Goal: Task Accomplishment & Management: Manage account settings

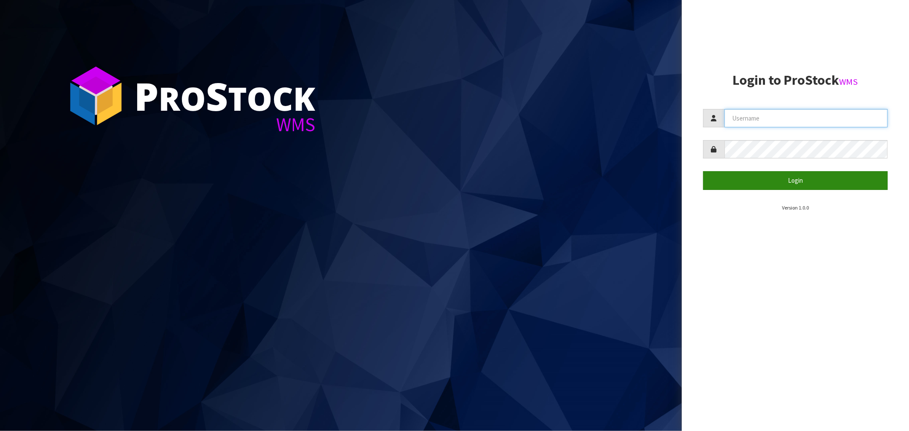
type input "[EMAIL_ADDRESS][DOMAIN_NAME]"
click at [511, 185] on button "Login" at bounding box center [795, 180] width 185 height 18
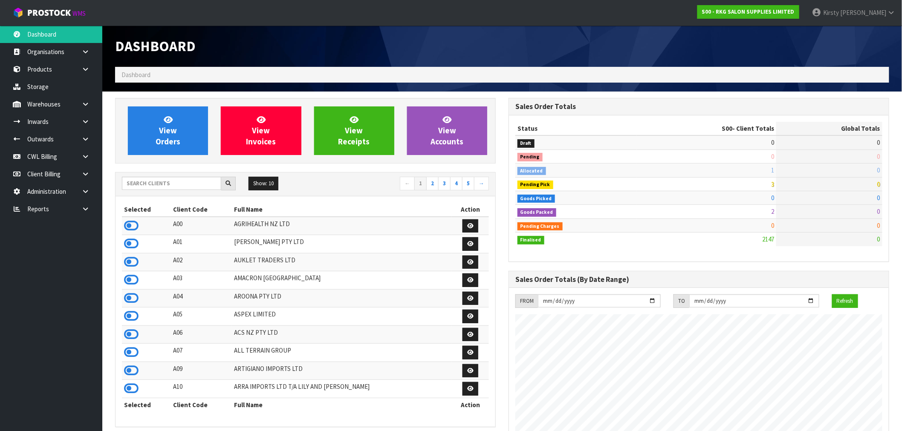
scroll to position [646, 393]
click at [82, 136] on icon at bounding box center [85, 139] width 8 height 6
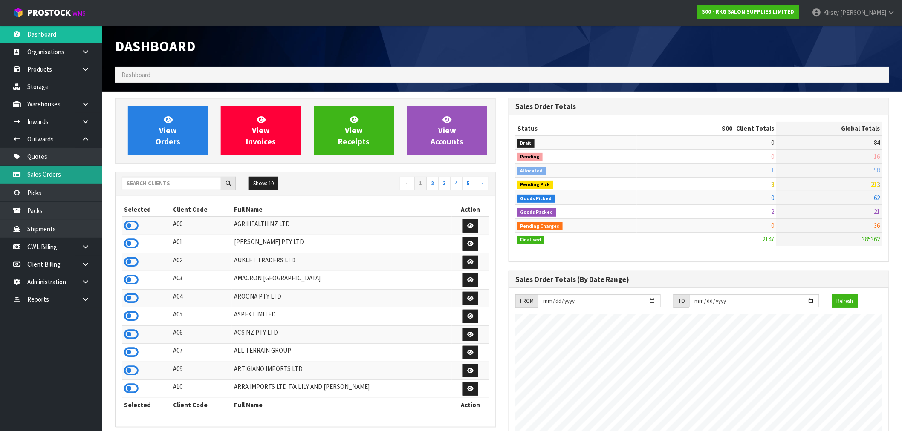
click at [43, 173] on link "Sales Orders" at bounding box center [51, 174] width 102 height 17
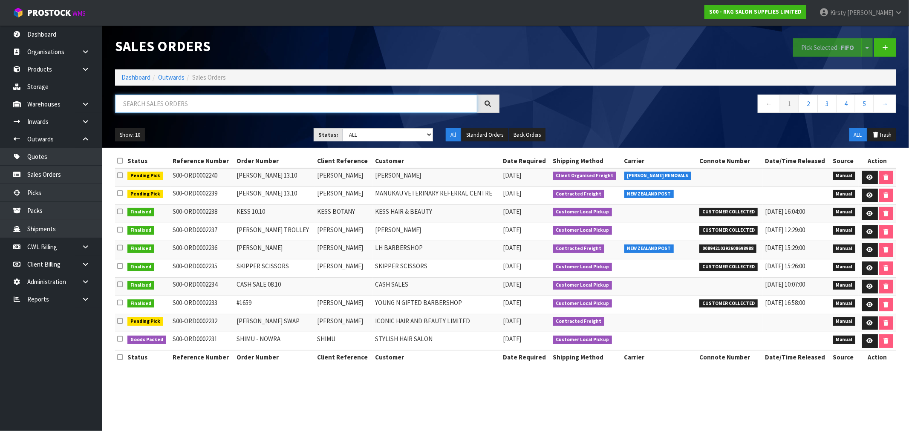
click at [208, 107] on input "text" at bounding box center [296, 104] width 362 height 18
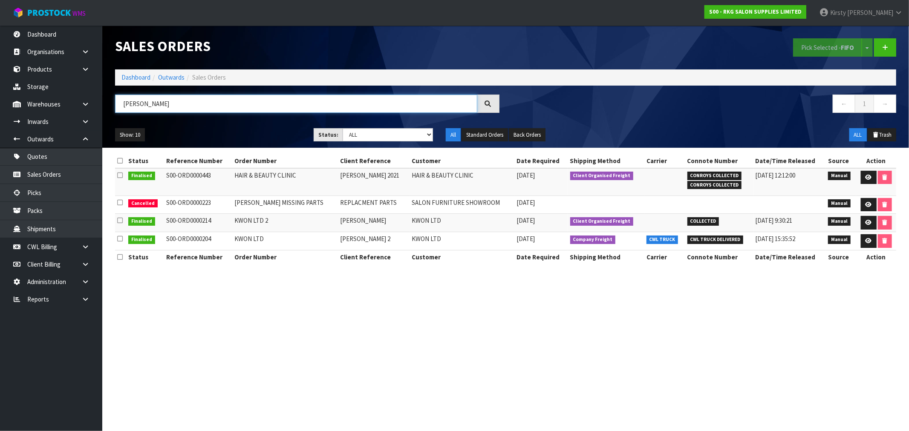
type input "KATE LEE"
click at [511, 176] on link at bounding box center [869, 178] width 16 height 14
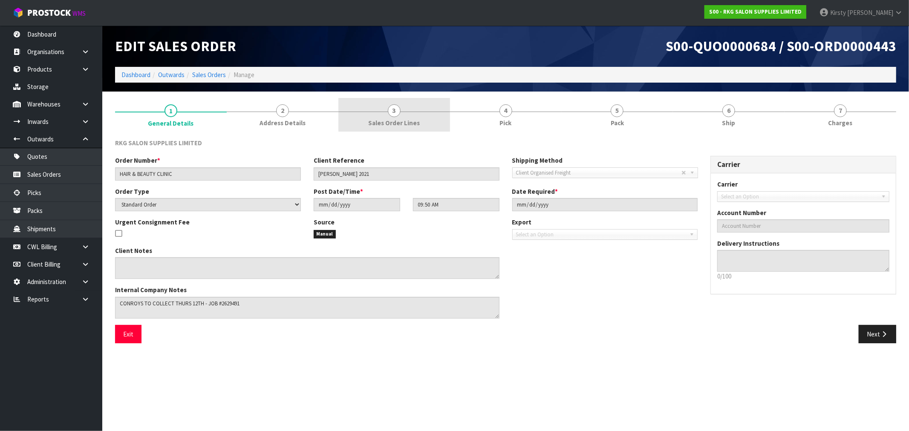
click at [395, 114] on span "3" at bounding box center [394, 110] width 13 height 13
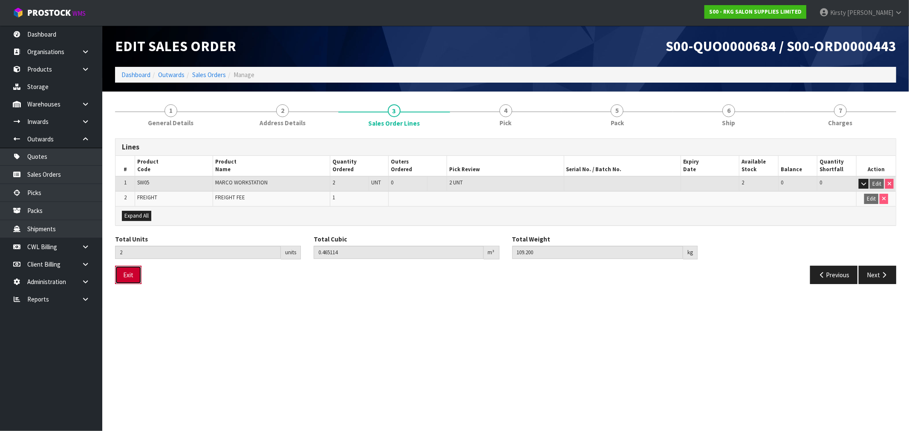
click at [122, 274] on button "Exit" at bounding box center [128, 275] width 26 height 18
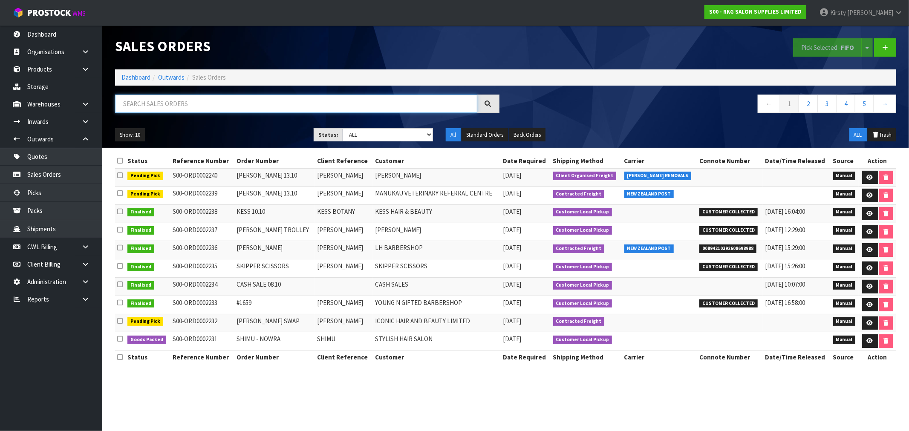
drag, startPoint x: 169, startPoint y: 105, endPoint x: 163, endPoint y: 104, distance: 6.0
click at [167, 104] on input "text" at bounding box center [296, 104] width 362 height 18
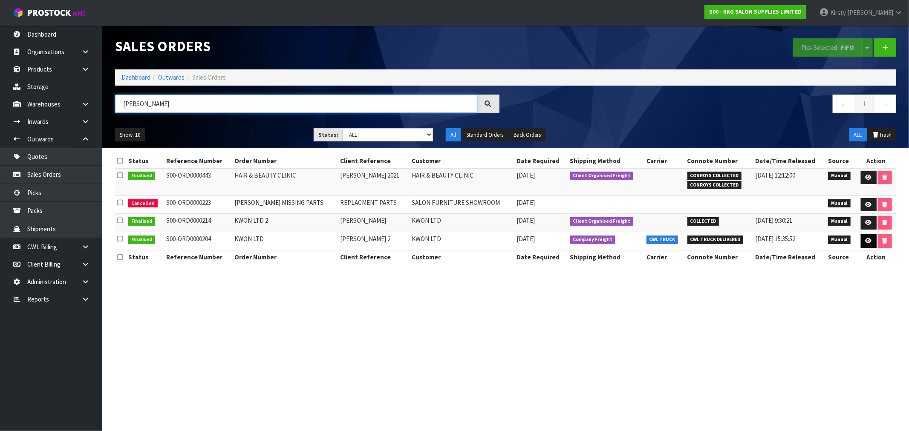
type input "KATE LEE"
click at [511, 239] on icon at bounding box center [868, 241] width 6 height 6
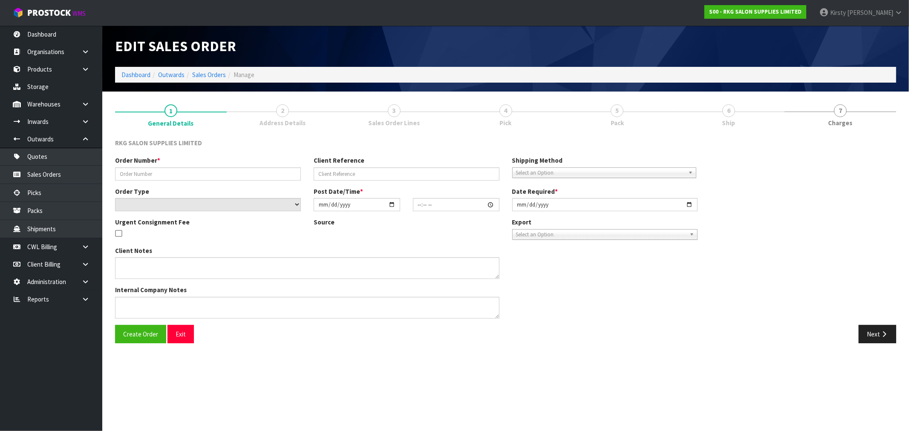
type input "KWON LTD"
type input "KATE LEE 2"
select select "number:0"
type input "2020-09-07"
type input "00:00:00.000"
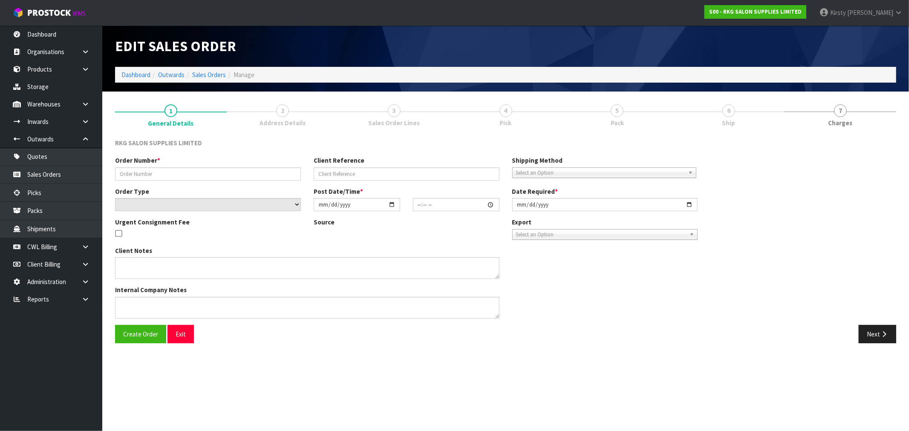
type input "2020-09-09"
type textarea "DELIVER WEDS 9TH SEP - PH 021-753-100"
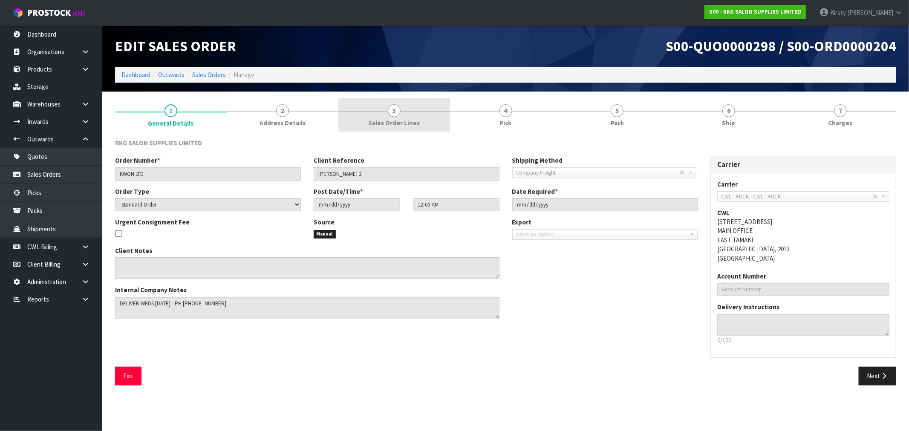
click at [399, 113] on span "3" at bounding box center [394, 110] width 13 height 13
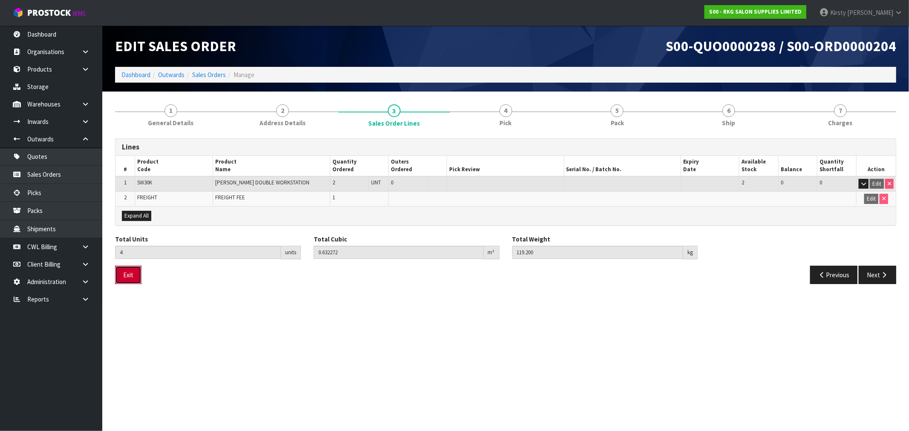
click at [127, 274] on button "Exit" at bounding box center [128, 275] width 26 height 18
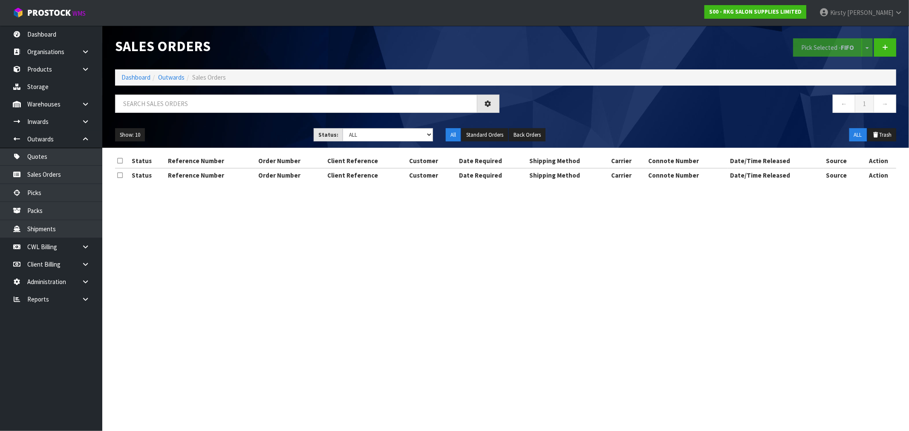
click at [47, 68] on div "Sales Orders Pick Selected - FIFO Split button! FIFO - First In First Out FEFO …" at bounding box center [454, 98] width 909 height 197
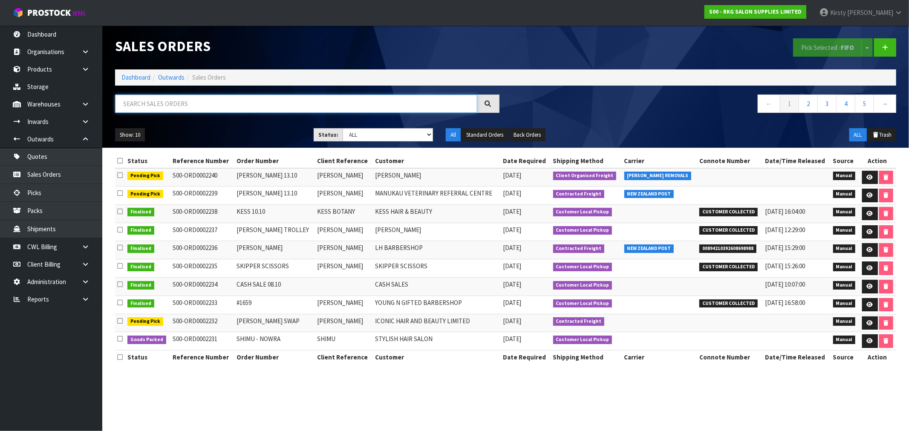
click at [160, 103] on input "text" at bounding box center [296, 104] width 362 height 18
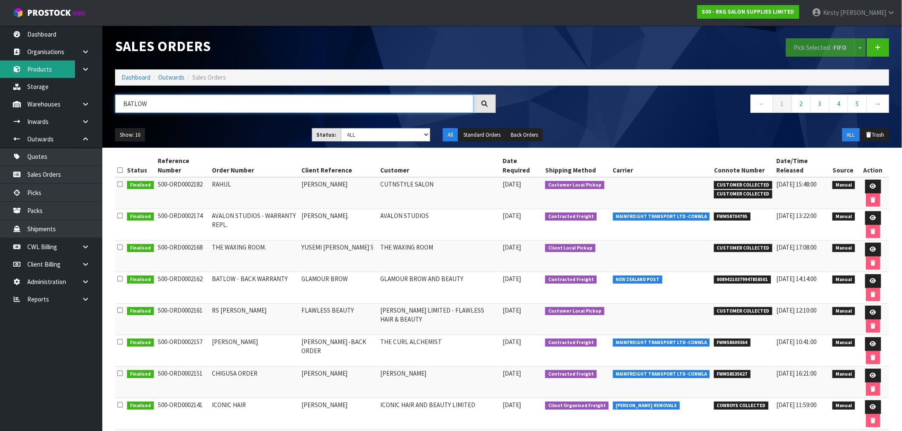
type input "BATLOW"
click at [49, 69] on link "Products" at bounding box center [51, 69] width 102 height 17
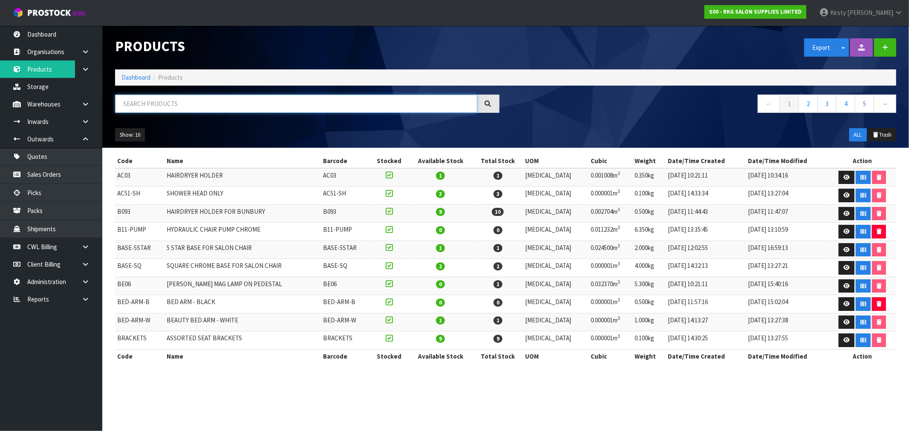
click at [190, 109] on input "text" at bounding box center [296, 104] width 362 height 18
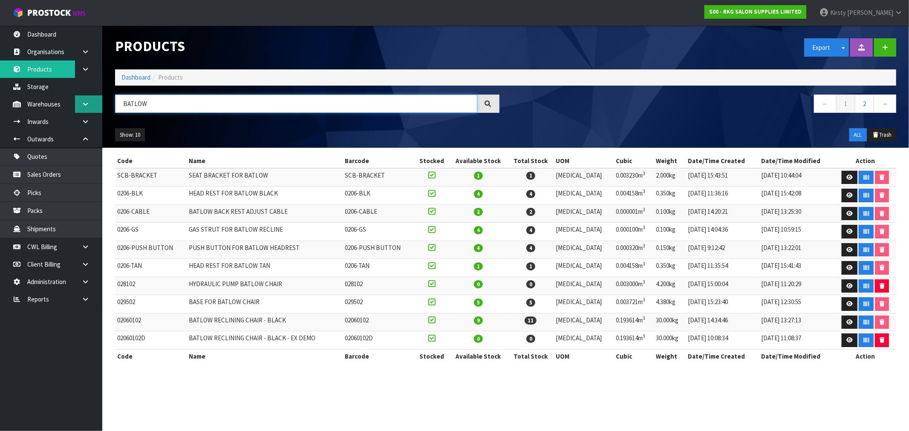
drag, startPoint x: 150, startPoint y: 98, endPoint x: 92, endPoint y: 108, distance: 59.6
click at [92, 108] on body "Toggle navigation ProStock WMS S00 - RKG SALON SUPPLIES LIMITED [PERSON_NAME] L…" at bounding box center [454, 215] width 909 height 431
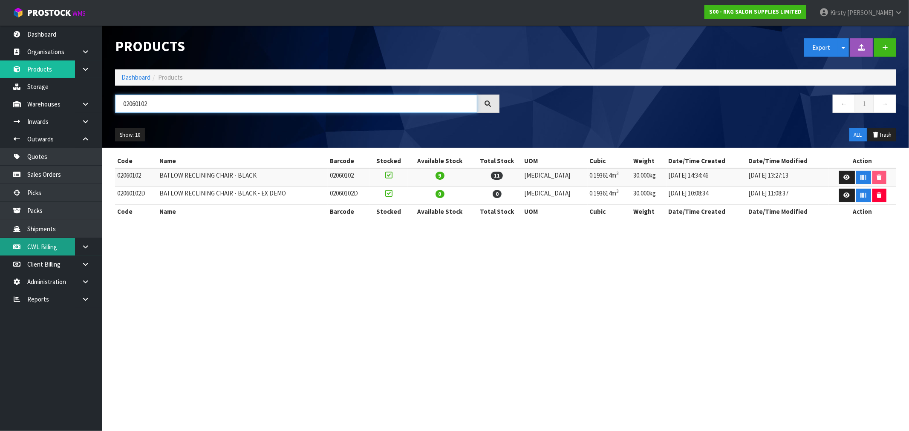
type input "02060102"
click at [511, 177] on icon at bounding box center [847, 178] width 6 height 6
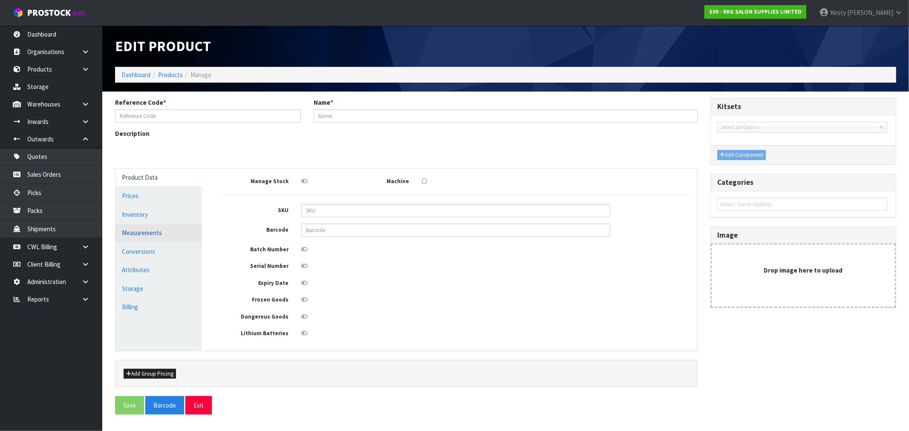
type input "02060102"
type input "BATLOW RECLINING CHAIR - BLACK"
type input "0206102"
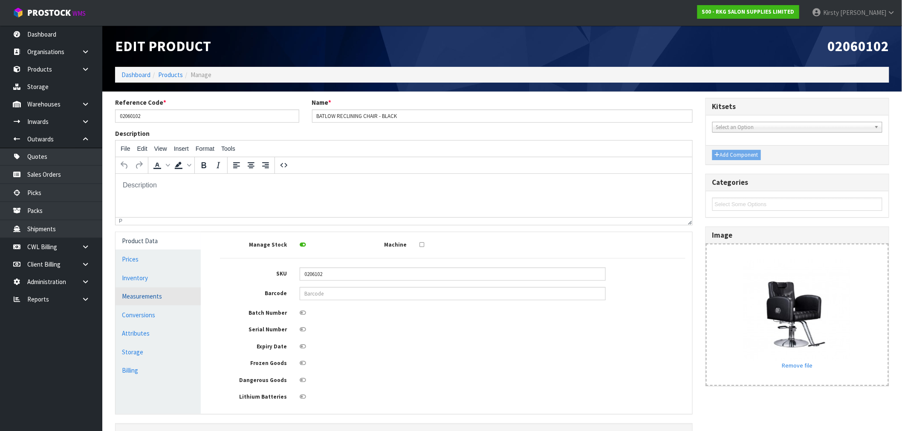
click at [135, 296] on link "Measurements" at bounding box center [157, 296] width 85 height 17
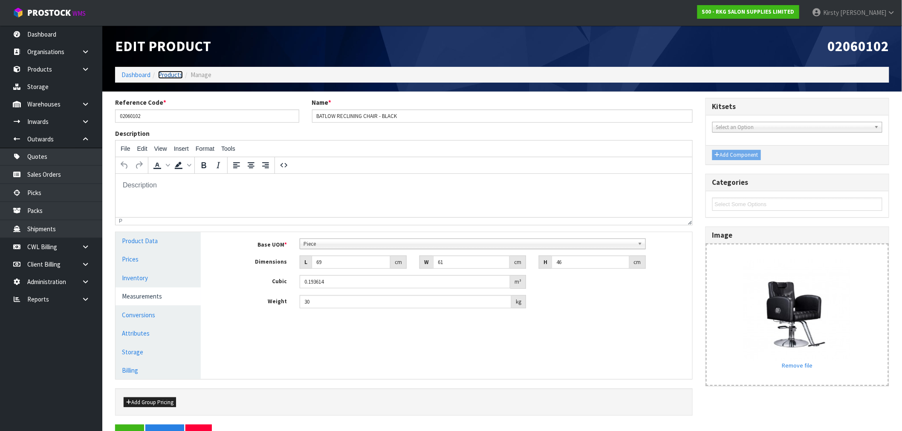
click at [166, 76] on link "Products" at bounding box center [170, 75] width 25 height 8
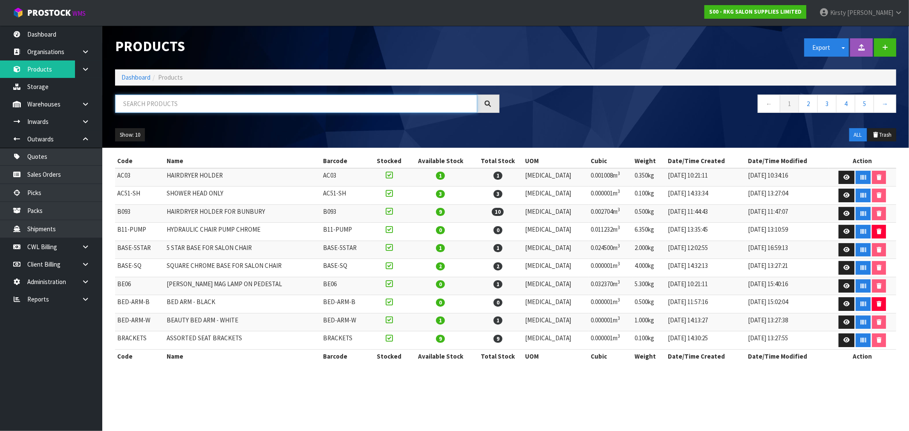
click at [147, 104] on input "text" at bounding box center [296, 104] width 362 height 18
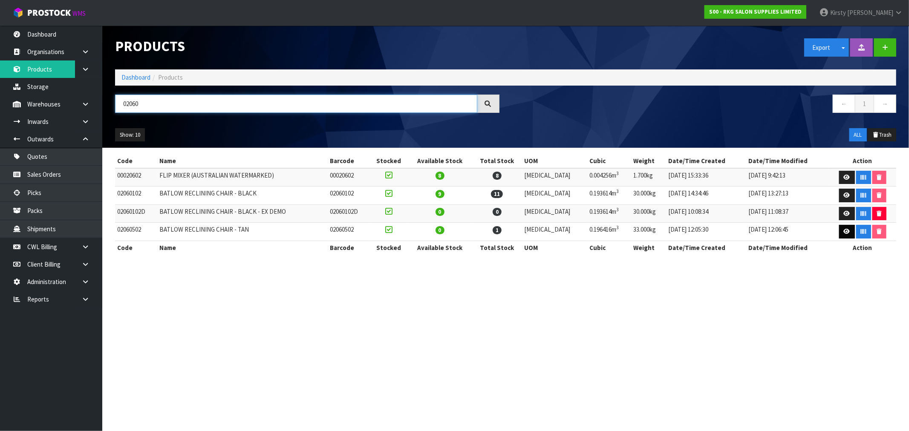
type input "02060"
click at [511, 231] on icon at bounding box center [847, 232] width 6 height 6
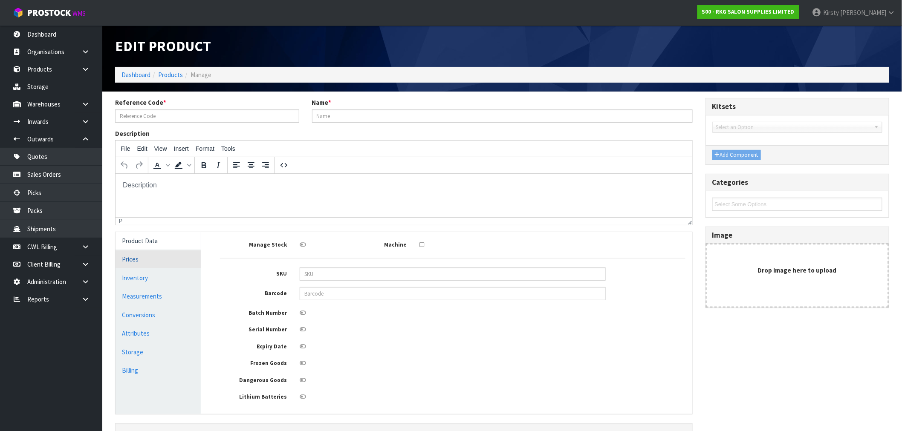
type input "02060502"
type input "BATLOW RECLINING CHAIR - TAN"
type input "66"
type input "62"
type input "48"
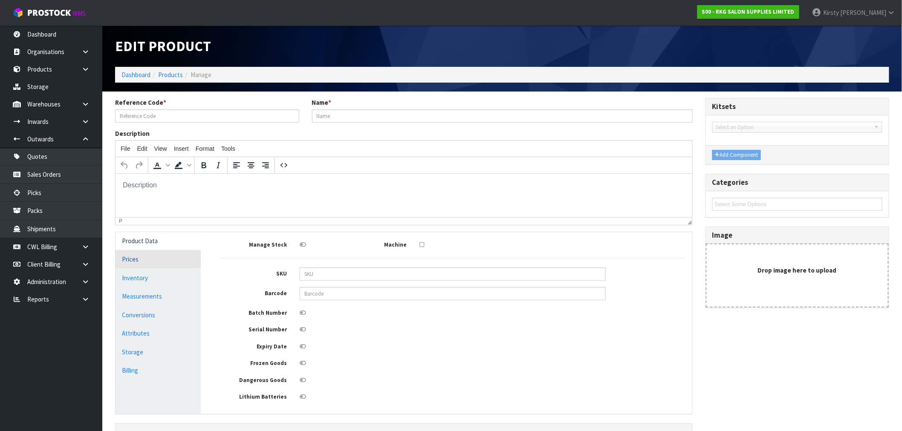
type input "0.196416"
type input "33"
click at [133, 295] on link "Measurements" at bounding box center [157, 296] width 85 height 17
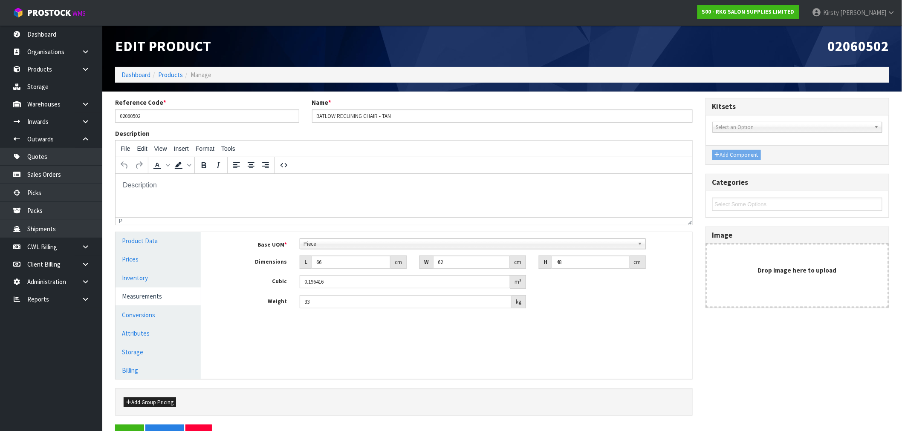
scroll to position [25, 0]
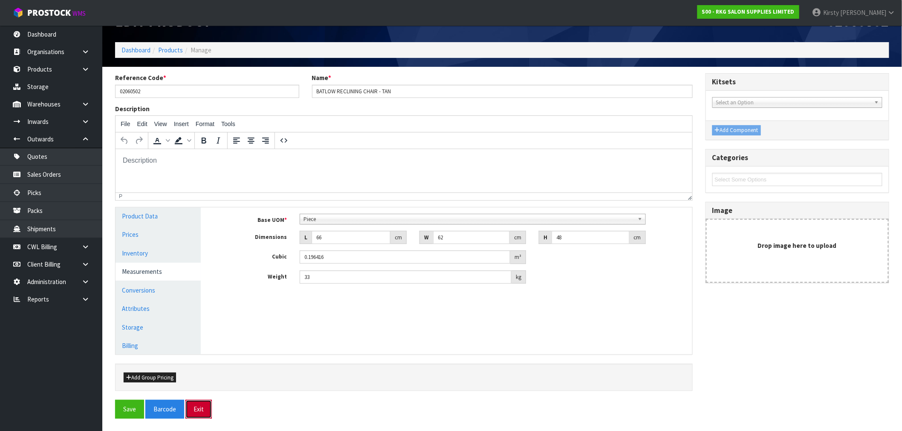
click at [199, 325] on button "Exit" at bounding box center [198, 409] width 26 height 18
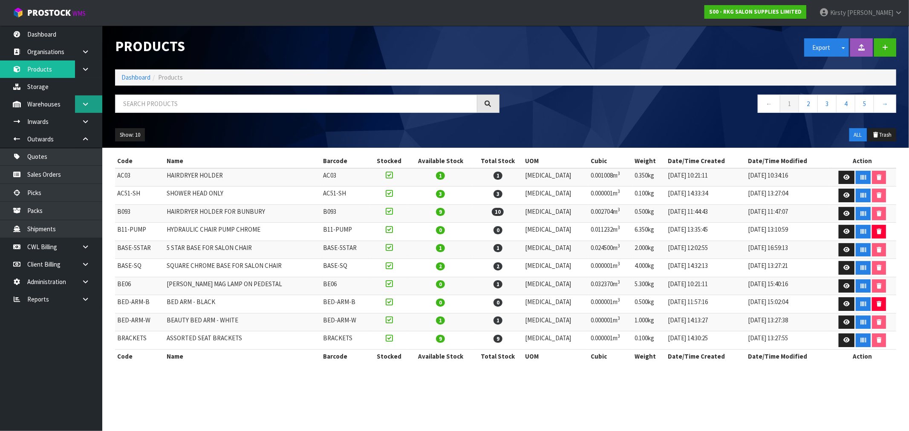
click at [84, 104] on icon at bounding box center [85, 104] width 8 height 6
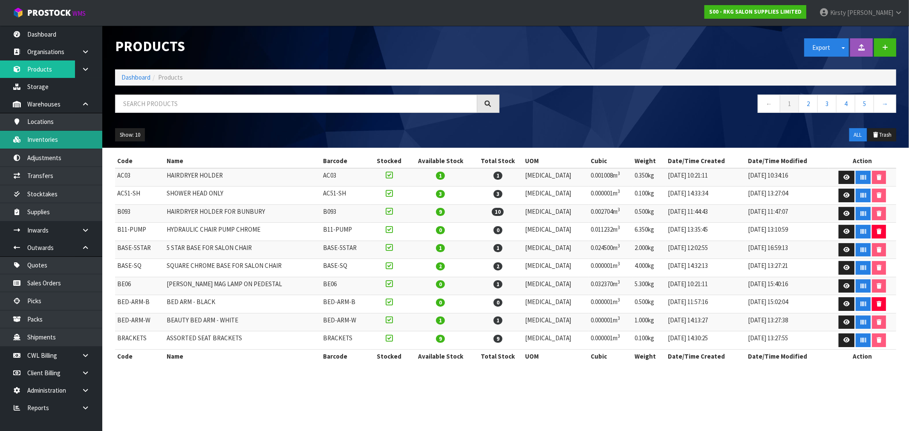
click at [53, 137] on link "Inventories" at bounding box center [51, 139] width 102 height 17
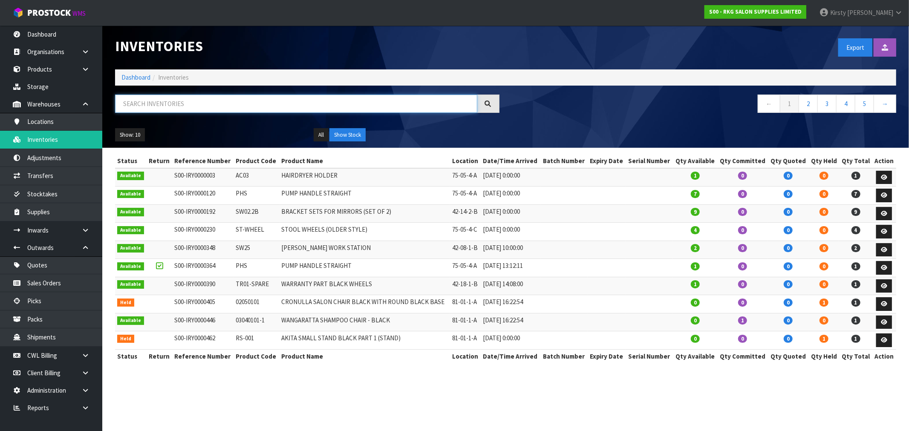
click at [166, 97] on input "text" at bounding box center [296, 104] width 362 height 18
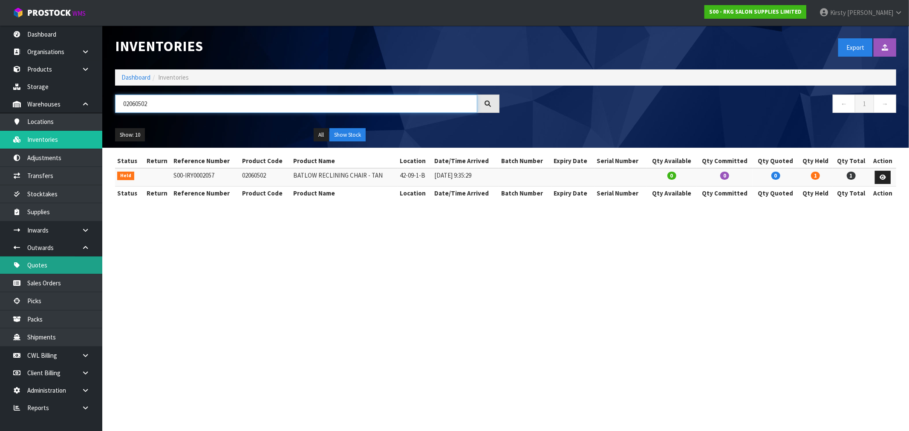
type input "02060502"
click at [51, 266] on link "Quotes" at bounding box center [51, 265] width 102 height 17
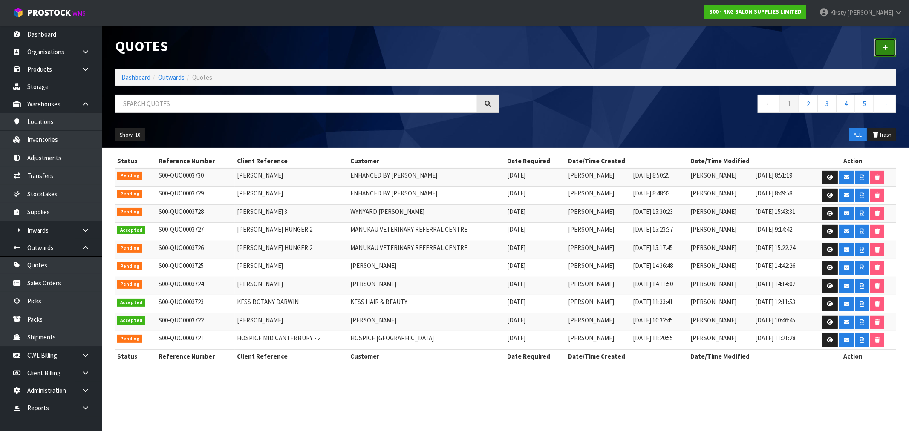
click at [511, 46] on icon at bounding box center [885, 47] width 6 height 6
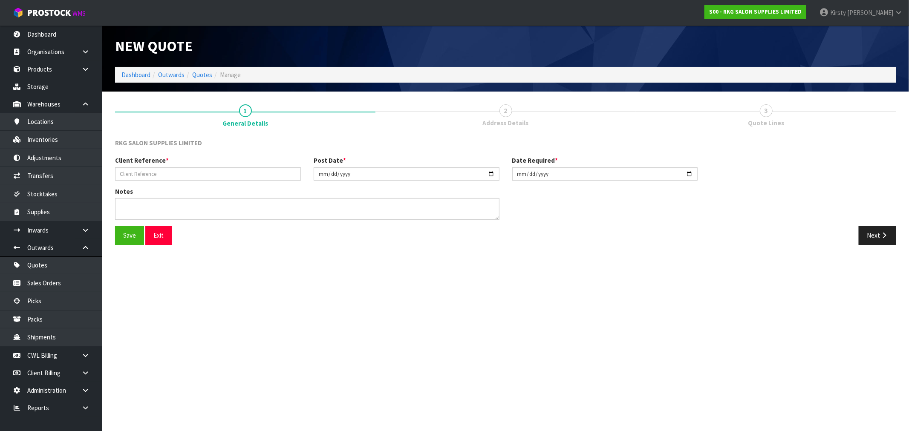
click at [182, 182] on div "Client Reference * Post Date * 2025-10-13 Date Required * 2025-10-13" at bounding box center [506, 171] width 794 height 31
drag, startPoint x: 179, startPoint y: 176, endPoint x: 182, endPoint y: 168, distance: 7.7
click at [180, 175] on input "text" at bounding box center [208, 173] width 186 height 13
type input "LOC NES DREADS"
click at [133, 231] on button "Save" at bounding box center [129, 235] width 29 height 18
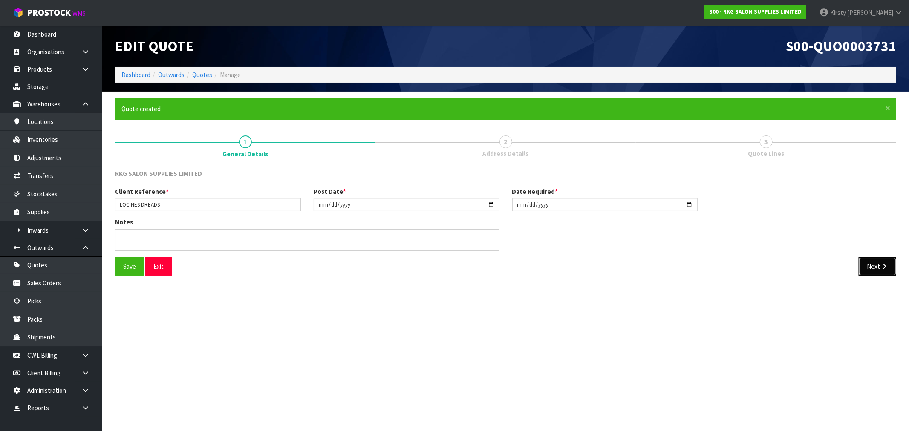
click at [511, 261] on button "Next" at bounding box center [877, 266] width 37 height 18
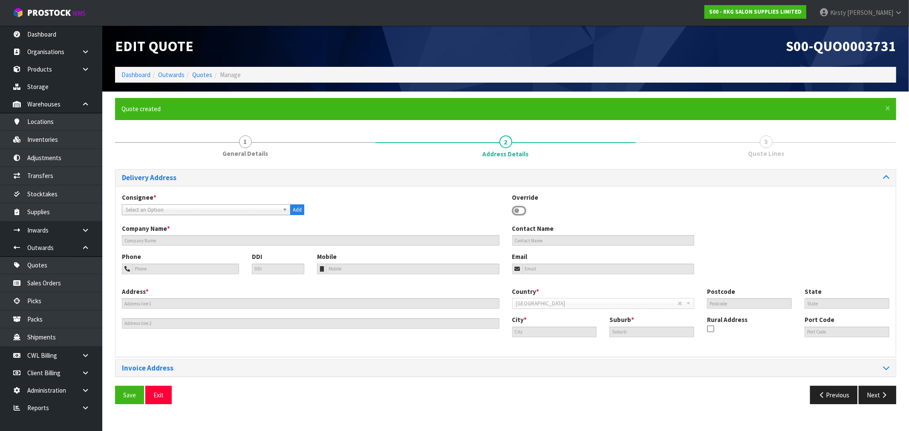
click at [511, 208] on icon at bounding box center [519, 211] width 14 height 13
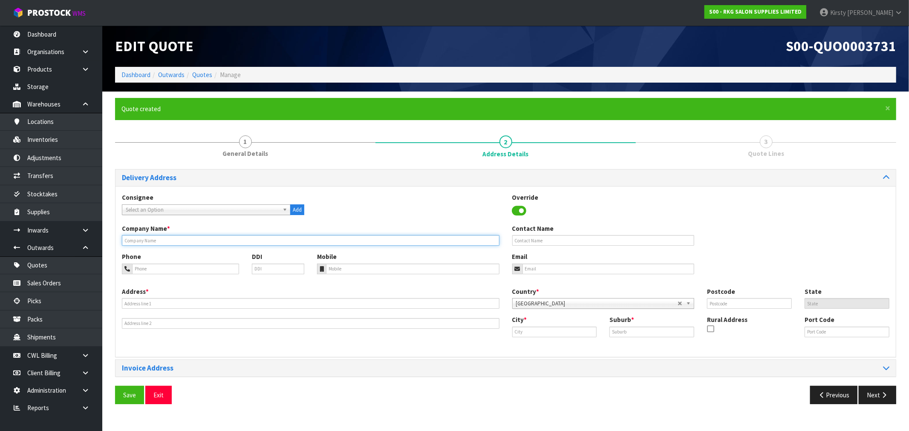
click at [183, 241] on input "text" at bounding box center [311, 240] width 378 height 11
type input "LOC NEST DREADS"
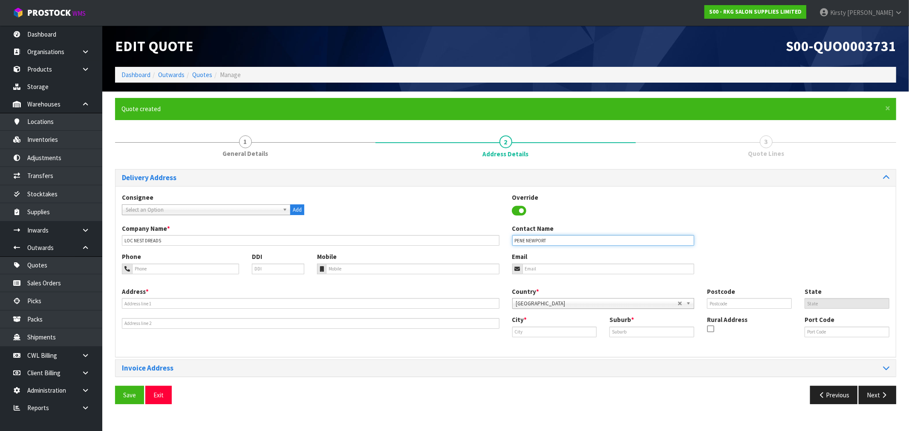
type input "PENE NEWPORT"
click at [161, 267] on input "tel" at bounding box center [185, 269] width 107 height 11
type input "027-810-5987"
click at [511, 272] on input "email" at bounding box center [608, 269] width 172 height 11
type input "pene.newport@gmail.com"
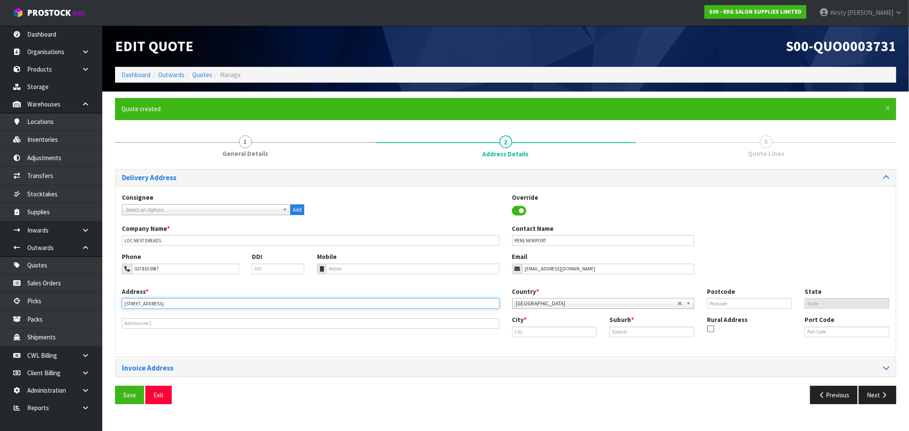
type input "48 HELMSDALE ST"
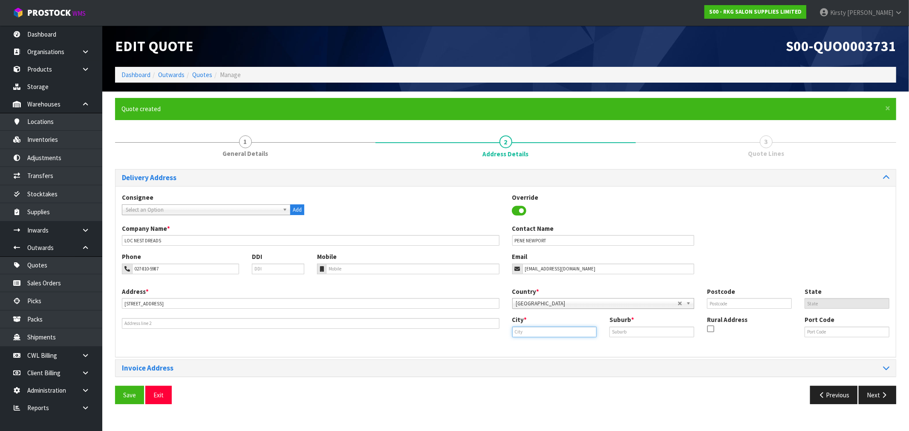
click at [511, 325] on input "text" at bounding box center [554, 332] width 85 height 11
click at [511, 325] on link "Inv ercargill" at bounding box center [546, 347] width 67 height 12
type input "Invercargill"
click at [511, 325] on input "text" at bounding box center [651, 332] width 85 height 11
type input "WAVERLEY"
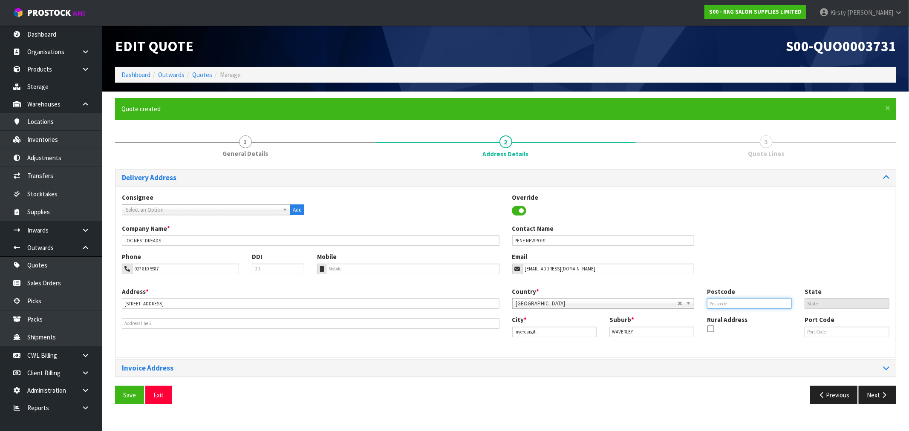
click at [511, 305] on input "text" at bounding box center [749, 303] width 85 height 11
type input "9810"
click at [131, 325] on button "Save" at bounding box center [129, 395] width 29 height 18
click at [511, 325] on button "Next" at bounding box center [877, 395] width 37 height 18
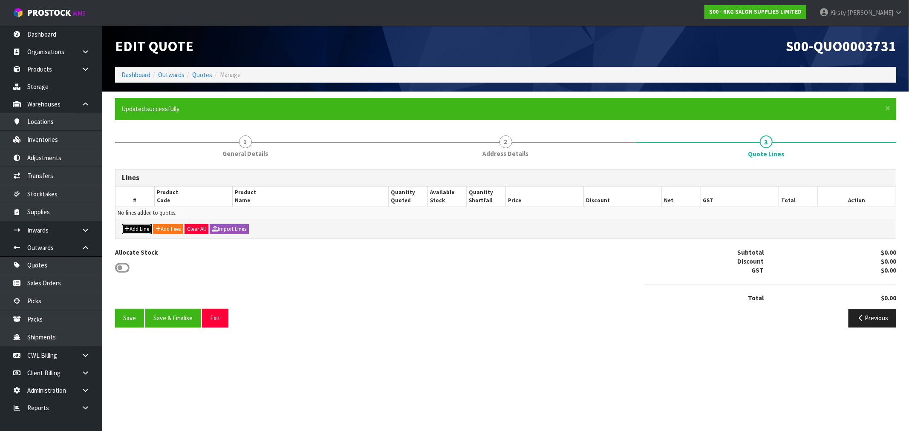
click at [135, 231] on button "Add Line" at bounding box center [137, 229] width 30 height 10
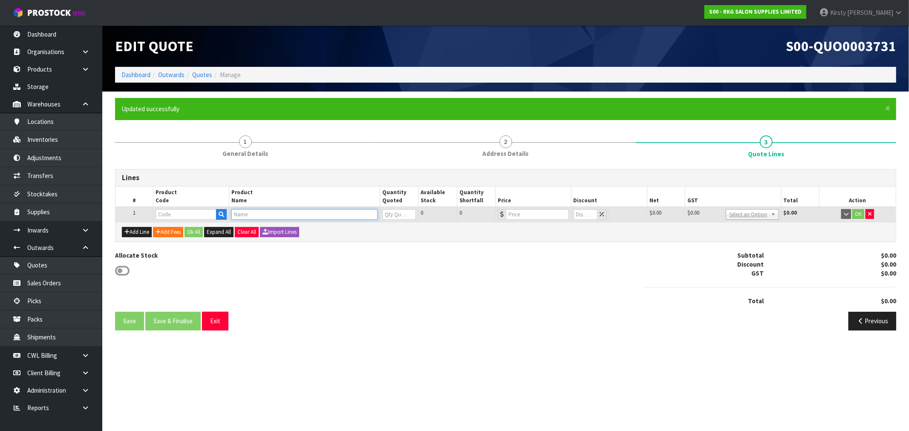
click at [259, 211] on input "text" at bounding box center [304, 214] width 146 height 11
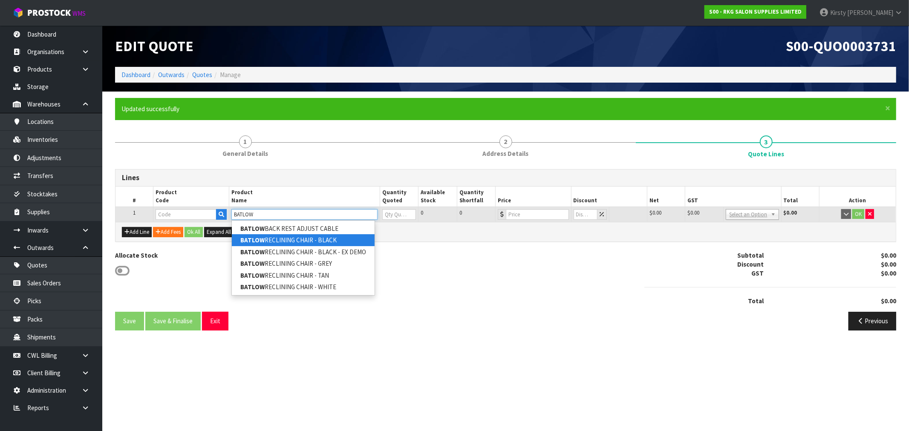
type input "BATLOW"
click at [261, 237] on strong "BATLOW" at bounding box center [252, 240] width 24 height 8
type input "BATLOW RECLINING CHAIR - BLACK"
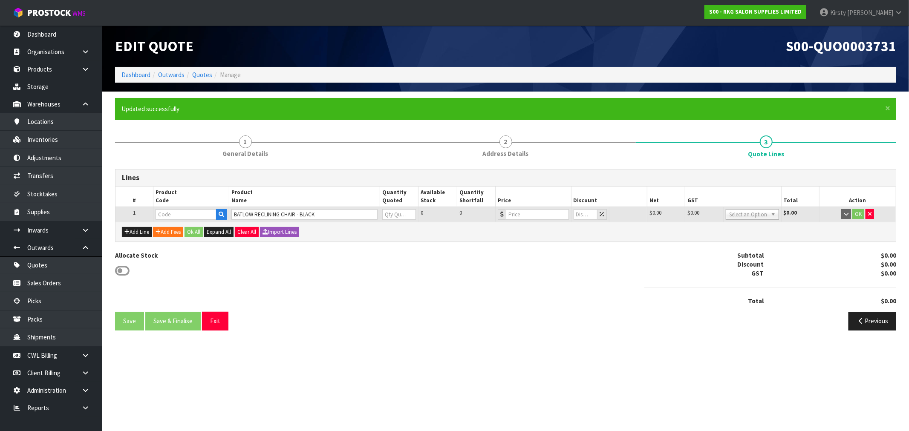
type input "02060102"
type input "0"
type input "499"
type input "0"
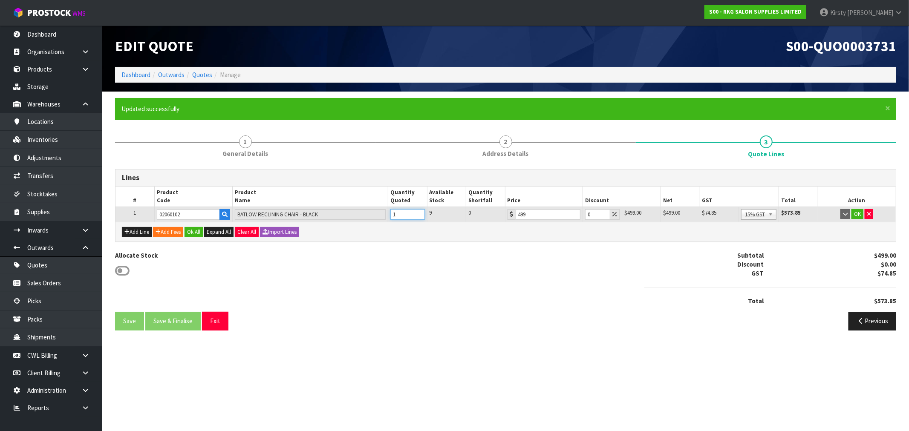
type input "1"
click at [418, 212] on input "1" at bounding box center [407, 214] width 34 height 11
click at [511, 211] on button "OK" at bounding box center [857, 214] width 12 height 10
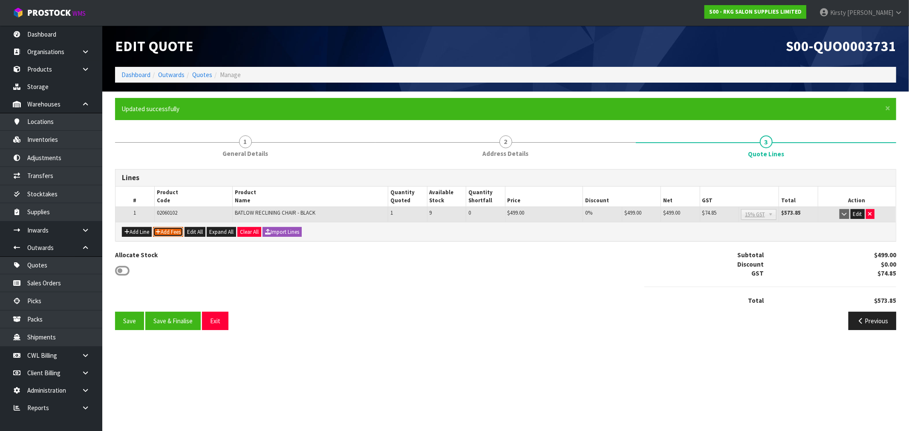
click at [179, 233] on button "Add Fees" at bounding box center [168, 232] width 30 height 10
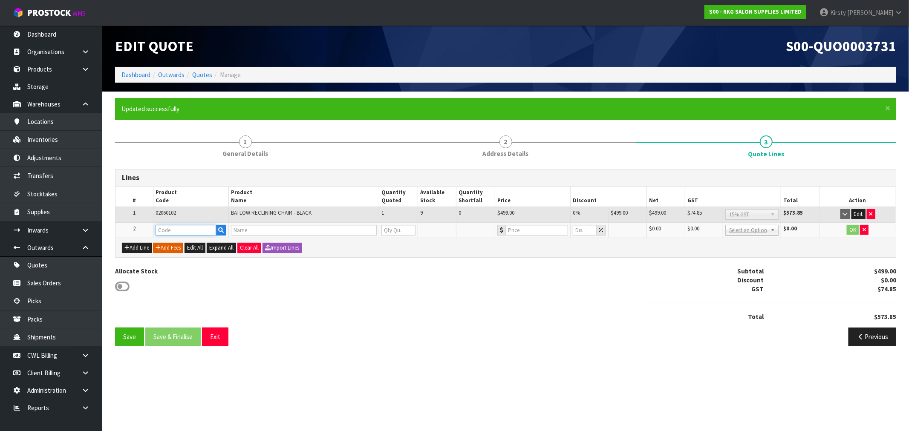
click at [172, 225] on input "text" at bounding box center [186, 230] width 61 height 11
type input "FRE"
drag, startPoint x: 176, startPoint y: 239, endPoint x: 253, endPoint y: 234, distance: 77.3
click at [176, 239] on link "FRE IGHT" at bounding box center [189, 244] width 67 height 12
type input "FREIGHT"
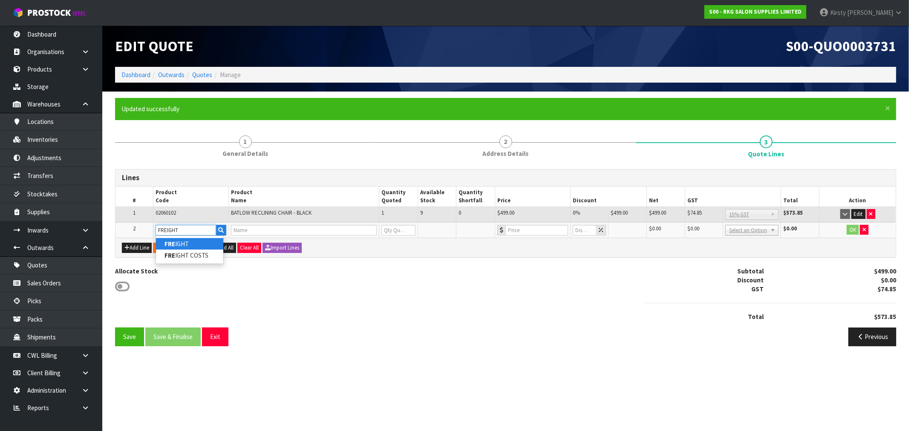
type input "FREIGHT FEE"
type input "1"
type input "0"
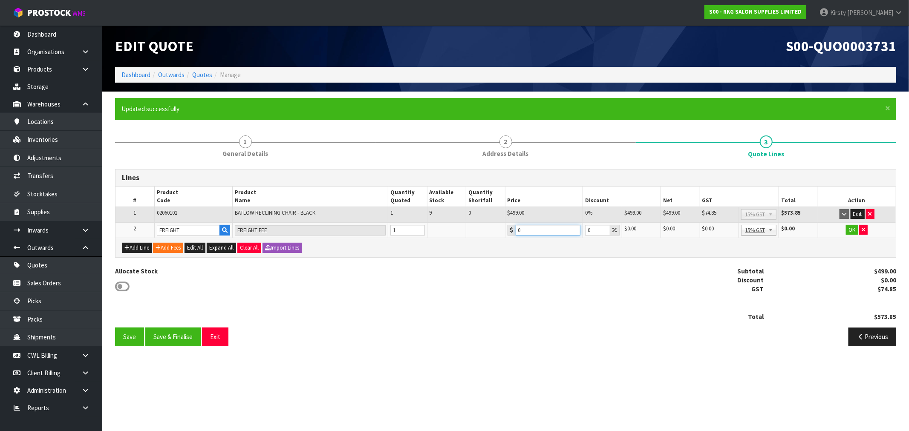
drag, startPoint x: 527, startPoint y: 234, endPoint x: 503, endPoint y: 251, distance: 29.7
click at [503, 236] on tr "2 FREIGHT FREIGHT FEE 1 0 0 $0.00 $0.00 $0.00 $0.00 No GST 15% GST Zero Rated 1…" at bounding box center [505, 230] width 780 height 16
type input "154.65"
click at [511, 230] on button "OK" at bounding box center [852, 230] width 12 height 10
click at [132, 325] on button "Save" at bounding box center [129, 337] width 29 height 18
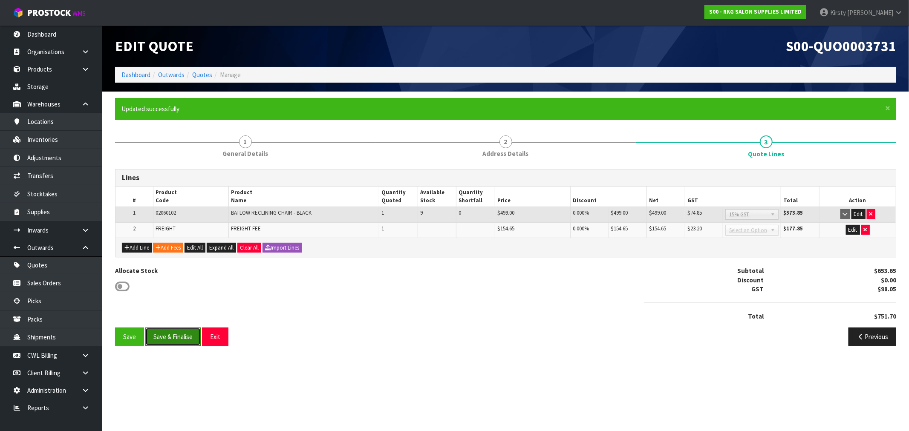
click at [171, 325] on button "Save & Finalise" at bounding box center [172, 337] width 55 height 18
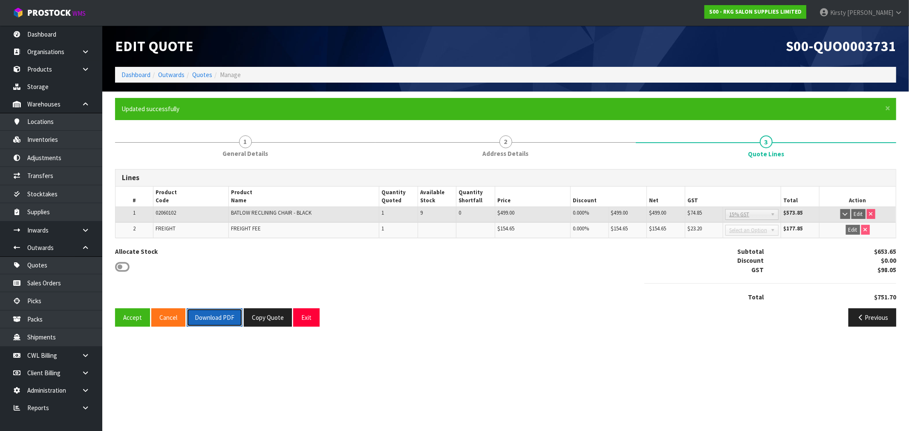
click at [196, 317] on button "Download PDF" at bounding box center [215, 318] width 56 height 18
click at [303, 315] on button "Exit" at bounding box center [306, 318] width 26 height 18
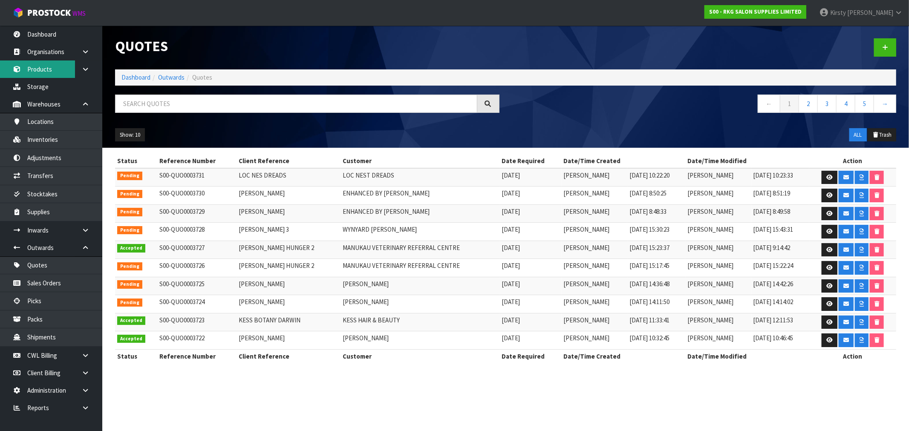
click at [51, 70] on link "Products" at bounding box center [51, 69] width 102 height 17
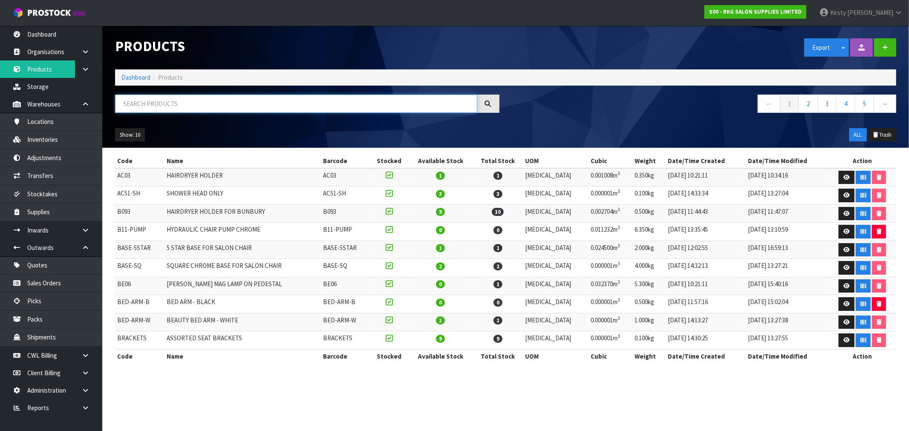
click at [150, 103] on input "text" at bounding box center [296, 104] width 362 height 18
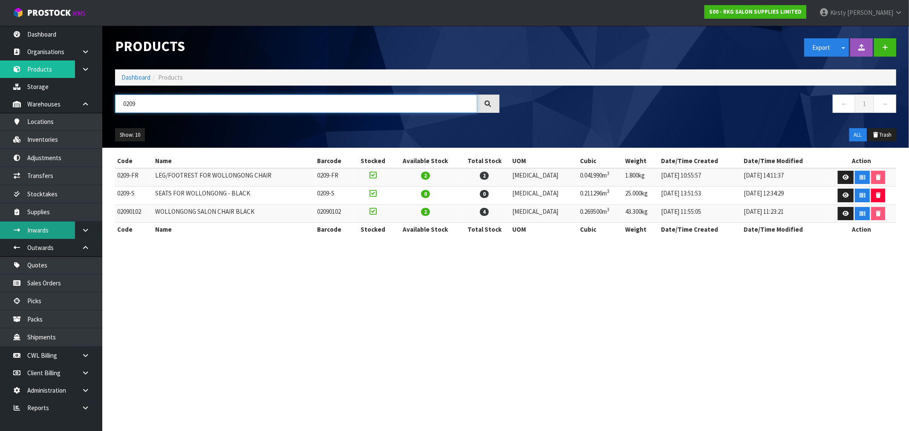
type input "0209"
click at [82, 226] on link at bounding box center [88, 230] width 27 height 17
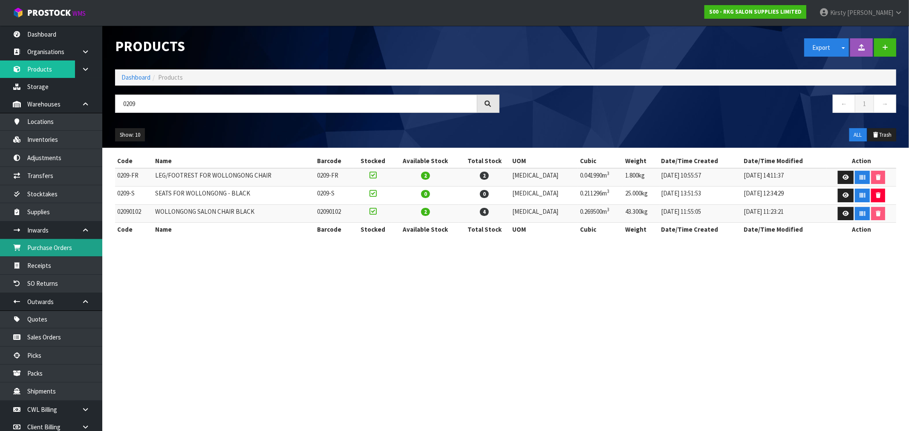
click at [36, 244] on link "Purchase Orders" at bounding box center [51, 247] width 102 height 17
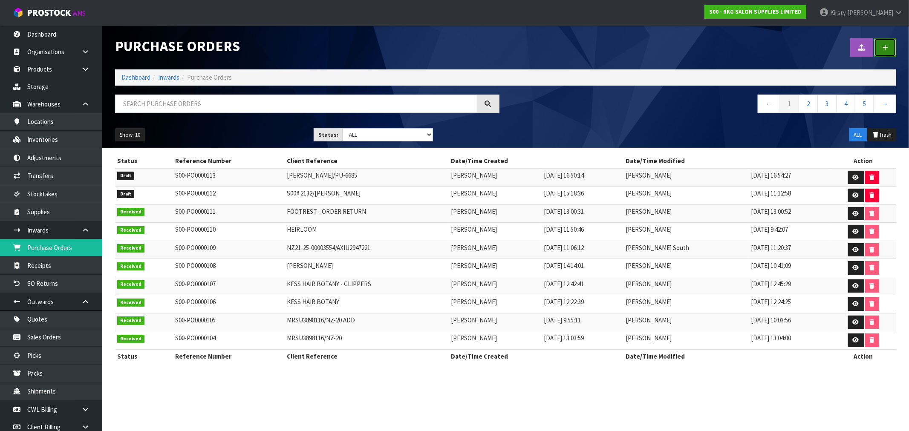
click at [511, 45] on icon at bounding box center [885, 47] width 6 height 6
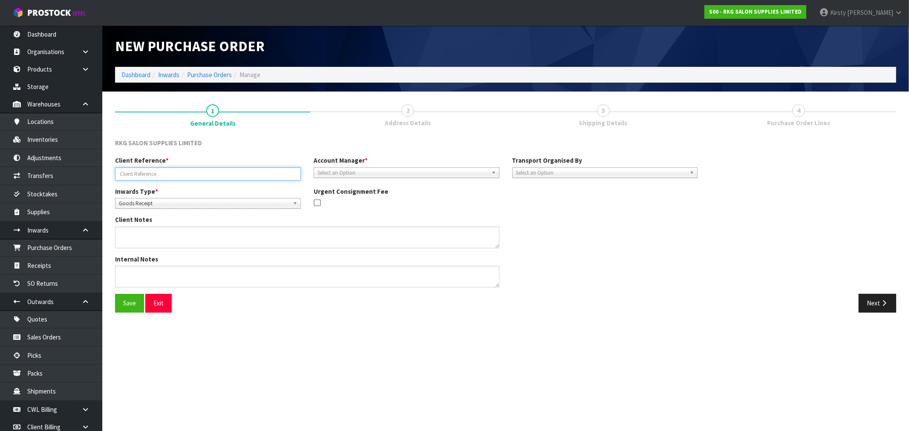
click at [145, 176] on input "text" at bounding box center [208, 173] width 186 height 13
click at [360, 173] on span "Select an Option" at bounding box center [402, 173] width 170 height 10
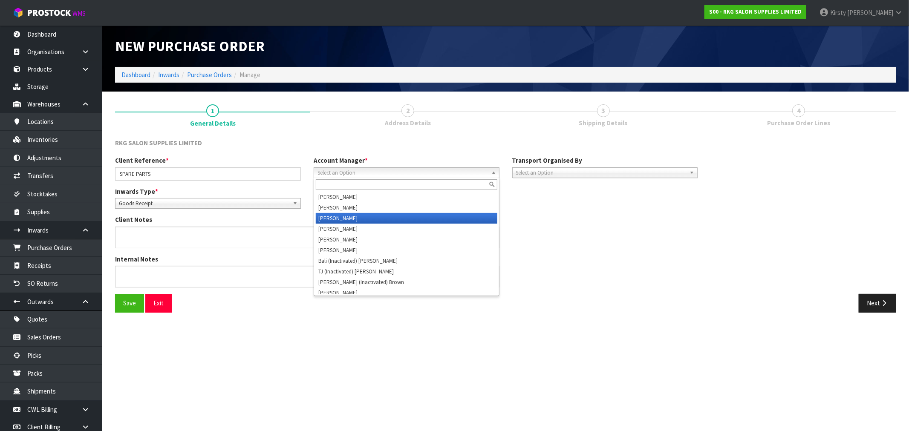
drag, startPoint x: 349, startPoint y: 216, endPoint x: 420, endPoint y: 190, distance: 76.3
click at [349, 216] on li "[PERSON_NAME]" at bounding box center [407, 218] width 182 height 11
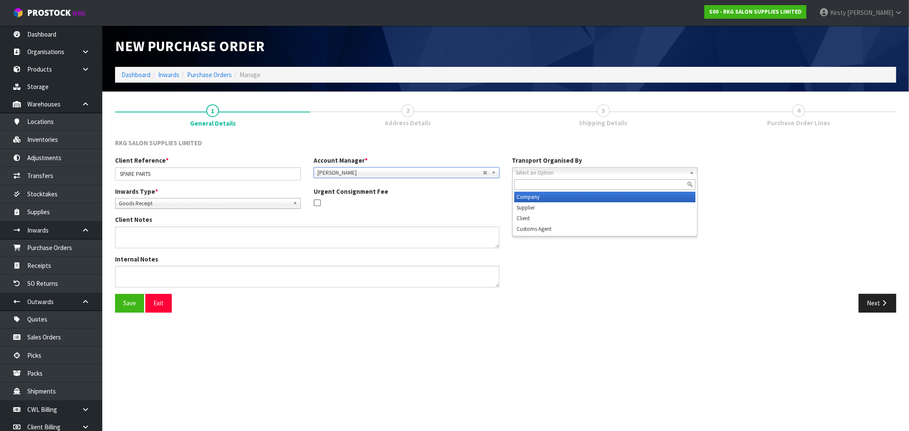
click at [511, 173] on span "Select an Option" at bounding box center [601, 173] width 170 height 10
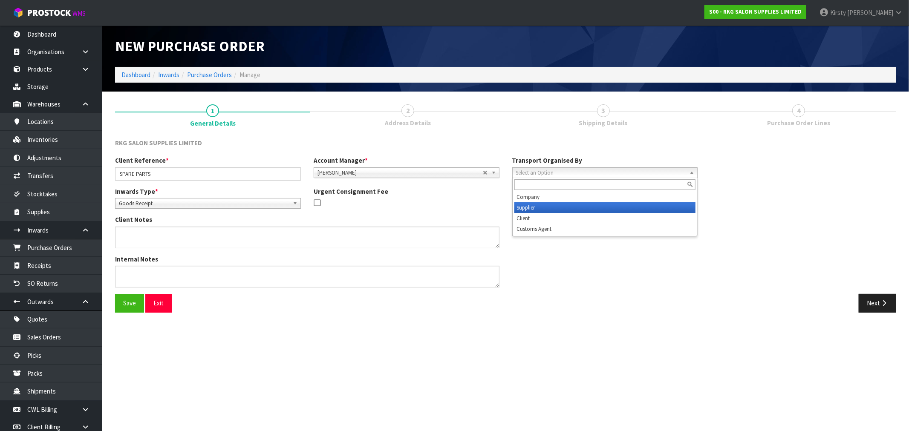
click at [511, 209] on li "Supplier" at bounding box center [605, 207] width 182 height 11
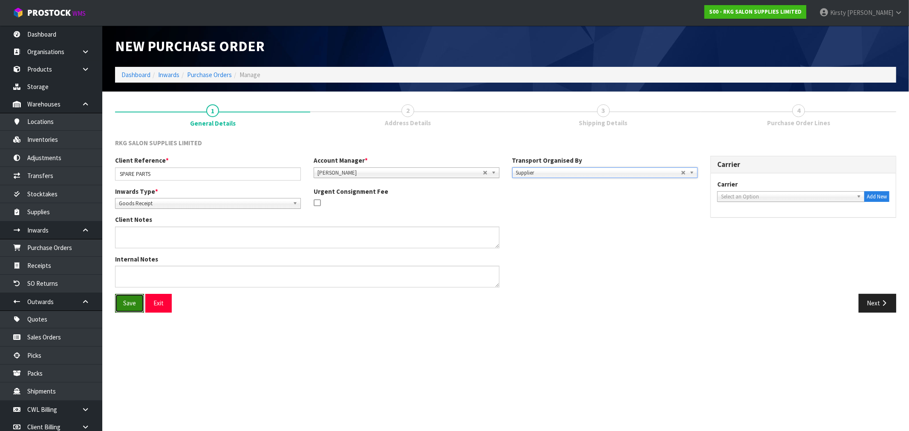
drag, startPoint x: 124, startPoint y: 305, endPoint x: 233, endPoint y: 281, distance: 111.2
click at [128, 303] on button "Save" at bounding box center [129, 303] width 29 height 18
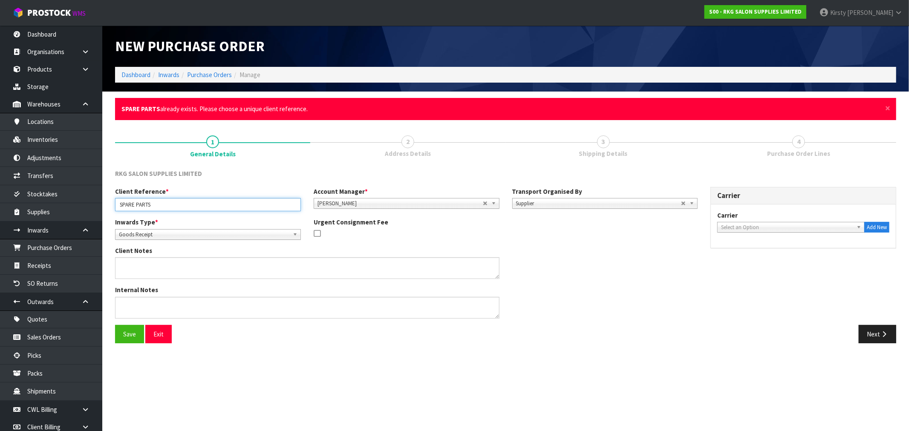
click at [156, 206] on input "SPARE PARTS" at bounding box center [208, 204] width 186 height 13
click at [173, 204] on input "SPARE PARTS" at bounding box center [208, 204] width 186 height 13
type input "SPARE PARTS FOR WOLLONGONG"
click at [126, 325] on button "Save" at bounding box center [129, 334] width 29 height 18
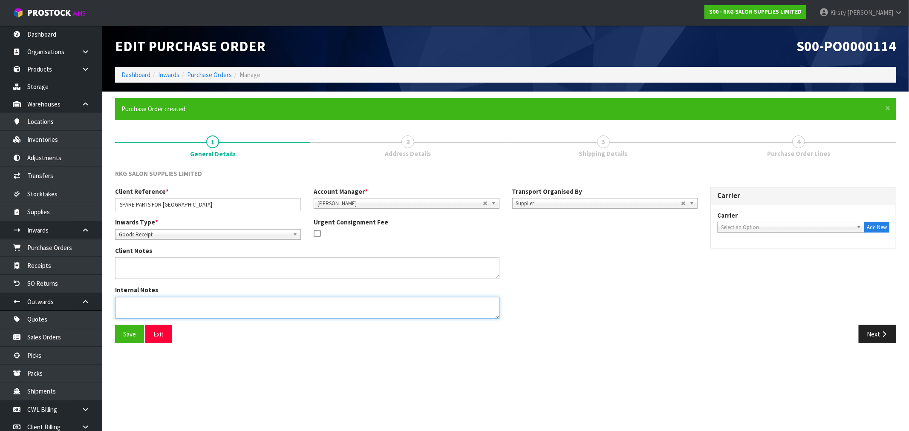
click at [132, 307] on textarea at bounding box center [307, 308] width 384 height 22
type textarea "PLEASE BRING TO SHOWROOM"
click at [139, 325] on button "Save" at bounding box center [129, 334] width 29 height 18
click at [511, 325] on button "Next" at bounding box center [877, 334] width 37 height 18
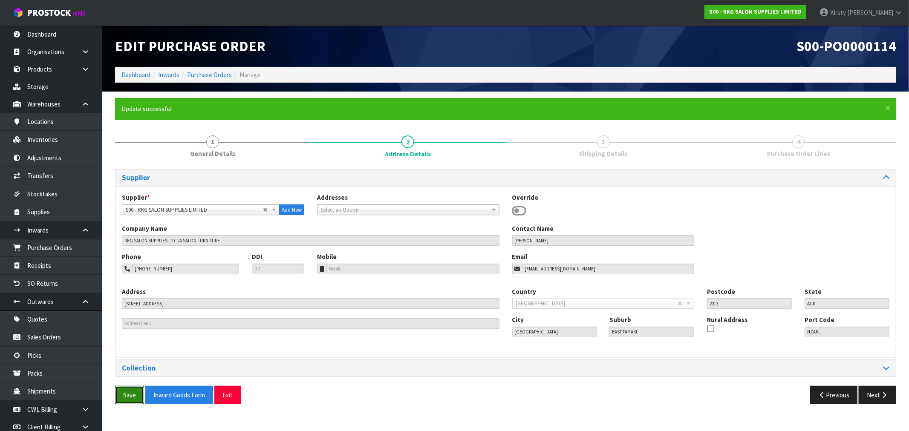
drag, startPoint x: 126, startPoint y: 398, endPoint x: 194, endPoint y: 377, distance: 71.4
click at [127, 325] on button "Save" at bounding box center [129, 395] width 29 height 18
click at [511, 325] on button "Next" at bounding box center [877, 395] width 37 height 18
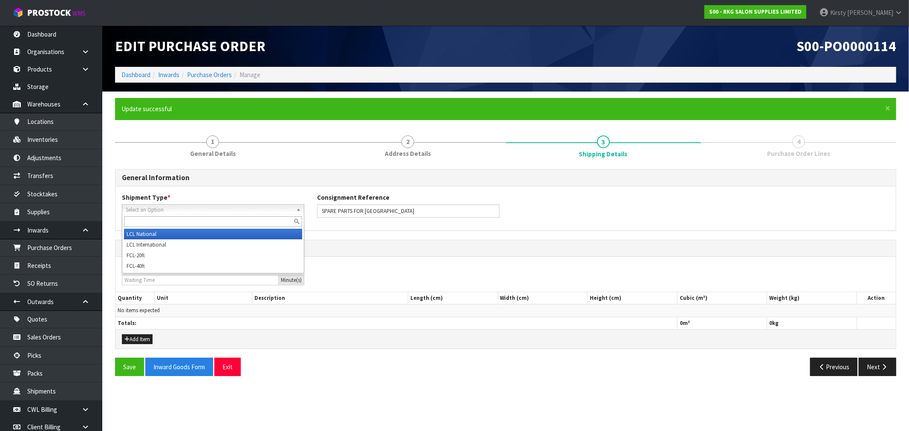
click at [179, 210] on span "Select an Option" at bounding box center [209, 210] width 167 height 10
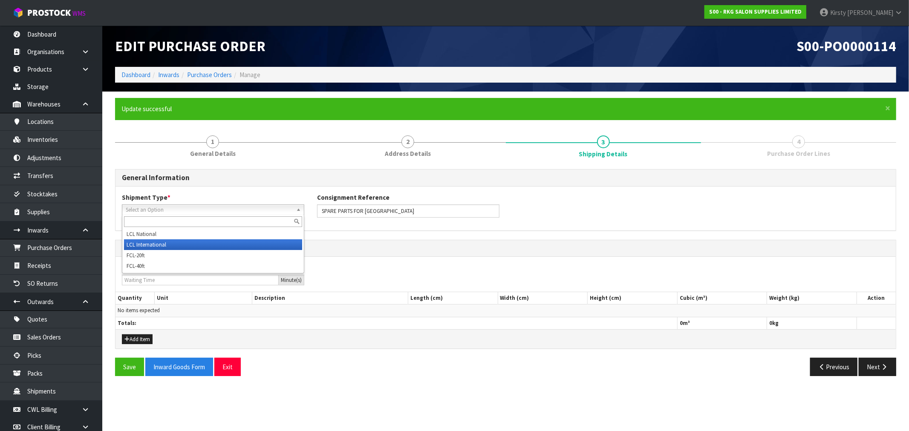
click at [155, 245] on li "LCL International" at bounding box center [213, 244] width 178 height 11
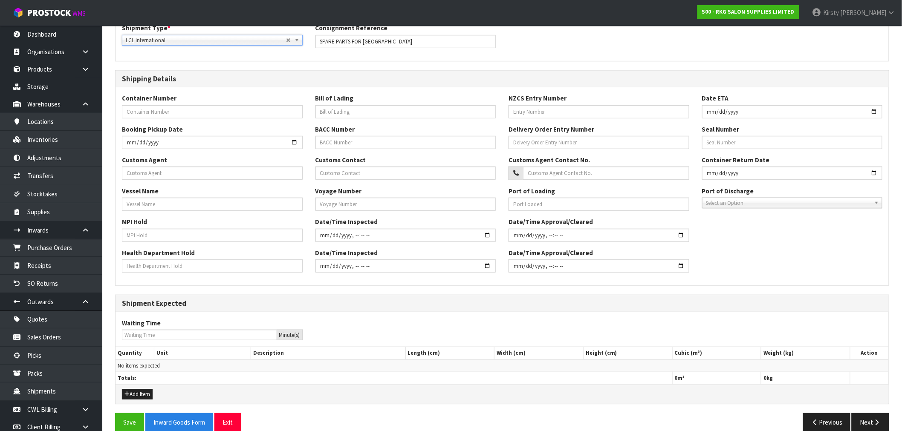
scroll to position [182, 0]
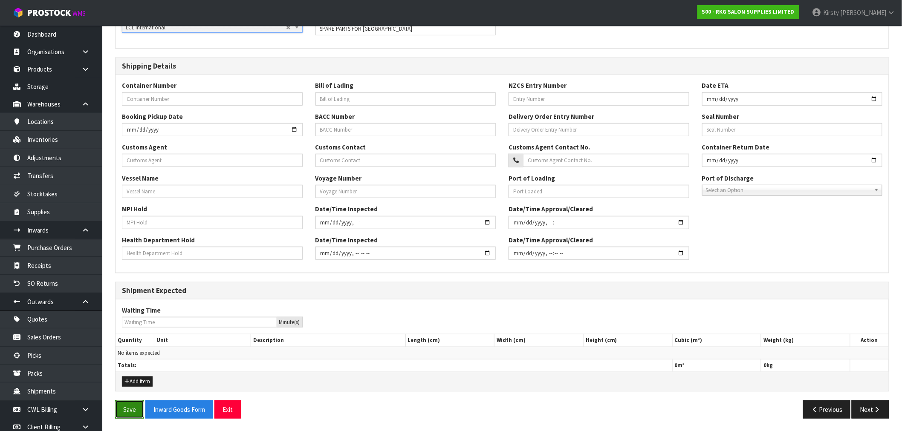
click at [126, 325] on button "Save" at bounding box center [129, 410] width 29 height 18
click at [511, 325] on button "Next" at bounding box center [869, 410] width 37 height 18
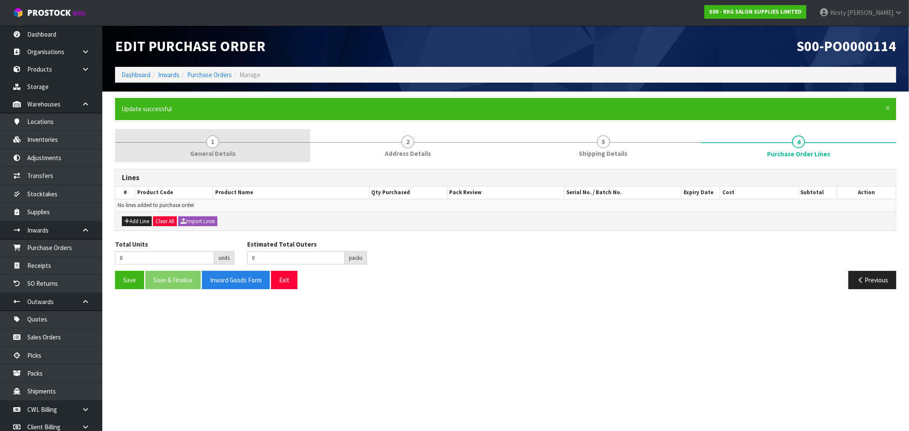
click at [210, 144] on span "1" at bounding box center [212, 142] width 13 height 13
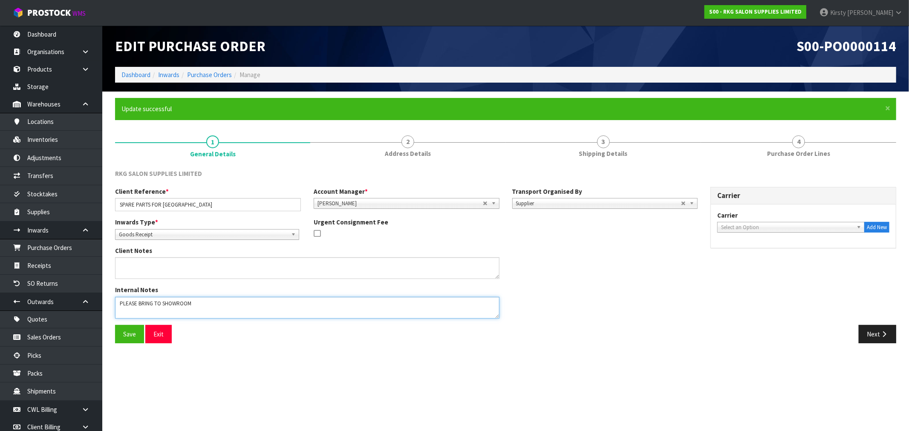
click at [121, 300] on textarea at bounding box center [307, 308] width 384 height 22
type textarea "VIA AUSTRALIA POST - PLEASE BRING TO SHOWROOM"
click at [120, 325] on button "Save" at bounding box center [129, 334] width 29 height 18
click at [511, 325] on button "Next" at bounding box center [877, 334] width 37 height 18
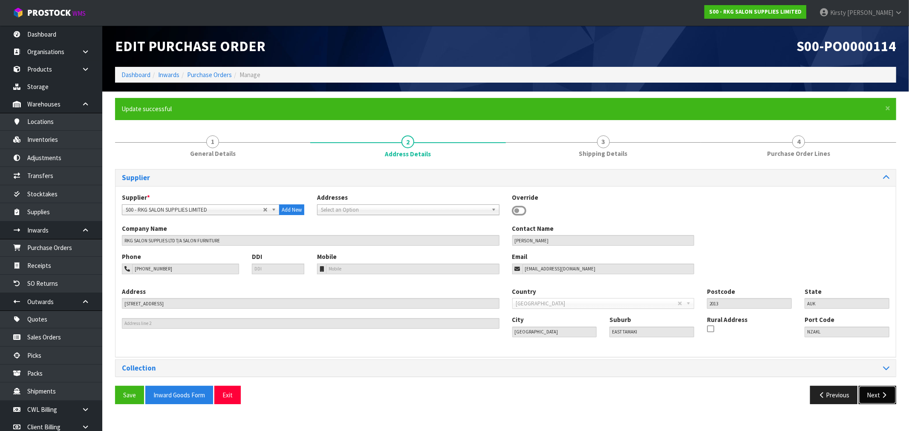
click at [511, 325] on button "Next" at bounding box center [877, 395] width 37 height 18
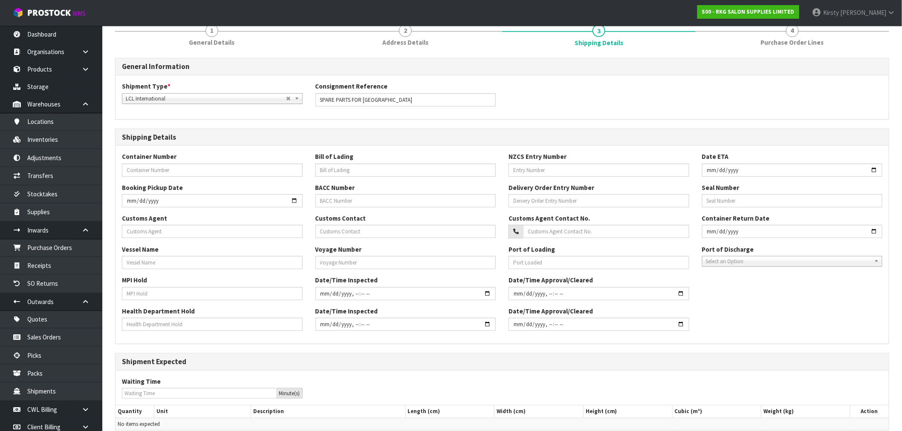
scroll to position [182, 0]
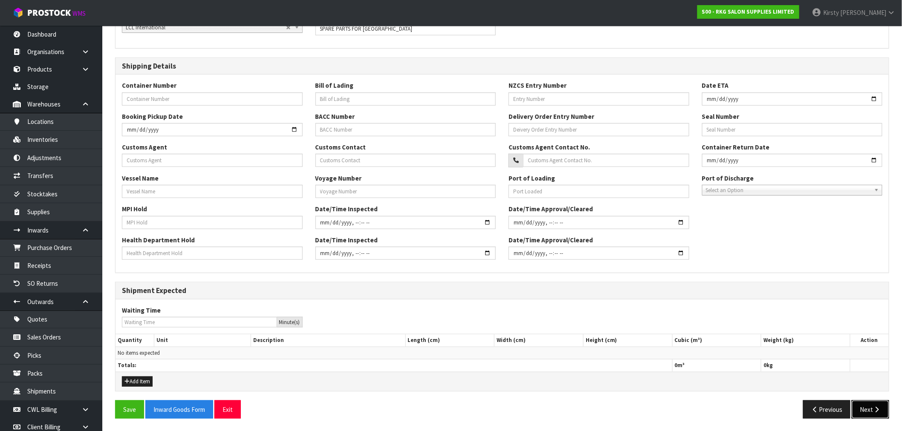
click at [511, 325] on icon "button" at bounding box center [877, 410] width 8 height 6
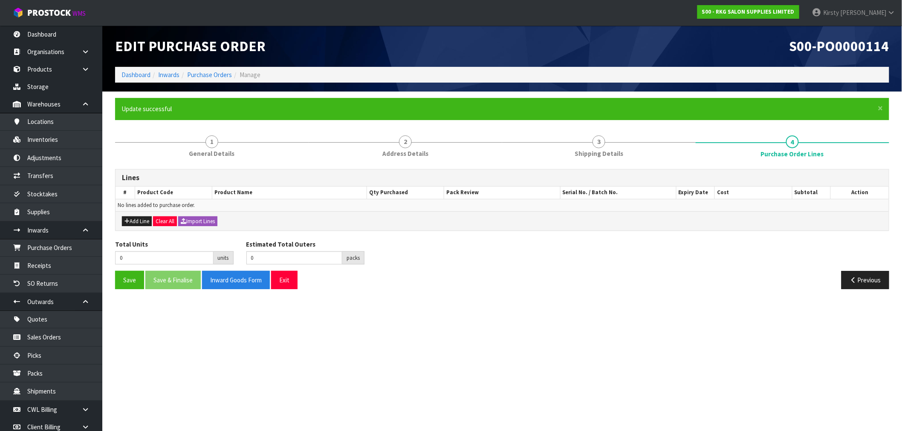
scroll to position [0, 0]
click at [129, 221] on button "Add Line" at bounding box center [137, 221] width 30 height 10
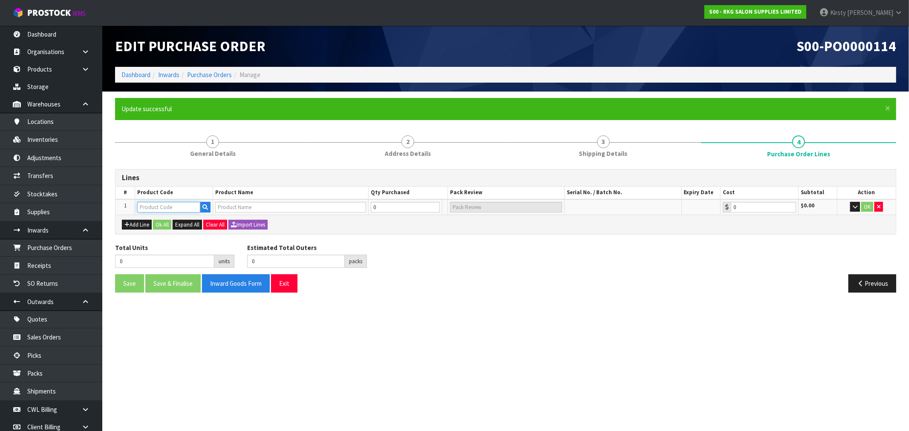
click at [152, 210] on input "text" at bounding box center [168, 207] width 63 height 11
click at [511, 209] on icon "button" at bounding box center [878, 207] width 3 height 6
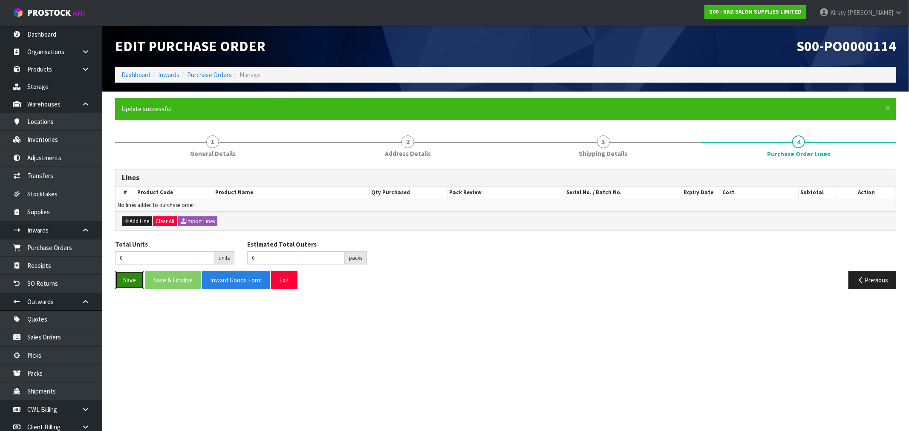
drag, startPoint x: 133, startPoint y: 285, endPoint x: 115, endPoint y: 262, distance: 29.6
click at [133, 285] on button "Save" at bounding box center [129, 280] width 29 height 18
click at [25, 64] on link "Products" at bounding box center [51, 69] width 102 height 17
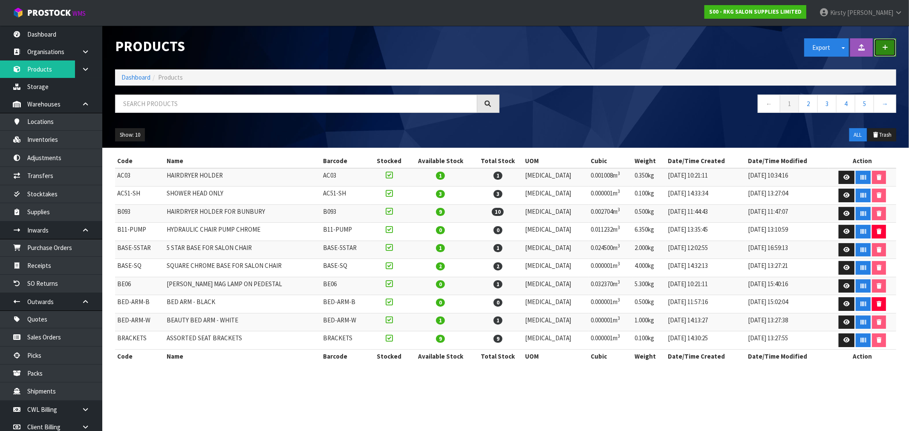
click at [511, 49] on icon "button" at bounding box center [885, 47] width 6 height 6
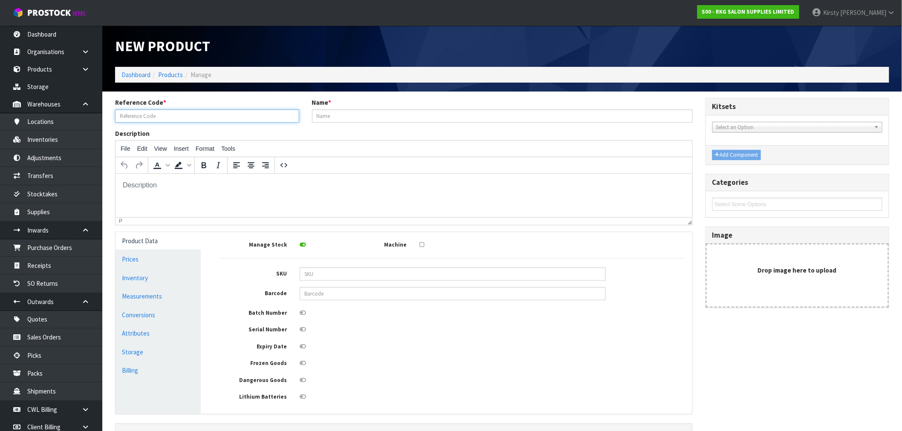
click at [163, 120] on input "text" at bounding box center [207, 116] width 184 height 13
type input "0209-PC"
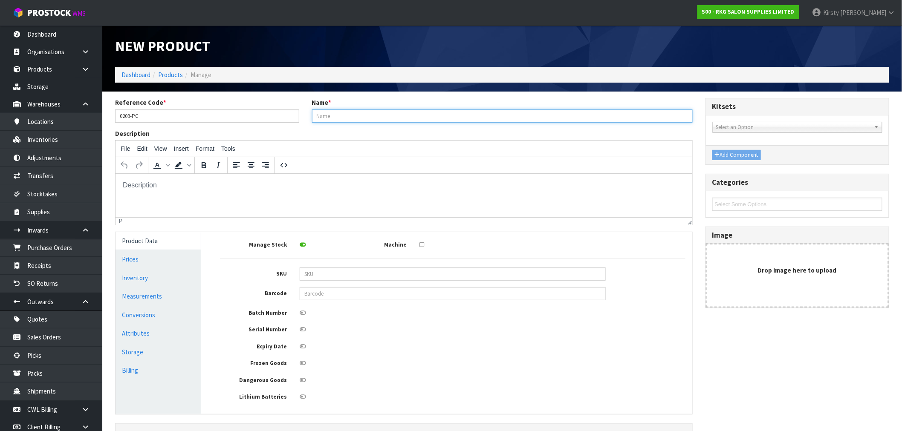
click at [372, 118] on input "text" at bounding box center [502, 116] width 381 height 13
type input "CHROME PUMP COVER FOR WOLLONGONG"
click at [137, 259] on link "Prices" at bounding box center [157, 259] width 85 height 17
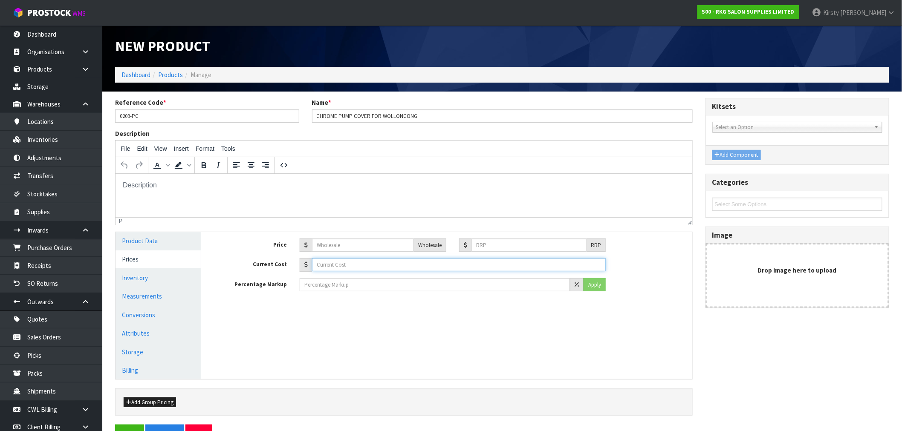
click at [337, 265] on input "text" at bounding box center [459, 264] width 294 height 13
type input "0.01"
click at [116, 297] on link "Measurements" at bounding box center [157, 296] width 85 height 17
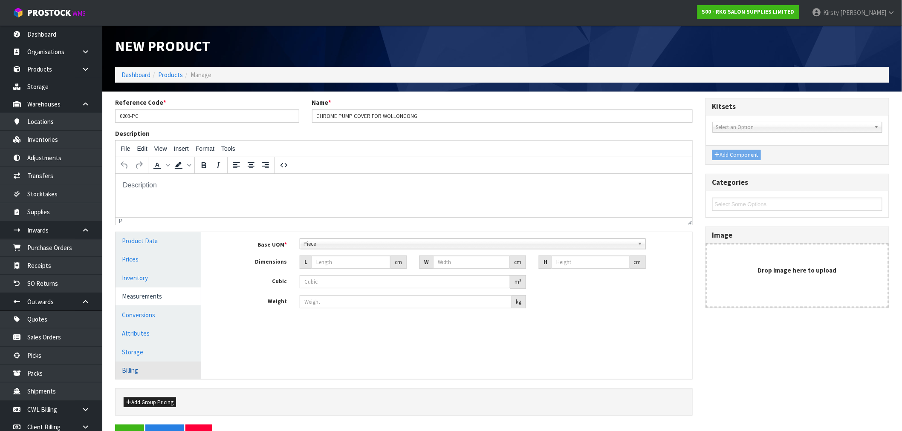
click at [135, 325] on link "Billing" at bounding box center [157, 370] width 85 height 17
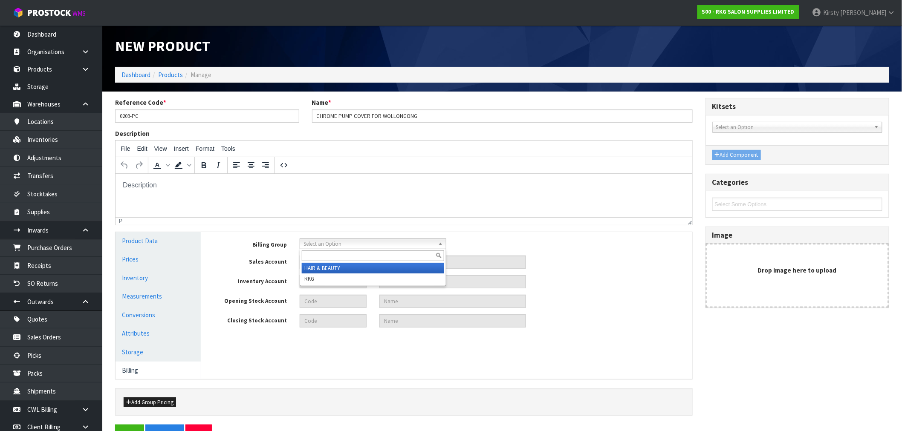
click at [322, 245] on span "Select an Option" at bounding box center [368, 244] width 131 height 10
click at [313, 280] on li "RKG" at bounding box center [373, 279] width 142 height 11
type input "1105"
type input "SALES- PRODUCTS RKG"
type input "9150"
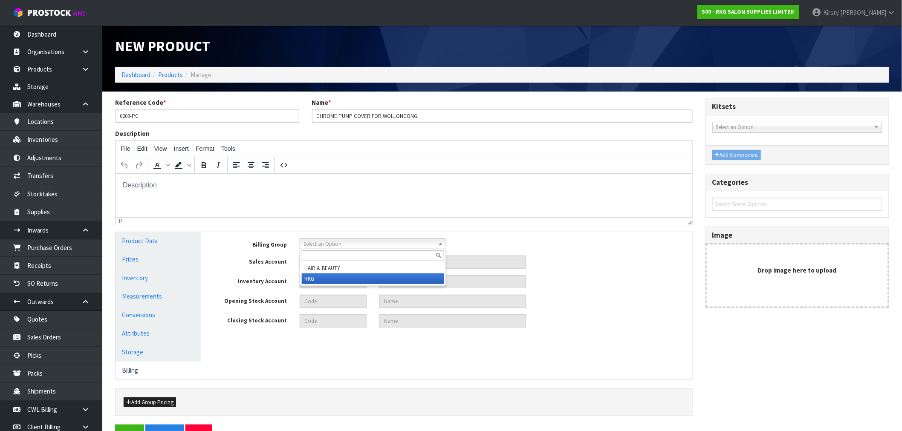
type input "INVENTORY RKG"
type input "2100"
type input "OPENING STOCK RKG"
type input "2104"
type input "CLOSING STOCK RKG"
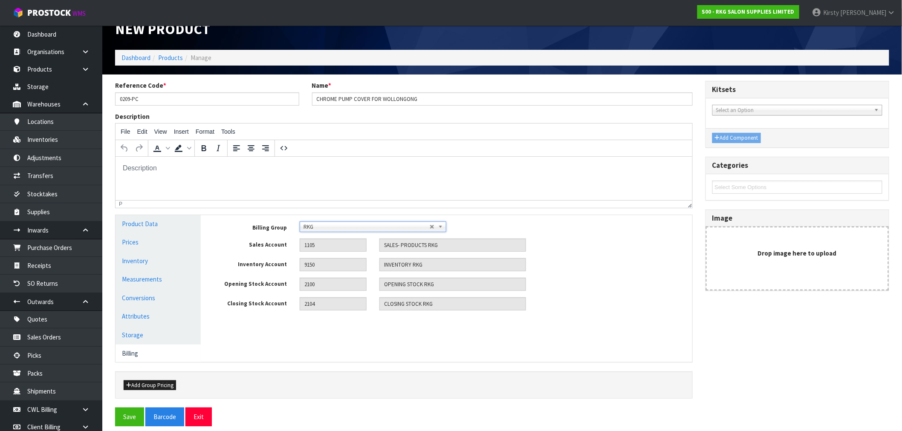
scroll to position [25, 0]
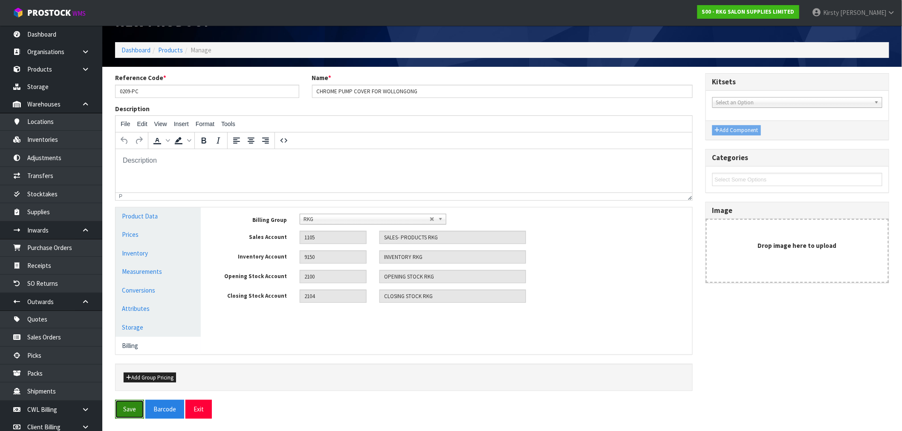
click at [132, 325] on button "Save" at bounding box center [129, 409] width 29 height 18
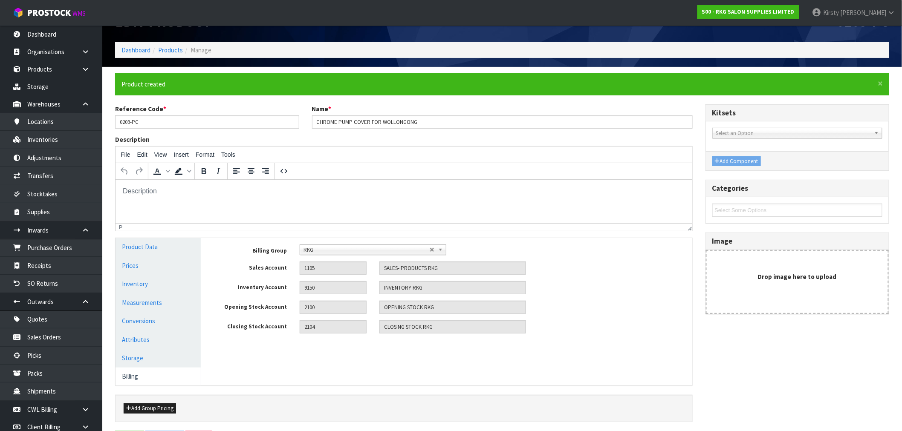
scroll to position [0, 0]
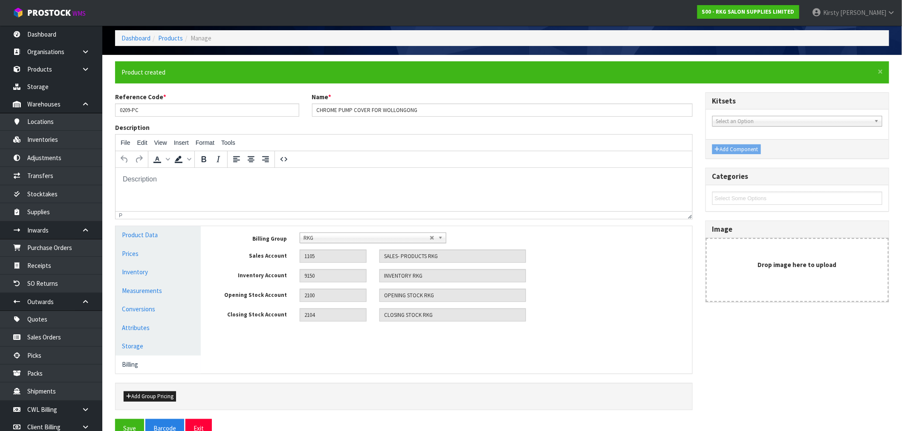
scroll to position [56, 0]
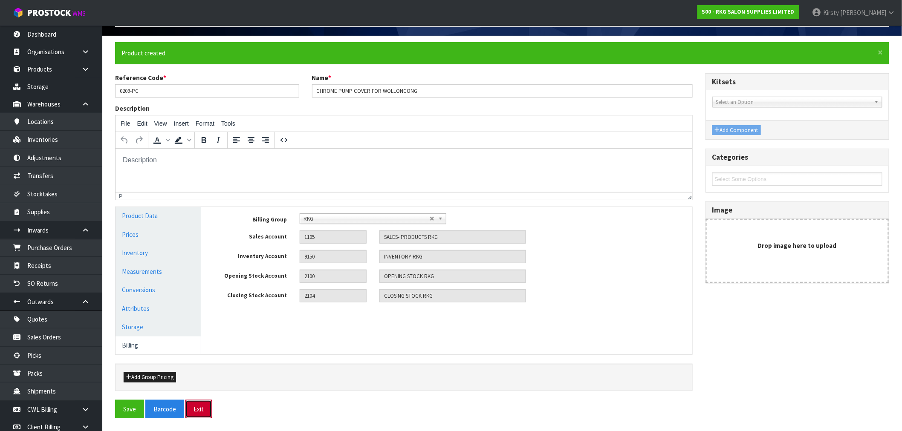
click at [198, 325] on button "Exit" at bounding box center [198, 409] width 26 height 18
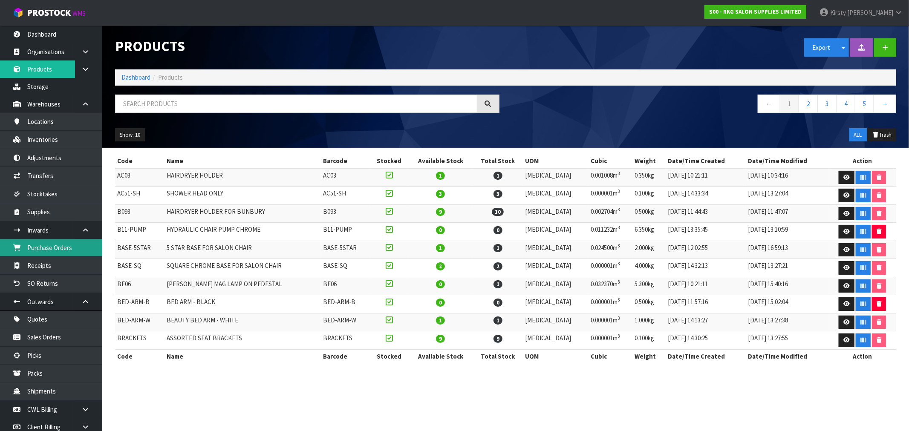
click at [40, 248] on link "Purchase Orders" at bounding box center [51, 247] width 102 height 17
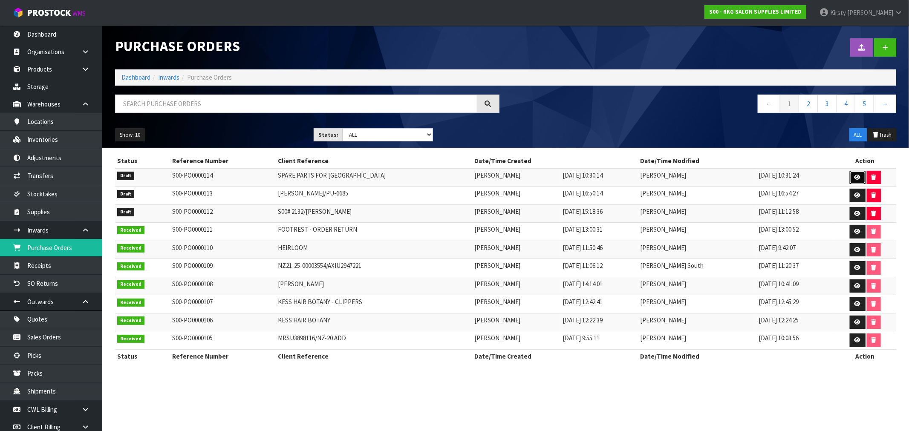
click at [511, 176] on icon at bounding box center [857, 178] width 6 height 6
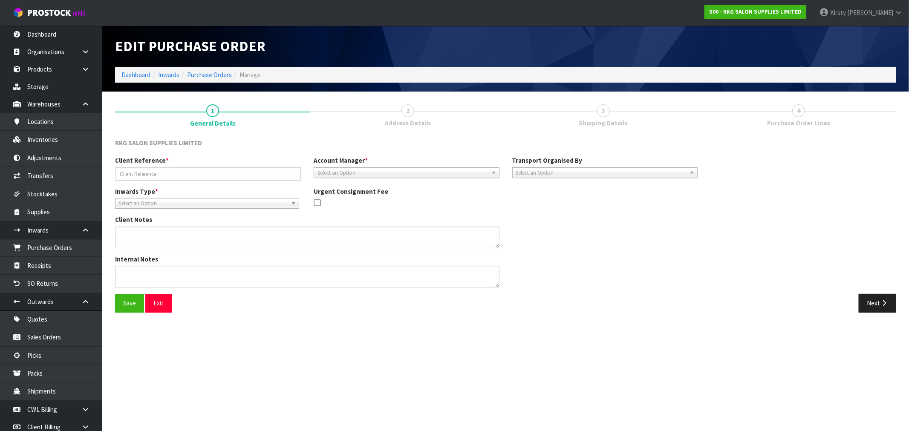
type input "SPARE PARTS FOR WOLLONGONG"
type textarea "VIA AUSTRALIA POST - PLEASE BRING TO SHOWROOM"
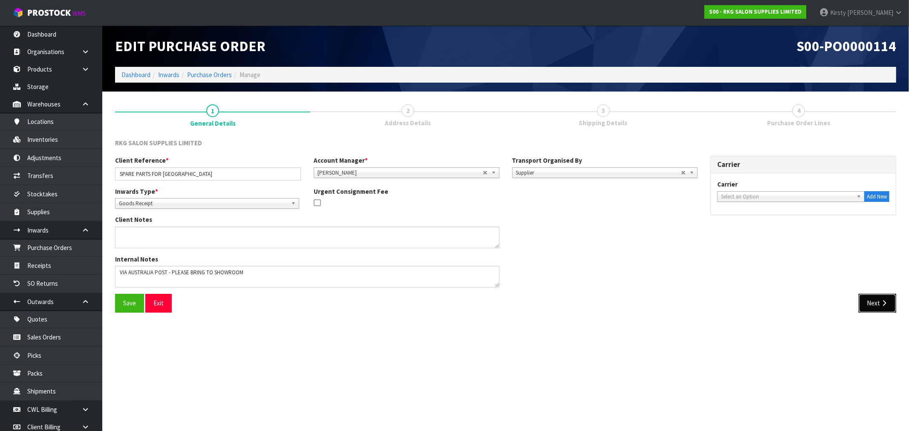
click at [511, 303] on icon "button" at bounding box center [884, 303] width 8 height 6
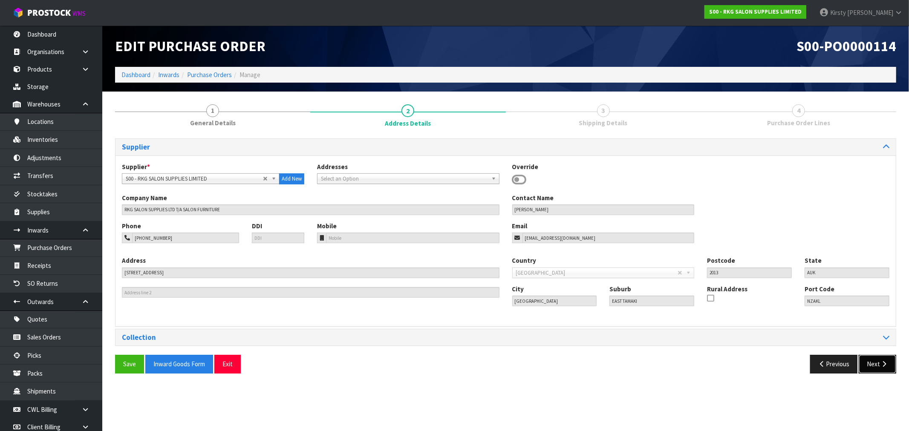
click at [511, 325] on button "Next" at bounding box center [877, 364] width 37 height 18
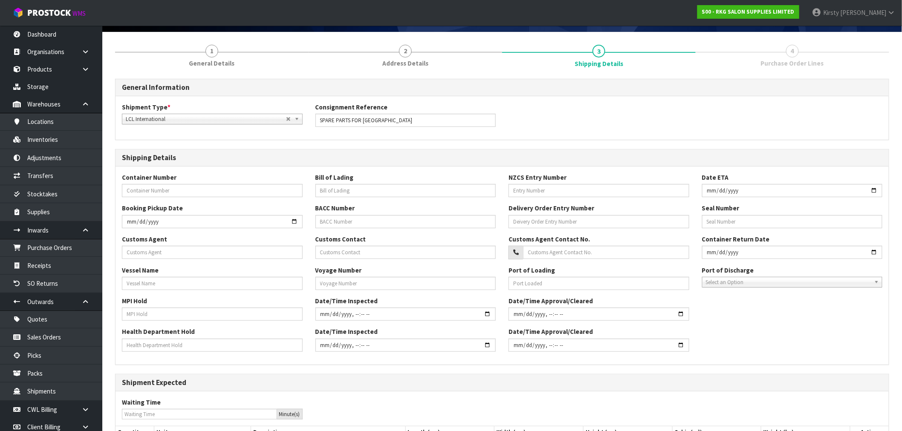
scroll to position [152, 0]
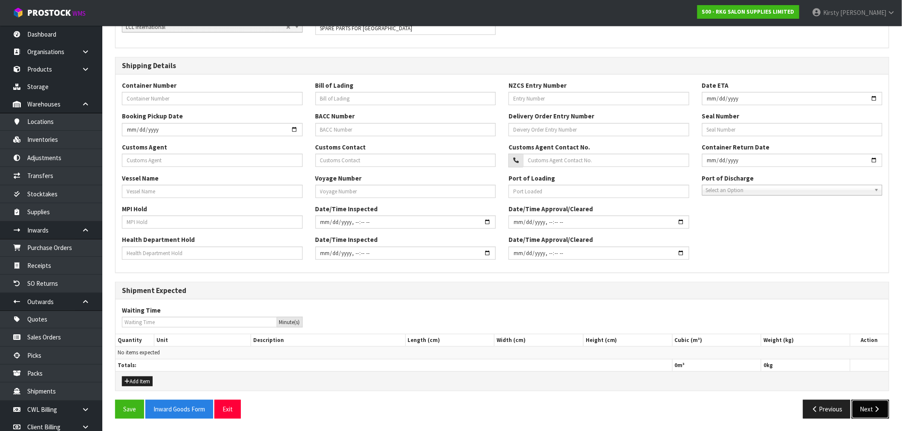
click at [511, 325] on button "Next" at bounding box center [869, 409] width 37 height 18
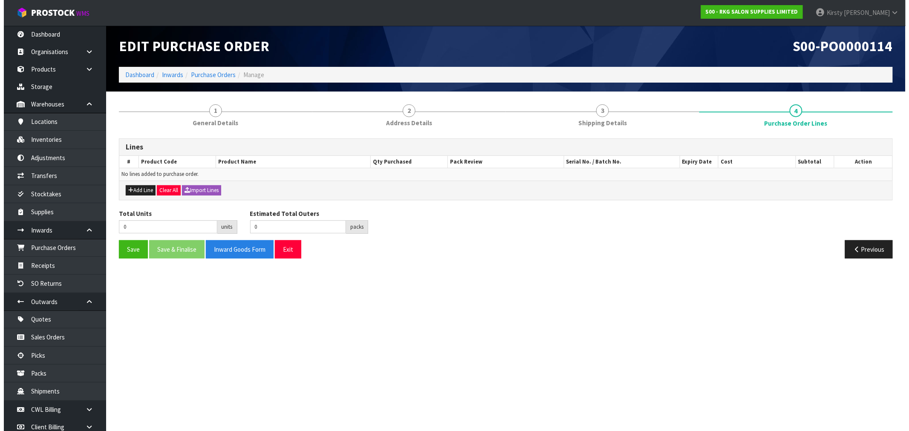
scroll to position [0, 0]
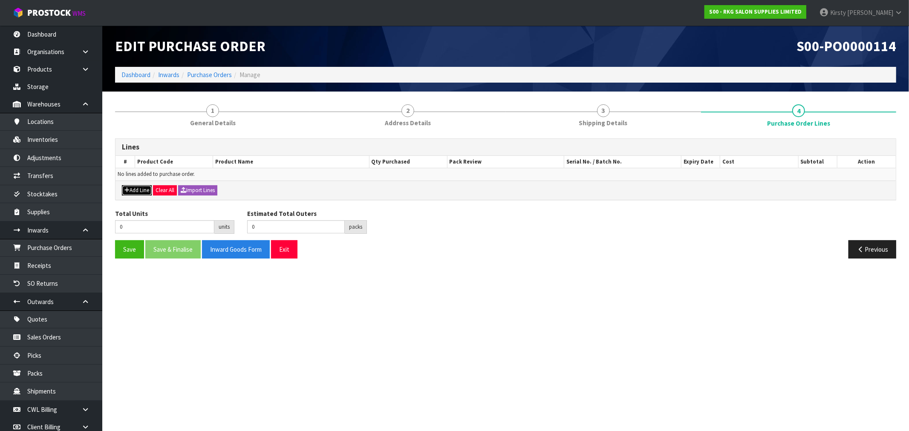
click at [136, 192] on button "Add Line" at bounding box center [137, 190] width 30 height 10
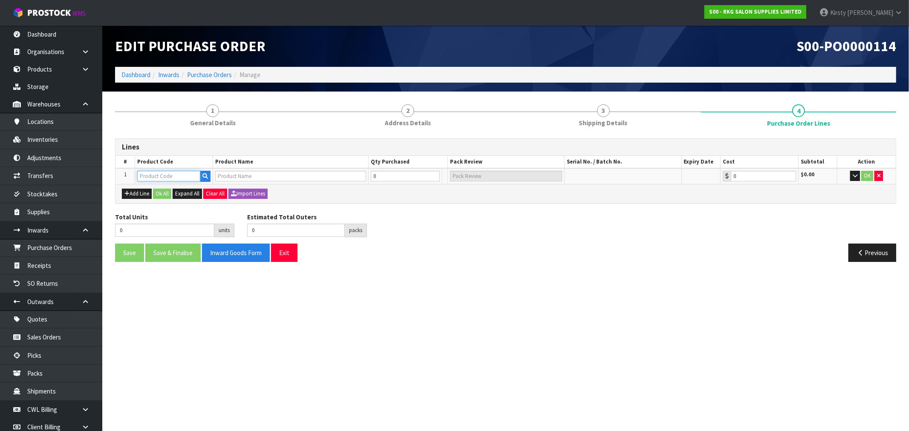
click at [144, 171] on input "text" at bounding box center [168, 176] width 63 height 11
type input "0209-PC"
type input "CHROME PUMP COVER FOR WOLLONGONG"
type input "0.01"
type input "0209-PC"
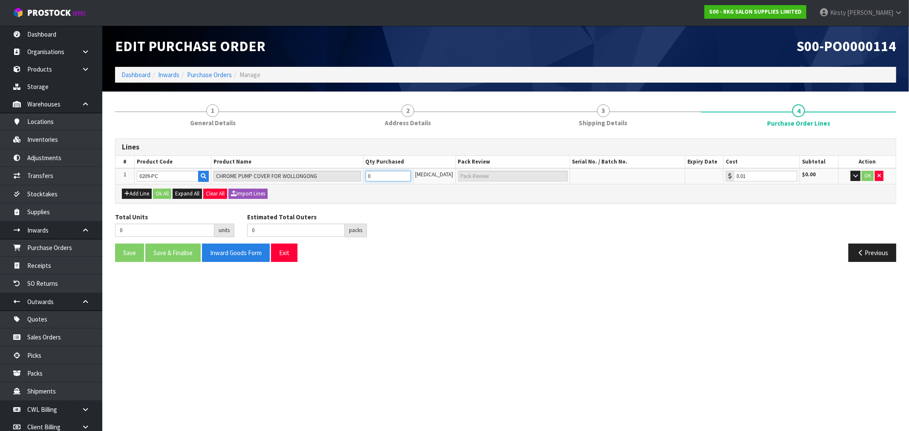
type input "1"
type input "1 [MEDICAL_DATA]"
type input "1"
click at [411, 173] on input "1" at bounding box center [388, 176] width 45 height 11
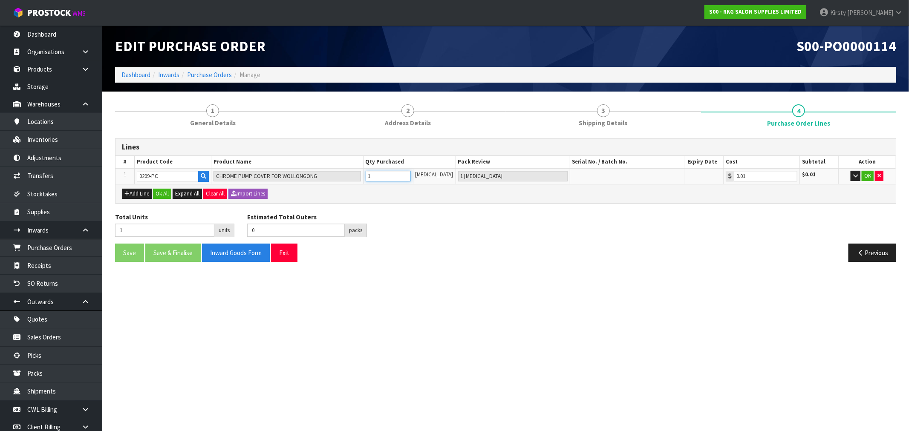
type input "2"
type input "2 [MEDICAL_DATA]"
type input "2"
click at [411, 173] on input "2" at bounding box center [388, 176] width 45 height 11
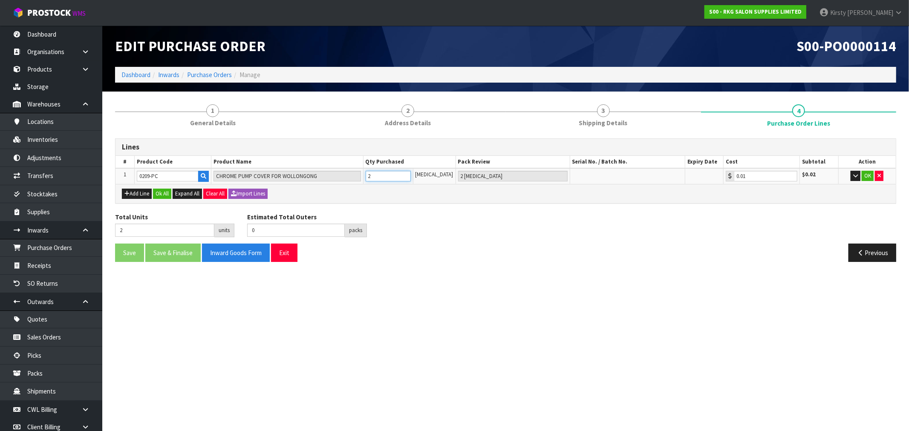
type input "3"
type input "3 [MEDICAL_DATA]"
type input "3"
click at [411, 173] on input "3" at bounding box center [388, 176] width 45 height 11
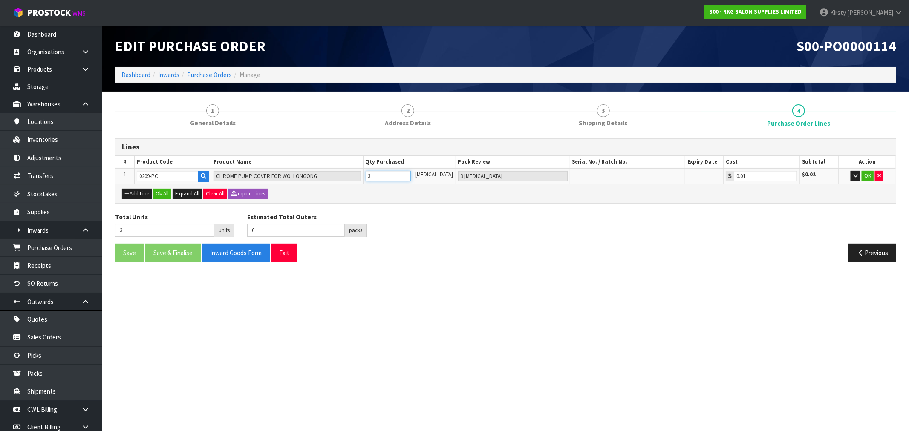
type input "4"
type input "4 [MEDICAL_DATA]"
type input "4"
click at [411, 173] on input "4" at bounding box center [388, 176] width 45 height 11
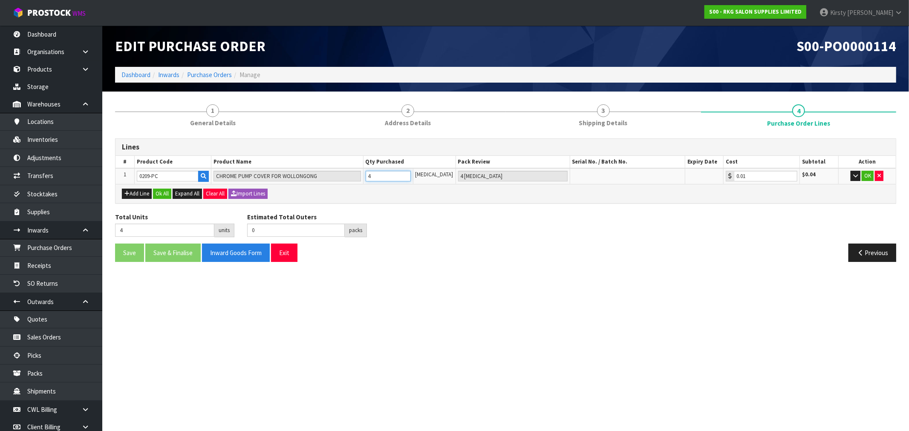
type input "5"
type input "5 PCE"
type input "5"
click at [411, 173] on input "5" at bounding box center [388, 176] width 45 height 11
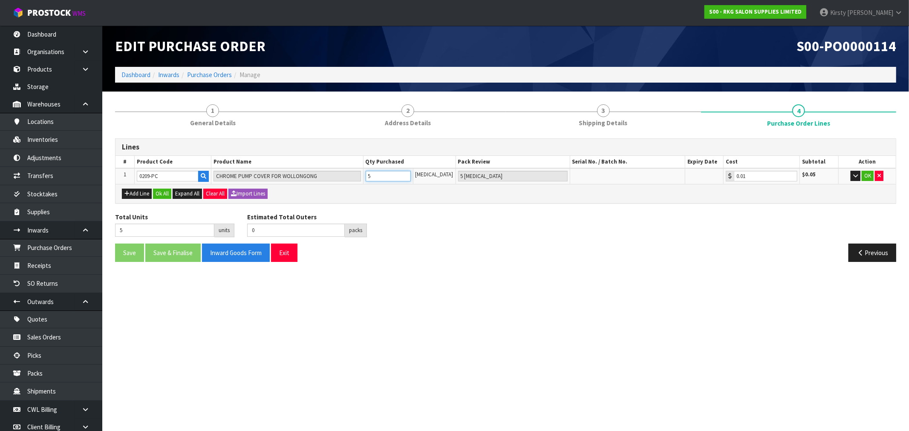
type input "6"
type input "6 PCE"
type input "6"
click at [411, 173] on input "6" at bounding box center [388, 176] width 45 height 11
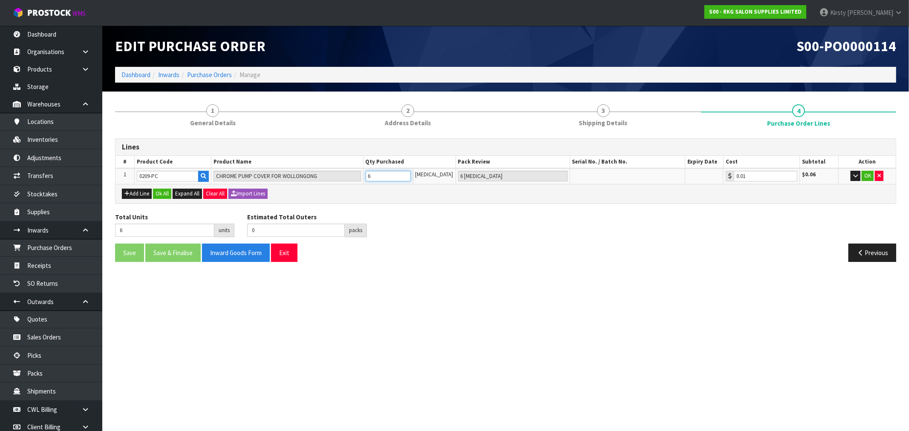
type input "7"
type input "7 PCE"
type input "7"
click at [411, 173] on input "7" at bounding box center [388, 176] width 45 height 11
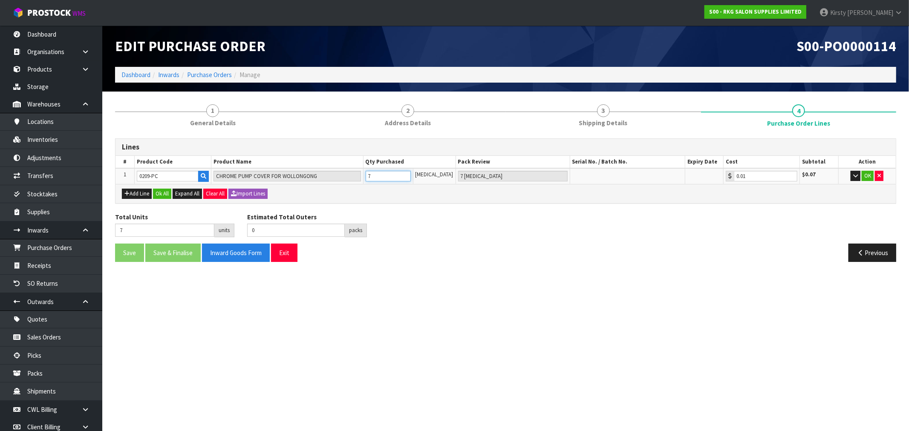
type input "8"
type input "8 PCE"
type input "8"
click at [411, 173] on input "8" at bounding box center [388, 176] width 45 height 11
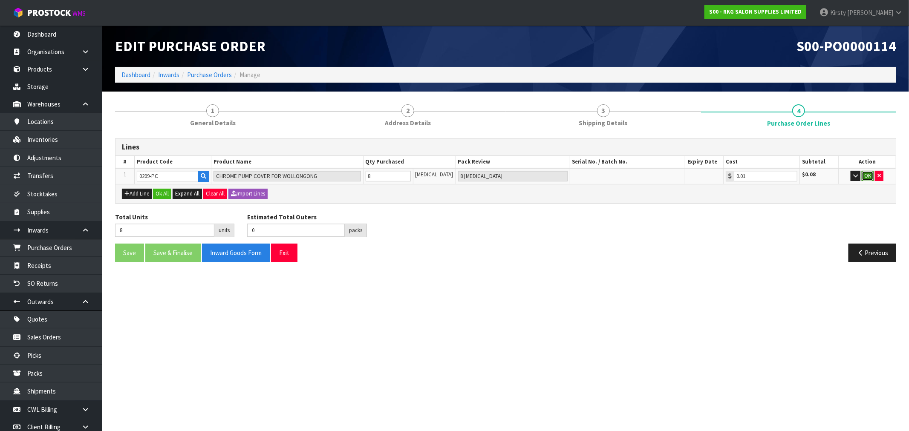
click at [511, 173] on button "OK" at bounding box center [868, 176] width 12 height 10
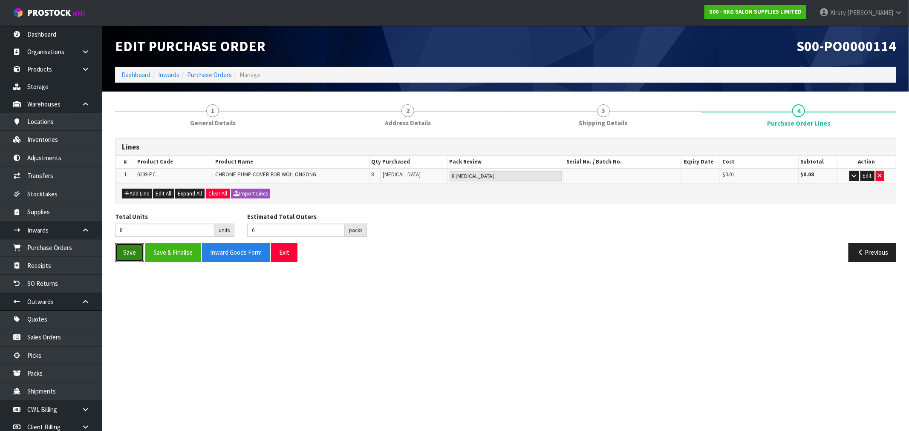
click at [125, 254] on button "Save" at bounding box center [129, 252] width 29 height 18
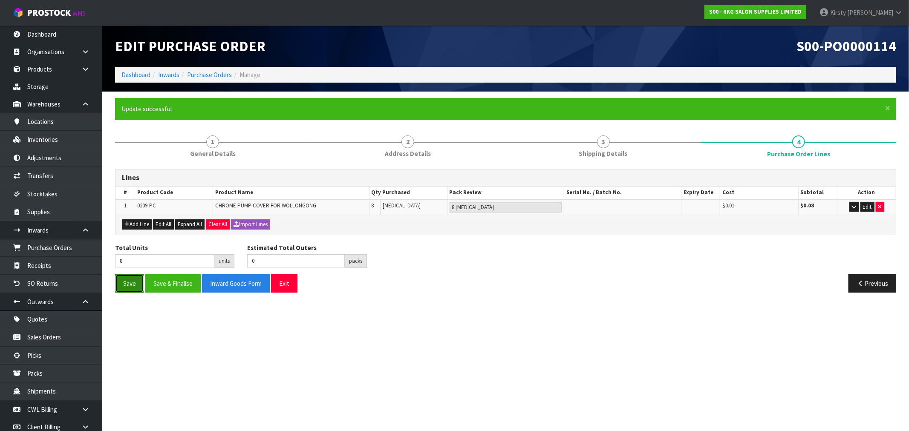
click at [129, 279] on button "Save" at bounding box center [129, 283] width 29 height 18
click at [286, 281] on button "Exit" at bounding box center [284, 283] width 26 height 18
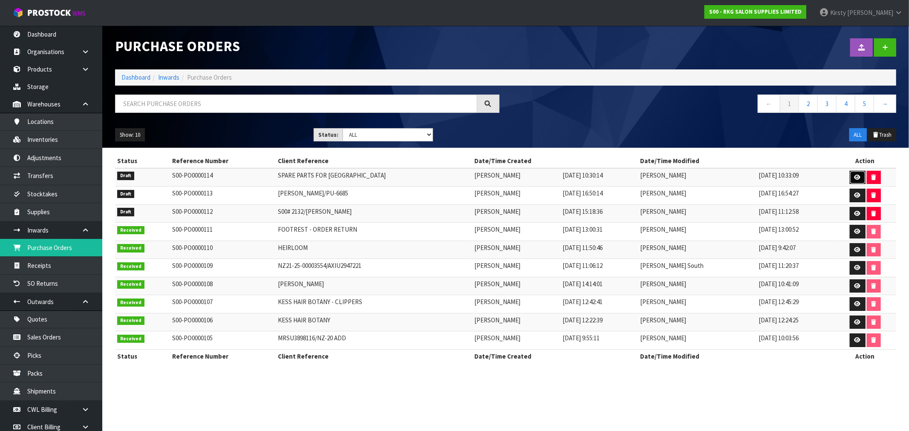
click at [511, 176] on icon at bounding box center [857, 178] width 6 height 6
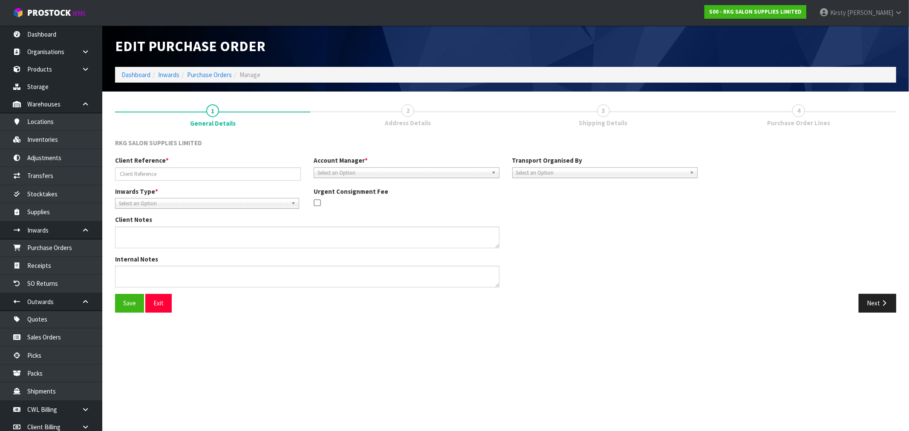
type input "SPARE PARTS FOR WOLLONGONG"
type textarea "VIA AUSTRALIA POST - PLEASE BRING TO SHOWROOM"
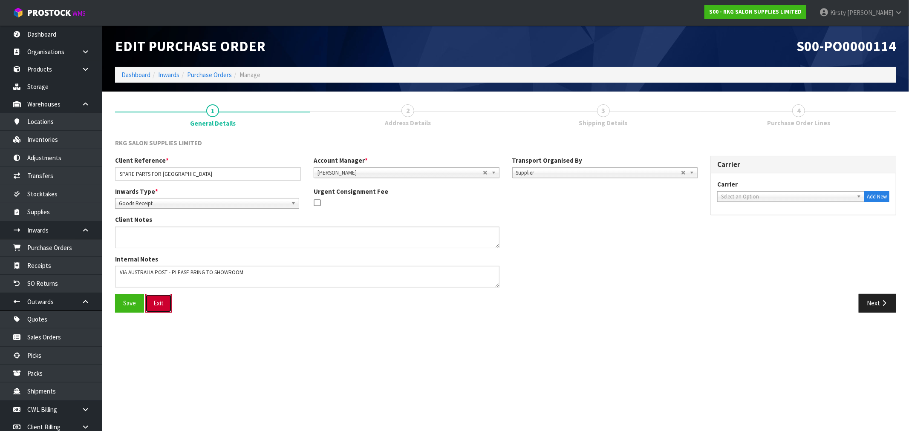
click at [156, 302] on button "Exit" at bounding box center [158, 303] width 26 height 18
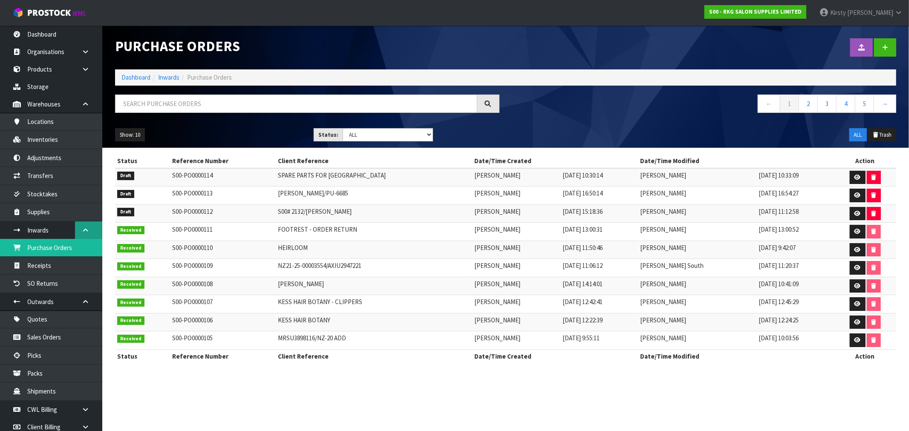
click at [85, 228] on icon at bounding box center [85, 230] width 8 height 6
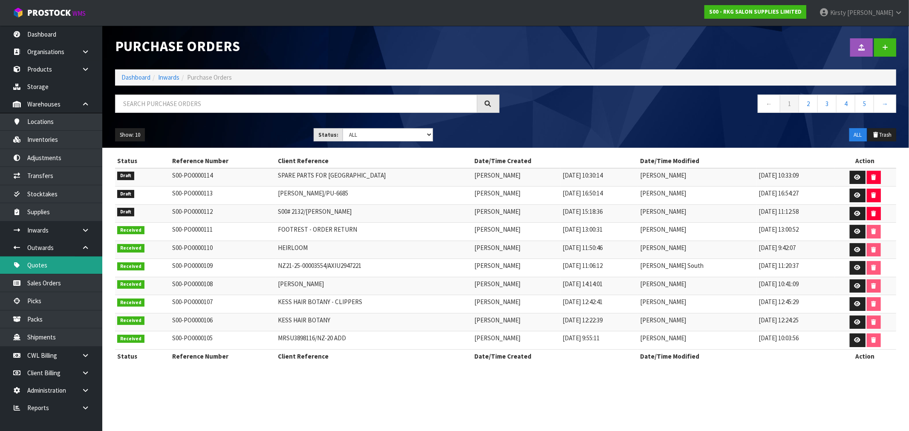
click at [34, 265] on link "Quotes" at bounding box center [51, 265] width 102 height 17
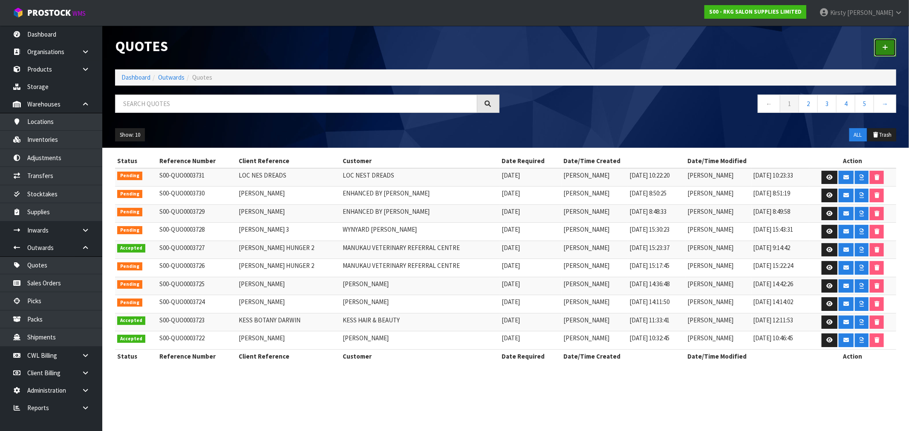
click at [511, 47] on icon at bounding box center [885, 47] width 6 height 6
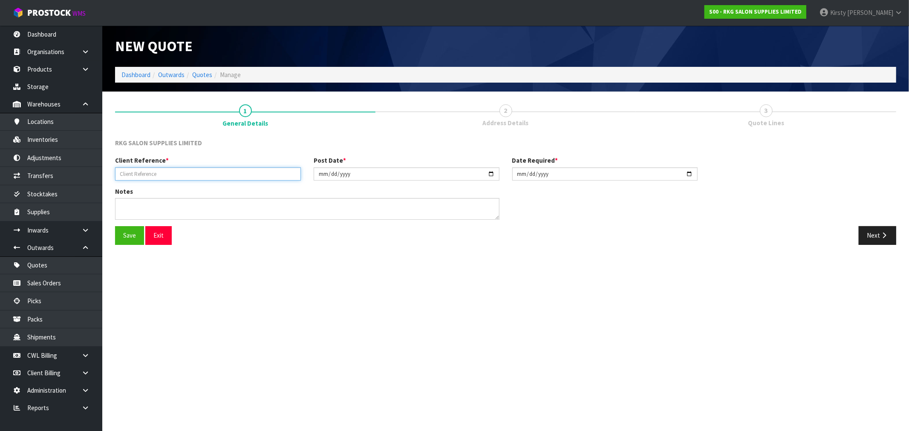
click at [151, 170] on input "text" at bounding box center [208, 173] width 186 height 13
click at [133, 175] on input "text" at bounding box center [208, 173] width 186 height 13
type input "CHIC HAIRDRESSING"
click at [126, 234] on button "Save" at bounding box center [129, 235] width 29 height 18
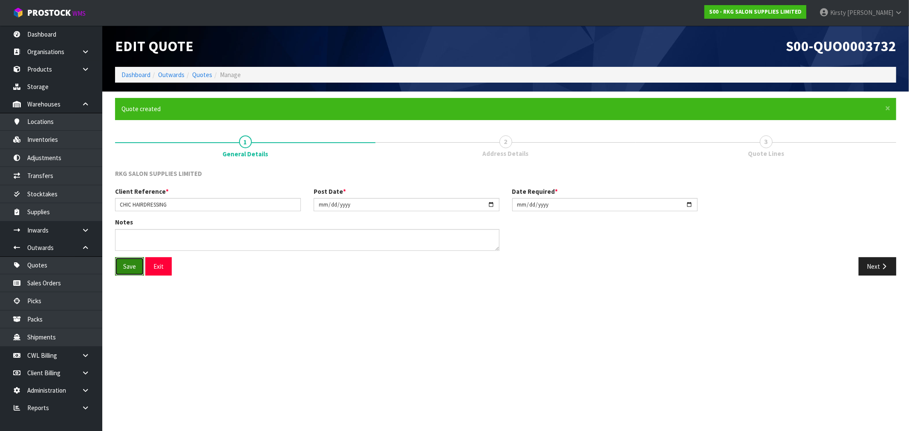
click at [128, 267] on button "Save" at bounding box center [129, 266] width 29 height 18
click at [511, 267] on icon "button" at bounding box center [884, 266] width 8 height 6
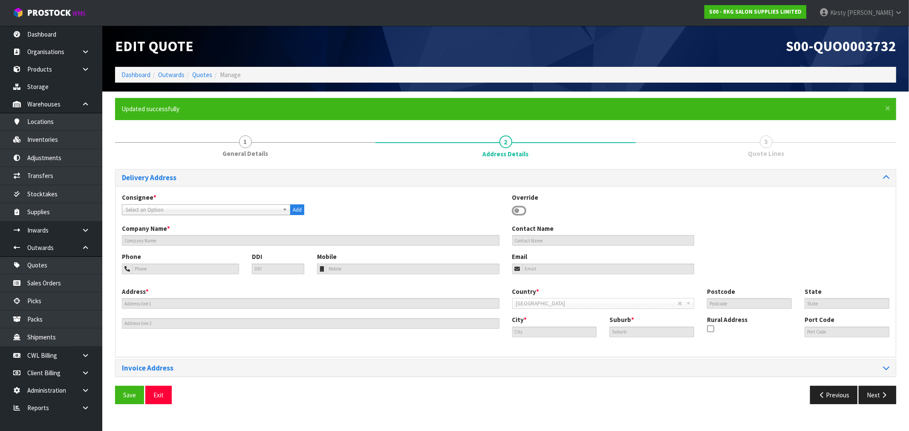
drag, startPoint x: 522, startPoint y: 210, endPoint x: 517, endPoint y: 210, distance: 4.3
click at [511, 210] on icon at bounding box center [519, 211] width 14 height 13
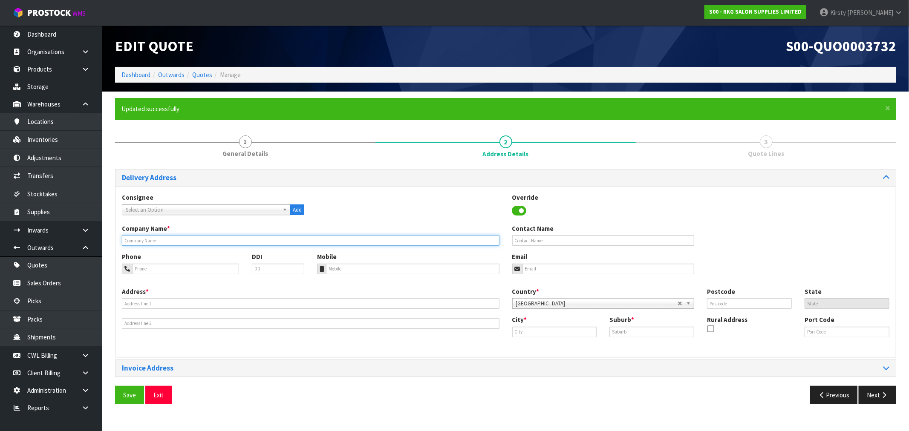
click at [152, 236] on input "text" at bounding box center [311, 240] width 378 height 11
type input "CHIC HAIRDRESSING"
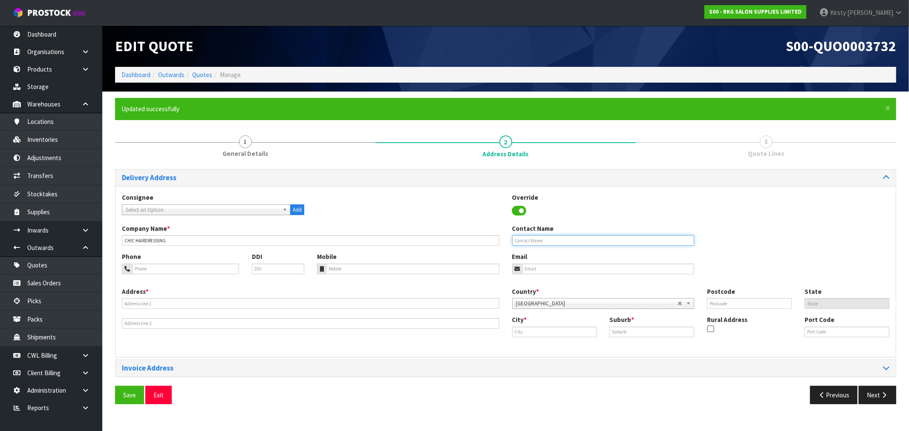
click at [511, 241] on input "text" at bounding box center [603, 240] width 182 height 11
type input "[DEMOGRAPHIC_DATA][PERSON_NAME]"
click at [163, 272] on input "tel" at bounding box center [185, 269] width 107 height 11
type input "021-246-6623"
click at [511, 265] on input "email" at bounding box center [608, 269] width 172 height 11
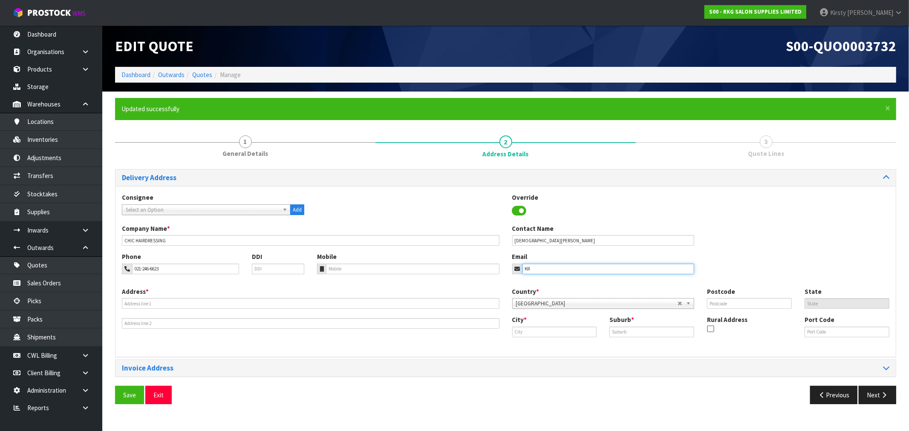
type input "K"
type input "[PERSON_NAME][EMAIL_ADDRESS][DOMAIN_NAME]"
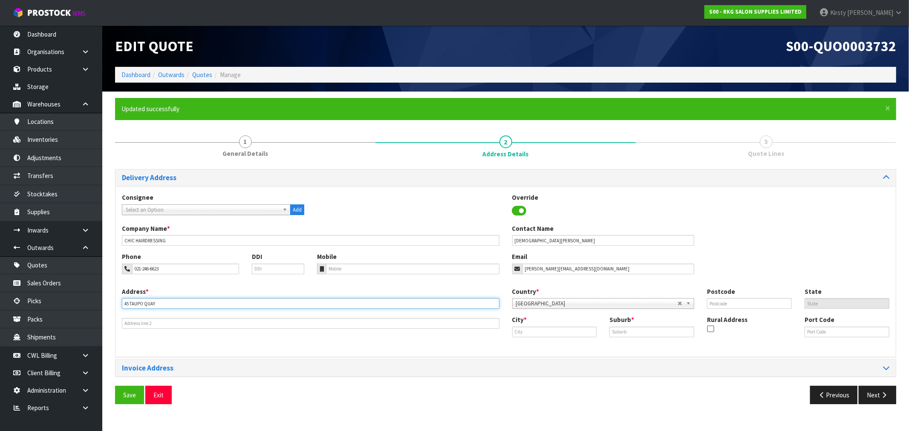
type input "45 TAUPO QUAY"
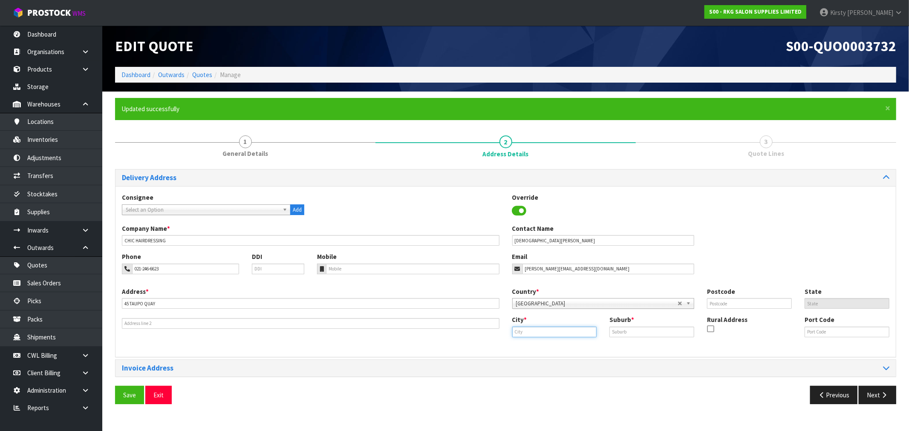
click at [511, 325] on input "text" at bounding box center [554, 332] width 85 height 11
type input "s"
type input "Wanganui"
type input "CBD"
click at [511, 302] on input "text" at bounding box center [749, 303] width 85 height 11
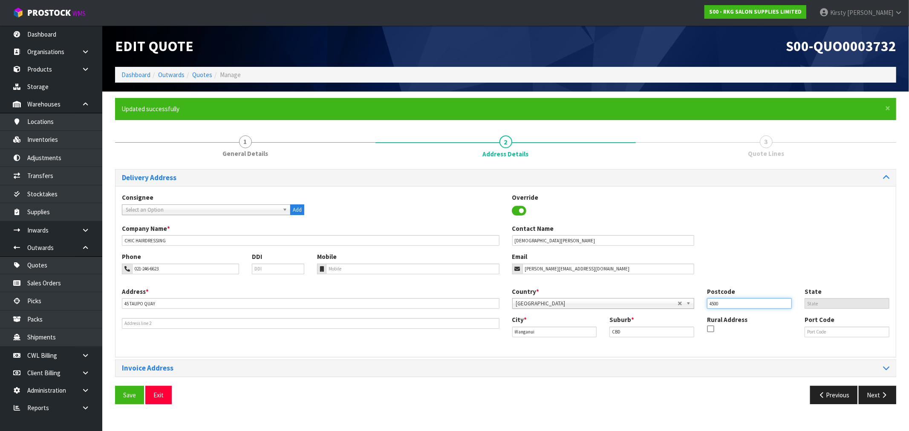
type input "4500"
click at [124, 325] on button "Save" at bounding box center [129, 395] width 29 height 18
click at [511, 301] on input "4500" at bounding box center [749, 303] width 85 height 11
drag, startPoint x: 135, startPoint y: 393, endPoint x: 339, endPoint y: 366, distance: 206.3
click at [137, 325] on button "Save" at bounding box center [129, 395] width 29 height 18
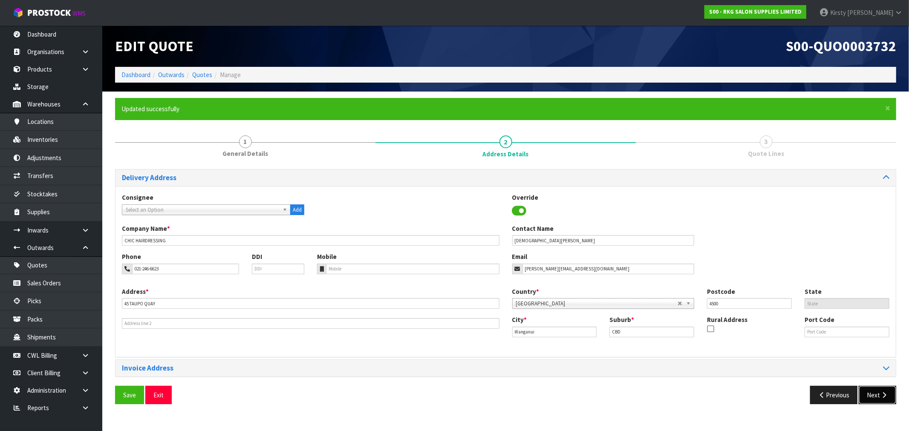
click at [511, 325] on button "Next" at bounding box center [877, 395] width 37 height 18
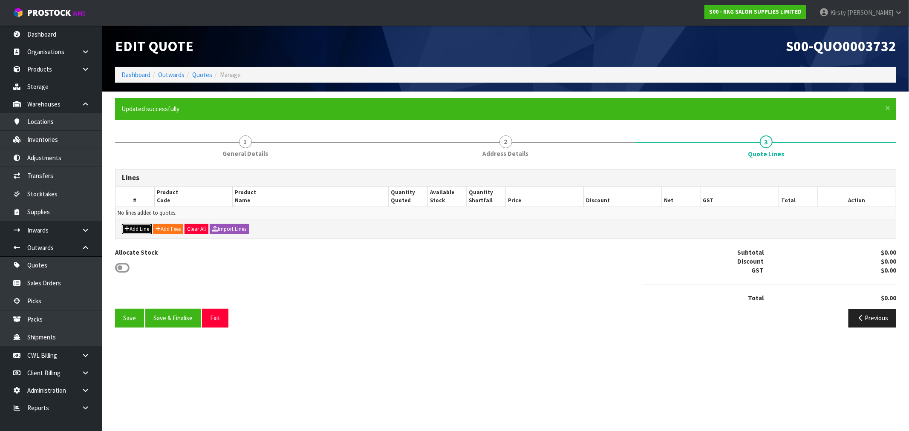
drag, startPoint x: 135, startPoint y: 228, endPoint x: 142, endPoint y: 227, distance: 7.3
click at [134, 228] on button "Add Line" at bounding box center [137, 229] width 30 height 10
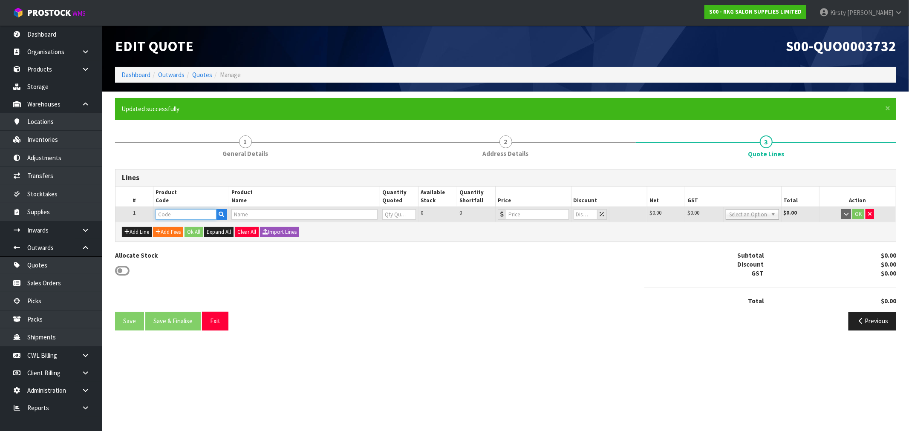
drag, startPoint x: 169, startPoint y: 214, endPoint x: 176, endPoint y: 212, distance: 7.1
click at [172, 213] on input "text" at bounding box center [186, 214] width 61 height 11
type input "03150101EK"
click at [183, 225] on strong "03150101EK" at bounding box center [181, 229] width 35 height 8
type input "03150101EK"
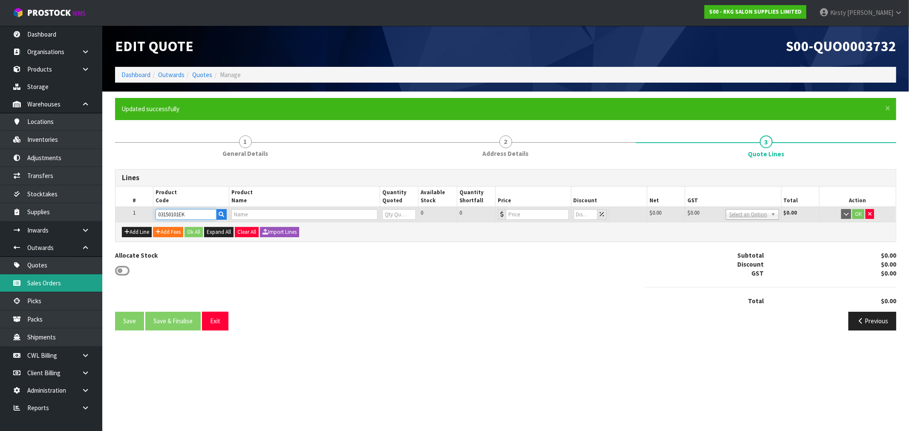
type input "CLUNES PREMIUM ELECTRIC SHAMPOO LOUNGE - BLACK"
type input "0"
type input "1495"
type input "0"
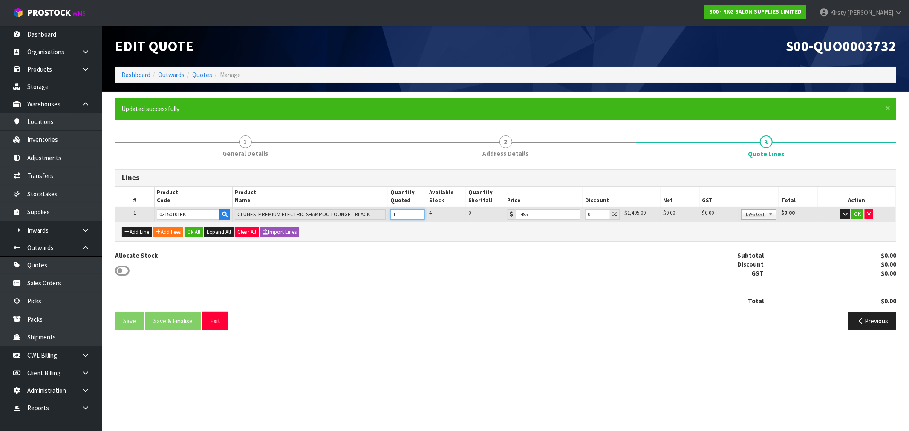
click at [419, 211] on input "1" at bounding box center [407, 214] width 34 height 11
type input "2"
click at [419, 211] on input "2" at bounding box center [407, 214] width 34 height 11
drag, startPoint x: 594, startPoint y: 215, endPoint x: 587, endPoint y: 216, distance: 6.9
click at [511, 216] on input "0" at bounding box center [597, 214] width 25 height 11
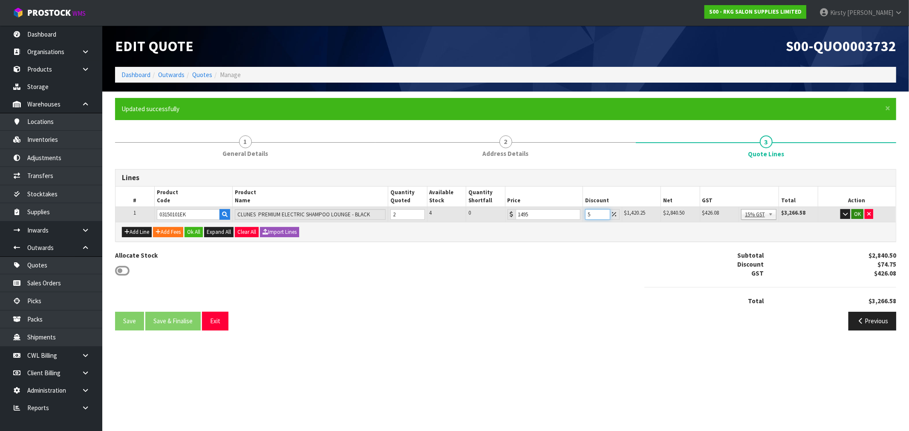
type input "5"
click at [511, 214] on button "OK" at bounding box center [857, 214] width 12 height 10
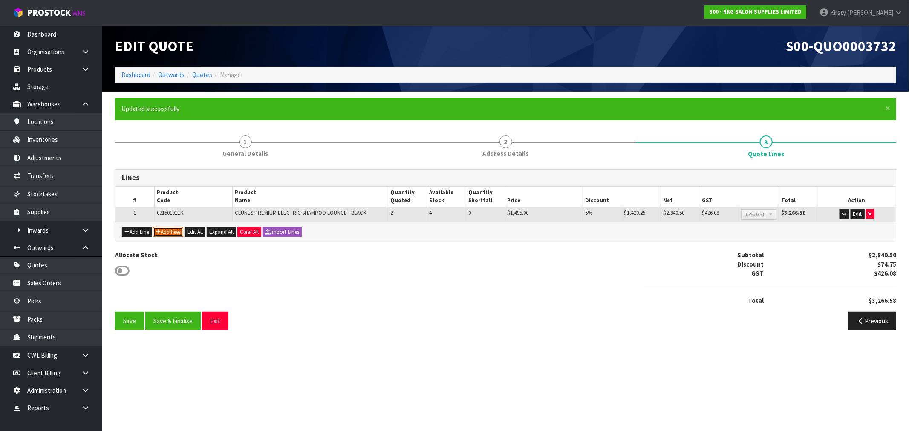
click at [165, 234] on button "Add Fees" at bounding box center [168, 232] width 30 height 10
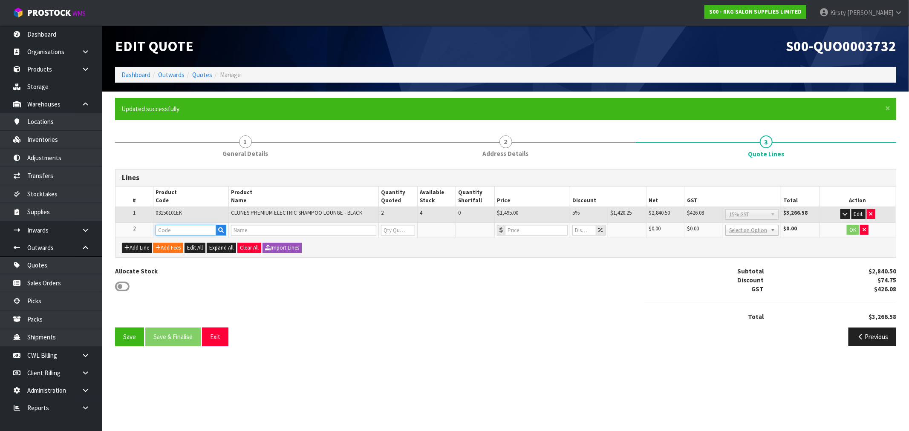
click at [159, 233] on input "text" at bounding box center [186, 230] width 61 height 11
type input "FRE"
click at [185, 244] on link "FRE IGHT" at bounding box center [189, 244] width 67 height 12
type input "FREIGHT"
type input "FREIGHT FEE"
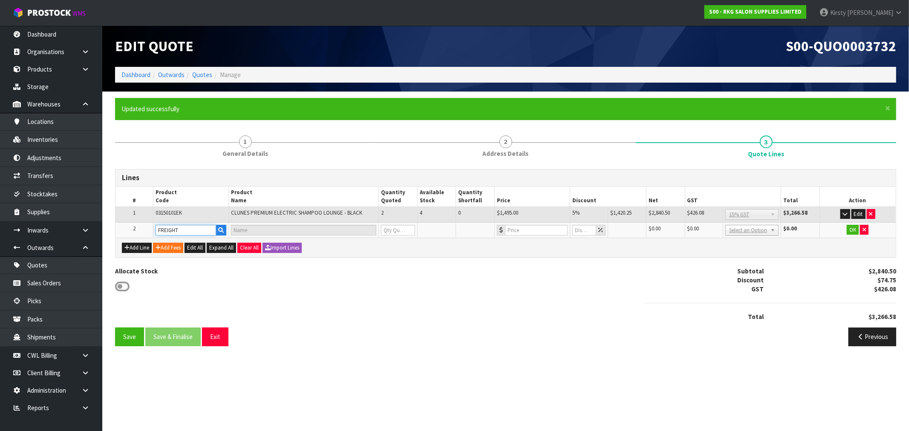
type input "1"
type input "0"
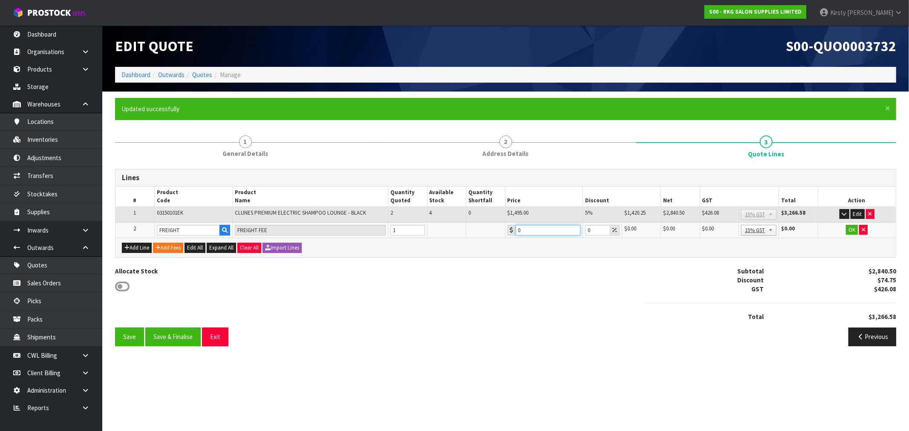
drag, startPoint x: 531, startPoint y: 232, endPoint x: 503, endPoint y: 237, distance: 29.1
click at [503, 237] on div "Lines # Product Code Product Name Quantity Quoted Available Stock Quantity Shor…" at bounding box center [505, 213] width 781 height 88
type input "322.50"
click at [511, 228] on button "OK" at bounding box center [852, 230] width 12 height 10
click at [124, 325] on button "Save" at bounding box center [129, 337] width 29 height 18
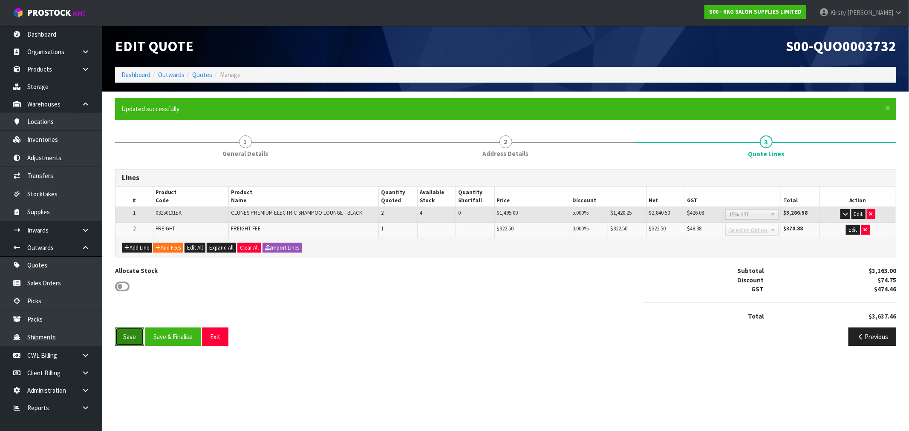
click at [137, 325] on button "Save" at bounding box center [129, 337] width 29 height 18
click at [169, 325] on button "Save & Finalise" at bounding box center [172, 337] width 55 height 18
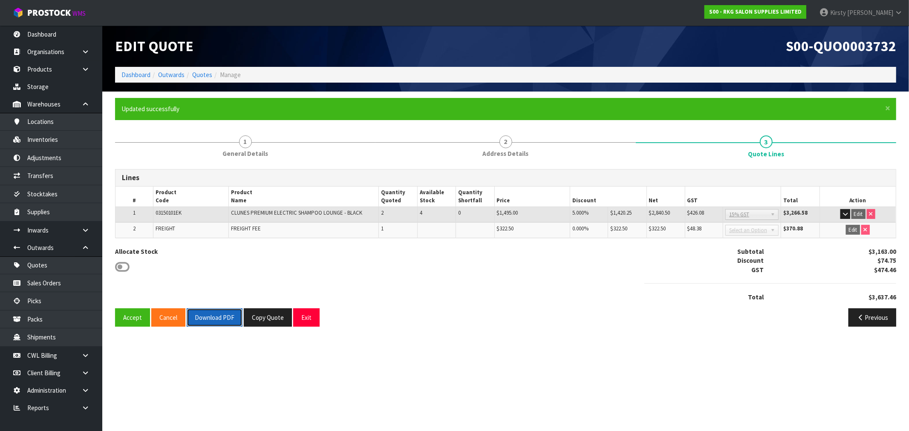
click at [203, 320] on button "Download PDF" at bounding box center [215, 318] width 56 height 18
click at [307, 320] on button "Exit" at bounding box center [306, 318] width 26 height 18
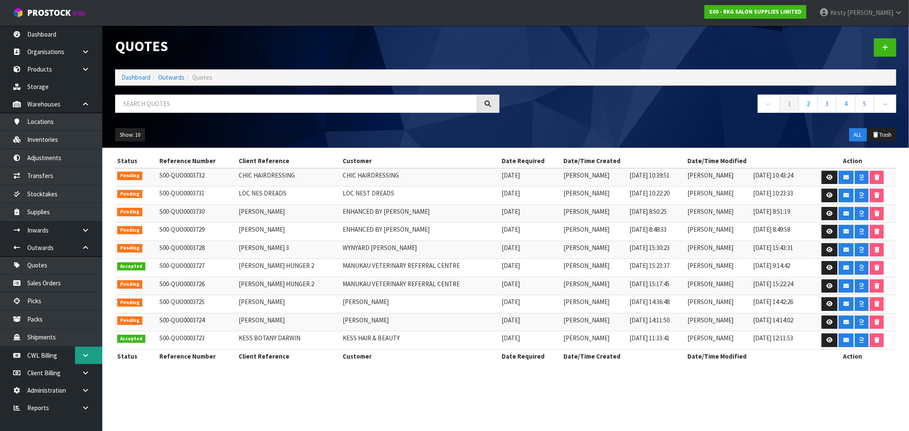
click at [87, 325] on link at bounding box center [88, 355] width 27 height 17
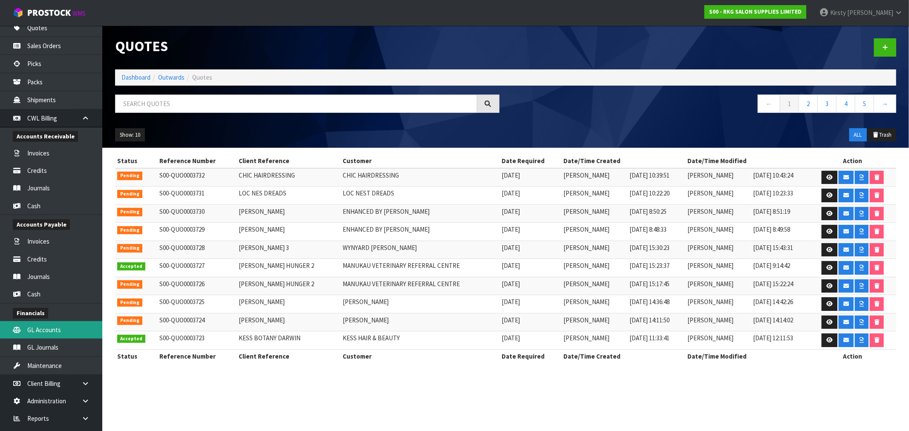
scroll to position [251, 0]
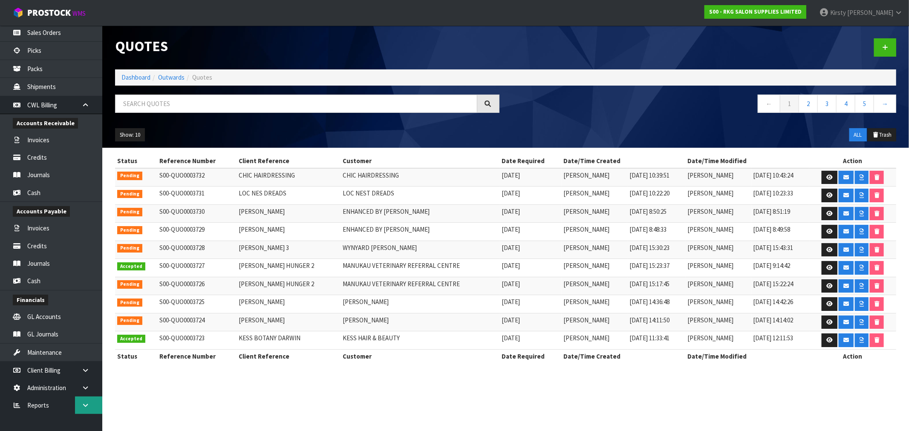
click at [86, 325] on icon at bounding box center [85, 405] width 8 height 6
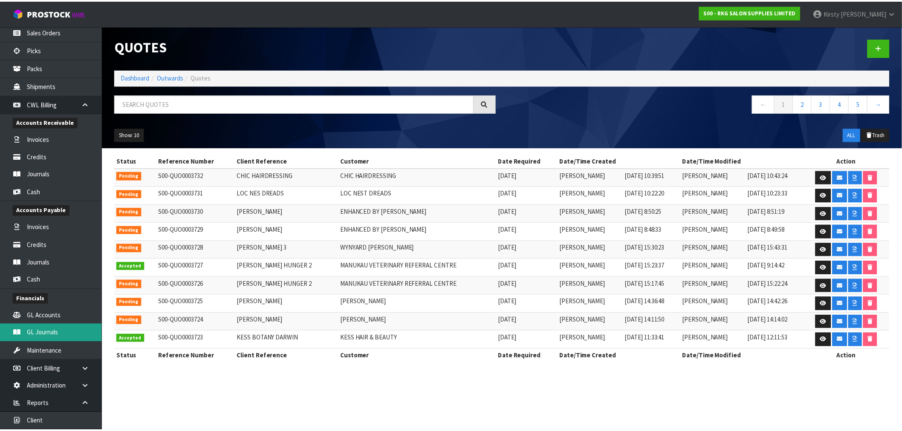
scroll to position [287, 0]
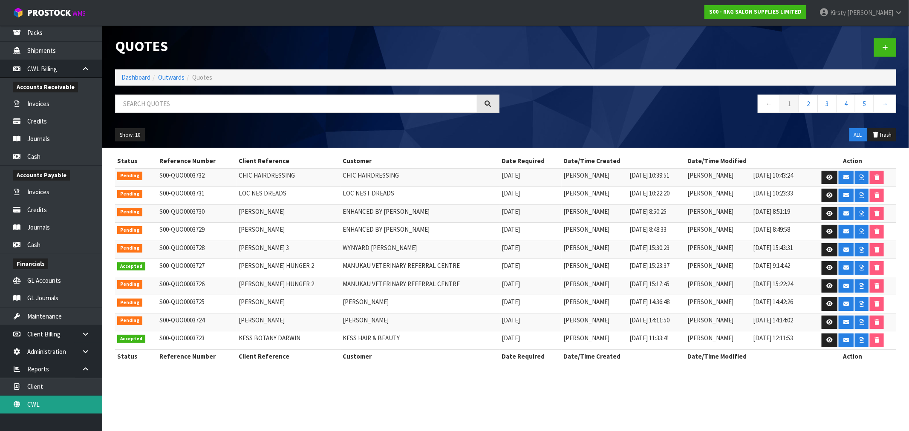
click at [43, 325] on link "CWL" at bounding box center [51, 404] width 102 height 17
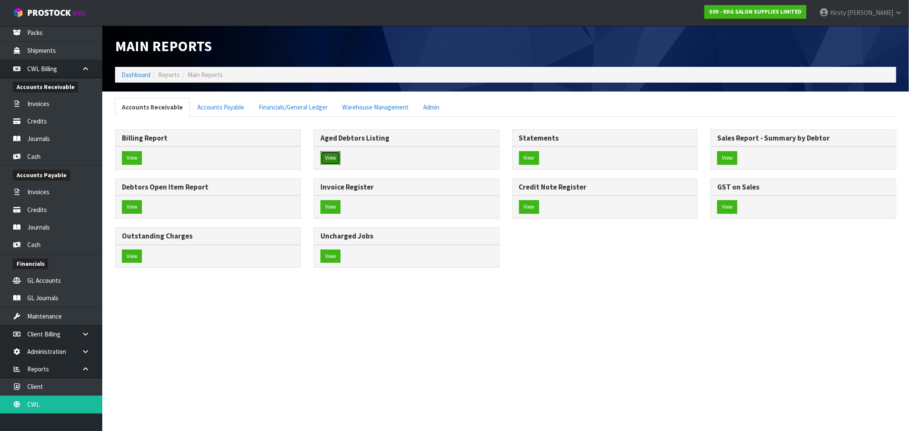
click at [329, 158] on button "View" at bounding box center [330, 158] width 20 height 14
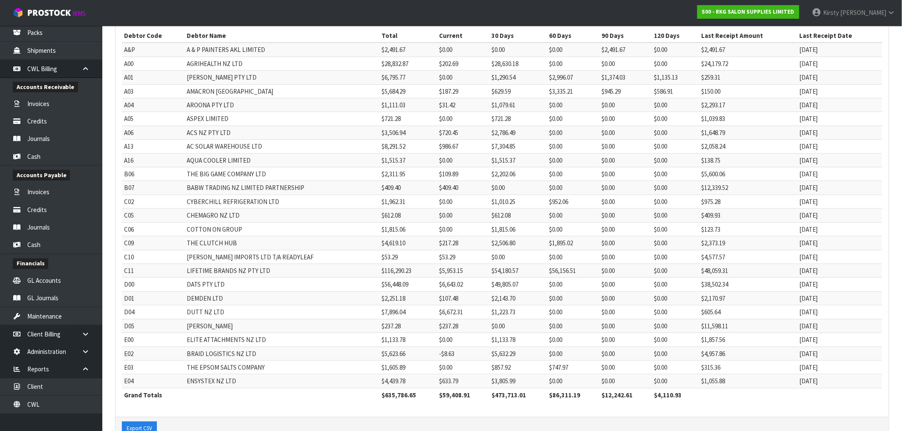
scroll to position [138, 0]
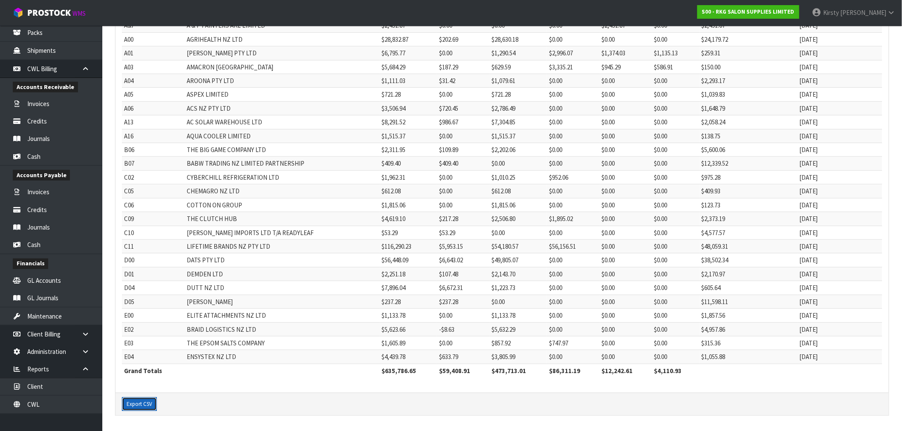
click at [138, 325] on button "Export CSV" at bounding box center [139, 405] width 35 height 14
click at [81, 71] on link at bounding box center [88, 68] width 27 height 17
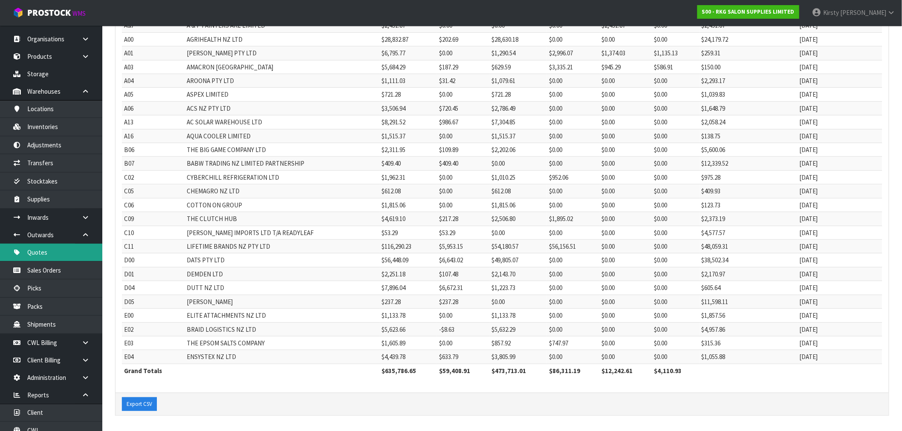
scroll to position [0, 0]
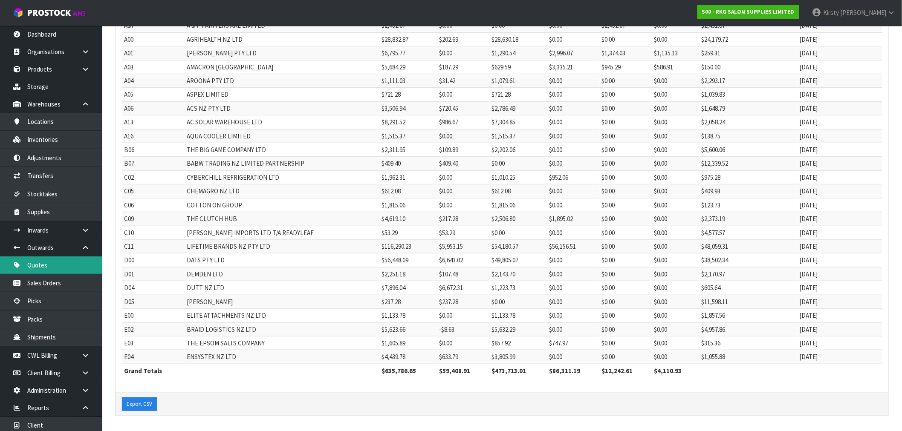
click at [46, 266] on link "Quotes" at bounding box center [51, 265] width 102 height 17
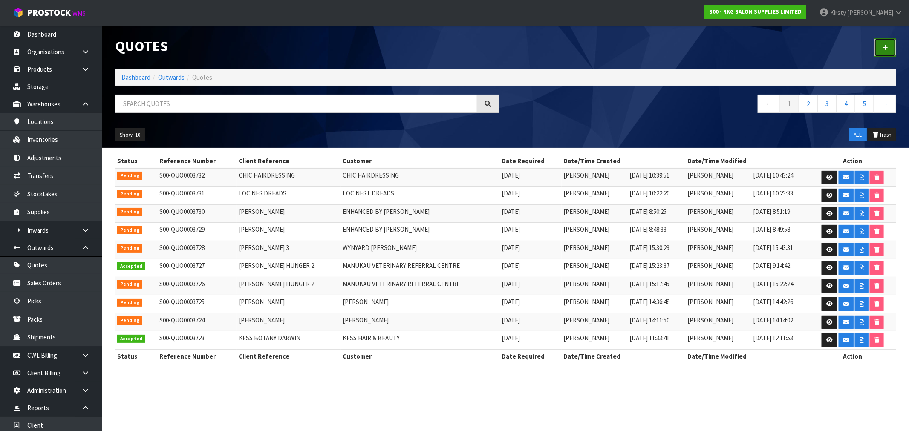
click at [511, 46] on link at bounding box center [885, 47] width 22 height 18
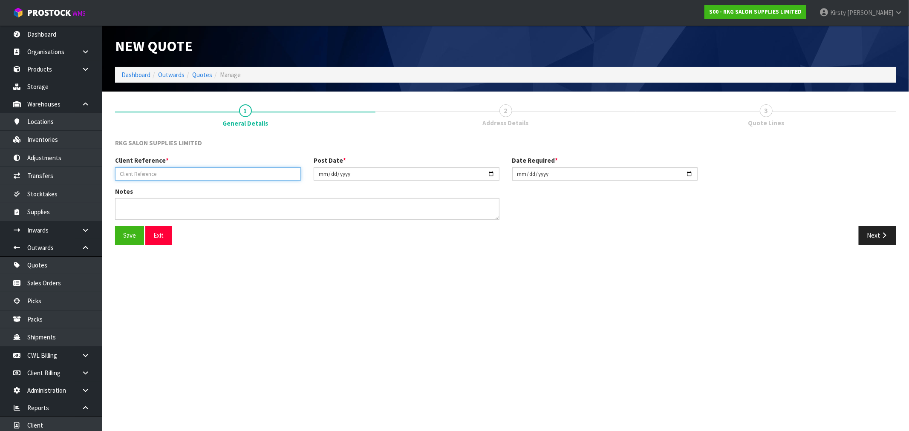
click at [159, 168] on input "text" at bounding box center [208, 173] width 186 height 13
click at [134, 236] on button "Save" at bounding box center [129, 235] width 29 height 18
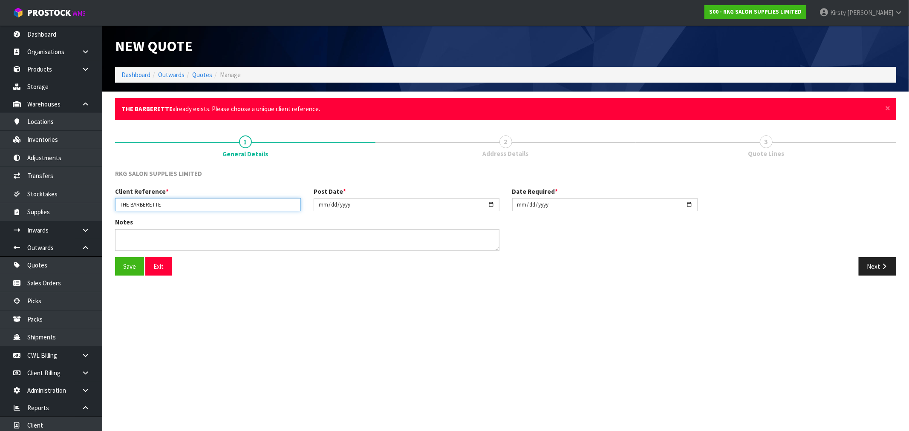
click at [174, 209] on input "THE BARBERETTE" at bounding box center [208, 204] width 186 height 13
type input "THE BARBERETTE 13.10"
click at [126, 266] on button "Save" at bounding box center [129, 266] width 29 height 18
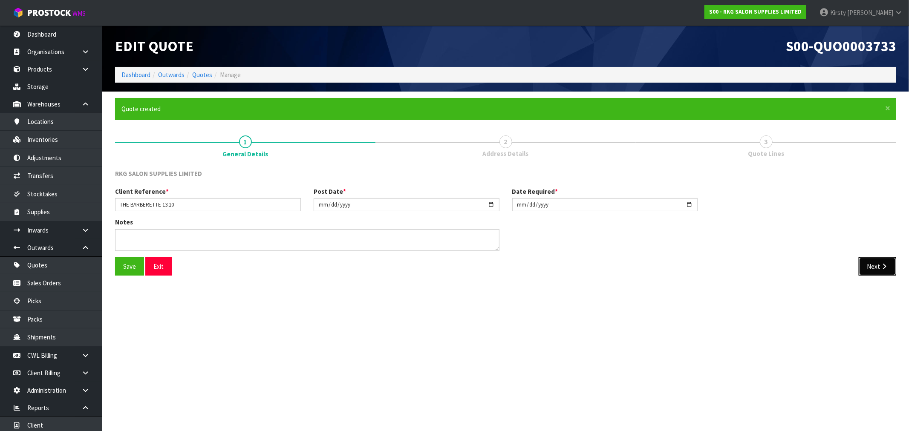
click at [511, 265] on button "Next" at bounding box center [877, 266] width 37 height 18
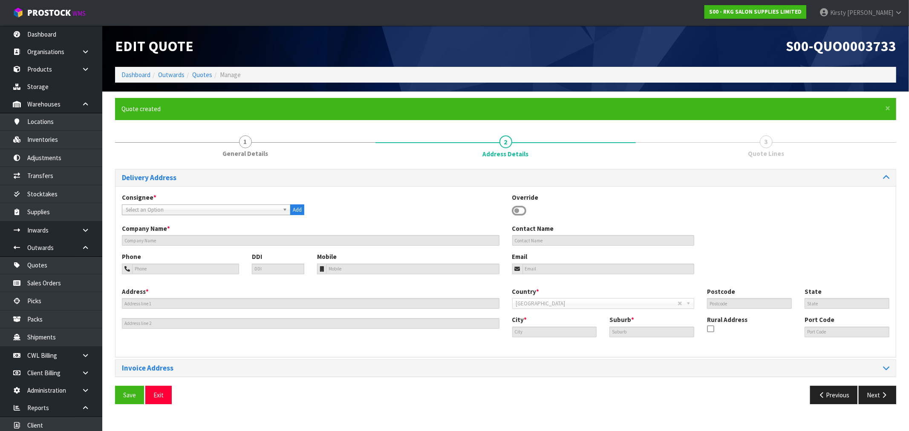
click at [511, 208] on icon at bounding box center [519, 211] width 14 height 13
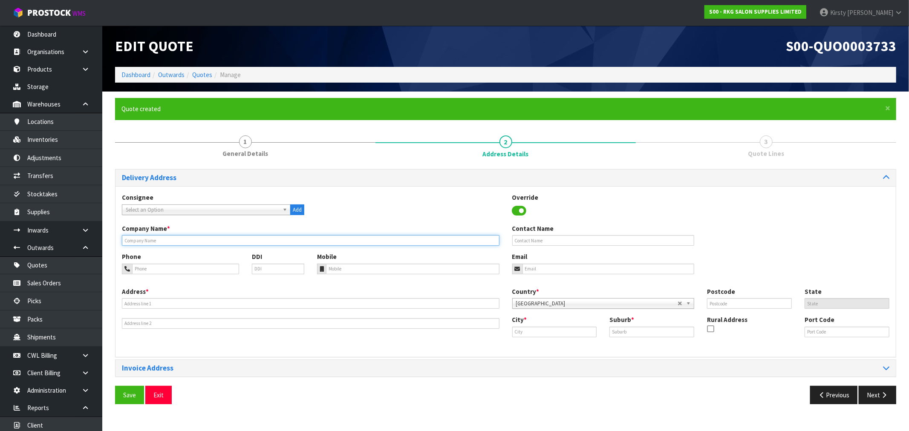
click at [157, 238] on input "text" at bounding box center [311, 240] width 378 height 11
type input "THE BARBERETTE"
type input "3010"
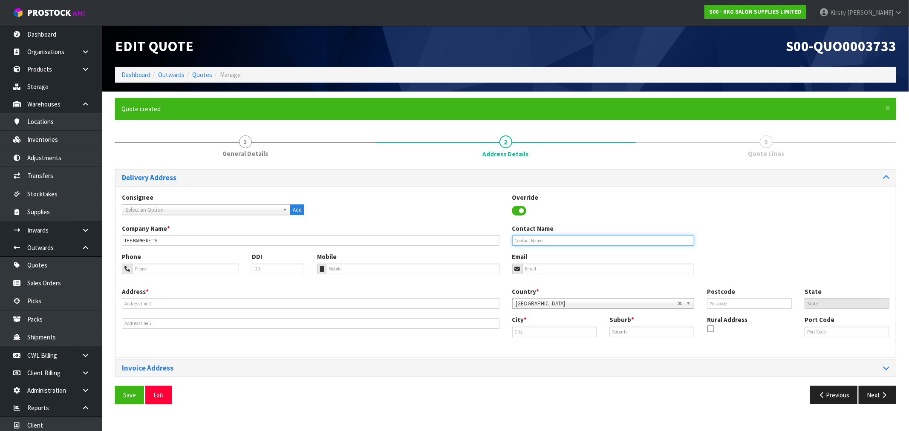
click at [511, 243] on input "text" at bounding box center [603, 240] width 182 height 11
type input "RUPENDER"
type input "07-343-1212"
click at [511, 274] on input "email" at bounding box center [608, 269] width 172 height 11
type input "thebarberette@outlook.com"
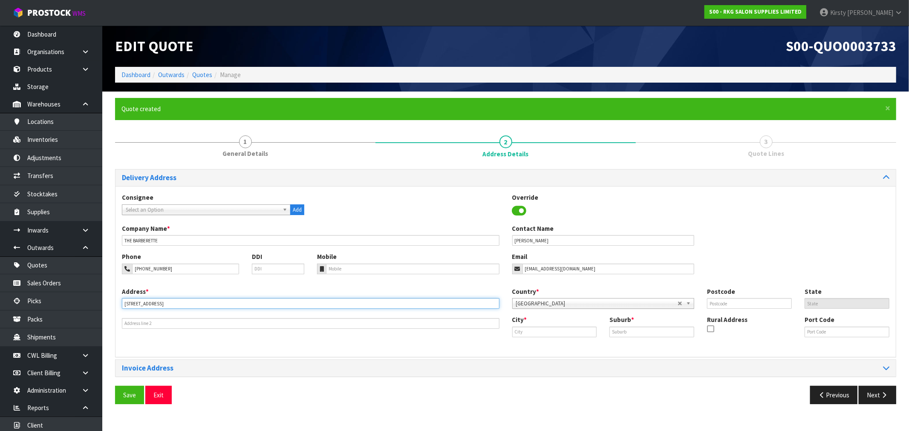
type input "1304B TUTANEKAI ST"
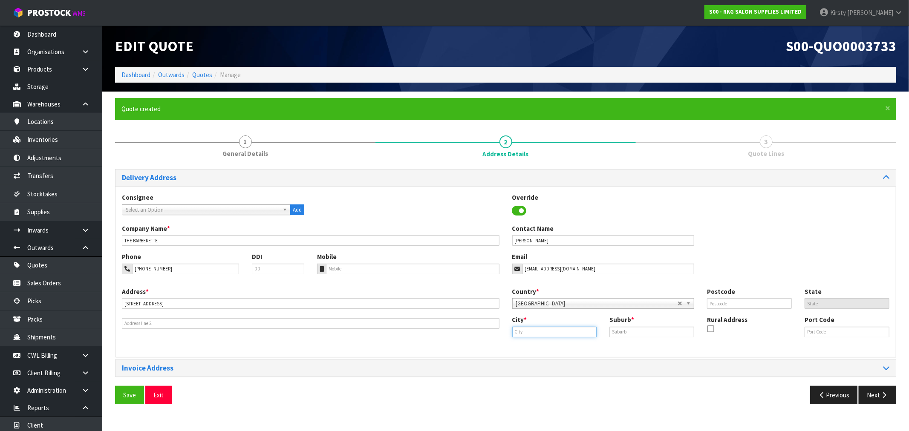
click at [511, 325] on input "text" at bounding box center [554, 332] width 85 height 11
type input "Rotorua"
click at [511, 325] on input "text" at bounding box center [651, 332] width 85 height 11
type input "CBD"
click at [511, 303] on input "text" at bounding box center [749, 303] width 85 height 11
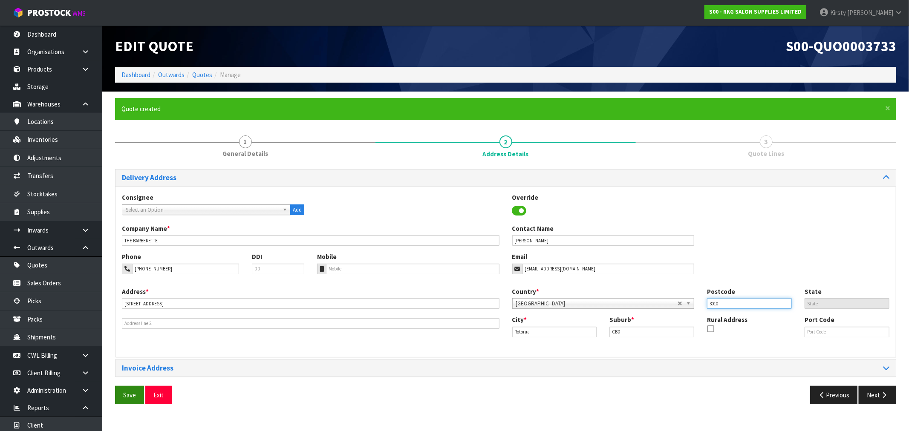
type input "3010"
click at [127, 325] on button "Save" at bounding box center [129, 395] width 29 height 18
click at [511, 325] on button "Next" at bounding box center [877, 395] width 37 height 18
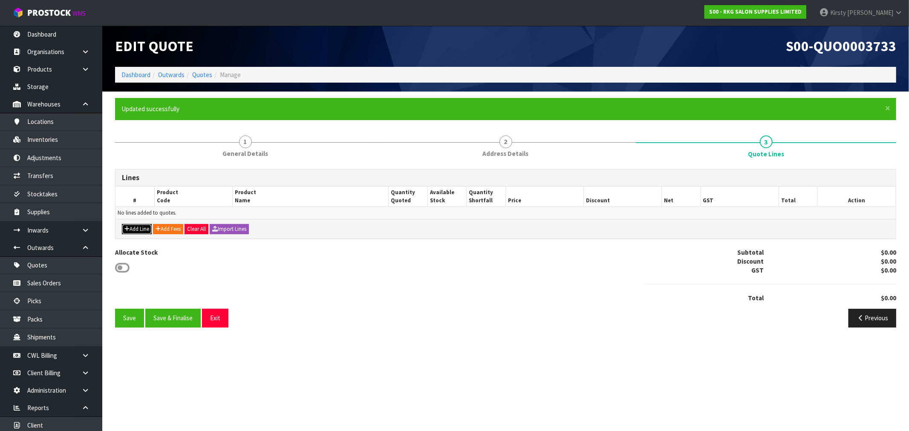
click at [142, 228] on button "Add Line" at bounding box center [137, 229] width 30 height 10
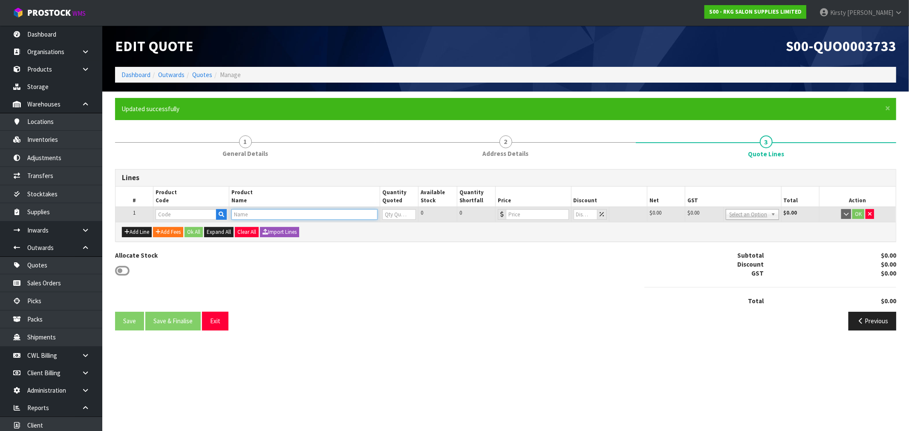
click at [240, 212] on input "text" at bounding box center [304, 214] width 146 height 11
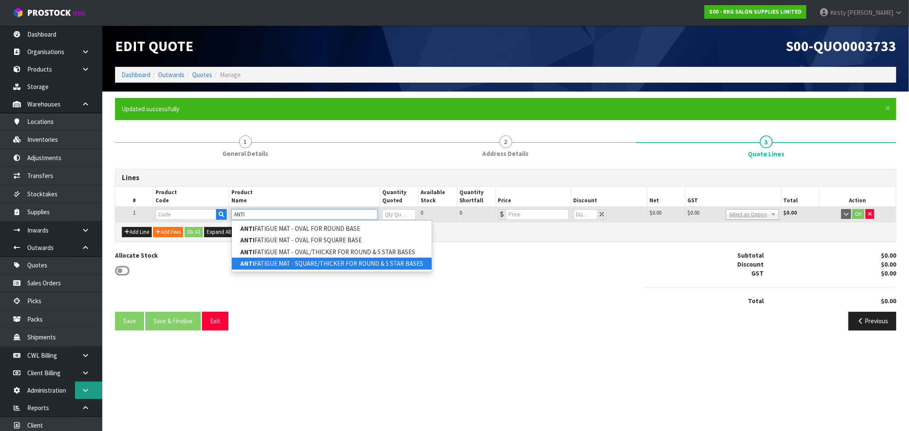
type input "ANTI"
click at [331, 264] on link "ANTI FATIGUE MAT - SQUARE/THICKER FOR ROUND & 5 STAR BASES" at bounding box center [332, 264] width 200 height 12
type input "ANTI FATIGUE MAT - SQUARE/THICKER FOR ROUND & 5 STAR BASES"
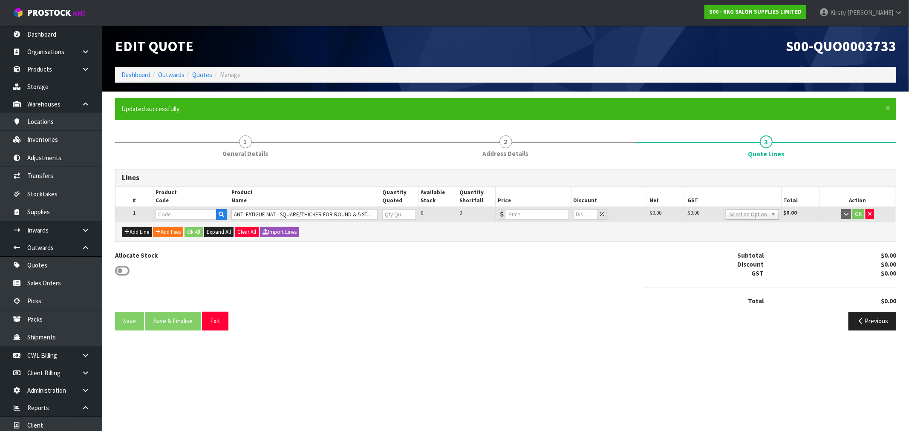
type input "00150101"
type input "0"
type input "159"
type input "0"
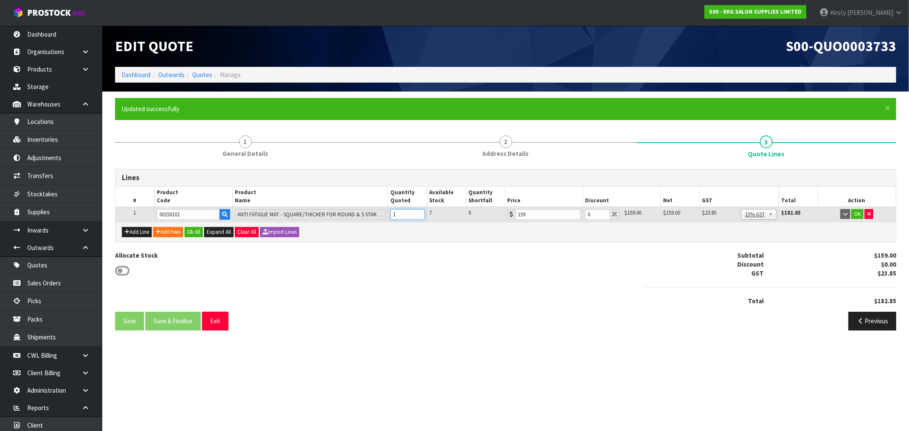
type input "1"
click at [417, 212] on input "1" at bounding box center [407, 214] width 34 height 11
click at [133, 231] on button "Add Line" at bounding box center [137, 232] width 30 height 10
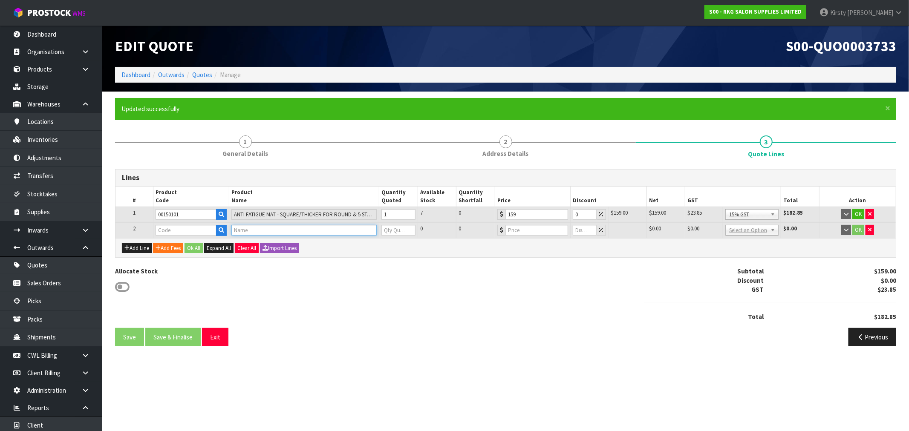
click at [240, 230] on input "text" at bounding box center [304, 230] width 146 height 11
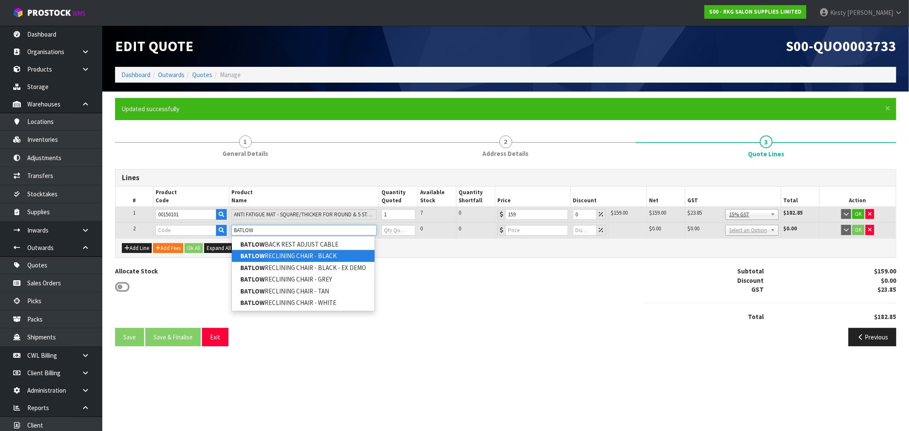
type input "BATLOW"
click at [303, 254] on link "BATLOW RECLINING CHAIR - BLACK" at bounding box center [303, 256] width 143 height 12
type input "BATLOW RECLINING CHAIR - BLACK"
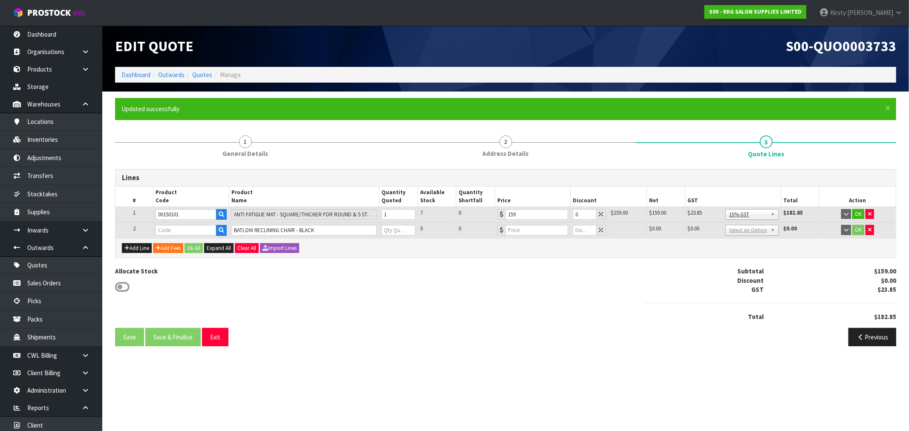
type input "02060102"
type input "0"
type input "499"
type input "0"
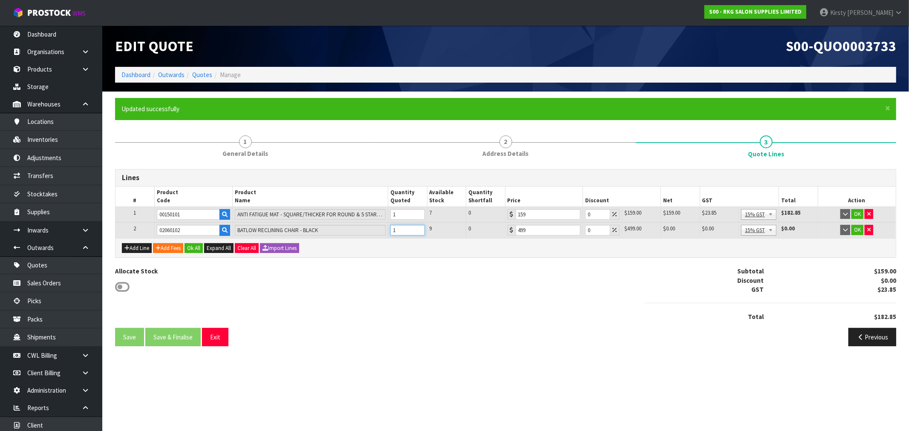
drag, startPoint x: 420, startPoint y: 228, endPoint x: 415, endPoint y: 229, distance: 4.9
type input "1"
click at [420, 228] on input "1" at bounding box center [407, 230] width 34 height 11
click at [139, 250] on button "Add Line" at bounding box center [137, 248] width 30 height 10
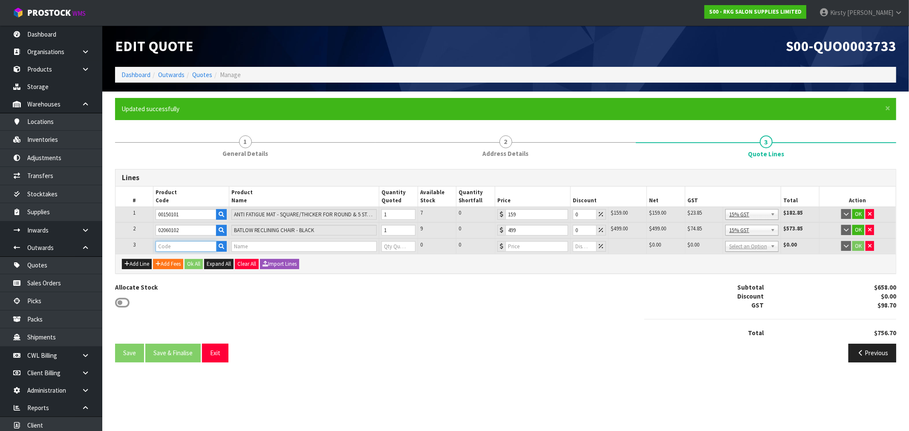
click at [176, 248] on input "text" at bounding box center [186, 246] width 61 height 11
click at [171, 249] on input "text" at bounding box center [186, 246] width 61 height 11
type input "01030410"
type input "FACIAL STEAMER WITH OZONE - WHITE"
type input "0"
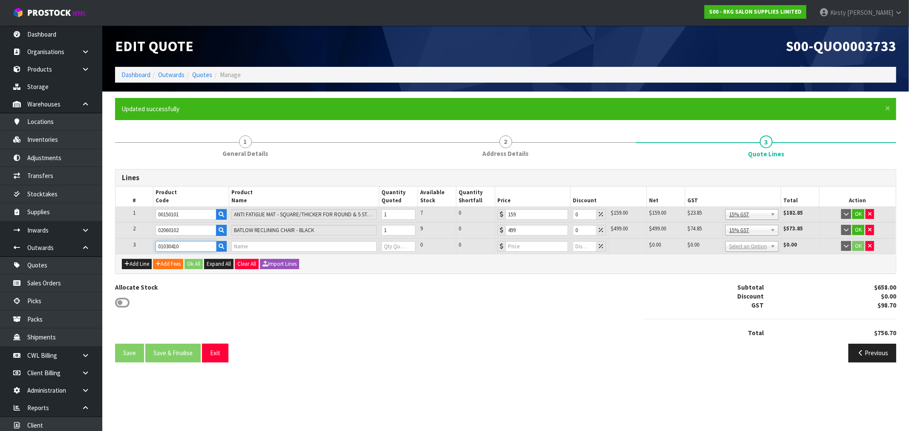
type input "319"
type input "0"
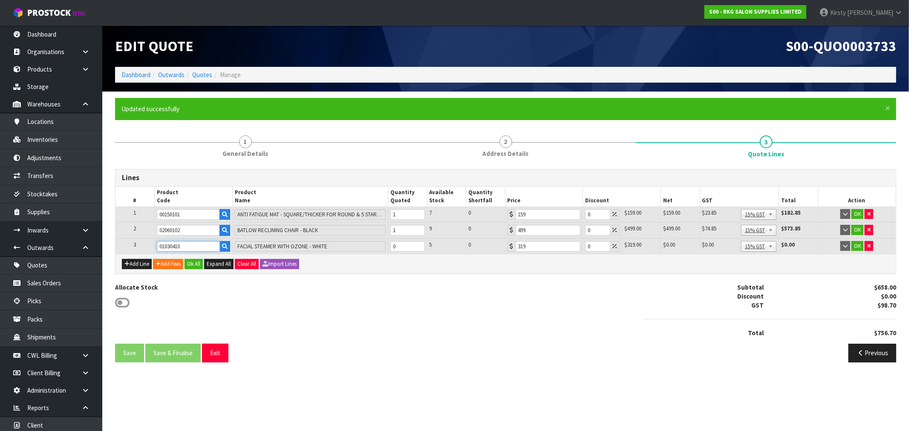
type input "01030410"
type input "1"
click at [419, 242] on input "1" at bounding box center [407, 246] width 34 height 11
click at [138, 263] on button "Add Line" at bounding box center [137, 264] width 30 height 10
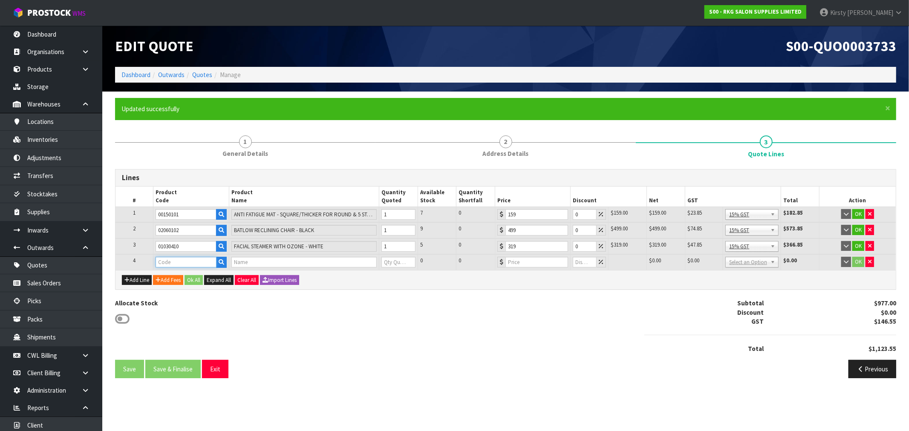
click at [182, 265] on input "text" at bounding box center [186, 262] width 61 height 11
type input "01010124"
type input "HOT TOWEL CABINET 24L - BLACK"
type input "0"
type input "245"
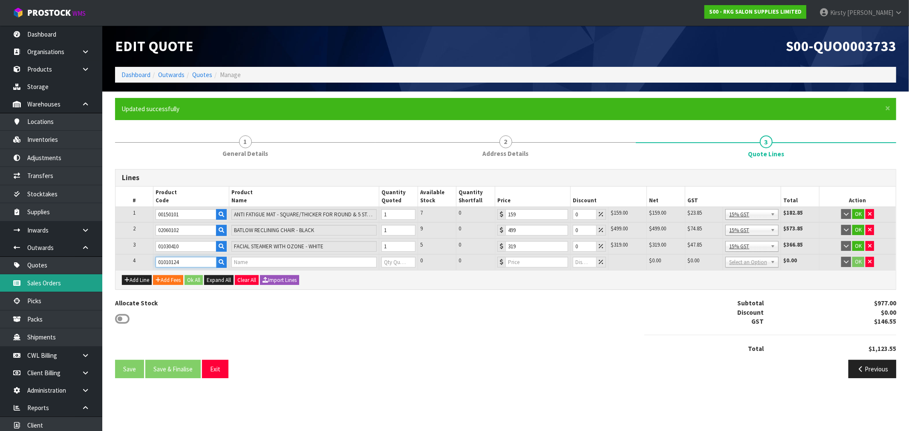
type input "0"
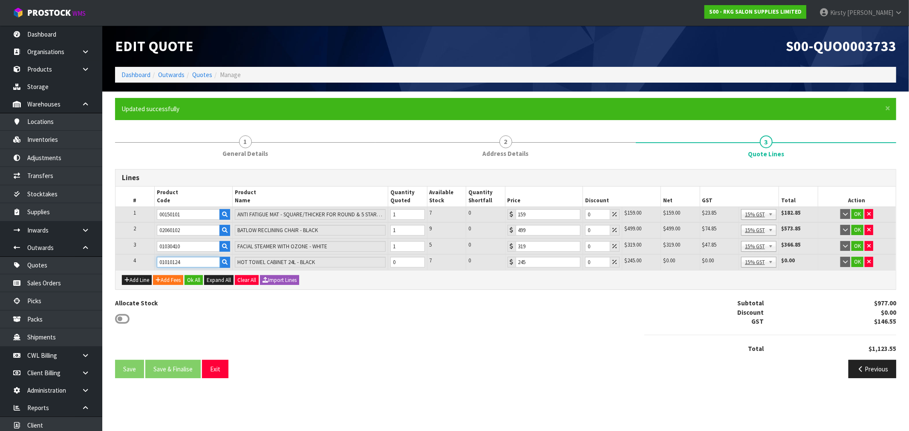
type input "01010124"
type input "1"
click at [418, 258] on input "1" at bounding box center [407, 262] width 34 height 11
click at [380, 320] on div "Allocate Stock Subtotal $1,222.00 Discount $0.00 GST $183.30 Total $1,405.30" at bounding box center [506, 329] width 794 height 61
click at [161, 279] on icon "button" at bounding box center [158, 280] width 5 height 6
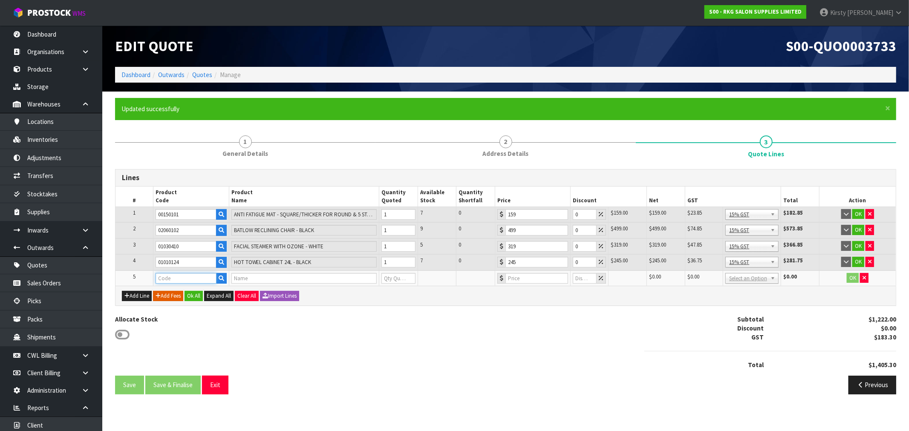
click at [161, 279] on input "text" at bounding box center [186, 278] width 61 height 11
type input "FRE"
click at [182, 294] on link "FRE IGHT" at bounding box center [189, 292] width 67 height 12
type input "FREIGHT"
type input "FREIGHT FEE"
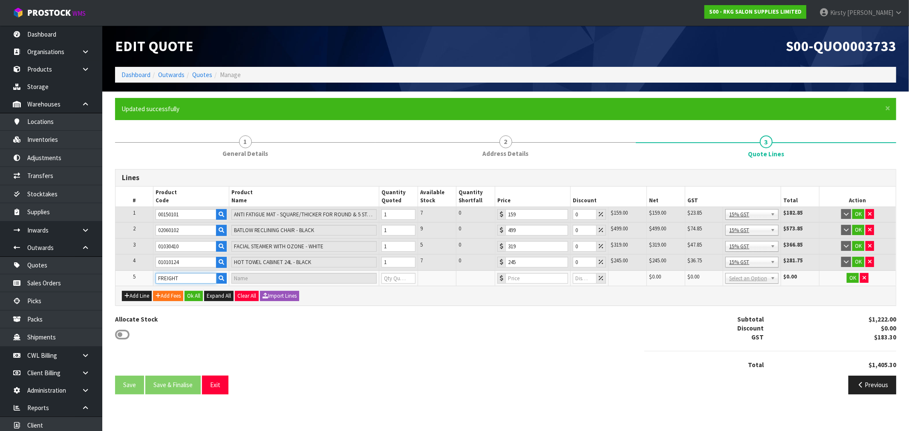
type input "1"
type input "0"
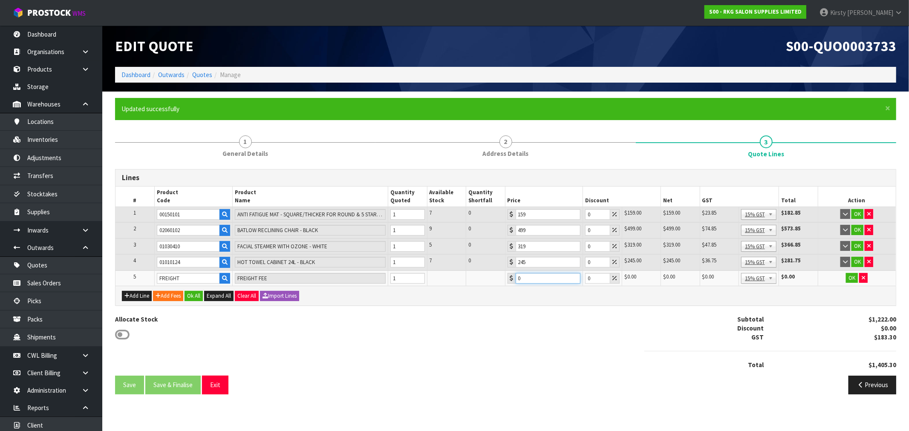
drag, startPoint x: 522, startPoint y: 275, endPoint x: 500, endPoint y: 277, distance: 22.2
click at [500, 277] on tr "5 FREIGHT FREIGHT FEE 1 0 0 $0.00 $0.00 $0.00 $0.00 No GST 15% GST Zero Rated 1…" at bounding box center [505, 279] width 780 height 16
type input "77.60"
click at [511, 278] on button "OK" at bounding box center [852, 278] width 12 height 10
drag, startPoint x: 591, startPoint y: 217, endPoint x: 582, endPoint y: 218, distance: 9.4
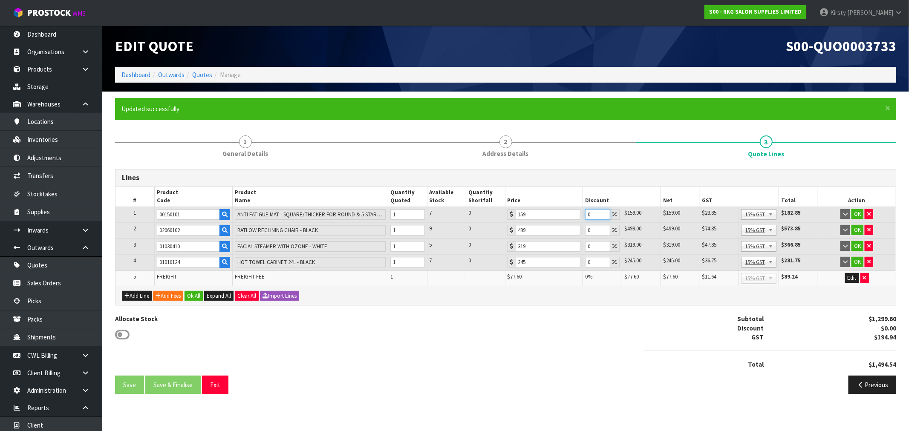
click at [511, 218] on tr "1 00150101 ANTI FATIGUE MAT - SQUARE/THICKER FOR ROUND & 5 STAR BASES 1 7 0 159…" at bounding box center [505, 215] width 780 height 16
type input "5"
drag, startPoint x: 591, startPoint y: 229, endPoint x: 585, endPoint y: 232, distance: 5.7
click at [511, 232] on input "0" at bounding box center [597, 230] width 25 height 11
type input "5"
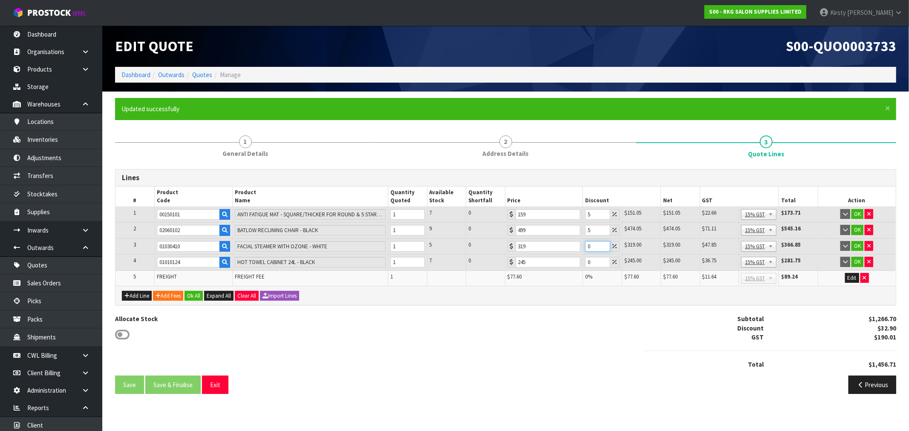
drag, startPoint x: 595, startPoint y: 244, endPoint x: 567, endPoint y: 249, distance: 29.0
click at [511, 249] on tr "3 01030410 FACIAL STEAMER WITH OZONE - WHITE 1 5 0 319 0 $319.00 $0.00 $319.00 …" at bounding box center [505, 247] width 780 height 16
type input "5"
drag, startPoint x: 593, startPoint y: 263, endPoint x: 576, endPoint y: 265, distance: 16.8
click at [511, 265] on tr "4 01010124 HOT TOWEL CABINET 24L - BLACK 1 7 0 245 0 $245.00 $0.00 $245.00 $36.…" at bounding box center [505, 262] width 780 height 16
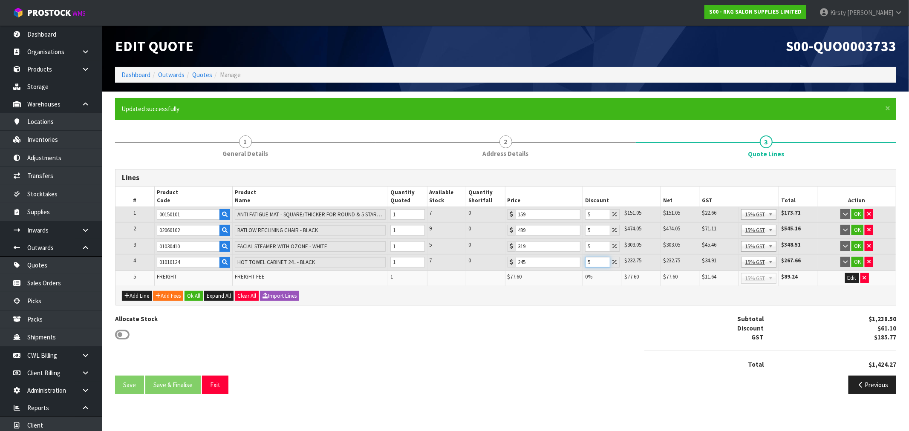
type input "5"
click at [511, 306] on div "Lines # Product Code Product Name Quantity Quoted Available Stock Quantity Shor…" at bounding box center [505, 284] width 781 height 231
click at [193, 292] on button "Ok All" at bounding box center [194, 296] width 18 height 10
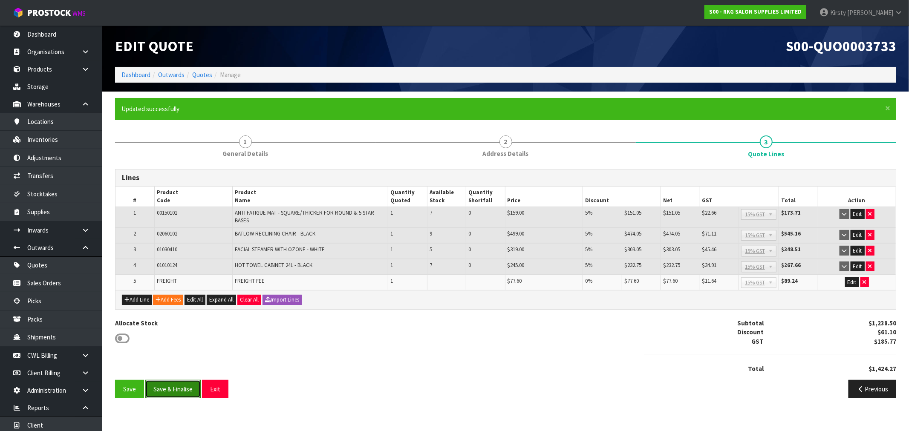
click at [167, 325] on button "Save & Finalise" at bounding box center [172, 389] width 55 height 18
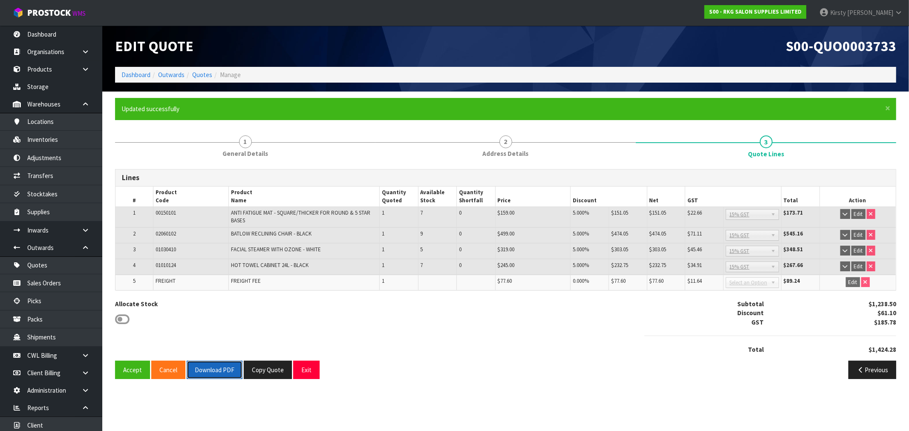
click at [217, 325] on button "Download PDF" at bounding box center [215, 370] width 56 height 18
click at [300, 325] on button "Exit" at bounding box center [306, 370] width 26 height 18
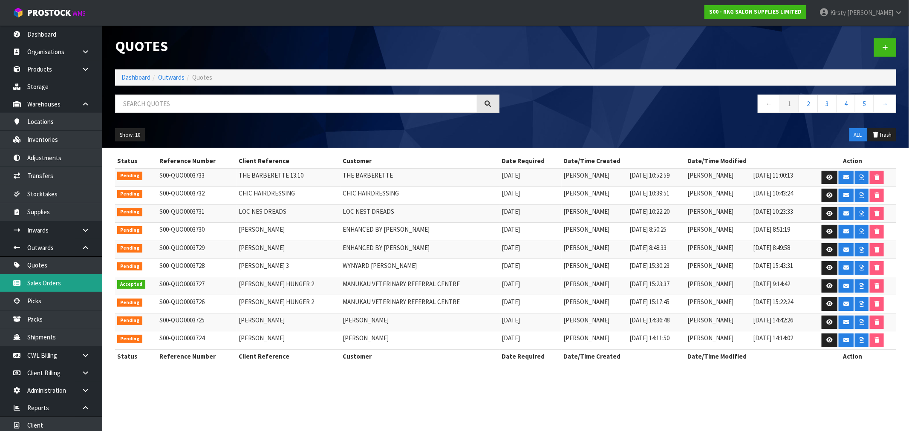
click at [52, 282] on link "Sales Orders" at bounding box center [51, 282] width 102 height 17
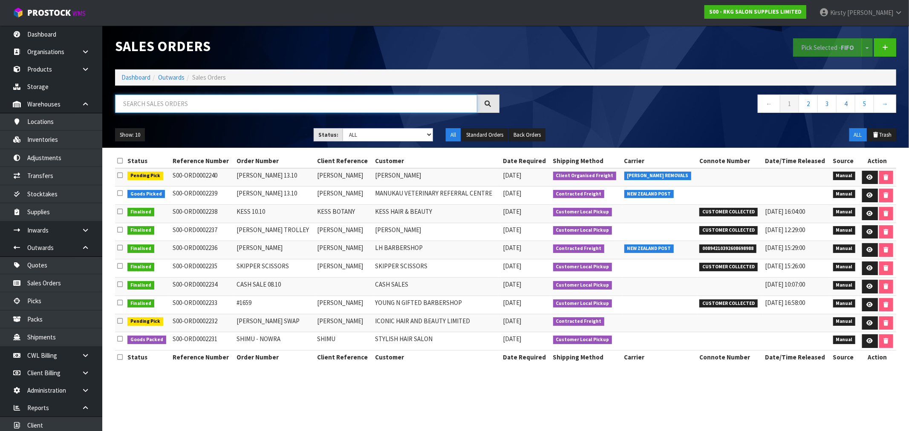
drag, startPoint x: 168, startPoint y: 102, endPoint x: 172, endPoint y: 100, distance: 4.4
click at [170, 101] on input "text" at bounding box center [296, 104] width 362 height 18
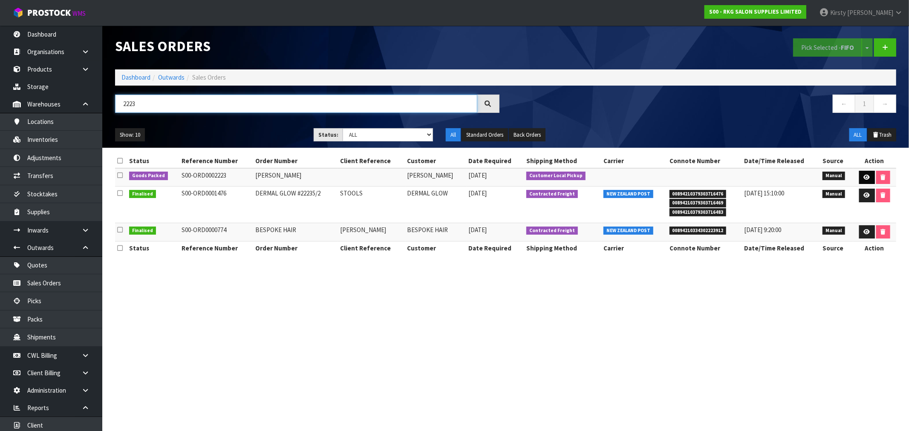
type input "2223"
click at [511, 176] on icon at bounding box center [867, 178] width 6 height 6
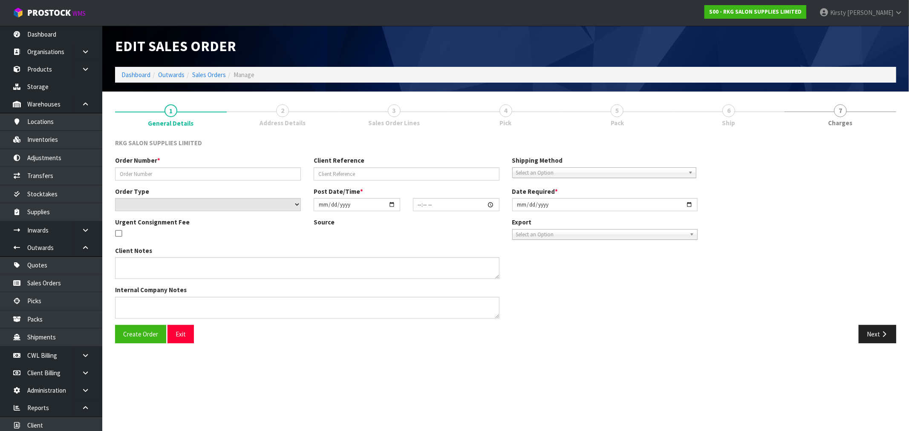
type input "[PERSON_NAME]"
select select "number:0"
type input "[DATE]"
type input "10:30:00.000"
type input "[DATE]"
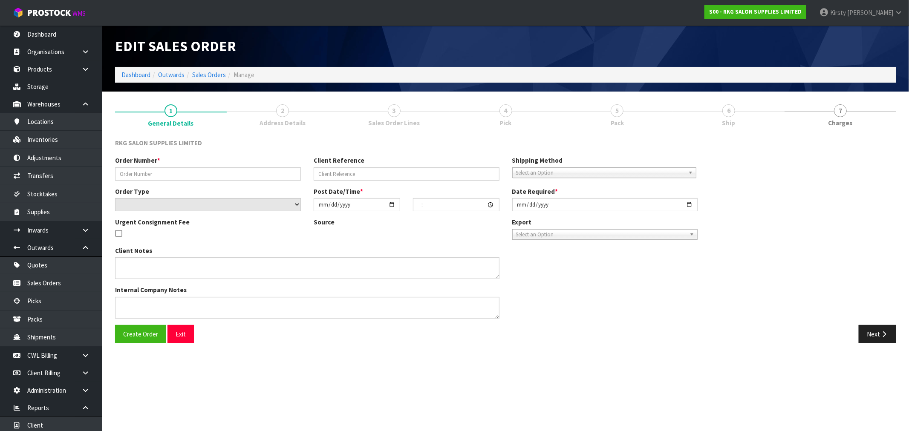
type textarea "PICK UP FRI 10TH OCT, TO PAY AT SHOWROOM FIRST"
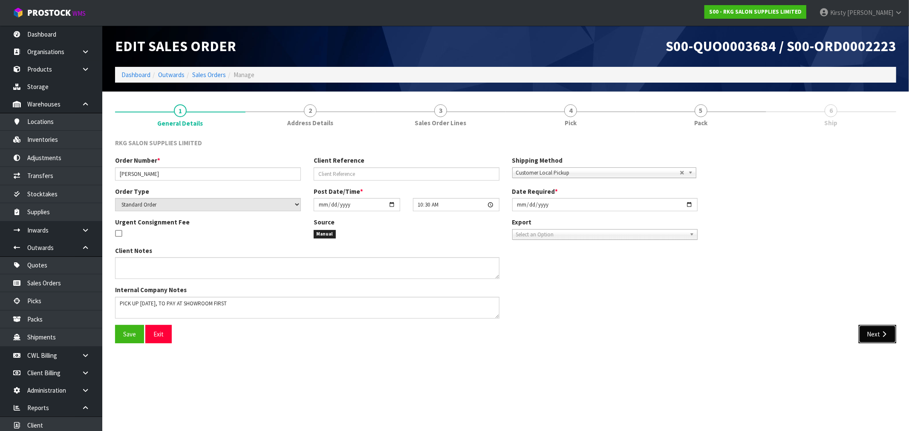
click at [511, 325] on button "Next" at bounding box center [877, 334] width 37 height 18
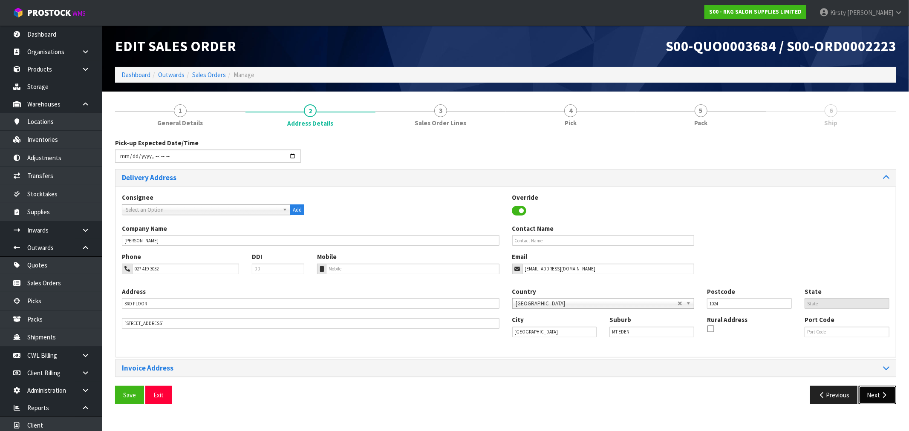
click at [511, 325] on icon "button" at bounding box center [884, 395] width 8 height 6
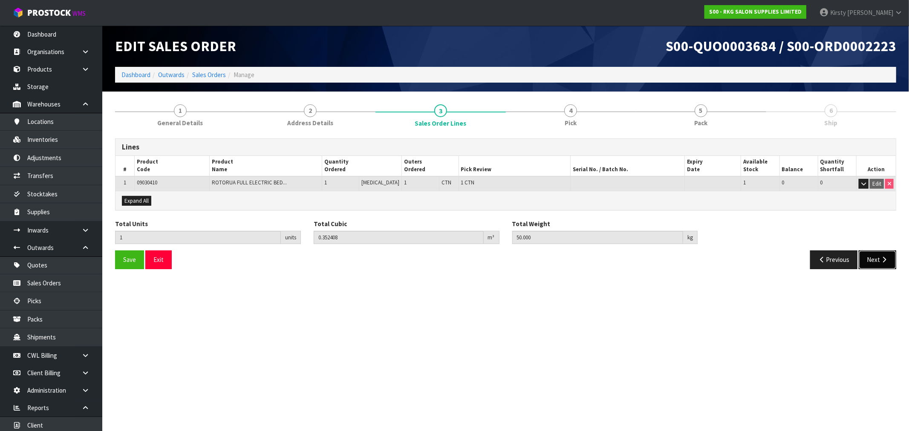
click at [511, 258] on button "Next" at bounding box center [877, 260] width 37 height 18
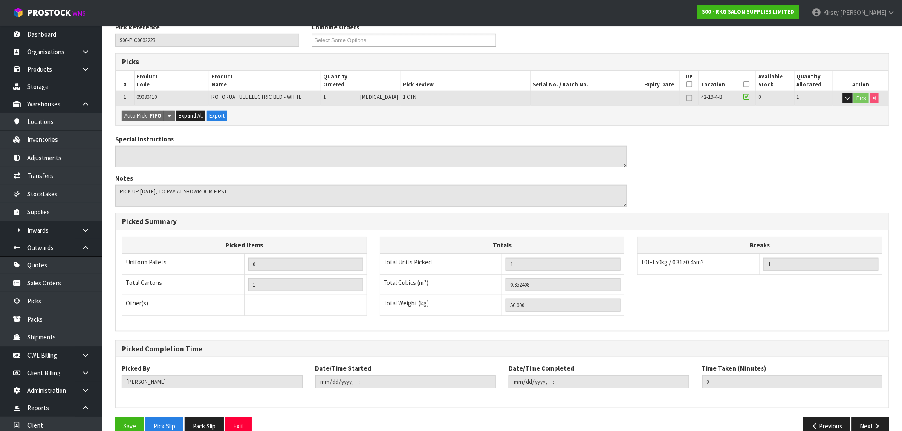
scroll to position [133, 0]
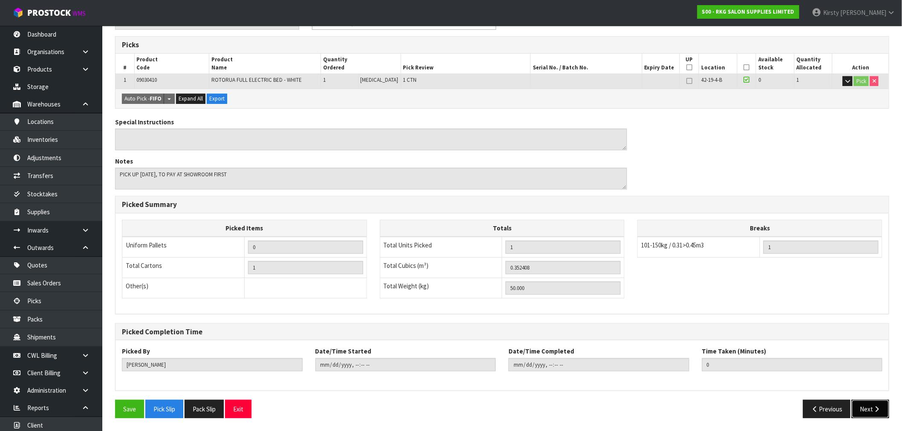
click at [511, 325] on icon "button" at bounding box center [877, 409] width 8 height 6
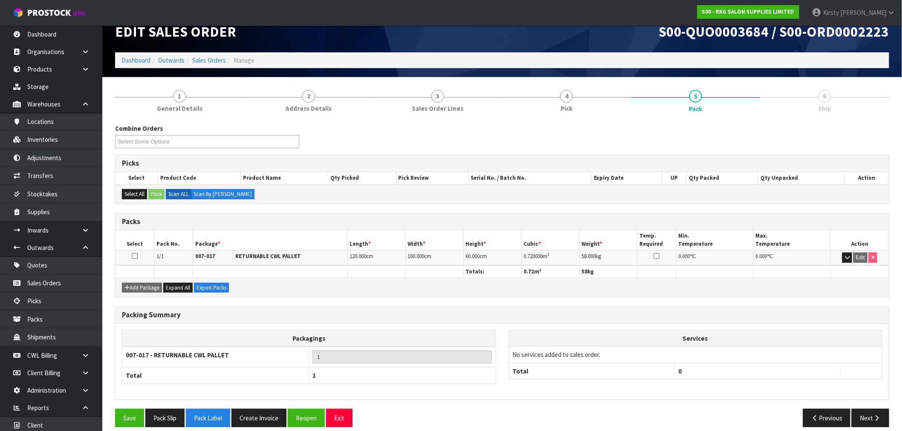
scroll to position [23, 0]
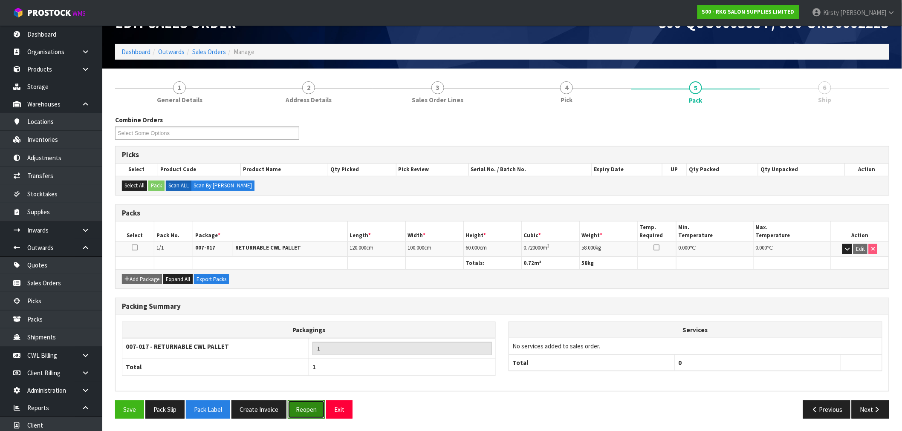
click at [303, 325] on button "Reopen" at bounding box center [306, 410] width 37 height 18
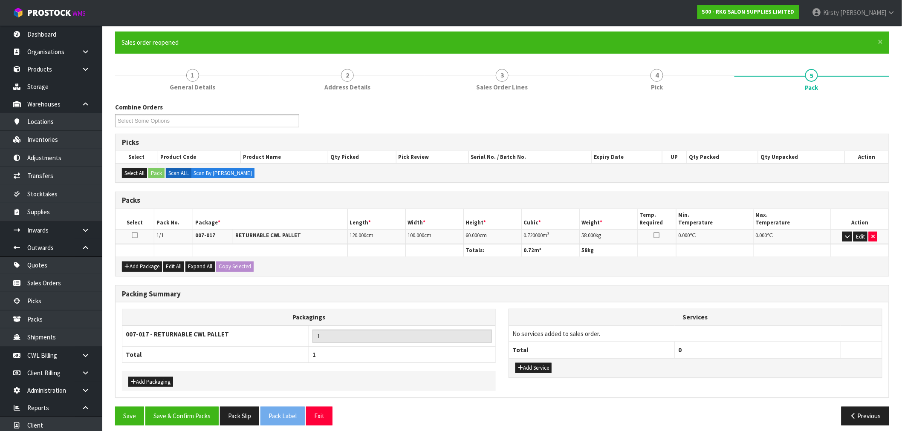
scroll to position [73, 0]
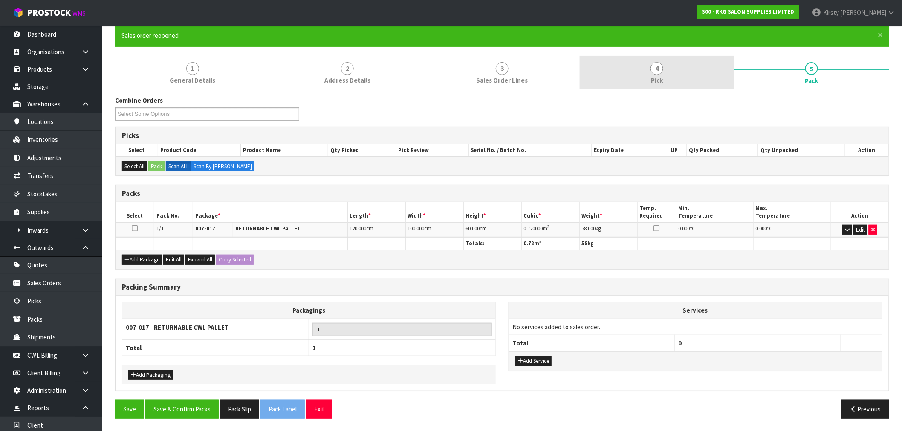
click at [511, 71] on span "4" at bounding box center [656, 68] width 13 height 13
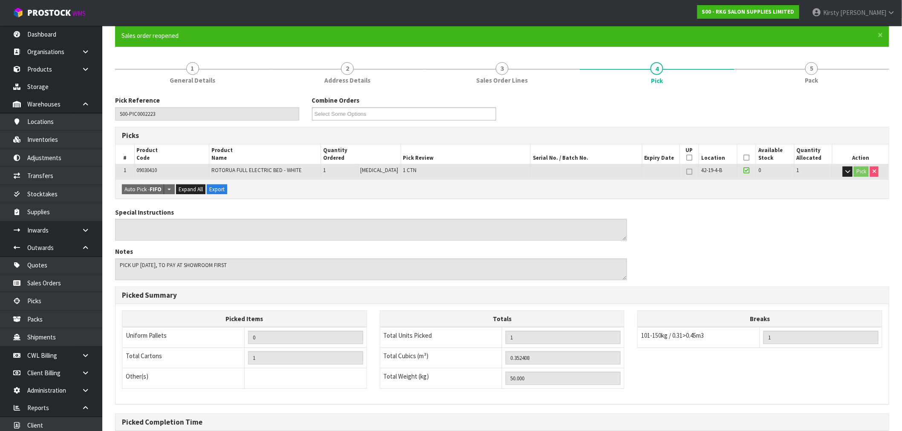
click at [511, 169] on icon at bounding box center [746, 170] width 6 height 7
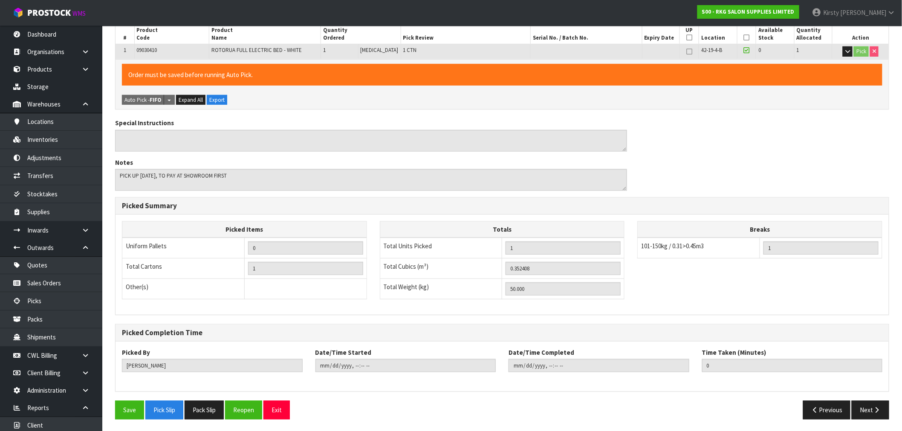
scroll to position [194, 0]
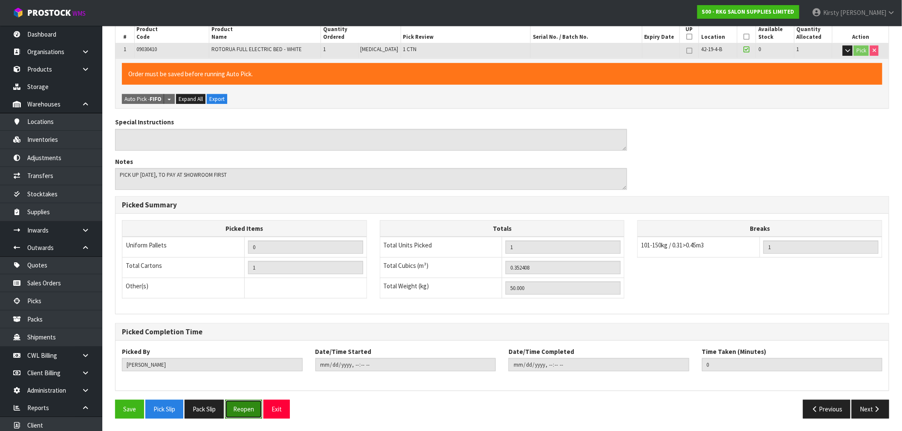
click at [250, 325] on button "Reopen" at bounding box center [243, 409] width 37 height 18
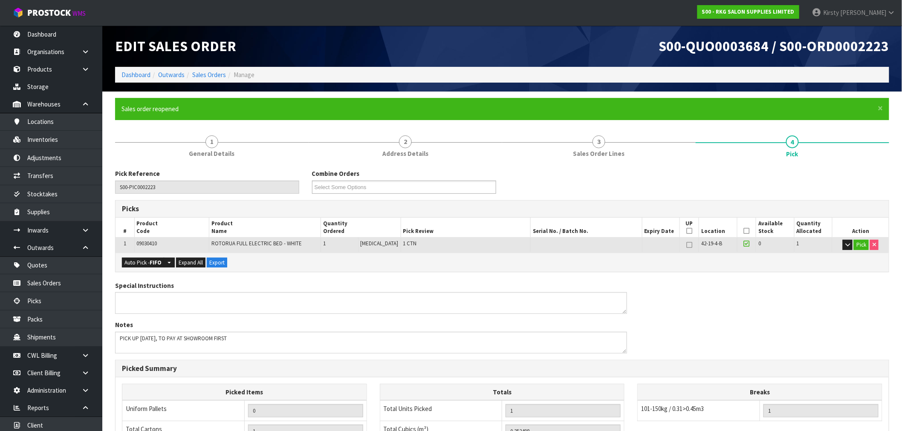
click at [511, 241] on icon at bounding box center [746, 243] width 6 height 7
click at [0, 0] on input "checkbox" at bounding box center [0, 0] width 0 height 0
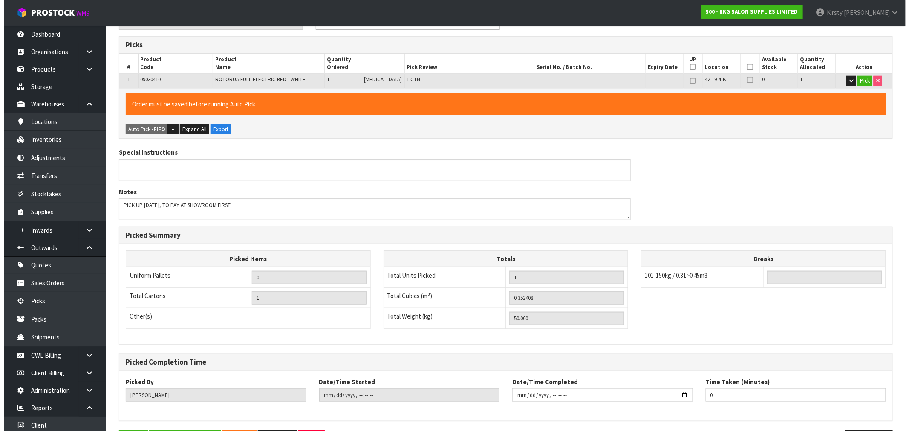
scroll to position [194, 0]
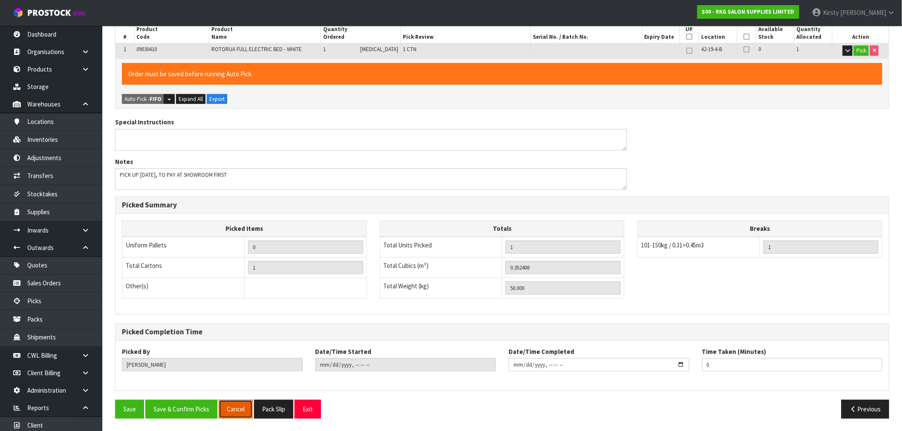
click at [239, 325] on button "Cancel" at bounding box center [236, 409] width 34 height 18
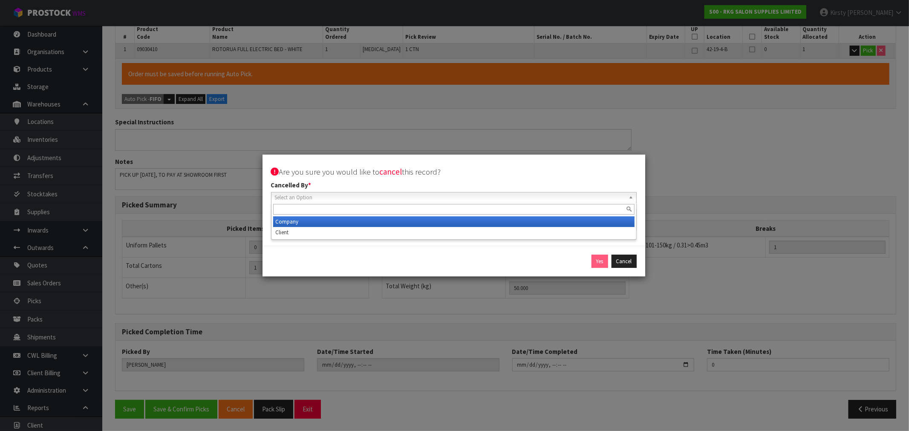
click at [292, 196] on span "Select an Option" at bounding box center [450, 198] width 350 height 10
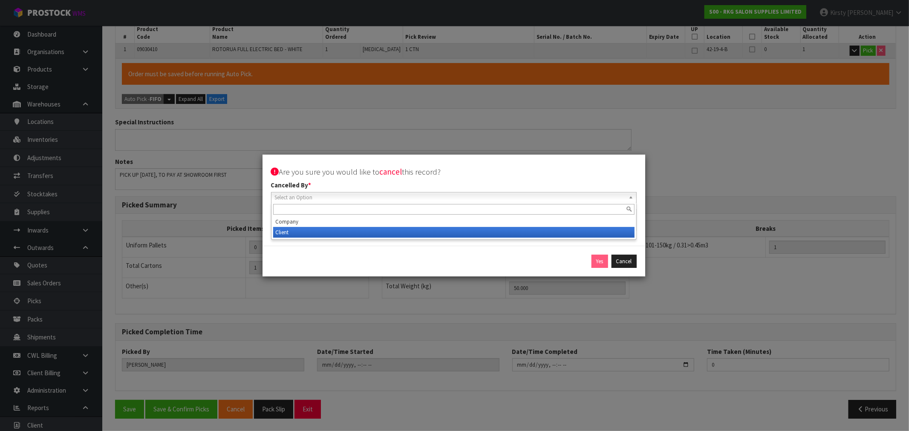
click at [286, 233] on li "Client" at bounding box center [453, 232] width 361 height 11
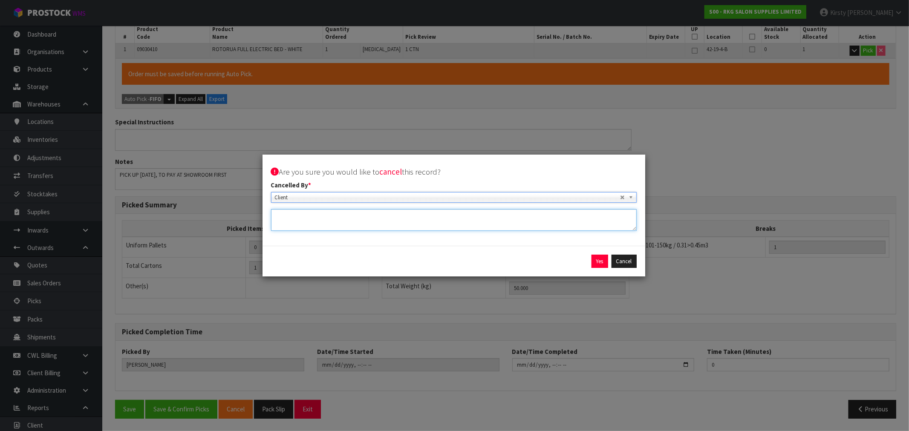
click at [287, 217] on textarea at bounding box center [454, 220] width 366 height 22
type textarea "CUSTOMER CANCELLED ORDER/ALREADY PICKED"
click at [511, 261] on button "Yes" at bounding box center [599, 262] width 17 height 14
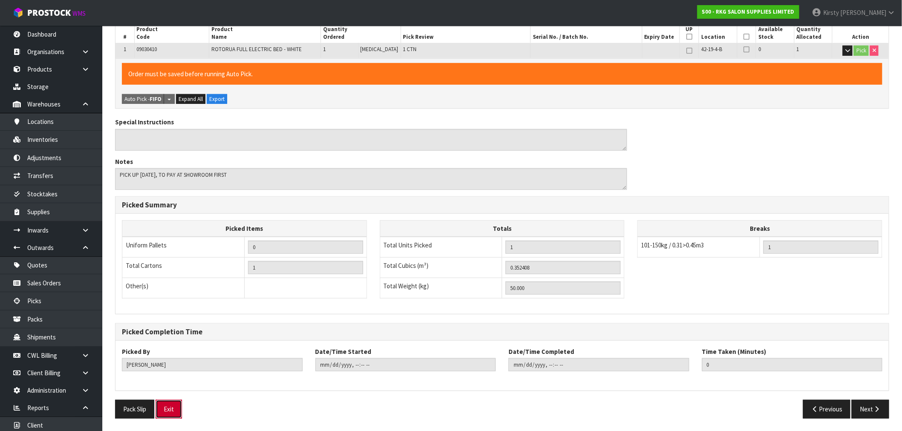
click at [168, 325] on button "Exit" at bounding box center [169, 409] width 26 height 18
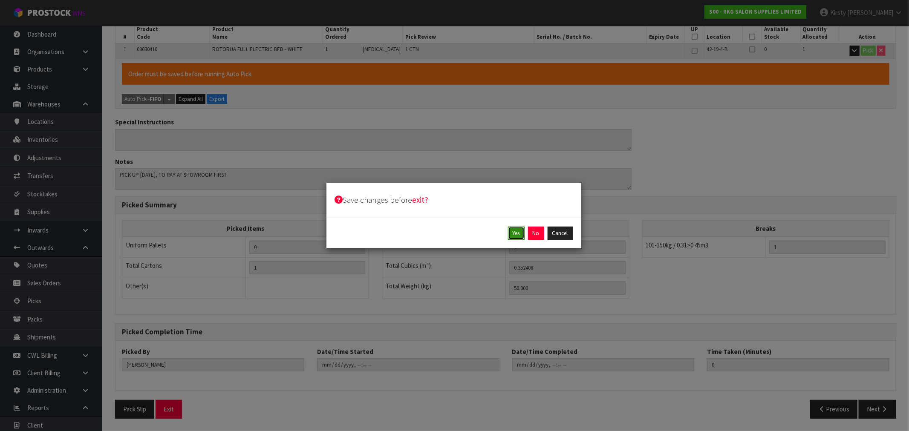
click at [511, 233] on button "Yes" at bounding box center [516, 234] width 17 height 14
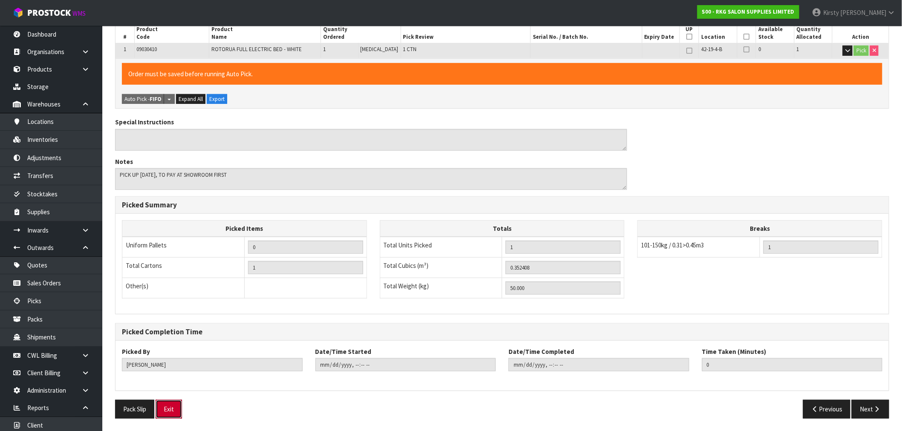
scroll to position [0, 0]
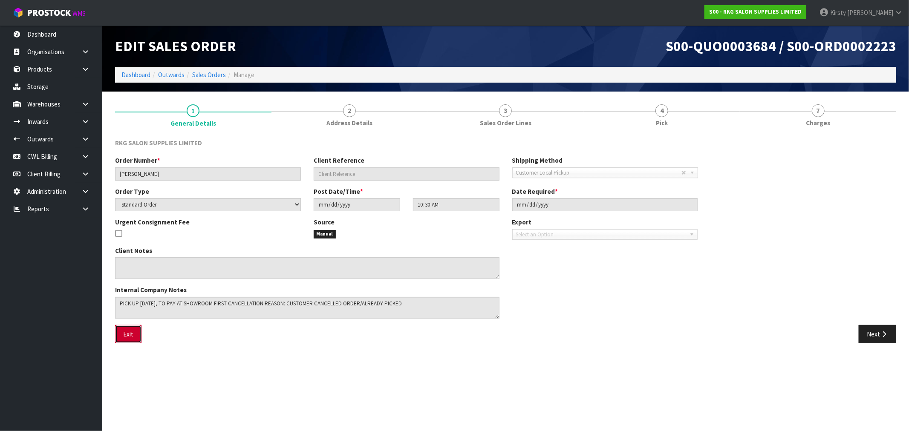
click at [130, 328] on button "Exit" at bounding box center [128, 334] width 26 height 18
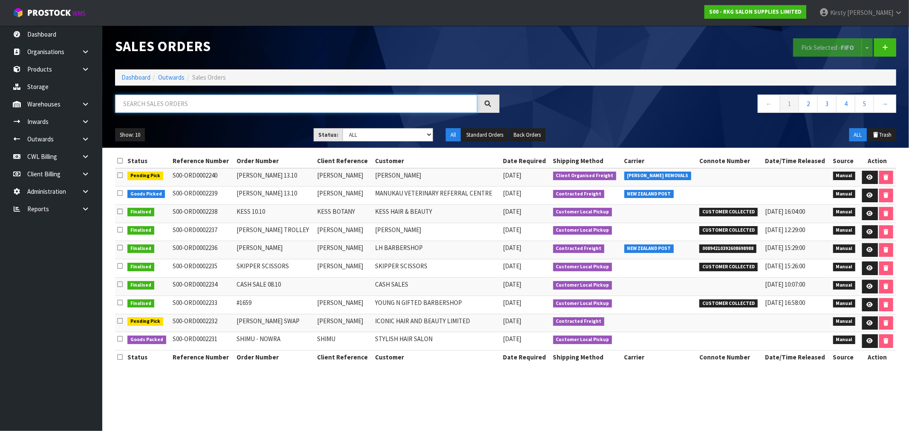
click at [198, 107] on input "text" at bounding box center [296, 104] width 362 height 18
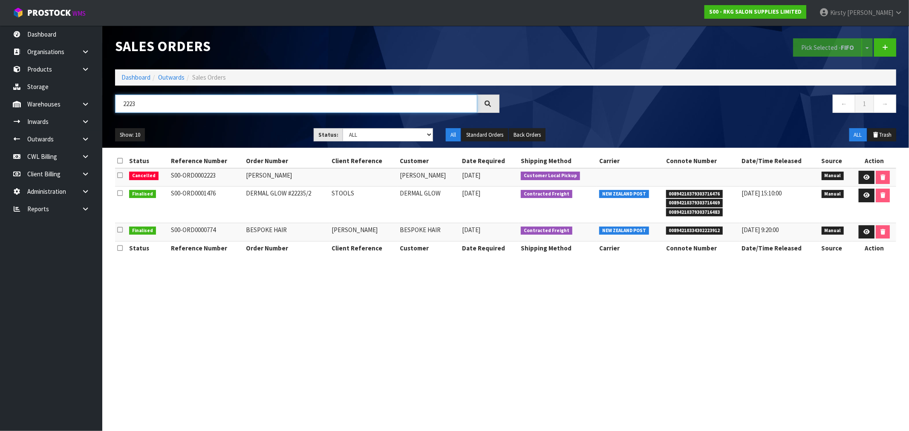
type input "2223"
drag, startPoint x: 84, startPoint y: 210, endPoint x: 75, endPoint y: 212, distance: 8.4
click at [84, 210] on icon at bounding box center [85, 209] width 8 height 6
click at [36, 227] on link "Client" at bounding box center [51, 226] width 102 height 17
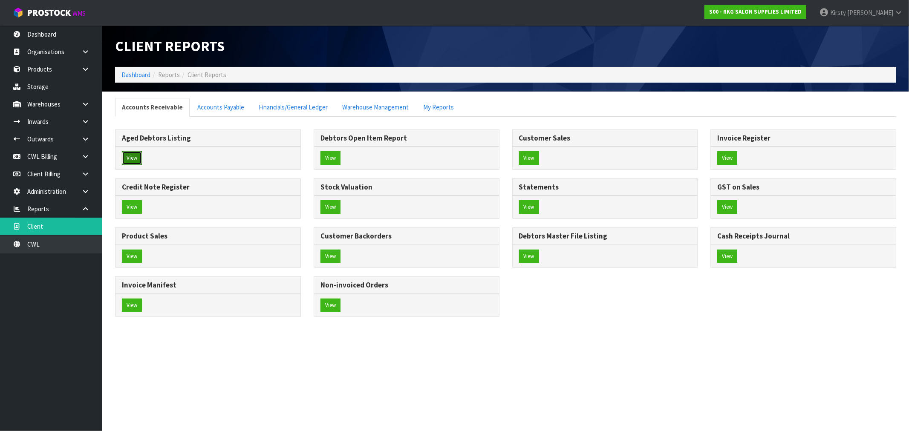
click at [130, 156] on button "View" at bounding box center [132, 158] width 20 height 14
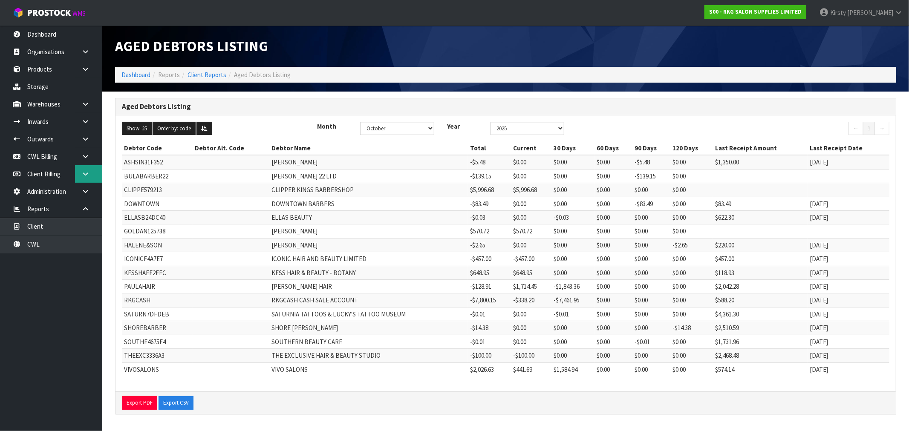
click at [84, 166] on link at bounding box center [88, 173] width 27 height 17
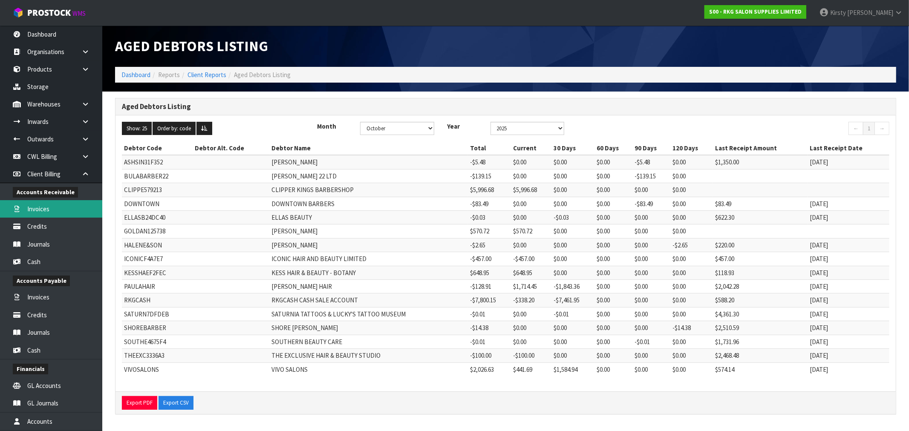
click at [41, 214] on link "Invoices" at bounding box center [51, 208] width 102 height 17
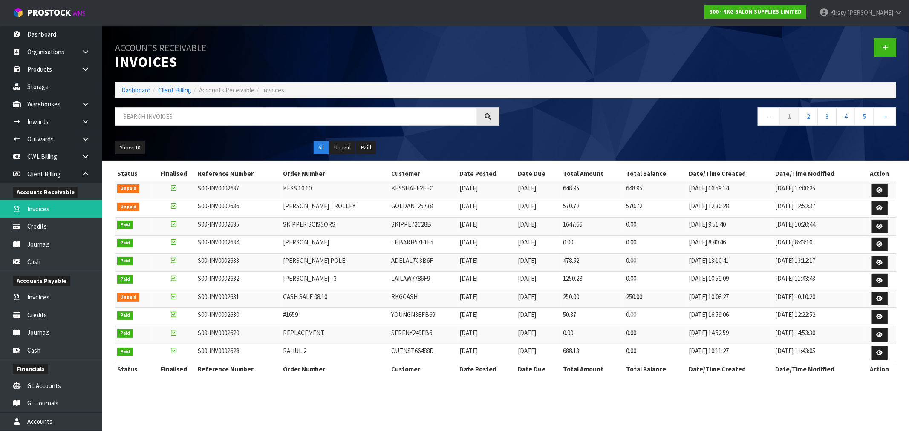
click at [194, 87] on li "Accounts Receivable" at bounding box center [222, 90] width 63 height 9
click at [185, 112] on input "text" at bounding box center [296, 116] width 362 height 18
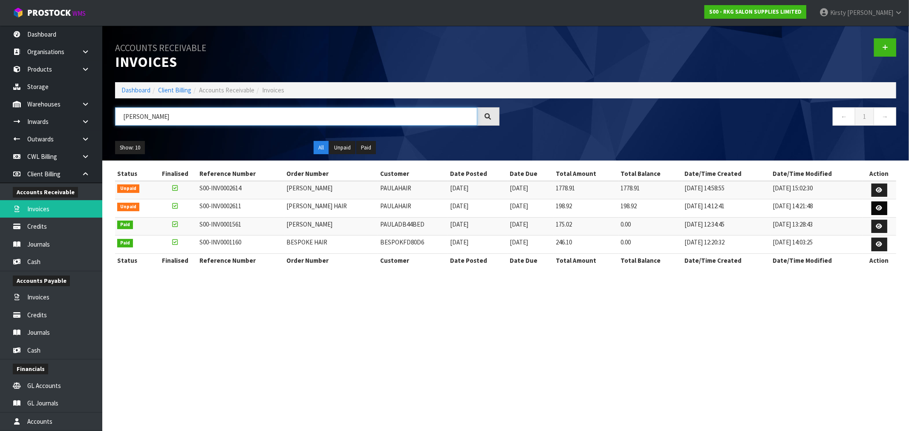
type input "[PERSON_NAME]"
click at [882, 207] on link at bounding box center [879, 209] width 16 height 14
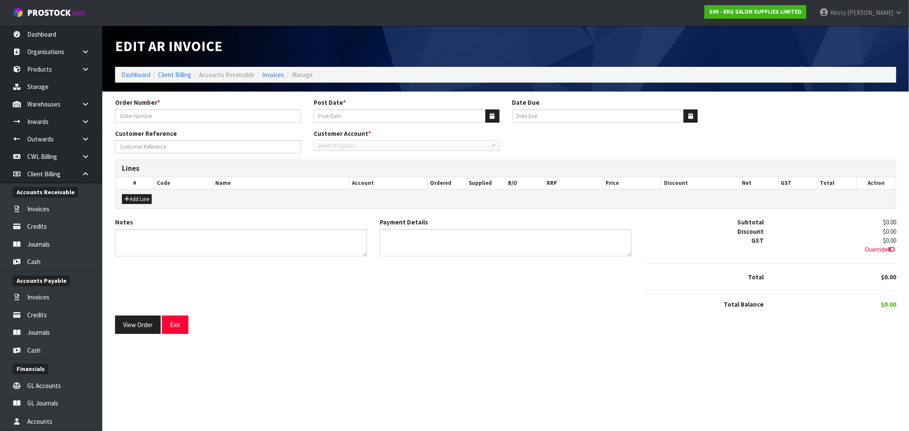
type input "[PERSON_NAME] HAIR"
type input "[DATE]"
type textarea "COLLECTED 29.9"
type textarea "EFTPOS"
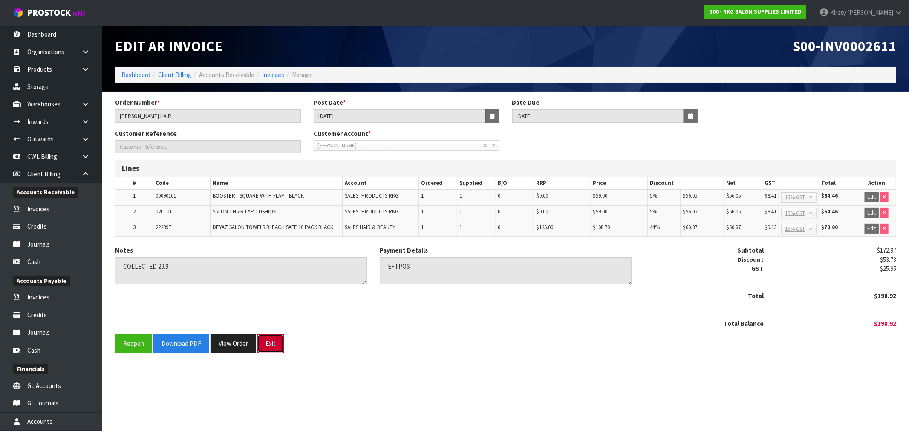
click at [272, 341] on button "Exit" at bounding box center [270, 343] width 26 height 18
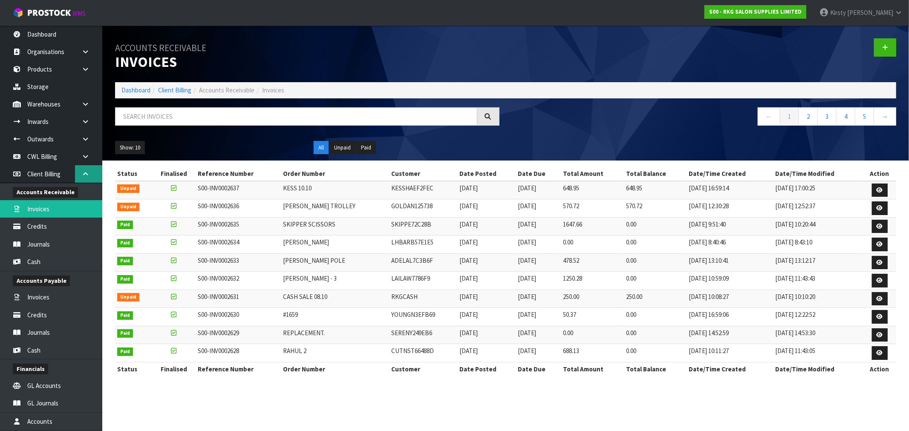
click at [82, 172] on icon at bounding box center [85, 174] width 8 height 6
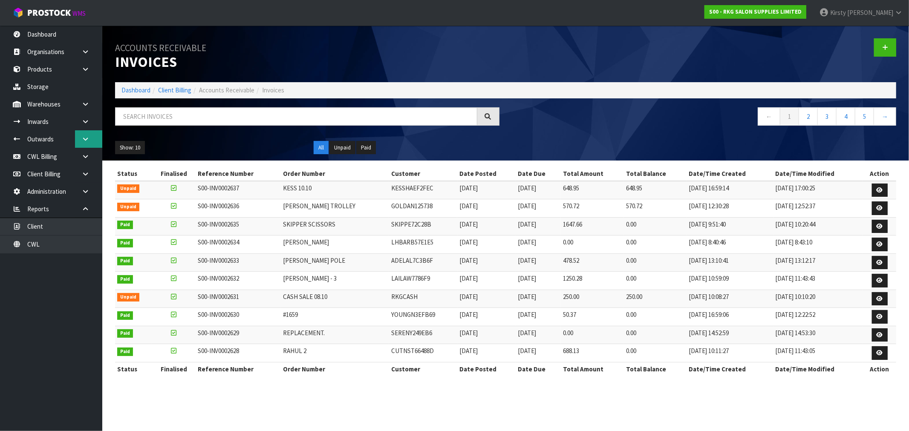
click at [87, 138] on icon at bounding box center [85, 139] width 8 height 6
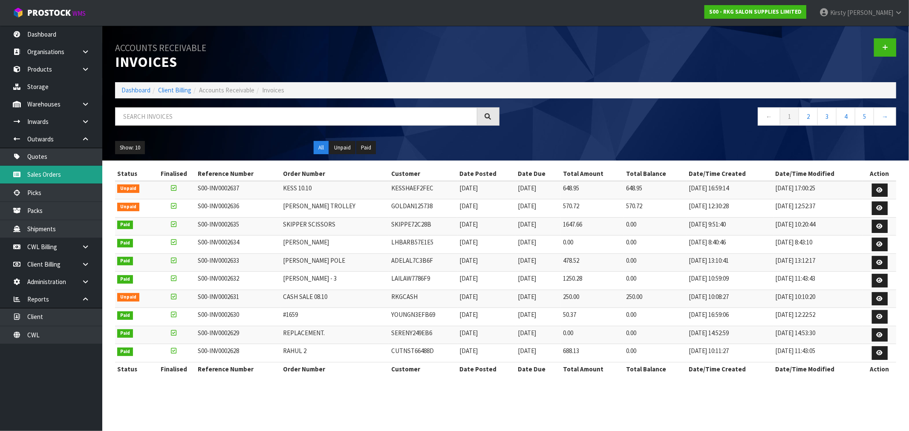
click at [44, 175] on link "Sales Orders" at bounding box center [51, 174] width 102 height 17
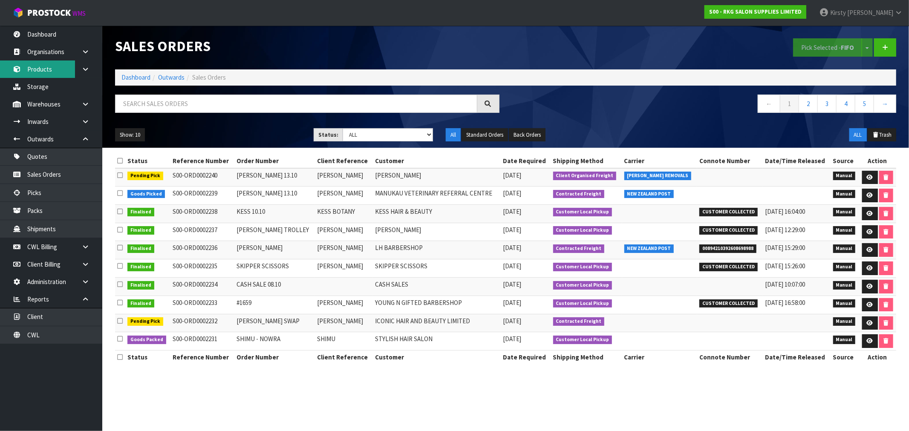
click at [52, 69] on link "Products" at bounding box center [51, 69] width 102 height 17
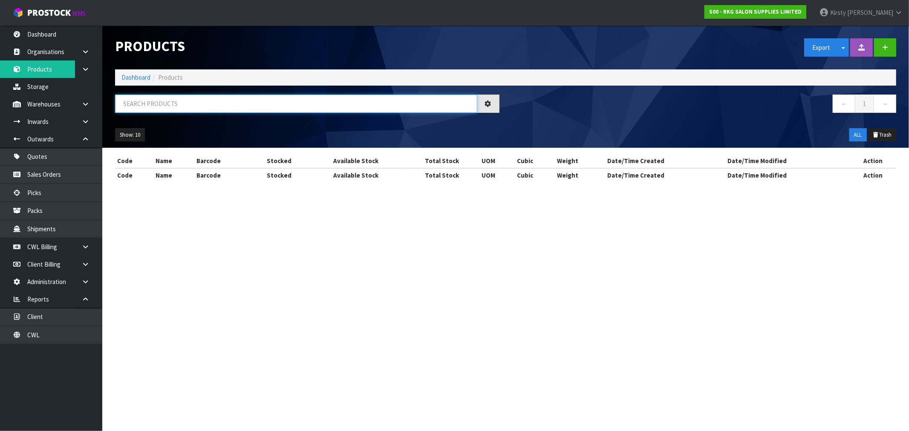
click at [164, 104] on input "text" at bounding box center [296, 104] width 362 height 18
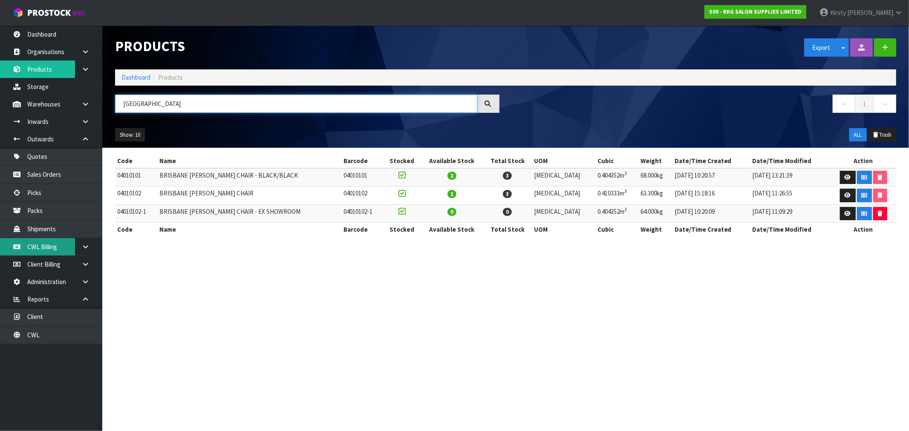
type input "[GEOGRAPHIC_DATA]"
click at [845, 195] on icon at bounding box center [848, 196] width 6 height 6
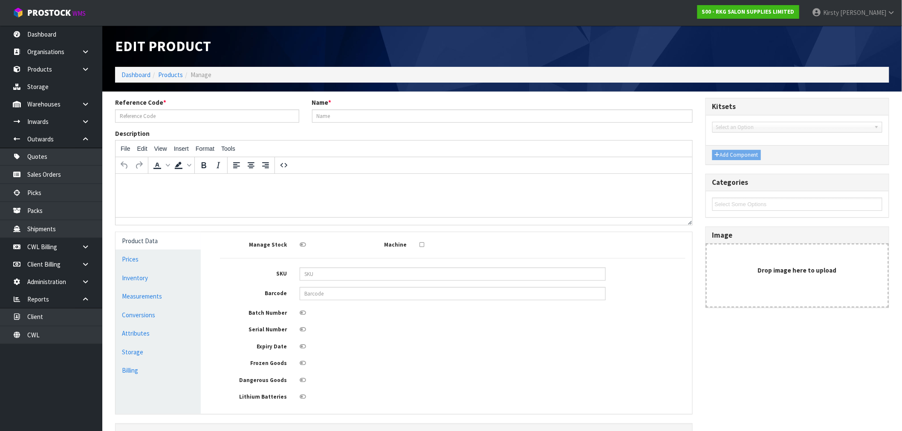
type input "04010102"
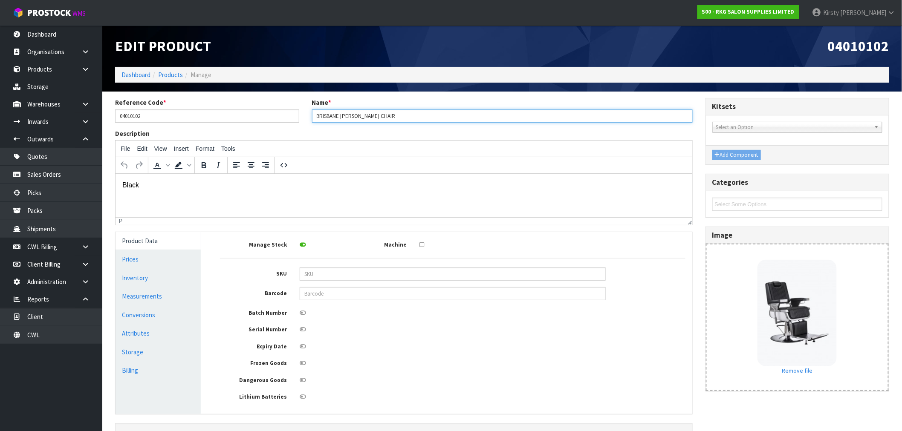
click at [418, 116] on input "BRISBANE [PERSON_NAME] CHAIR" at bounding box center [502, 116] width 381 height 13
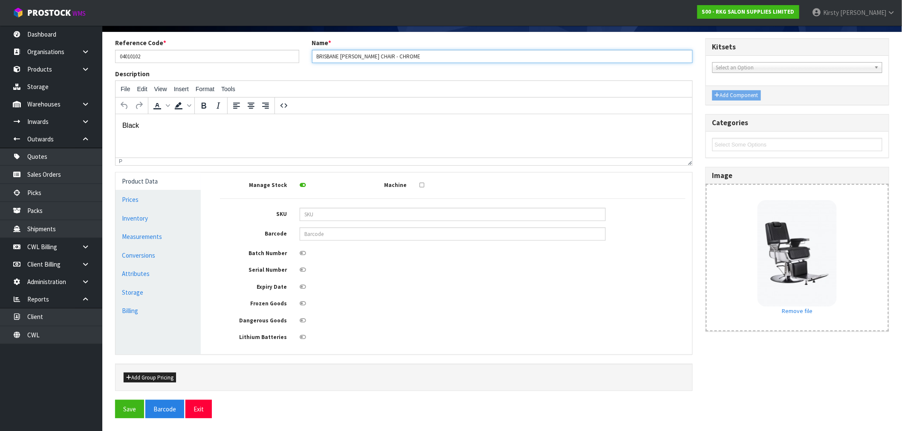
scroll to position [61, 0]
type input "BRISBANE [PERSON_NAME] CHAIR - CHROME"
click at [127, 413] on button "Save" at bounding box center [129, 409] width 29 height 18
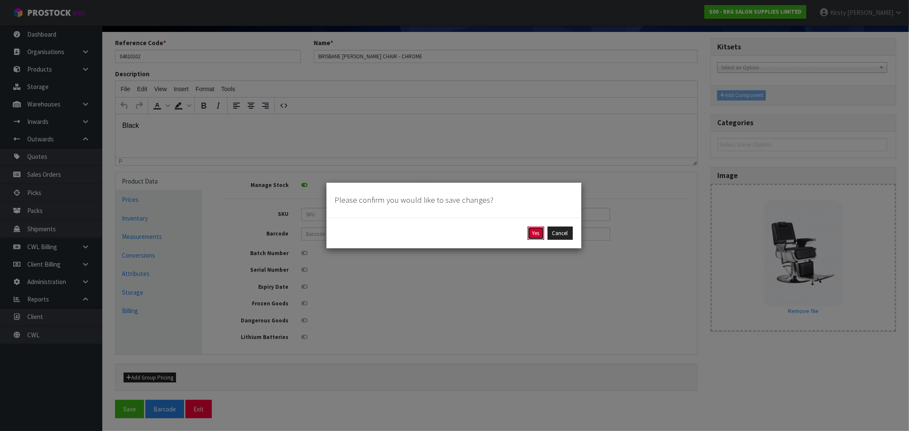
drag, startPoint x: 536, startPoint y: 233, endPoint x: 530, endPoint y: 228, distance: 7.9
click at [533, 229] on button "Yes" at bounding box center [536, 234] width 17 height 14
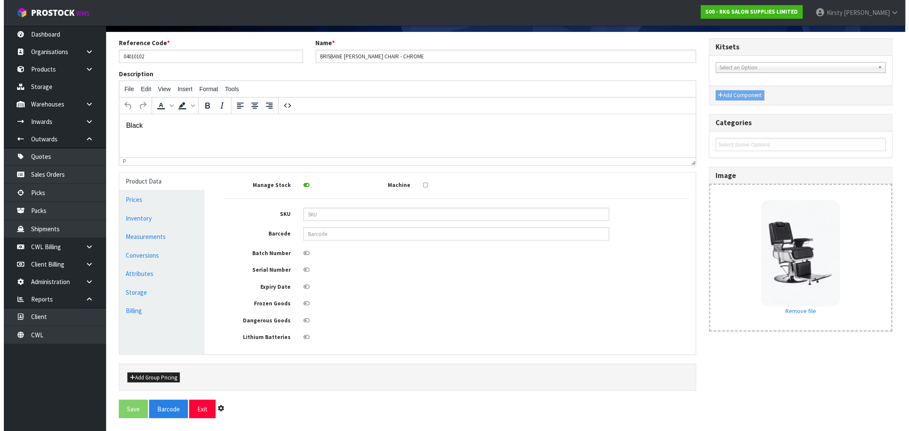
scroll to position [0, 0]
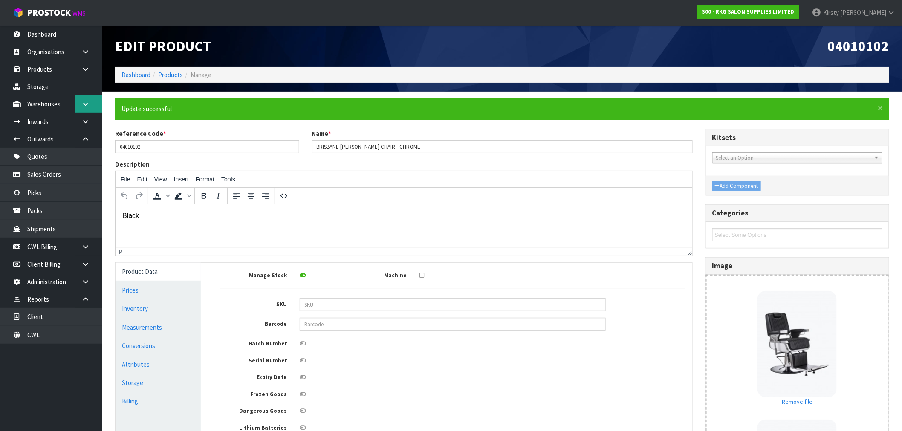
click at [86, 103] on icon at bounding box center [85, 104] width 8 height 6
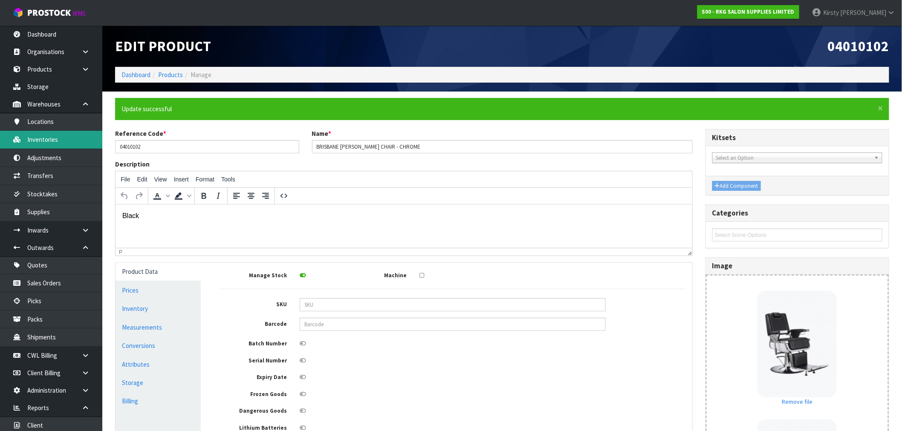
drag, startPoint x: 43, startPoint y: 142, endPoint x: 56, endPoint y: 131, distance: 16.6
click at [44, 141] on link "Inventories" at bounding box center [51, 139] width 102 height 17
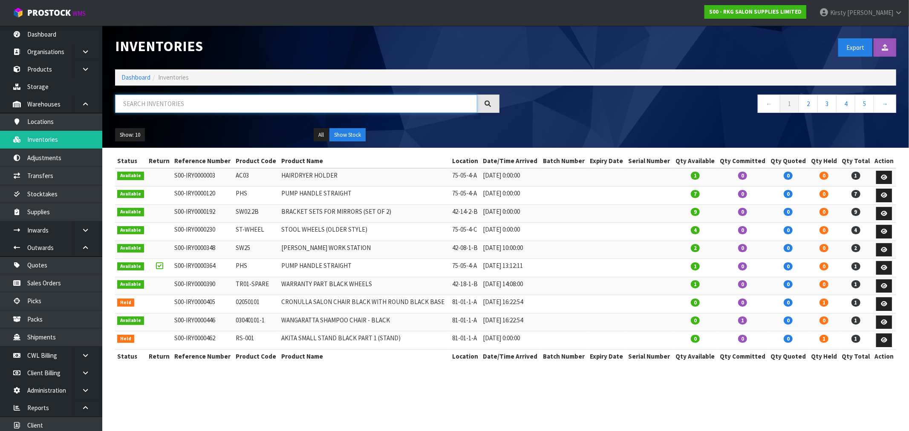
click at [130, 104] on input "text" at bounding box center [296, 104] width 362 height 18
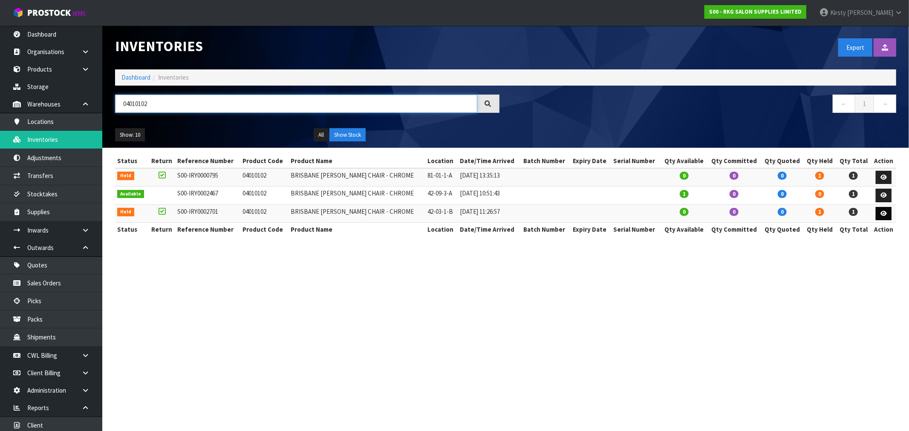
type input "04010102"
click at [885, 213] on icon at bounding box center [883, 214] width 6 height 6
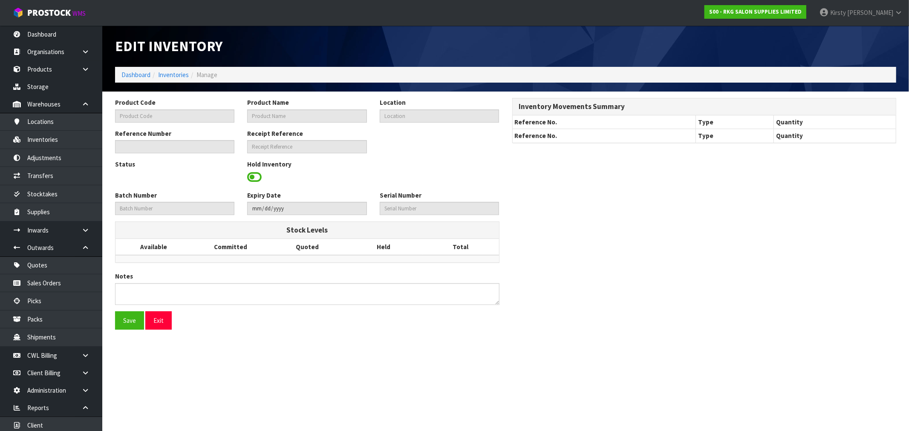
type input "04010102"
type input "BRISBANE [PERSON_NAME] CHAIR - CHROME"
type input "42-03-1-B"
type input "S00-IRY0002701"
type input "S00-REC0000112"
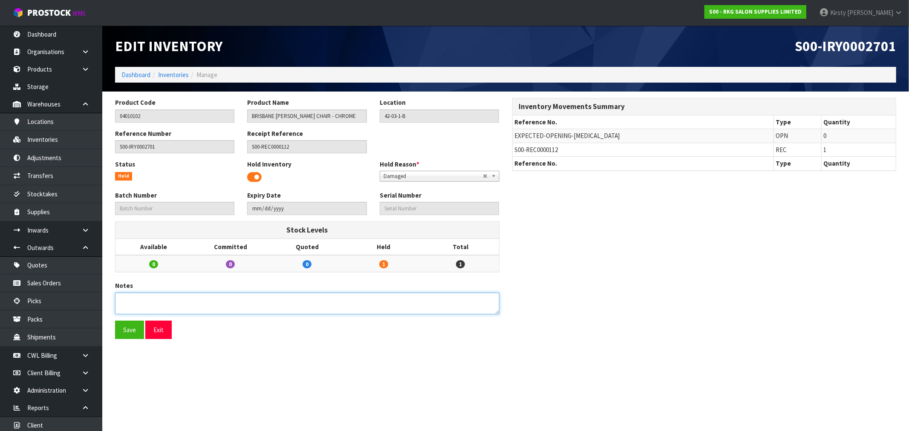
click at [135, 298] on textarea at bounding box center [307, 304] width 384 height 22
type textarea "FAULTY PUMP"
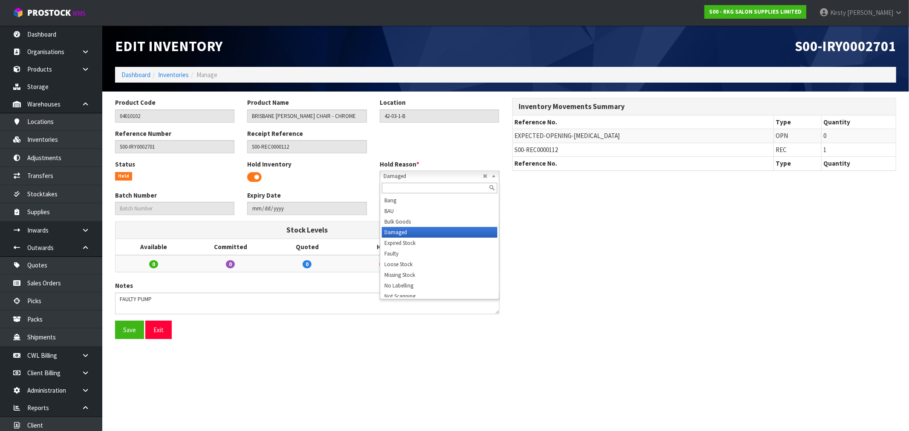
click at [399, 176] on span "Damaged" at bounding box center [433, 176] width 99 height 10
drag, startPoint x: 412, startPoint y: 259, endPoint x: 412, endPoint y: 254, distance: 5.1
click at [412, 254] on ul "Bang BAU Bulk Goods Damaged Expired Stock Faulty Loose Stock Missing Stock No L…" at bounding box center [438, 246] width 117 height 102
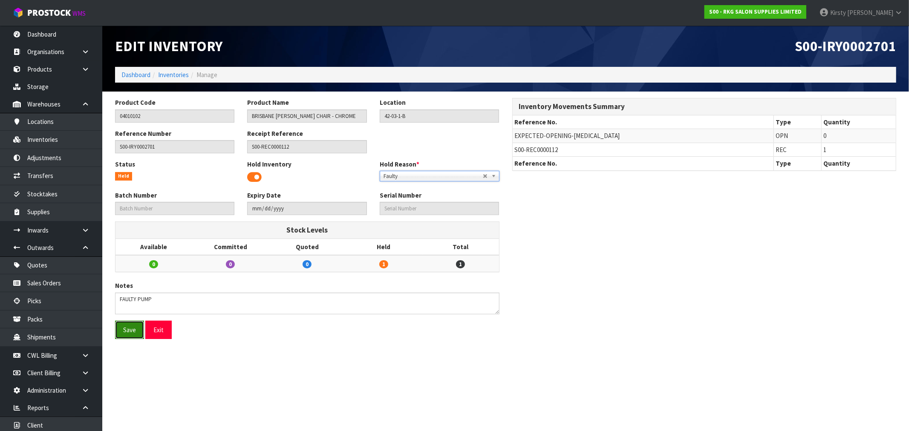
click at [133, 331] on button "Save" at bounding box center [129, 330] width 29 height 18
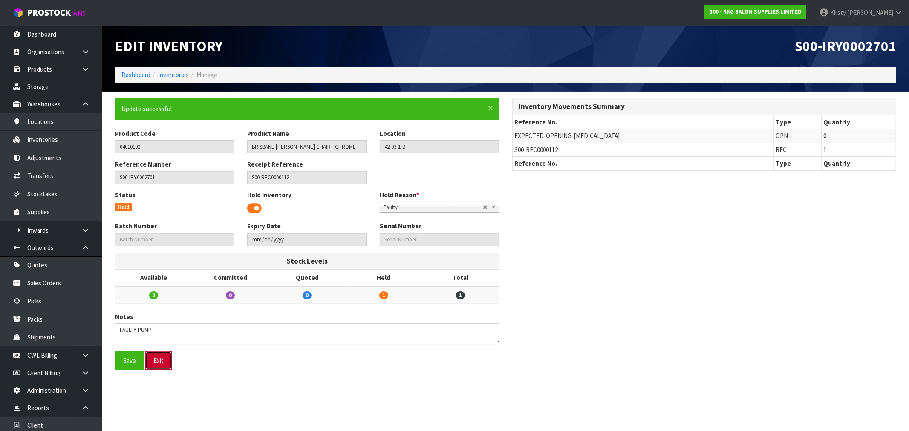
click at [156, 361] on button "Exit" at bounding box center [158, 361] width 26 height 18
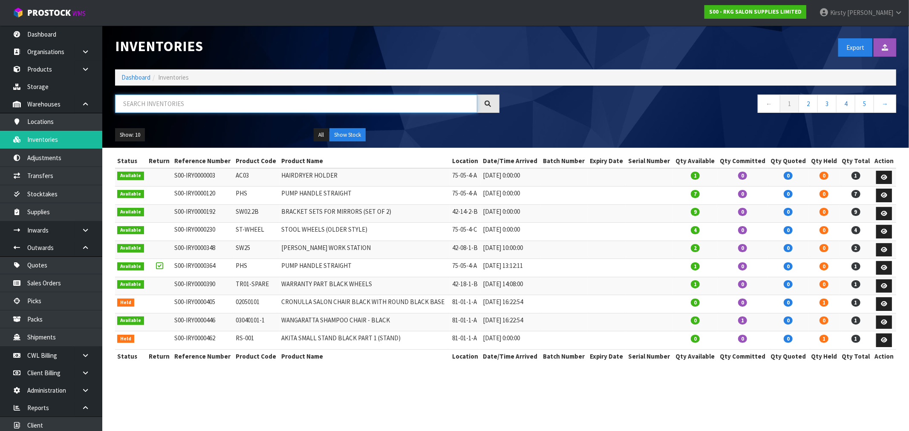
click at [126, 96] on input "text" at bounding box center [296, 104] width 362 height 18
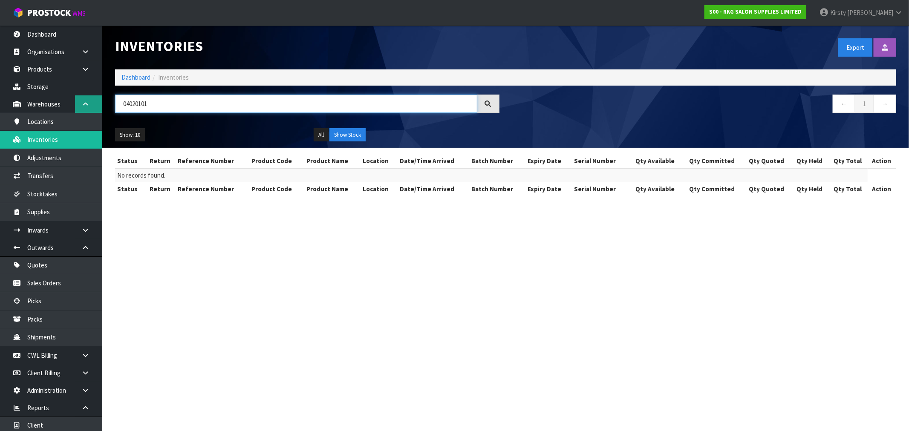
drag, startPoint x: 156, startPoint y: 105, endPoint x: 87, endPoint y: 111, distance: 69.7
click at [87, 110] on body "Toggle navigation ProStock WMS S00 - RKG SALON SUPPLIES LIMITED [PERSON_NAME] L…" at bounding box center [454, 215] width 909 height 431
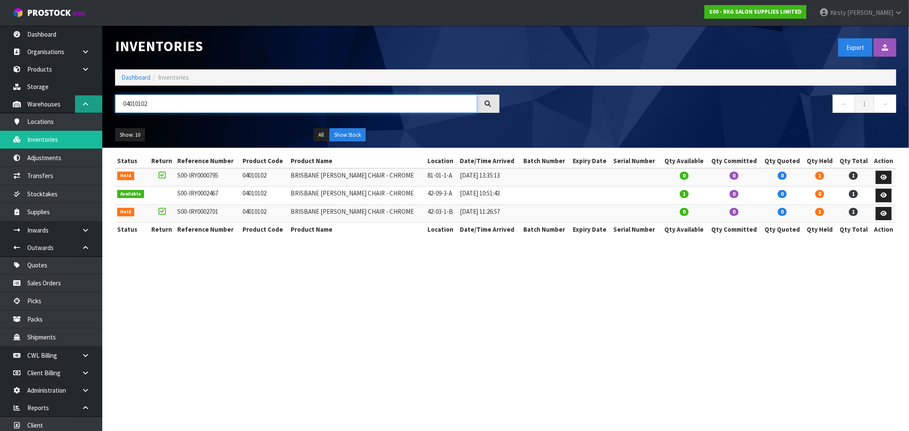
drag, startPoint x: 156, startPoint y: 105, endPoint x: 92, endPoint y: 107, distance: 64.8
click at [92, 107] on body "Toggle navigation ProStock WMS S00 - RKG SALON SUPPLIES LIMITED [PERSON_NAME] L…" at bounding box center [454, 215] width 909 height 431
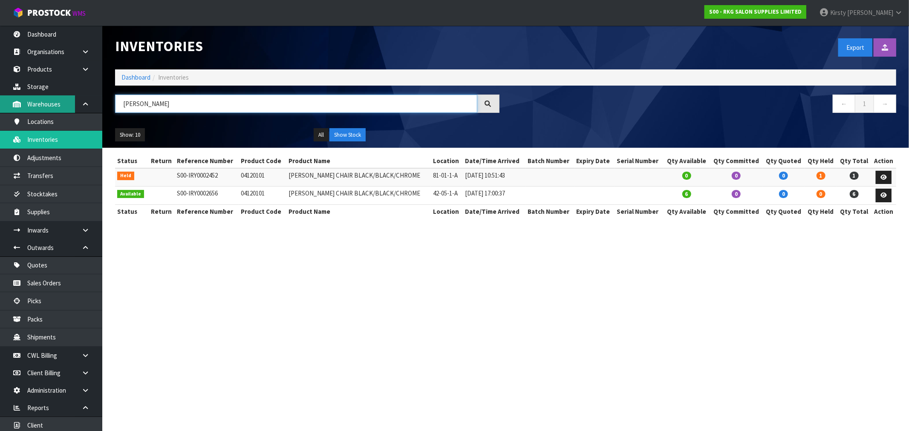
drag, startPoint x: 156, startPoint y: 105, endPoint x: 50, endPoint y: 112, distance: 105.9
click at [51, 112] on body "Toggle navigation ProStock WMS S00 - RKG SALON SUPPLIES LIMITED [PERSON_NAME] L…" at bounding box center [454, 215] width 909 height 431
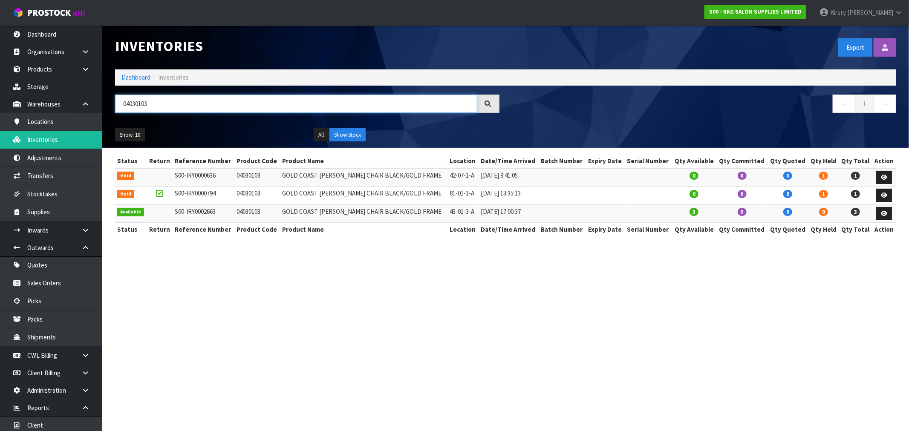
click at [147, 105] on input "04030103" at bounding box center [296, 104] width 362 height 18
drag, startPoint x: 162, startPoint y: 101, endPoint x: 103, endPoint y: 106, distance: 59.0
click at [103, 106] on header "Inventories Export Import Inventory Drop file here to import csv template Dashb…" at bounding box center [505, 87] width 807 height 122
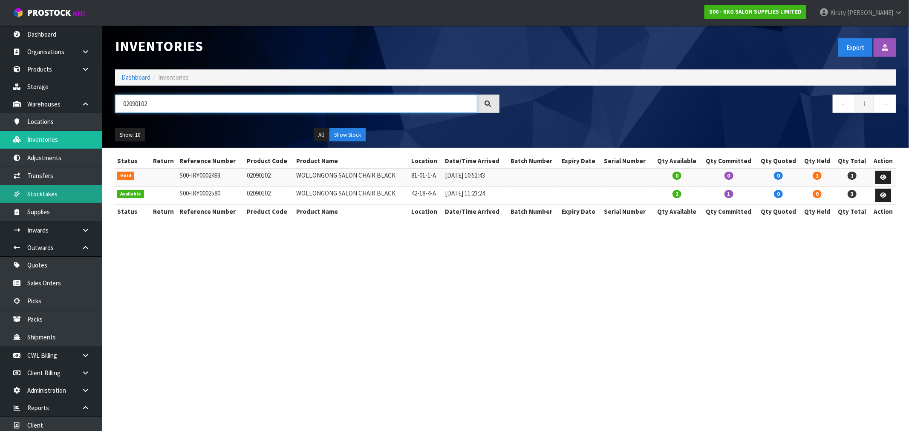
type input "02090102"
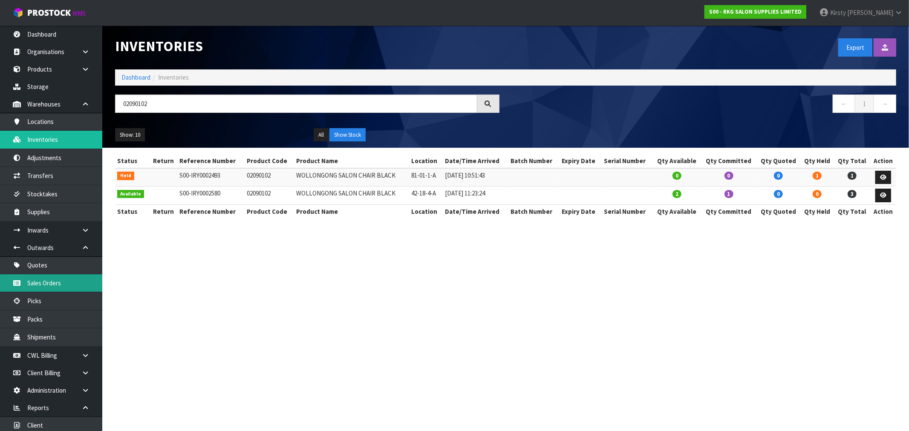
click at [56, 284] on link "Sales Orders" at bounding box center [51, 282] width 102 height 17
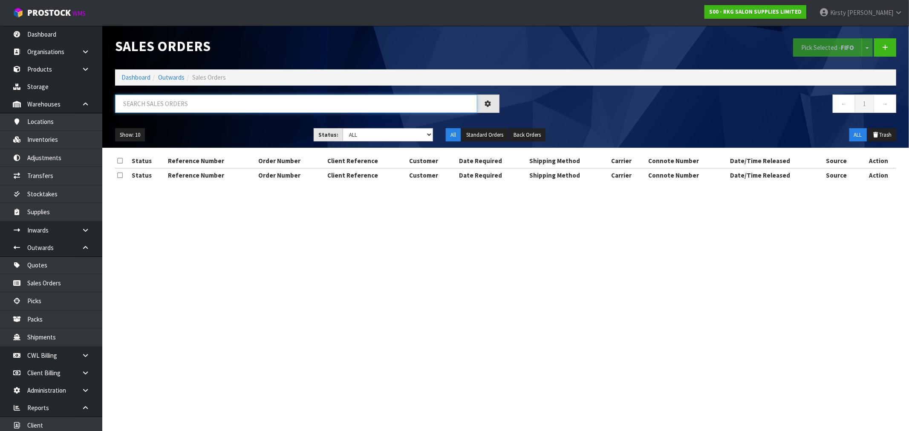
click at [149, 106] on input "text" at bounding box center [296, 104] width 362 height 18
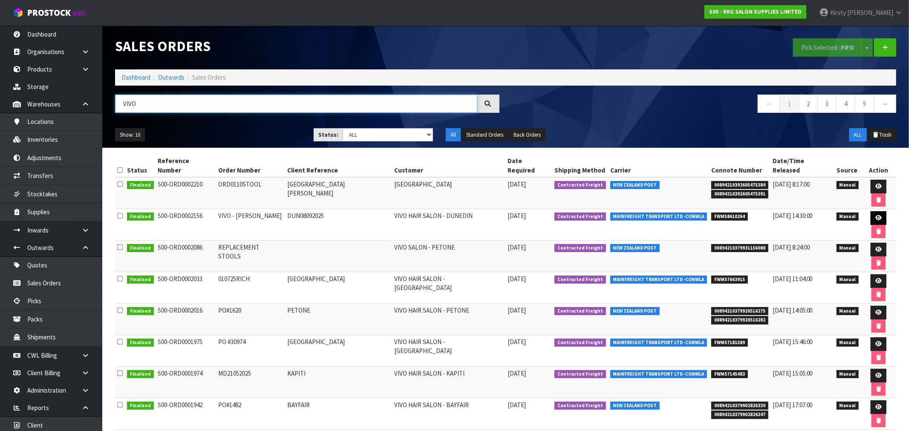
type input "VIVO"
click at [875, 215] on icon at bounding box center [878, 218] width 6 height 6
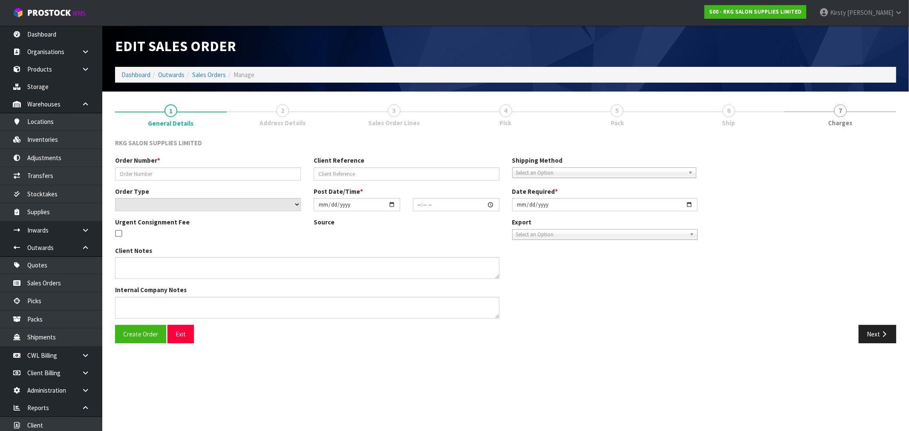
type input "VIVO - [PERSON_NAME]"
type input "DUN08092025"
select select "number:0"
type input "[DATE]"
type input "15:26:00.000"
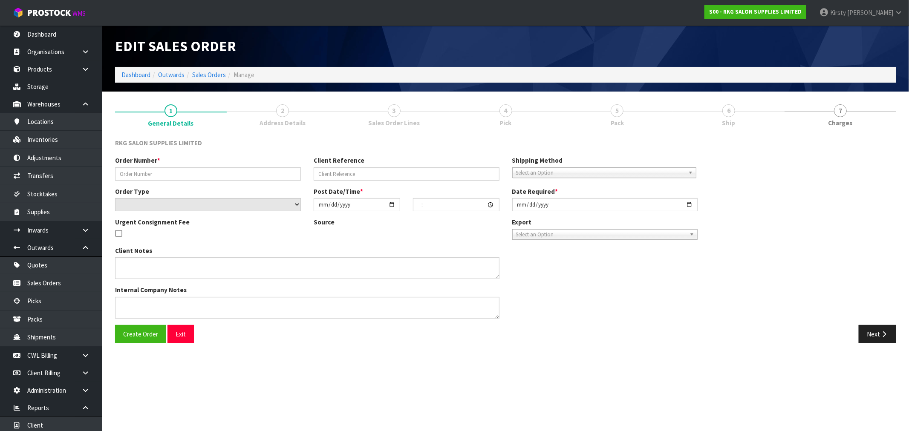
type input "[DATE]"
type textarea "SEND LOOSE PLEASE"
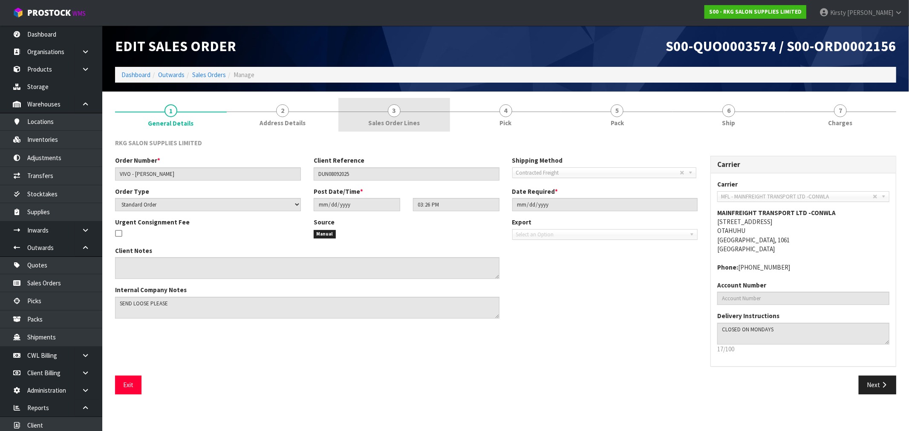
click at [403, 113] on link "3 Sales Order Lines" at bounding box center [394, 115] width 112 height 34
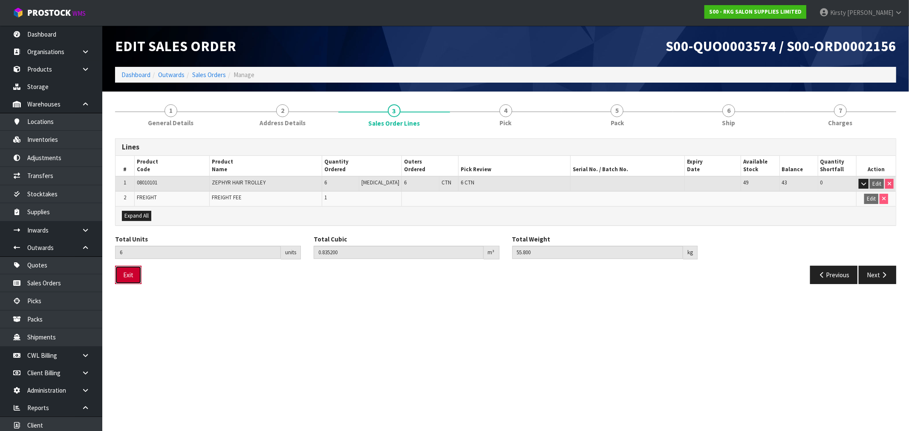
click at [130, 273] on button "Exit" at bounding box center [128, 275] width 26 height 18
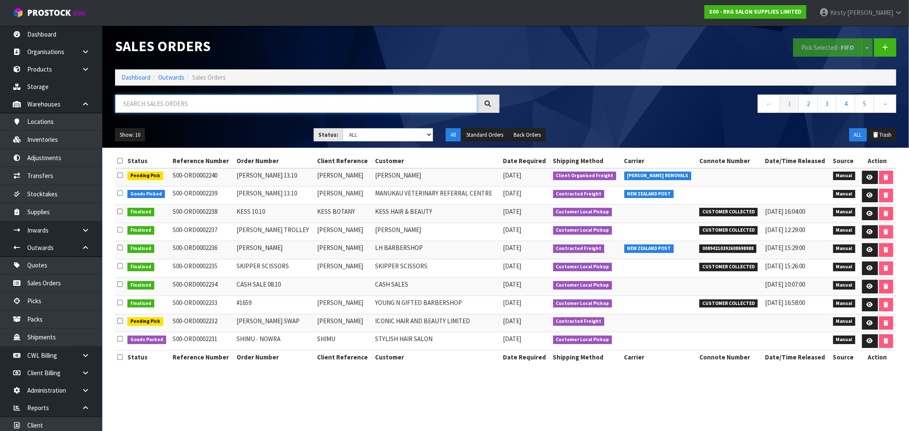
click at [143, 102] on input "text" at bounding box center [296, 104] width 362 height 18
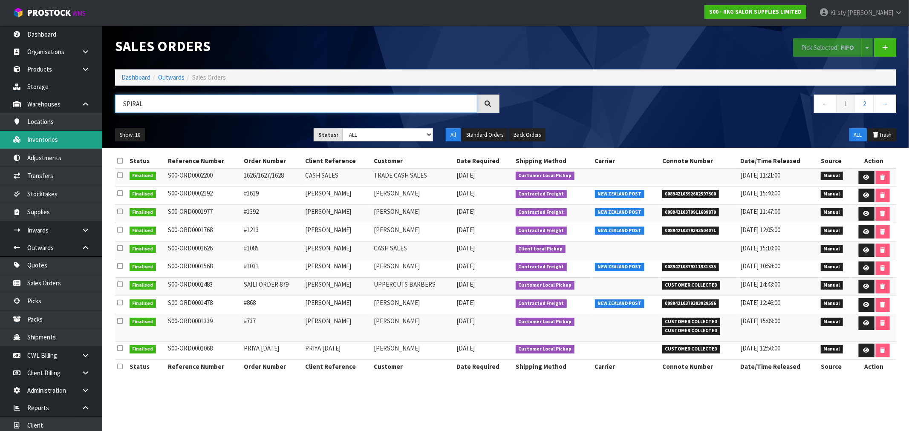
type input "SPIRAL"
click at [46, 137] on link "Inventories" at bounding box center [51, 139] width 102 height 17
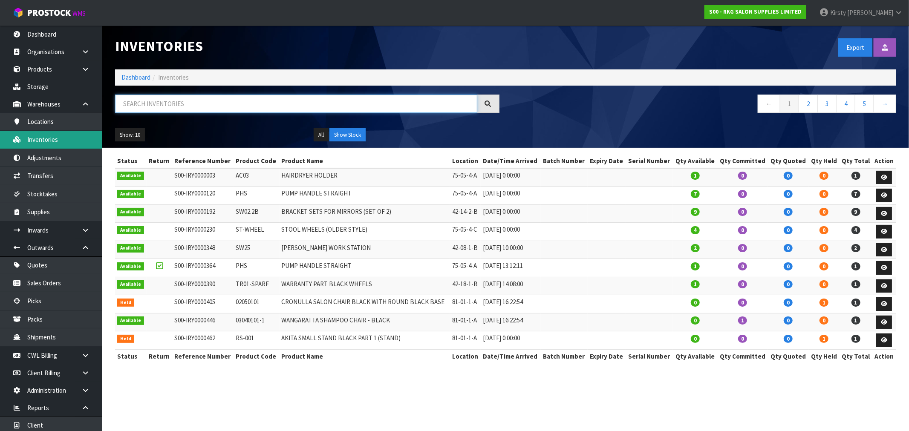
drag, startPoint x: 142, startPoint y: 104, endPoint x: 9, endPoint y: 144, distance: 138.7
click at [142, 104] on input "text" at bounding box center [296, 104] width 362 height 18
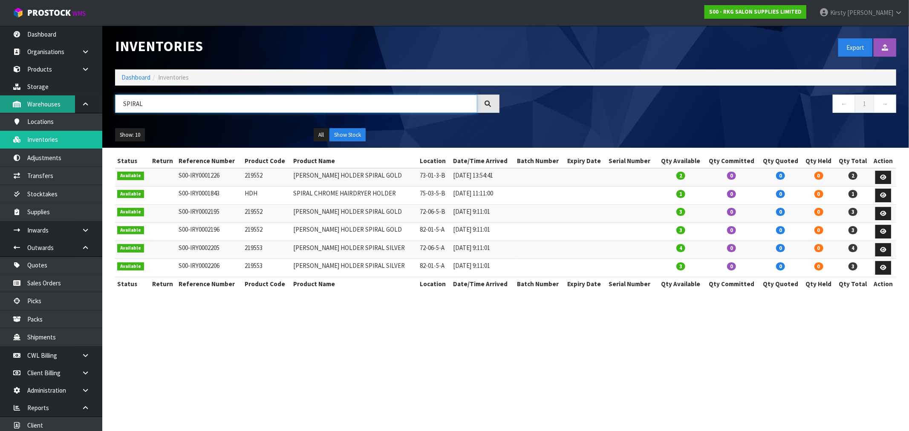
drag, startPoint x: 143, startPoint y: 104, endPoint x: 68, endPoint y: 109, distance: 74.7
click at [68, 109] on body "Toggle navigation ProStock WMS S00 - RKG SALON SUPPLIES LIMITED [PERSON_NAME] L…" at bounding box center [454, 215] width 909 height 431
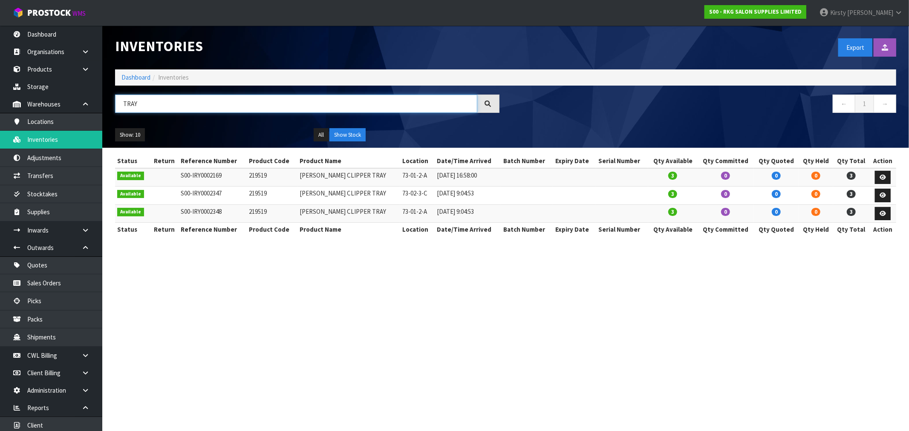
drag, startPoint x: 147, startPoint y: 105, endPoint x: 105, endPoint y: 106, distance: 42.2
click at [105, 106] on header "Inventories Export Import Inventory Drop file here to import csv template Dashb…" at bounding box center [505, 87] width 807 height 122
type input "TRAY"
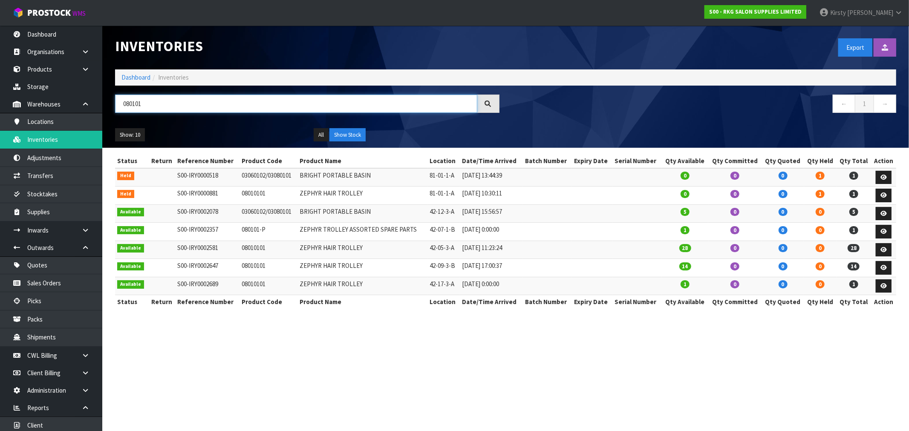
drag, startPoint x: 173, startPoint y: 111, endPoint x: 104, endPoint y: 113, distance: 69.9
click at [104, 113] on header "Inventories Export Import Inventory Drop file here to import csv template Dashb…" at bounding box center [505, 87] width 807 height 122
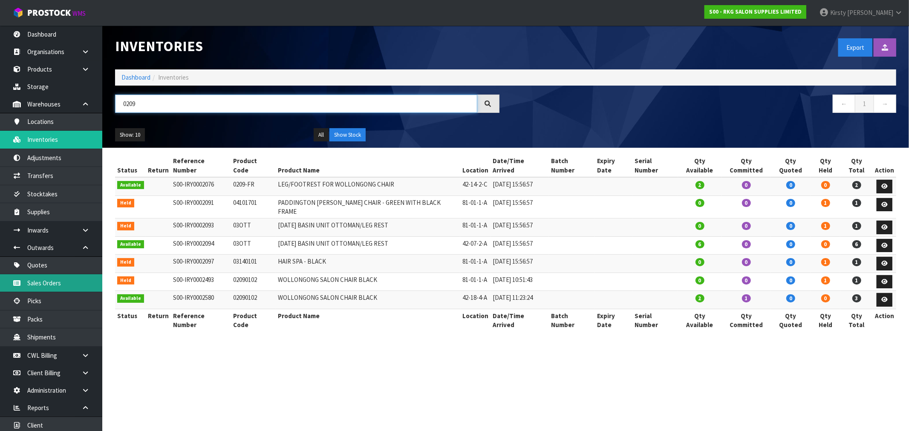
type input "0209"
click at [52, 280] on link "Sales Orders" at bounding box center [51, 282] width 102 height 17
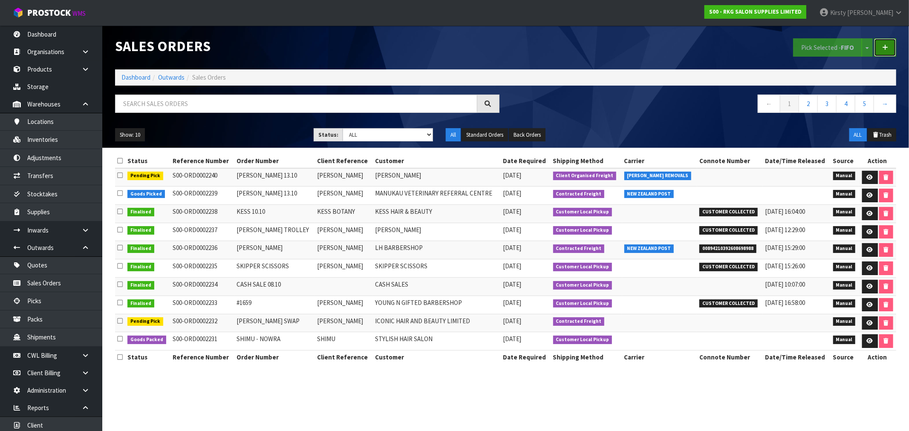
click at [880, 49] on link at bounding box center [885, 47] width 22 height 18
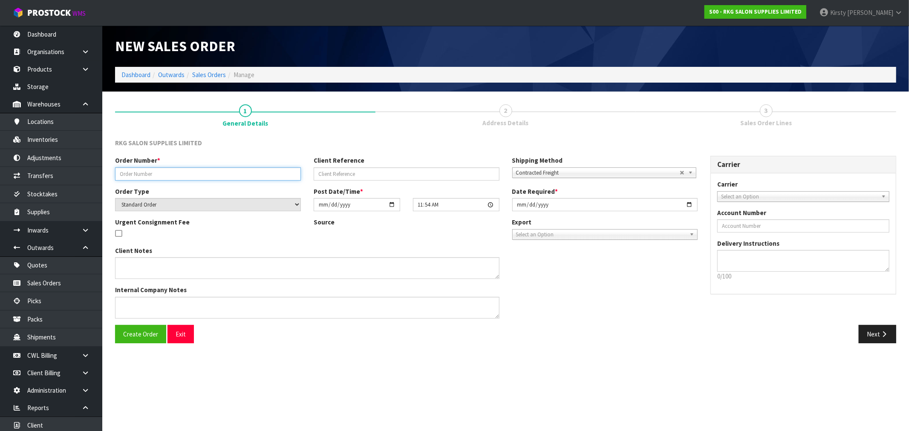
click at [179, 169] on input "text" at bounding box center [208, 173] width 186 height 13
click at [125, 175] on input "text" at bounding box center [208, 173] width 186 height 13
type input "R"
type input "VIVO - [PERSON_NAME] ST REPLACEMENT PARTS"
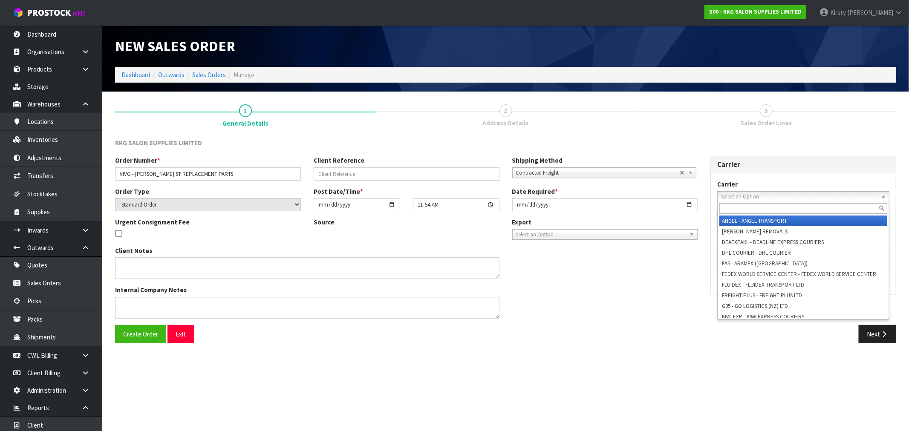
click at [736, 193] on span "Select an Option" at bounding box center [799, 197] width 157 height 10
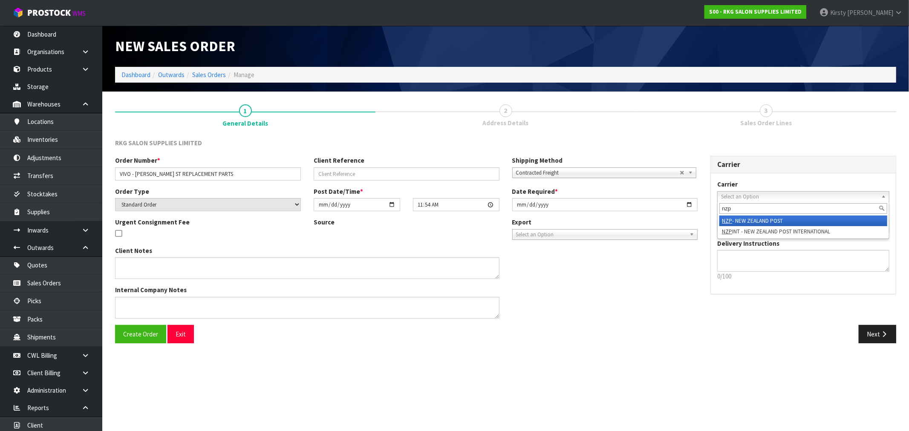
type input "nzp"
click at [779, 218] on li "NZP - NEW ZEALAND POST" at bounding box center [803, 221] width 168 height 11
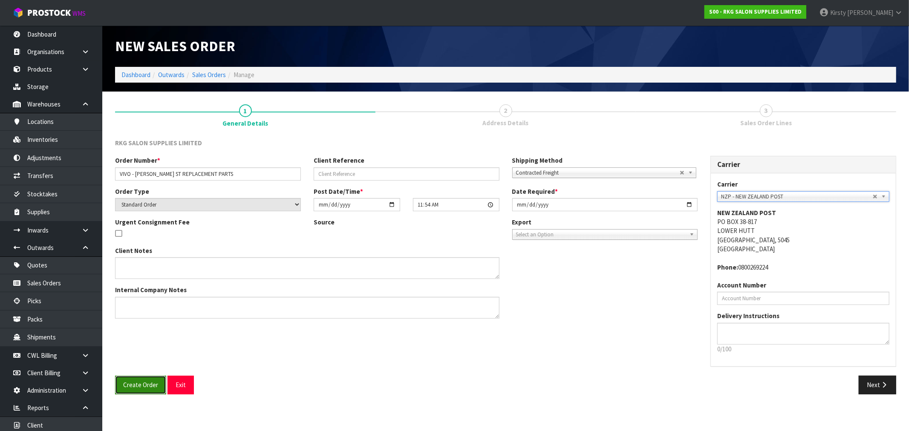
drag, startPoint x: 133, startPoint y: 385, endPoint x: 154, endPoint y: 380, distance: 21.2
click at [134, 384] on span "Create Order" at bounding box center [140, 385] width 35 height 8
click at [880, 385] on div "RKG SALON SUPPLIES LIMITED Order Number * VIVO - [PERSON_NAME] ST REPLACEMENT P…" at bounding box center [505, 269] width 781 height 262
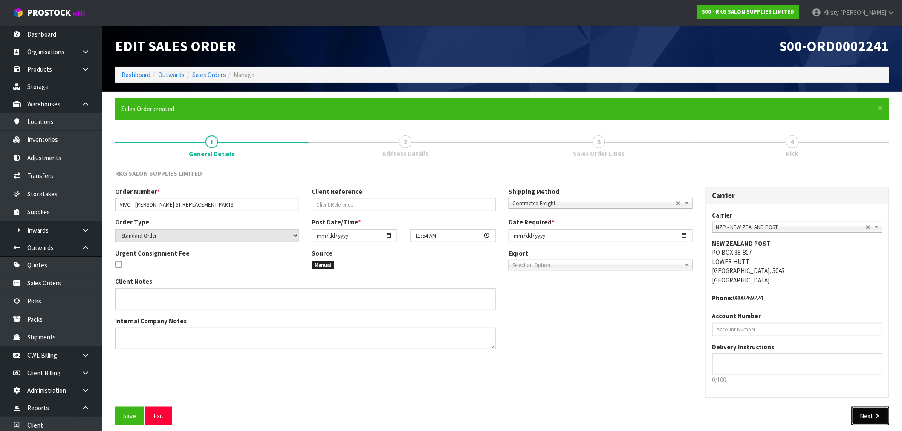
drag, startPoint x: 870, startPoint y: 417, endPoint x: 856, endPoint y: 410, distance: 15.4
click at [870, 416] on button "Next" at bounding box center [869, 416] width 37 height 18
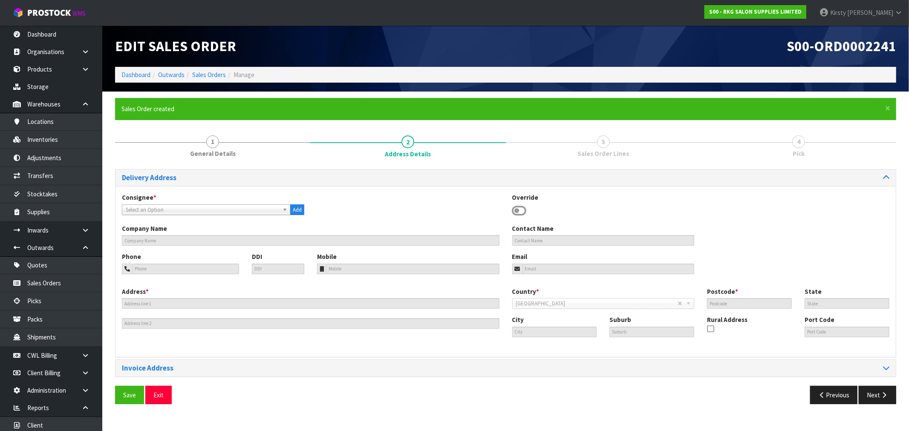
click at [152, 209] on span "Select an Option" at bounding box center [202, 210] width 153 height 10
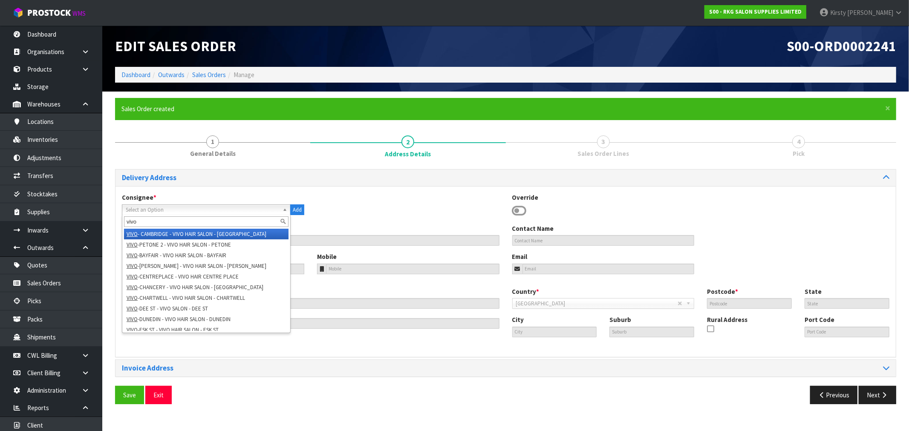
type input "vivo -"
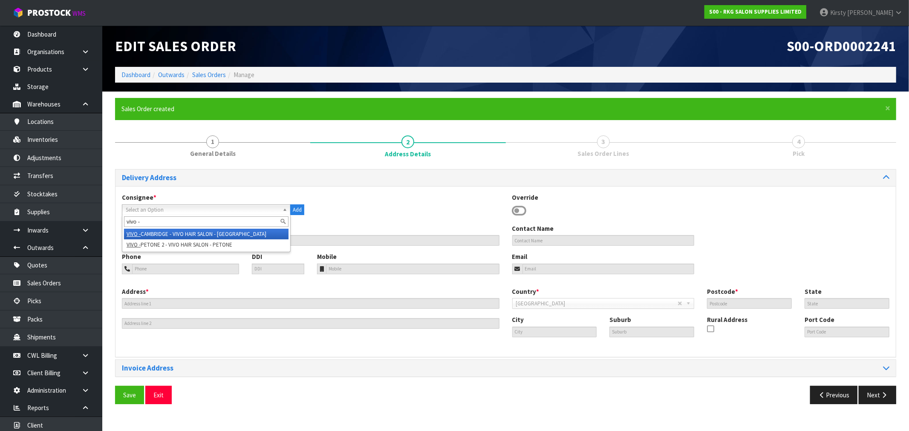
drag, startPoint x: 146, startPoint y: 222, endPoint x: 116, endPoint y: 225, distance: 29.9
click at [116, 225] on div "Consignee * 000001.BAY MECHANICS - BAY MECHANICS 000001A - BRAKE & TRANSMISSION…" at bounding box center [505, 271] width 780 height 171
click at [131, 211] on span "Select an Option" at bounding box center [202, 210] width 153 height 10
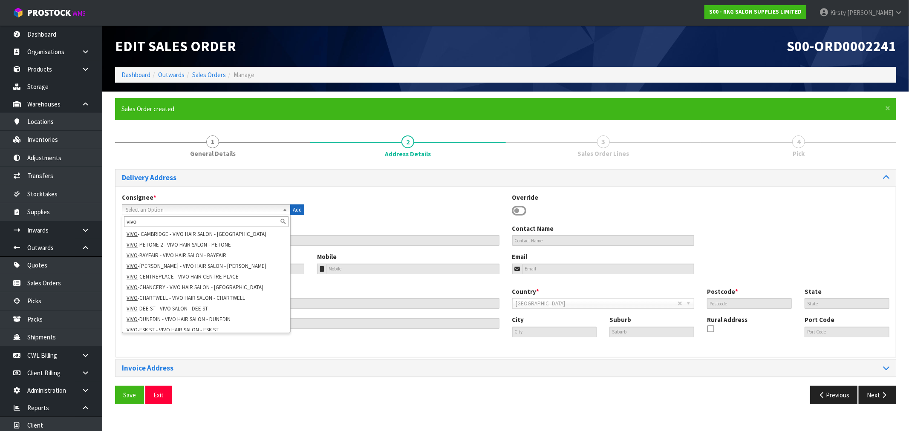
type input "vivo"
click at [300, 210] on button "Add" at bounding box center [297, 210] width 14 height 11
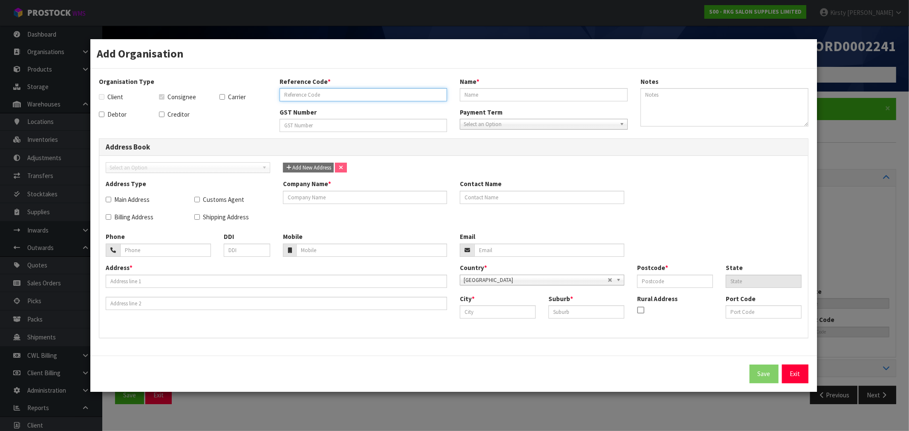
click at [287, 91] on input "text" at bounding box center [364, 94] width 168 height 13
type input "VIVO-[PERSON_NAME]"
type input "VIVO HAIR SALON - [PERSON_NAME]"
click at [464, 124] on span "Select an Option" at bounding box center [540, 124] width 153 height 10
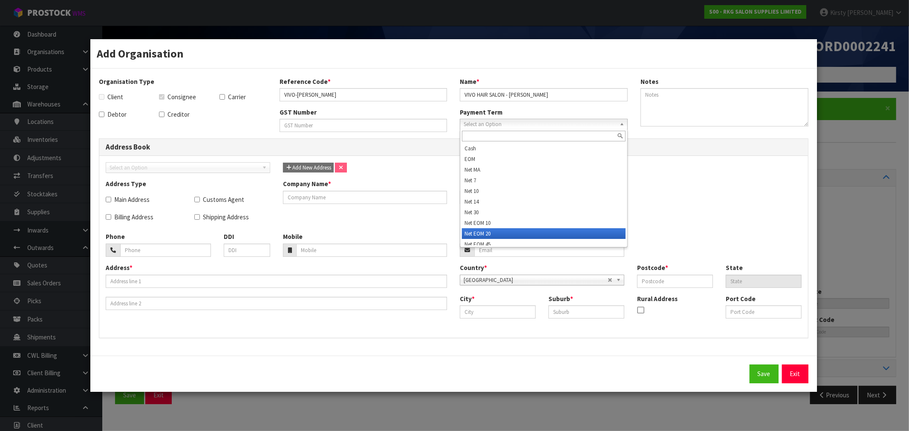
click at [479, 232] on li "Net EOM 20" at bounding box center [544, 233] width 164 height 11
click at [197, 217] on input "Shipping Address" at bounding box center [197, 217] width 6 height 6
checkbox input "true"
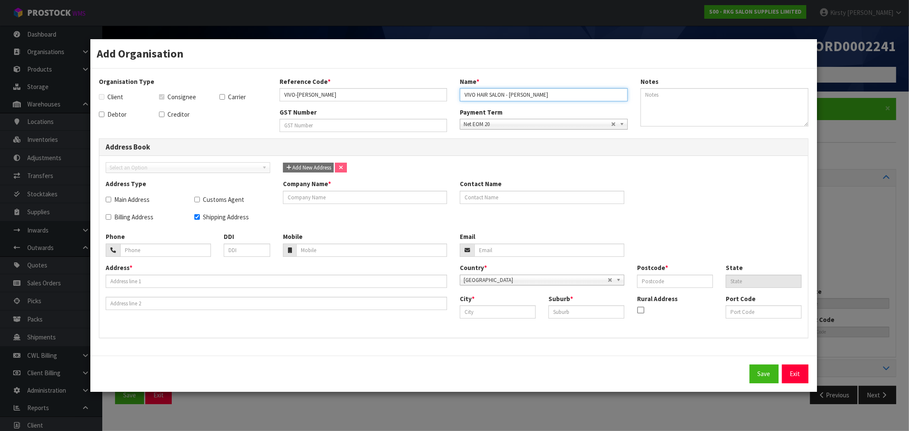
drag, startPoint x: 554, startPoint y: 97, endPoint x: 454, endPoint y: 91, distance: 100.3
click at [454, 91] on div "Name * VIVO HAIR SALON - [PERSON_NAME]" at bounding box center [543, 89] width 181 height 24
click at [326, 195] on input "text" at bounding box center [365, 197] width 164 height 13
paste input "VIVO HAIR SALON - [PERSON_NAME]"
type input "VIVO HAIR SALON - [PERSON_NAME]"
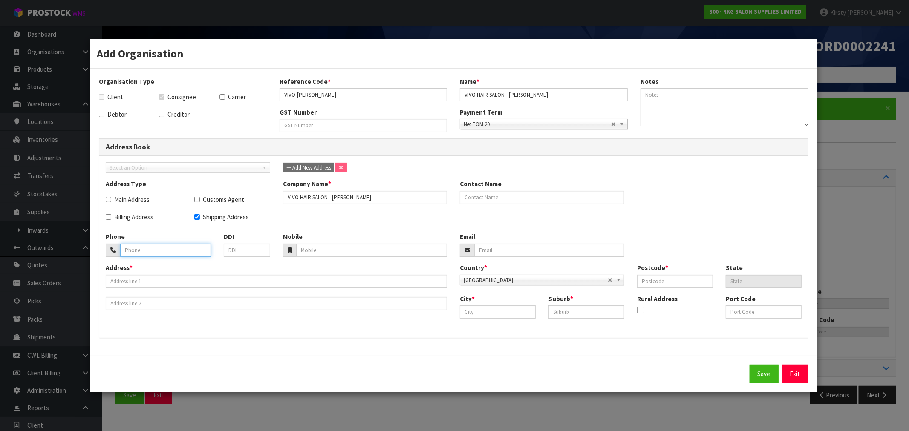
click at [158, 252] on input "tel" at bounding box center [165, 250] width 91 height 13
type input "[PHONE_NUMBER]"
click at [168, 280] on input "text" at bounding box center [276, 281] width 341 height 13
type input "[STREET_ADDRESS][PERSON_NAME]"
click at [476, 308] on input "text" at bounding box center [498, 312] width 76 height 13
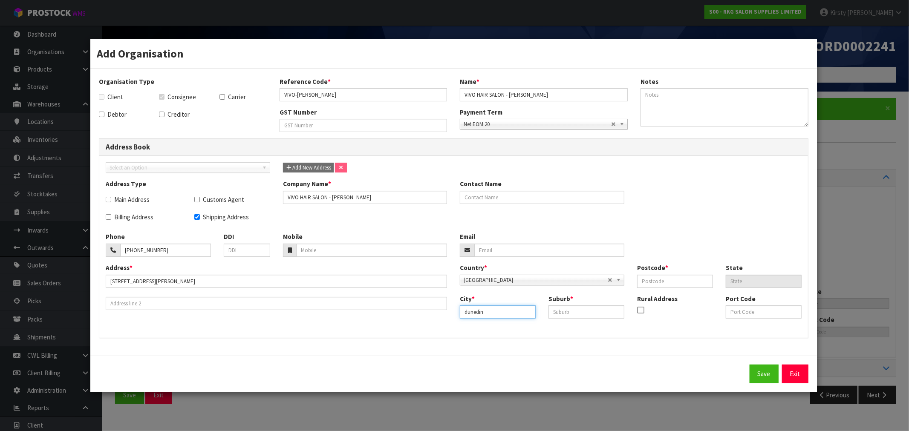
drag, startPoint x: 495, startPoint y: 313, endPoint x: 436, endPoint y: 317, distance: 58.9
click at [436, 317] on div "Address * [STREET_ADDRESS][PERSON_NAME] Country * [GEOGRAPHIC_DATA] [GEOGRAPHIC…" at bounding box center [453, 297] width 708 height 68
click at [493, 280] on span "[GEOGRAPHIC_DATA]" at bounding box center [536, 280] width 144 height 10
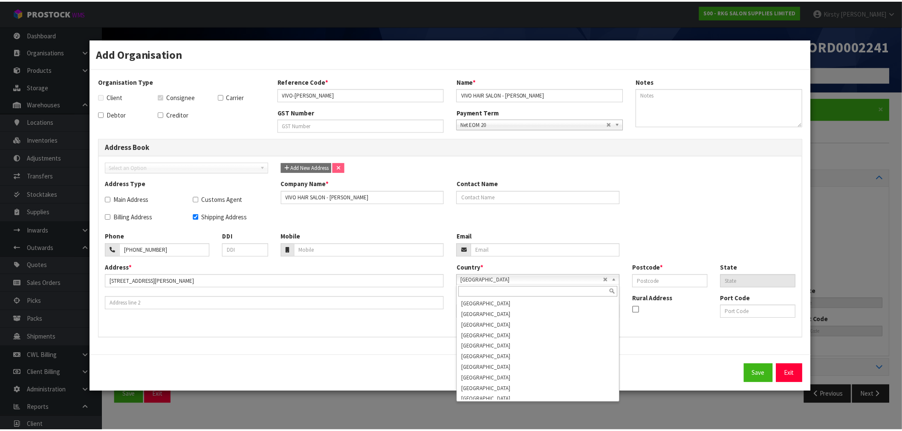
scroll to position [1635, 0]
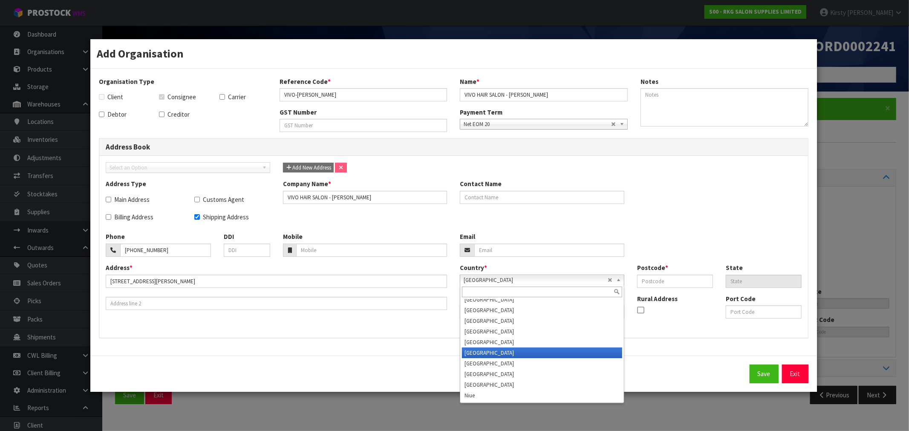
click at [482, 350] on li "[GEOGRAPHIC_DATA]" at bounding box center [542, 353] width 160 height 11
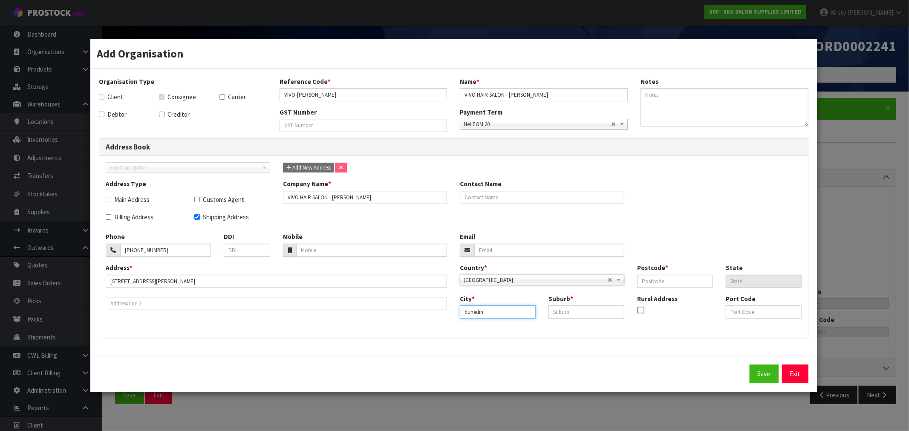
click at [482, 309] on input "dunedin" at bounding box center [498, 312] width 76 height 13
drag, startPoint x: 484, startPoint y: 310, endPoint x: 432, endPoint y: 316, distance: 52.8
click at [432, 316] on div "Address * [STREET_ADDRESS][PERSON_NAME] Country * [GEOGRAPHIC_DATA] [GEOGRAPHIC…" at bounding box center [453, 297] width 708 height 68
type input "Dunedin"
click at [560, 309] on input "text" at bounding box center [586, 312] width 76 height 13
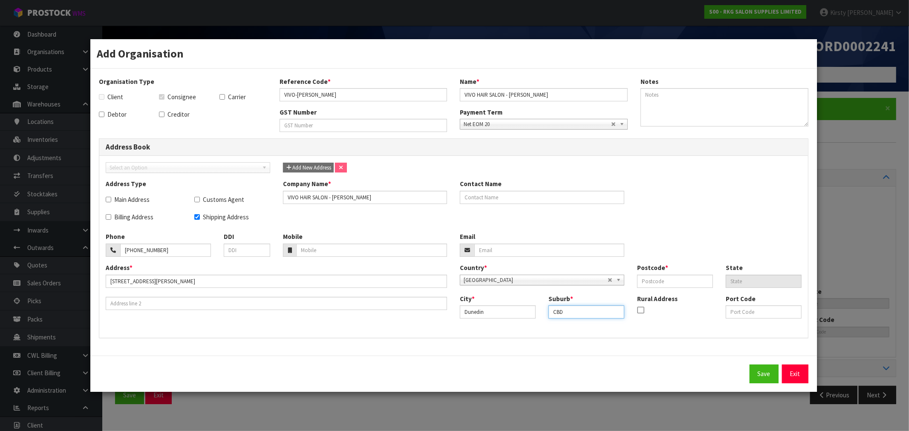
type input "CBD"
click at [654, 284] on input "text" at bounding box center [675, 281] width 76 height 13
type input "9016"
click at [307, 168] on span "Add New Address" at bounding box center [308, 167] width 46 height 7
checkbox input "false"
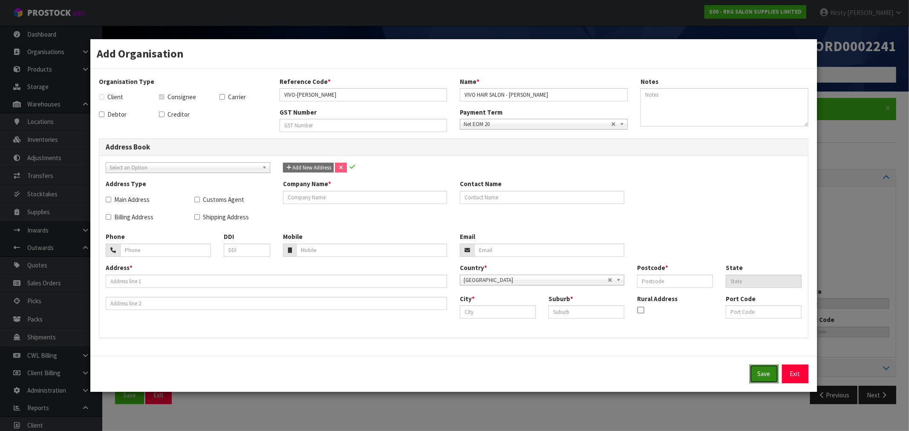
click at [763, 372] on button "Save" at bounding box center [764, 374] width 29 height 18
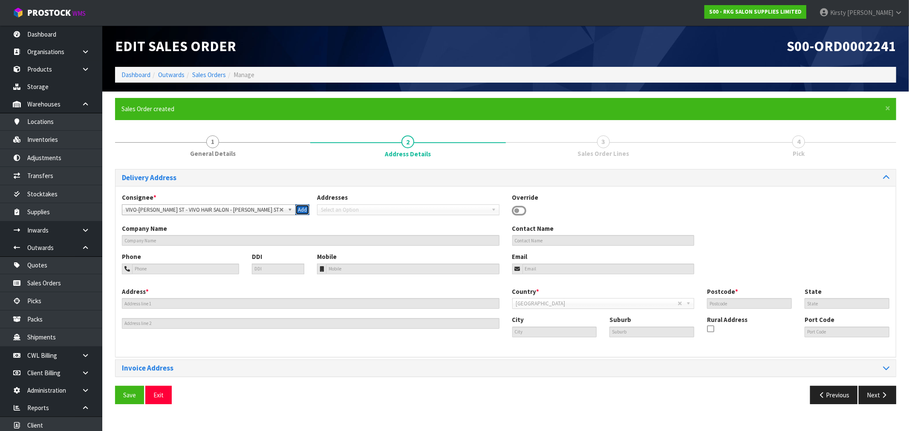
type input "VIVO HAIR SALON - [PERSON_NAME]"
type input "[PHONE_NUMBER]"
type input "[STREET_ADDRESS][PERSON_NAME]"
type input "9016"
type input "Dunedin"
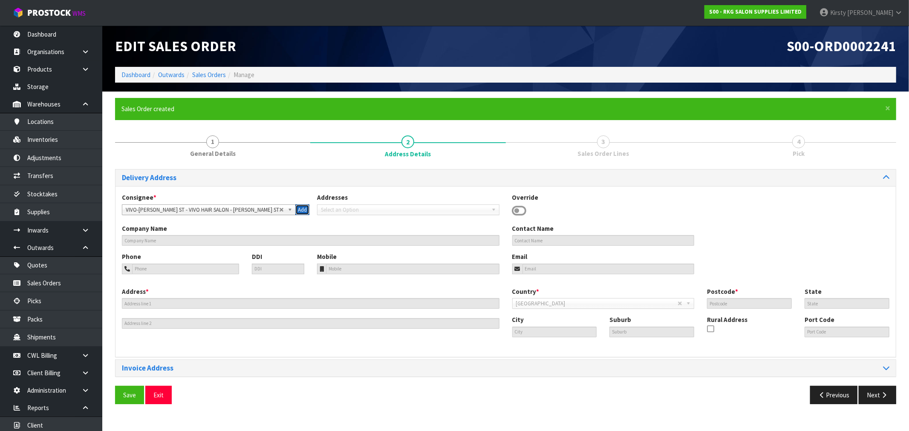
type input "CBD"
drag, startPoint x: 118, startPoint y: 395, endPoint x: 176, endPoint y: 389, distance: 58.2
click at [121, 394] on button "Save" at bounding box center [129, 395] width 29 height 18
click at [875, 393] on button "Next" at bounding box center [877, 395] width 37 height 18
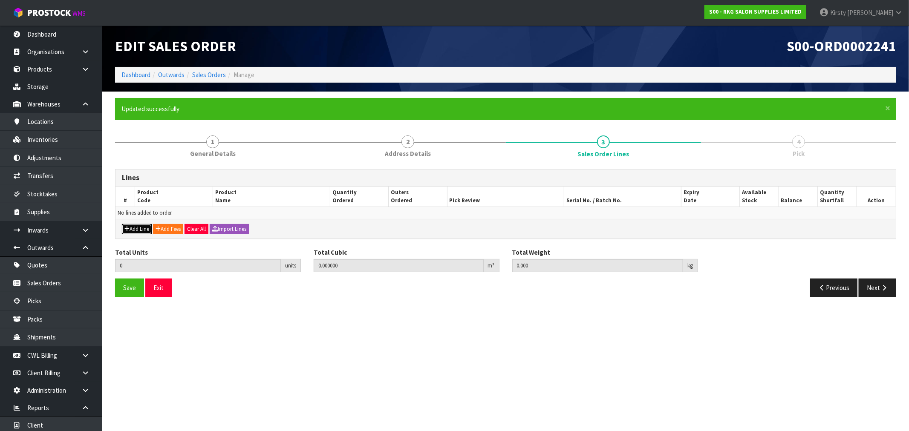
click at [133, 228] on button "Add Line" at bounding box center [137, 229] width 30 height 10
type input "0"
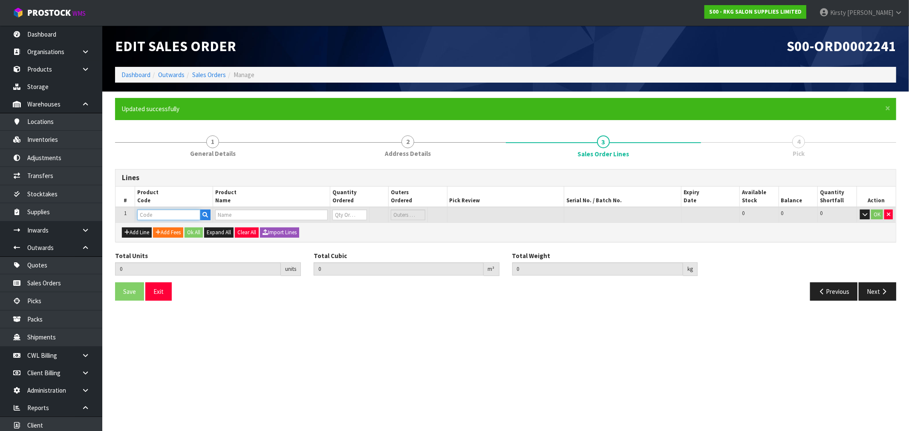
click at [163, 211] on input "text" at bounding box center [168, 215] width 63 height 11
type input "MISC"
type input "0.000000"
type input "0.000"
type input "MISCELLANEOUS ITEMS"
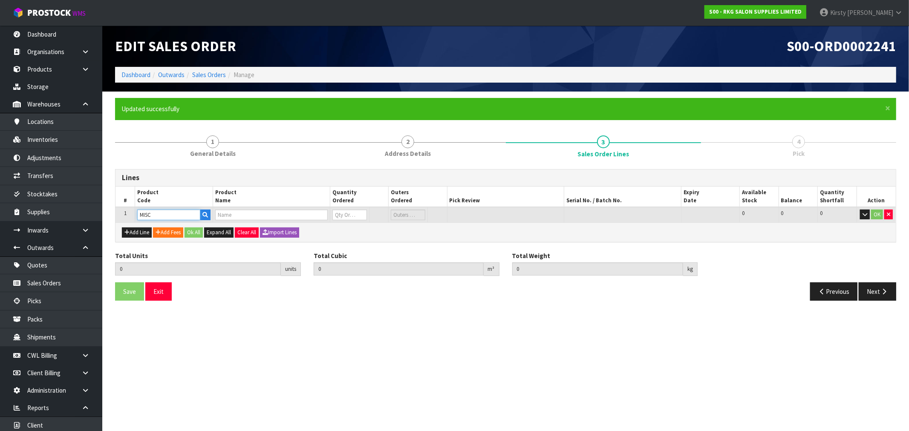
type input "0"
type input "MISC"
type input "1"
type input "0.000001"
type input "1"
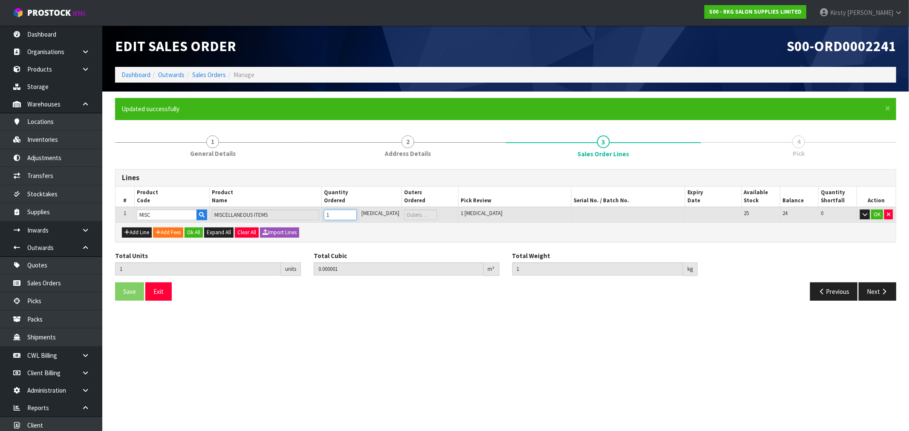
type input "1"
click at [357, 210] on input "1" at bounding box center [340, 215] width 33 height 11
type input "2"
type input "0.000002"
type input "2"
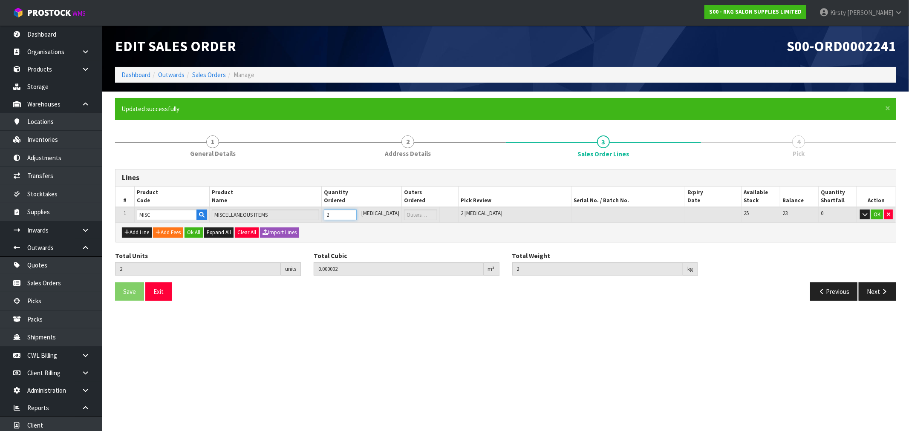
type input "2"
click at [357, 211] on input "2" at bounding box center [340, 215] width 33 height 11
click at [877, 215] on button "OK" at bounding box center [877, 215] width 12 height 10
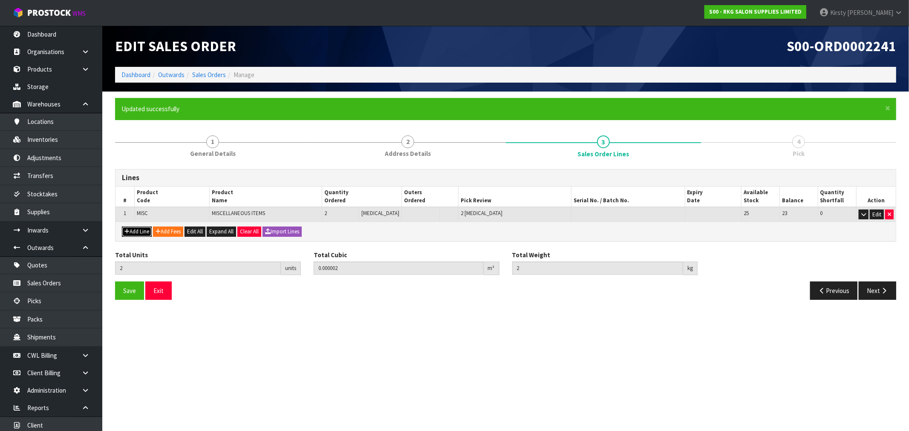
click at [138, 231] on button "Add Line" at bounding box center [137, 232] width 30 height 10
type input "0"
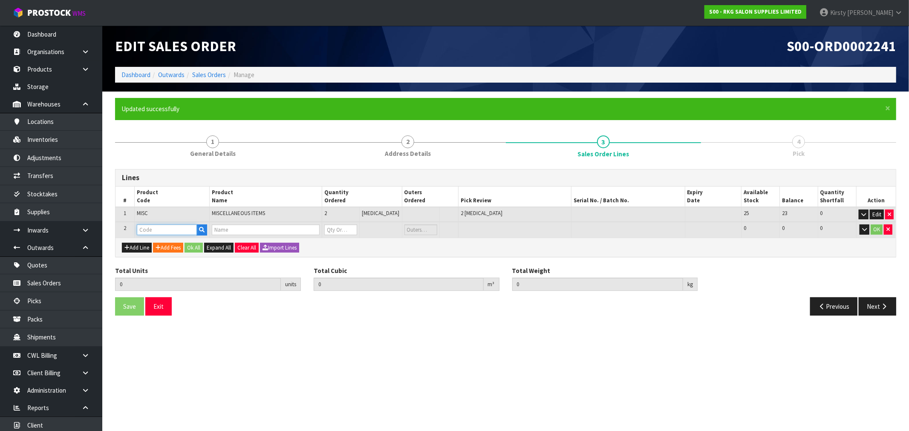
click at [153, 230] on input "text" at bounding box center [167, 230] width 60 height 11
type input "HDH"
type input "2"
type input "0.000002"
type input "2"
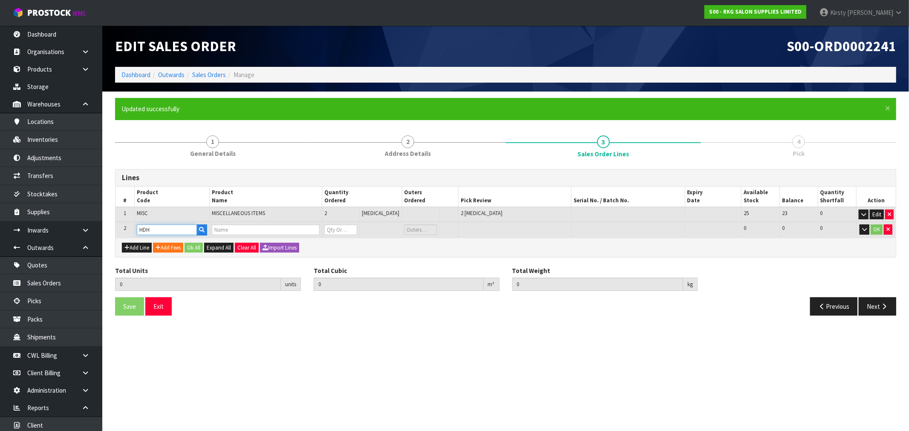
type input "SPIRAL CHROME HAIRDRYER HOLDER"
type input "0"
type input "HDH"
type input "3"
type input "0.000003"
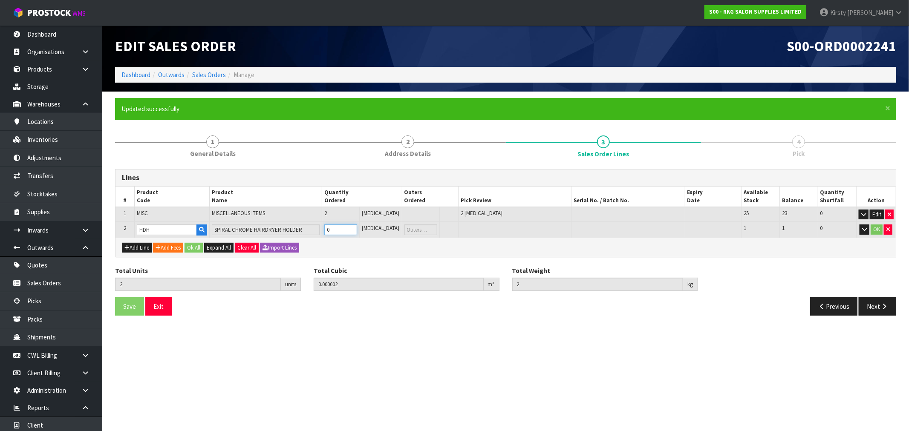
type input "2.1"
drag, startPoint x: 360, startPoint y: 228, endPoint x: 408, endPoint y: 228, distance: 47.3
type input "1"
click at [357, 228] on input "1" at bounding box center [340, 230] width 33 height 11
click at [877, 231] on button "OK" at bounding box center [877, 230] width 12 height 10
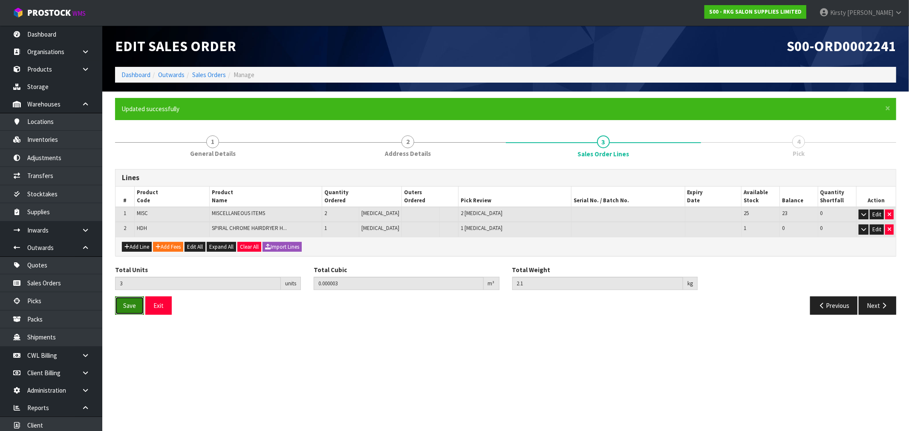
click at [123, 307] on span "Save" at bounding box center [129, 306] width 13 height 8
click at [877, 307] on button "Next" at bounding box center [877, 306] width 37 height 18
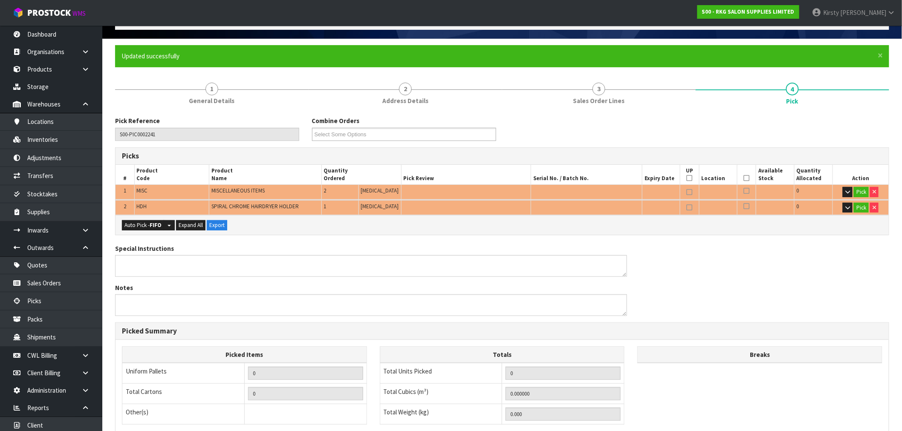
scroll to position [179, 0]
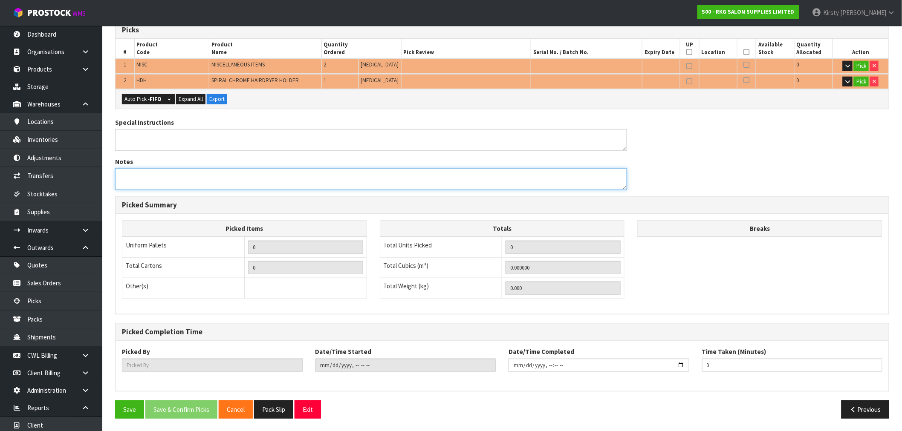
click at [142, 181] on textarea at bounding box center [371, 179] width 512 height 22
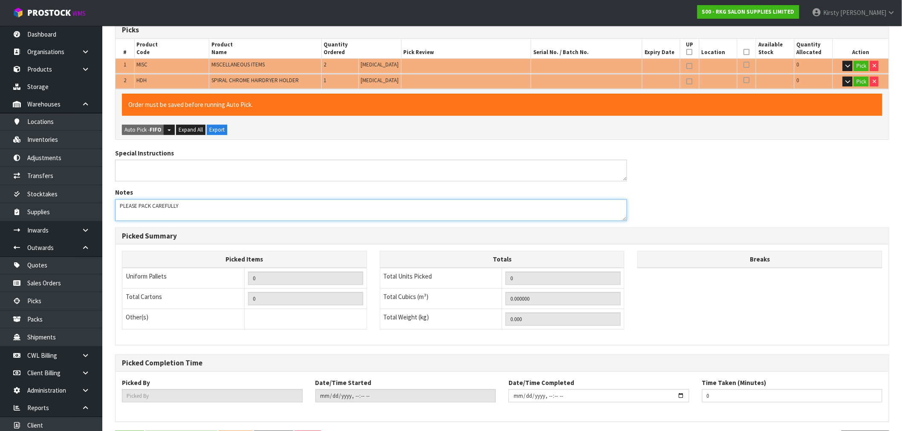
scroll to position [210, 0]
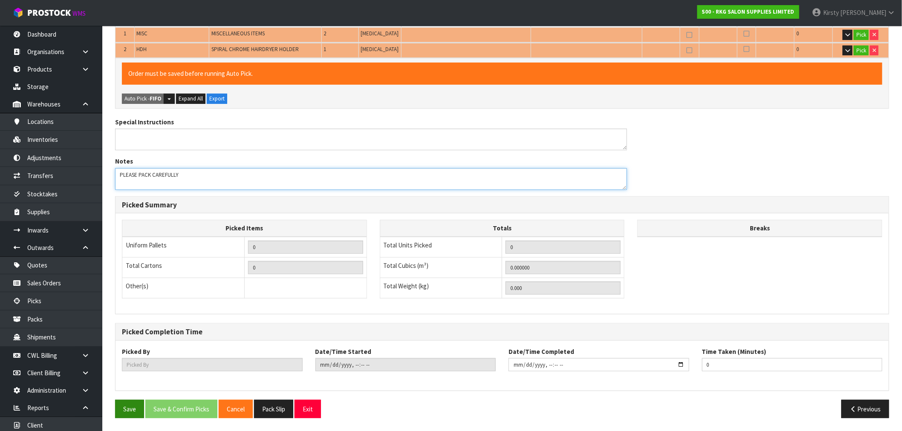
type textarea "PLEASE PACK CAREFULLY"
click at [116, 415] on button "Save" at bounding box center [129, 409] width 29 height 18
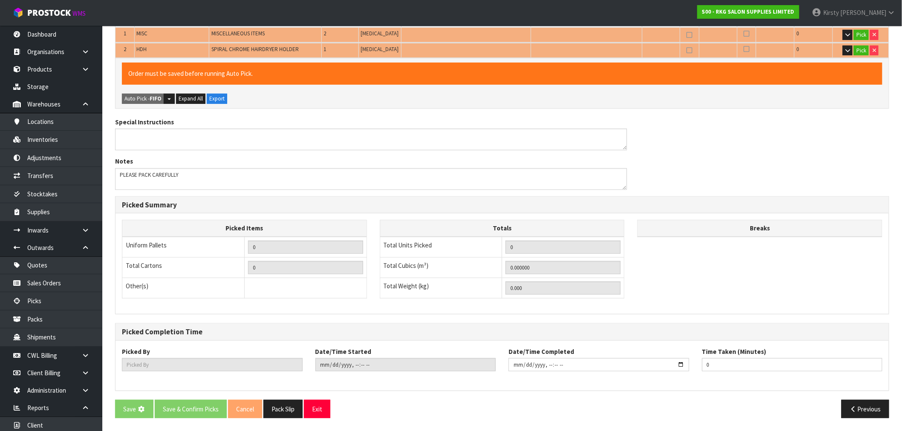
scroll to position [0, 0]
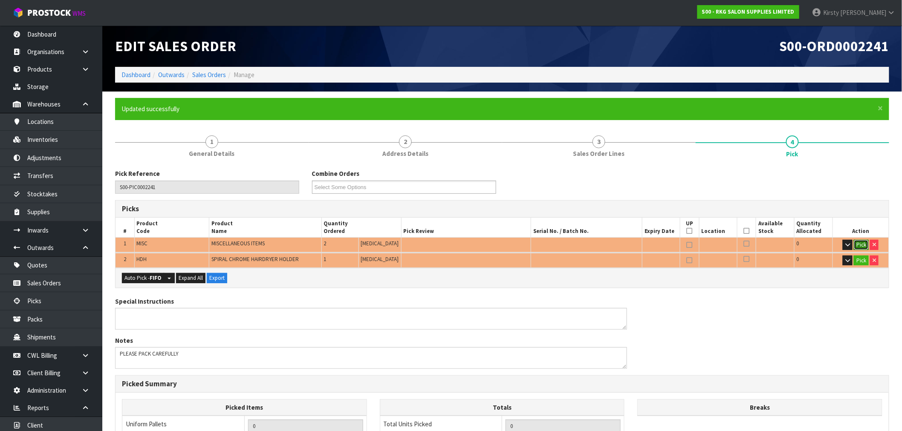
click at [857, 242] on button "Pick" at bounding box center [861, 245] width 15 height 10
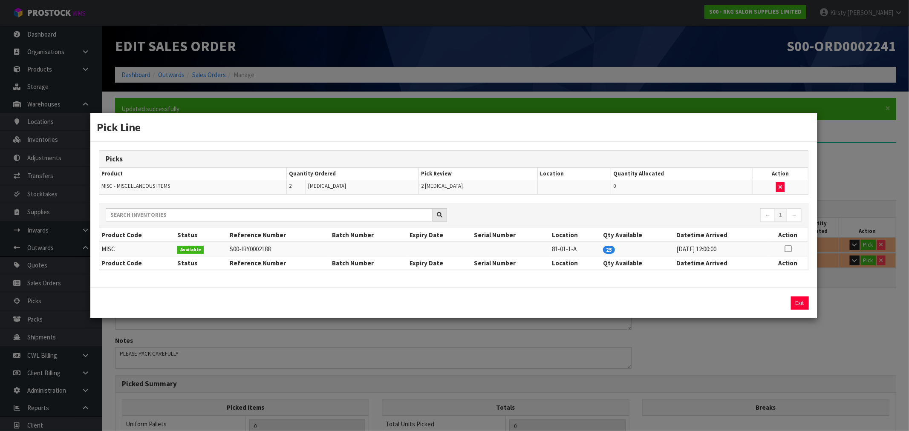
click at [789, 249] on icon at bounding box center [787, 249] width 7 height 0
click at [769, 307] on button "Assign Pick" at bounding box center [770, 303] width 35 height 13
type input "Piece x 2"
type input "2"
type input "0.000002"
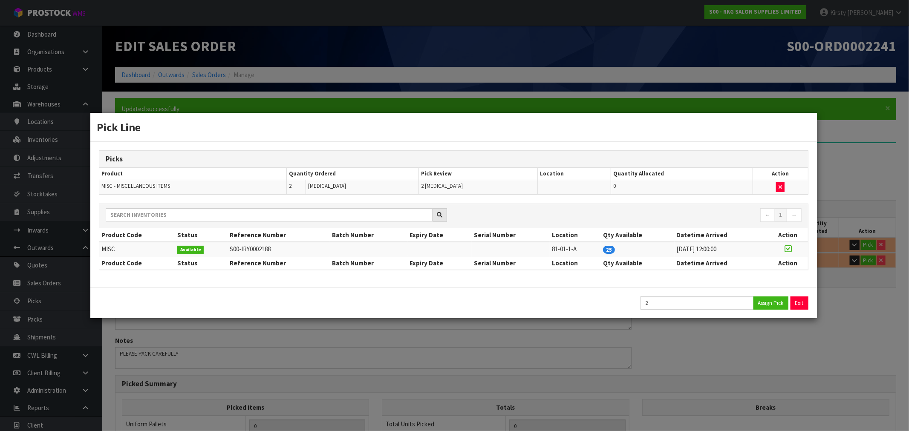
type input "2"
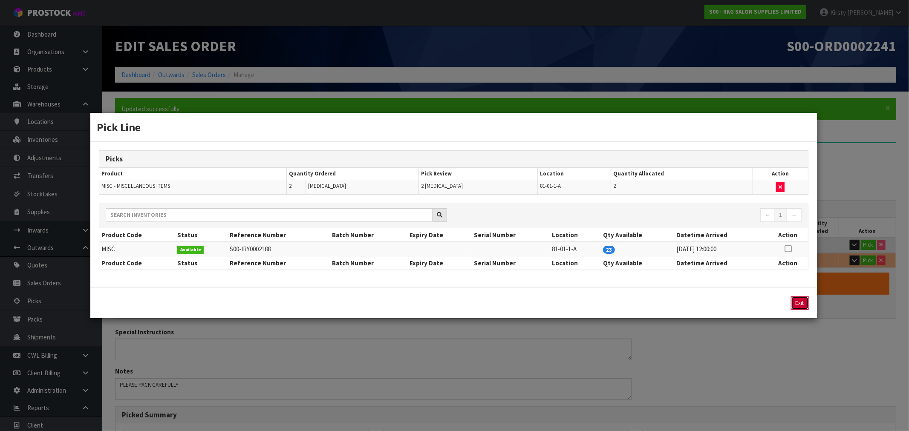
click at [798, 307] on button "Exit" at bounding box center [800, 303] width 18 height 13
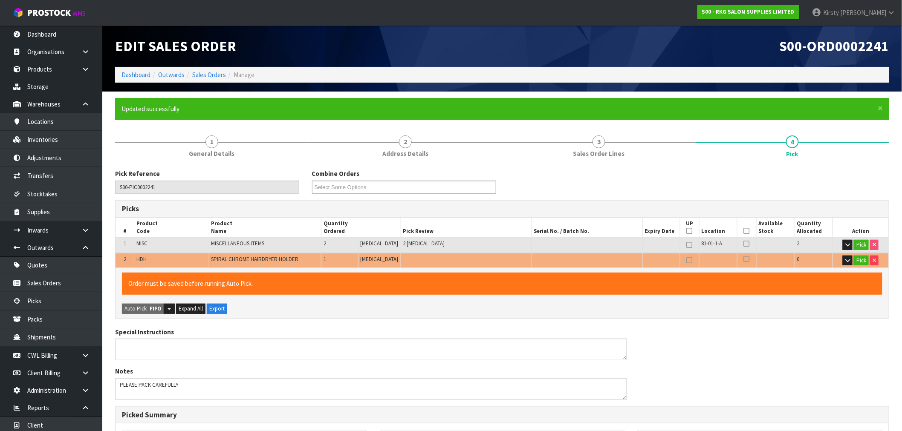
click at [866, 251] on td "Pick" at bounding box center [860, 245] width 56 height 15
click at [858, 258] on button "Pick" at bounding box center [861, 261] width 15 height 10
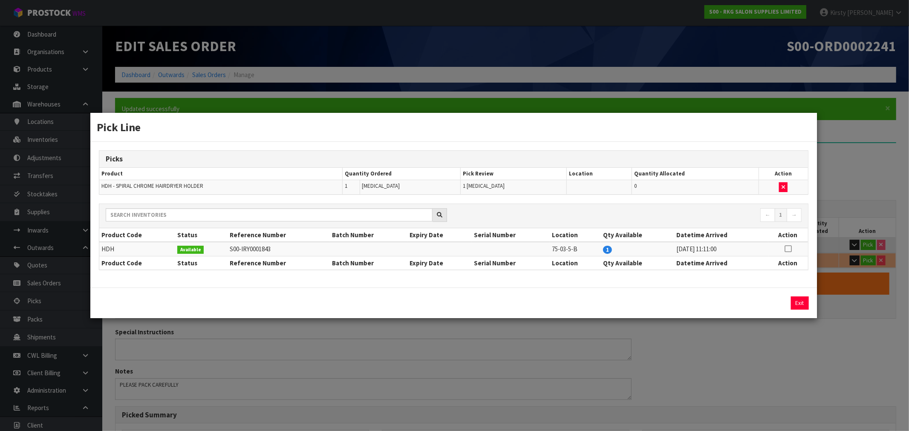
click at [787, 249] on icon at bounding box center [787, 249] width 7 height 0
click at [760, 305] on button "Assign Pick" at bounding box center [770, 303] width 35 height 13
type input "Piece x 3"
type input "3"
type input "0.000003"
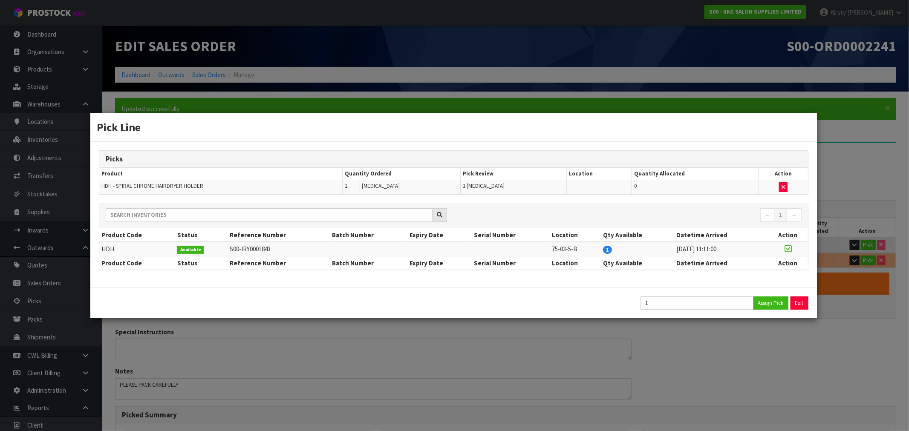
type input "2.1"
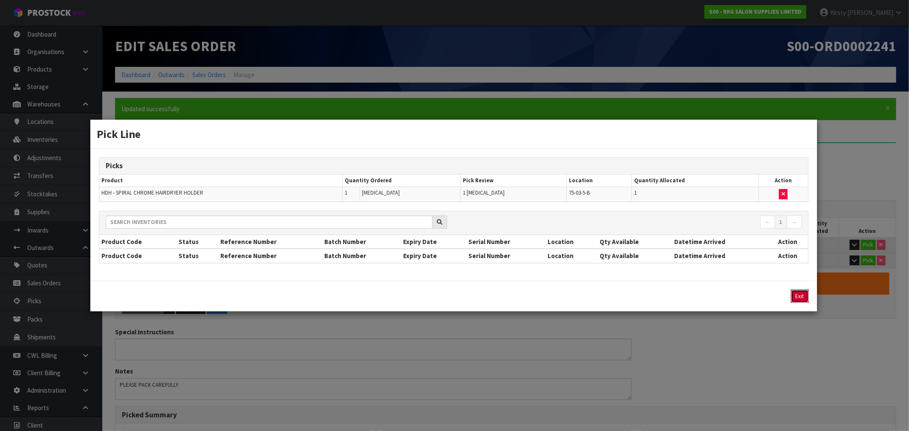
click at [803, 296] on button "Exit" at bounding box center [800, 296] width 18 height 13
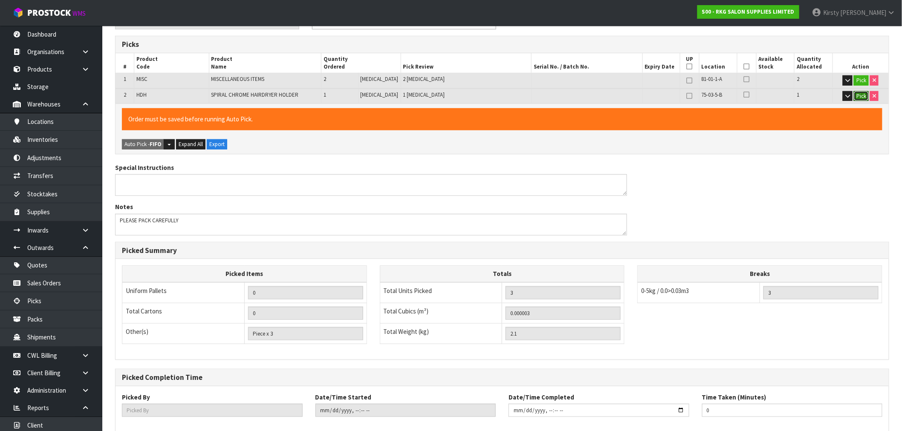
scroll to position [210, 0]
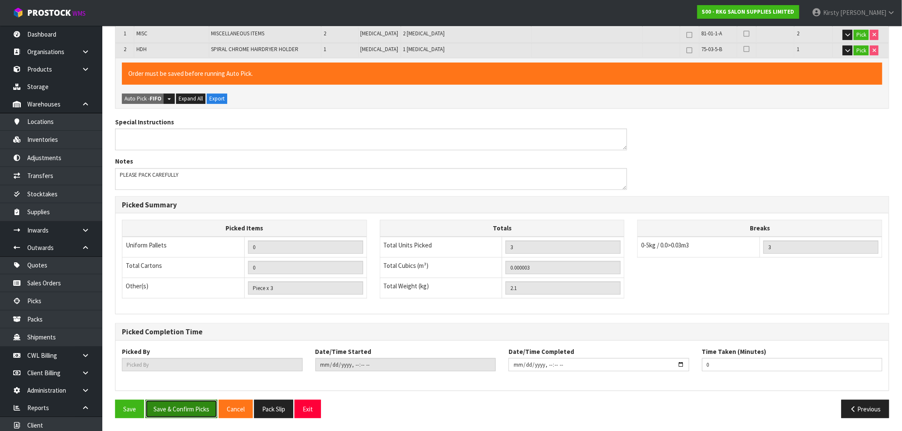
click at [165, 405] on button "Save & Confirm Picks" at bounding box center [181, 409] width 72 height 18
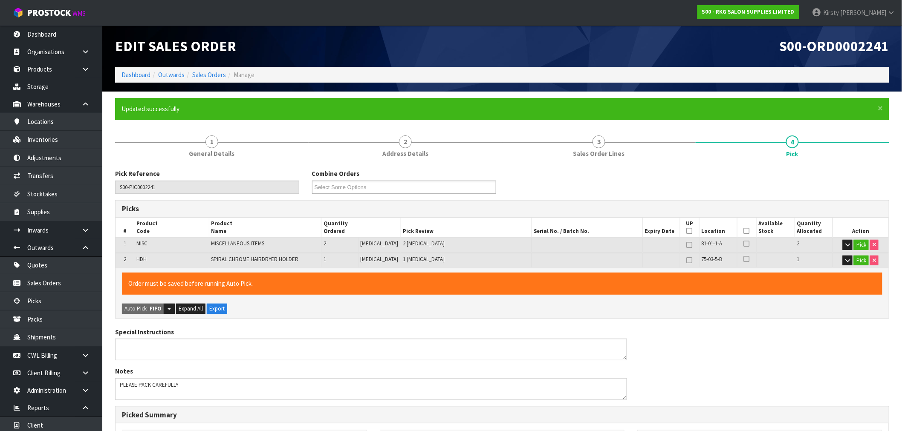
type input "[PERSON_NAME]"
type input "[DATE]T11:58:35"
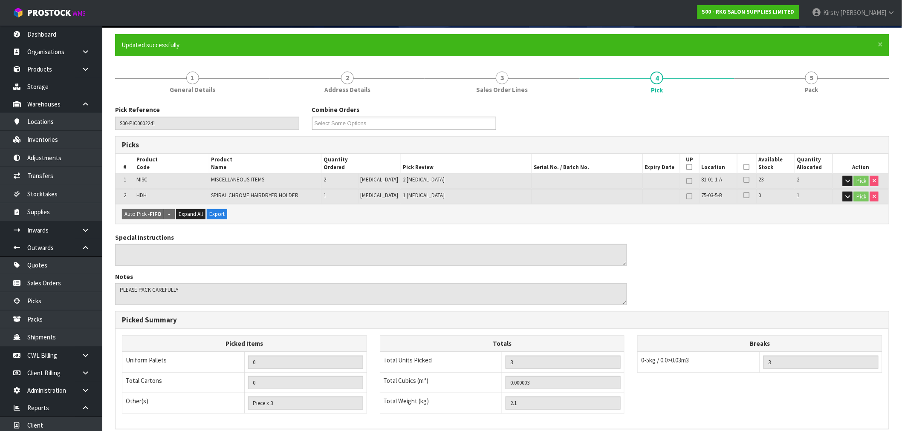
scroll to position [179, 0]
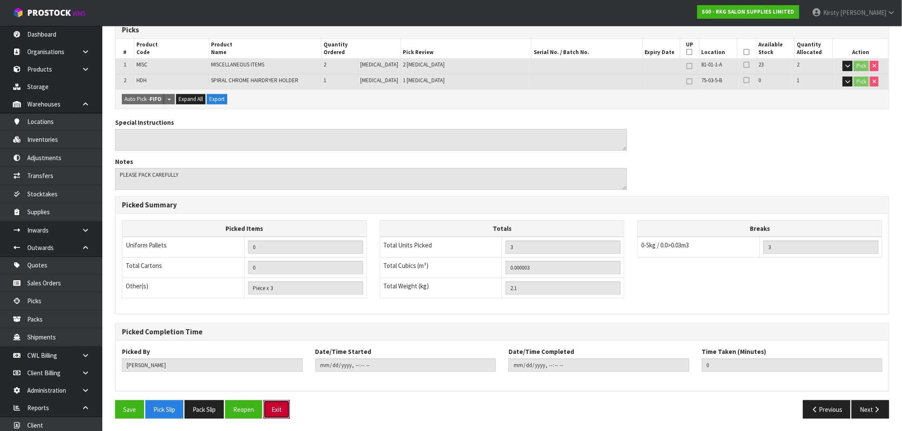
drag, startPoint x: 283, startPoint y: 409, endPoint x: 157, endPoint y: 363, distance: 134.1
click at [283, 409] on button "Exit" at bounding box center [276, 410] width 26 height 18
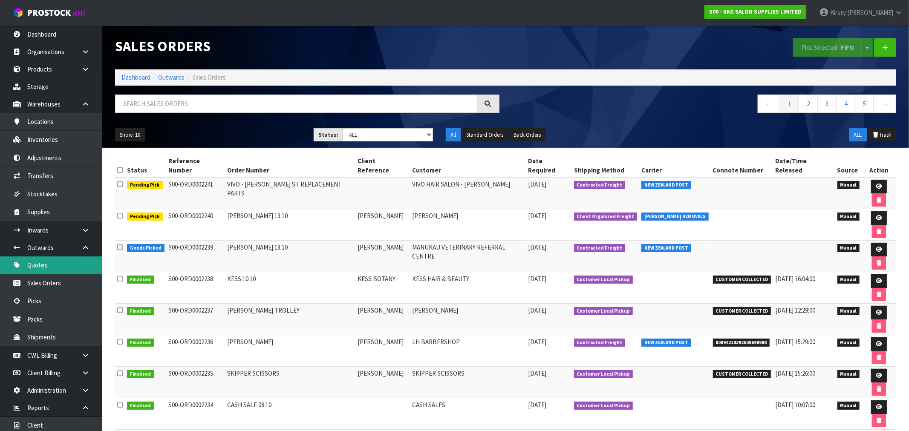
click at [44, 269] on link "Quotes" at bounding box center [51, 265] width 102 height 17
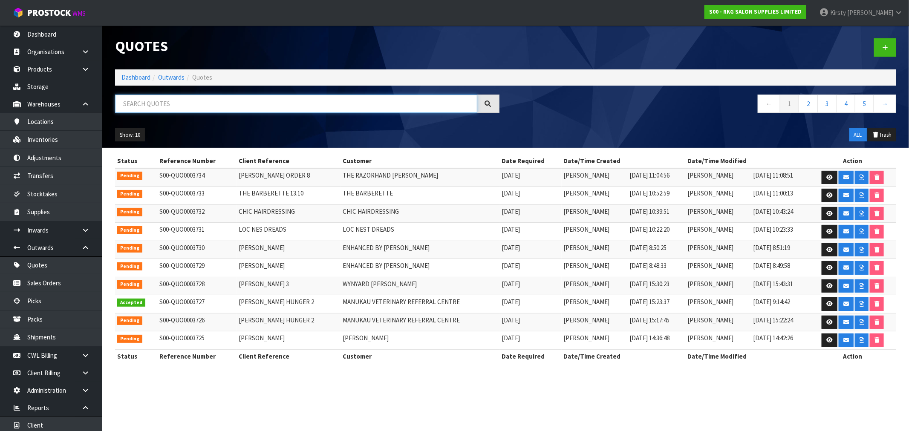
drag, startPoint x: 195, startPoint y: 101, endPoint x: 199, endPoint y: 99, distance: 5.3
click at [195, 101] on input "text" at bounding box center [296, 104] width 362 height 18
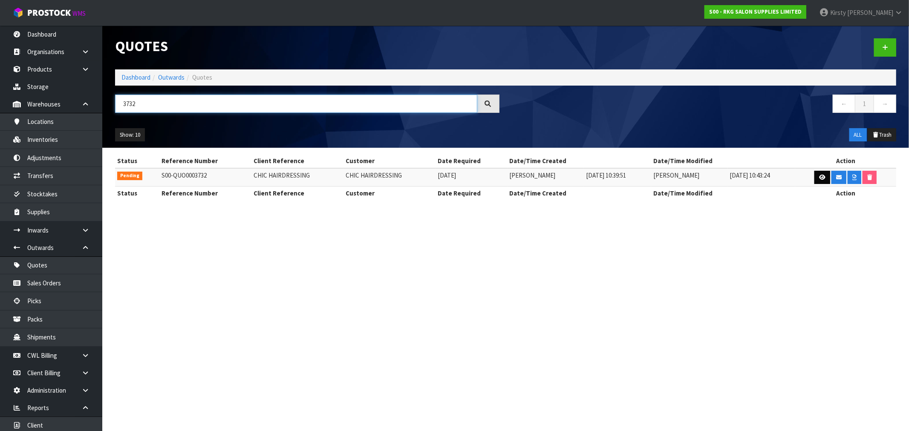
type input "3732"
click at [821, 173] on link at bounding box center [822, 178] width 16 height 14
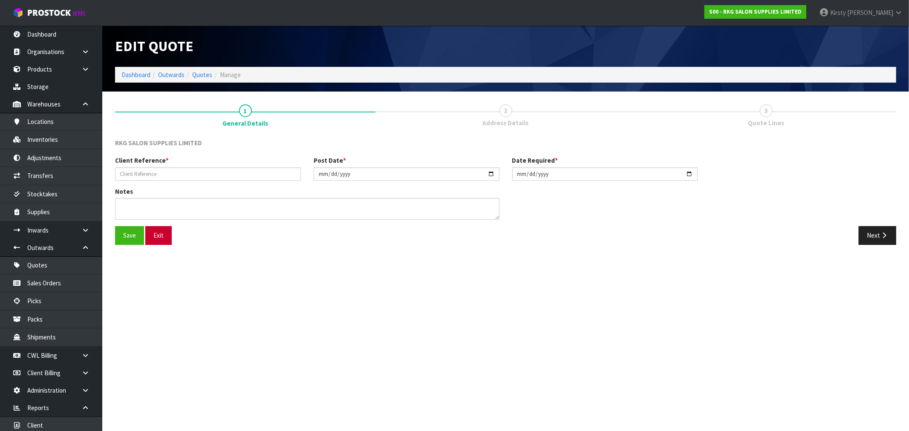
type input "CHIC HAIRDRESSING"
type input "[DATE]"
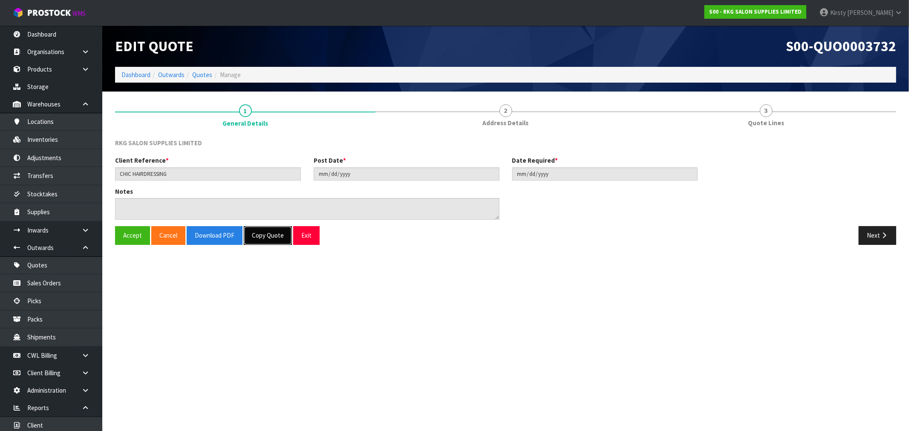
click at [275, 234] on button "Copy Quote" at bounding box center [268, 235] width 48 height 18
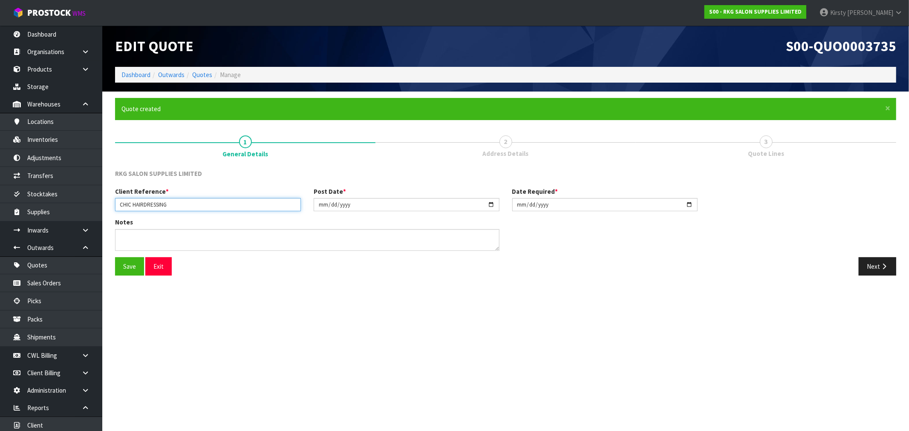
click at [173, 204] on input "CHIC HAIRDRESSING" at bounding box center [208, 204] width 186 height 13
type input "CHIC HAIRDRESSING-2"
click at [159, 235] on textarea at bounding box center [307, 240] width 384 height 22
type textarea "MANUAL MODEL"
click at [129, 267] on button "Save" at bounding box center [129, 266] width 29 height 18
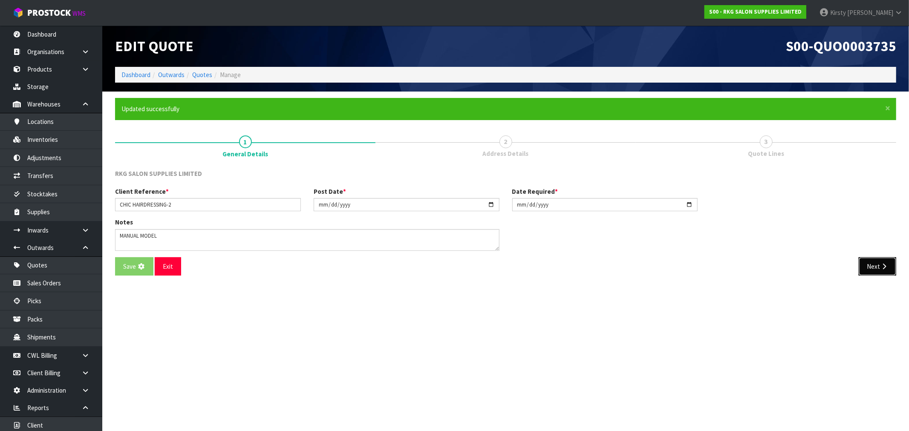
click at [873, 269] on button "Next" at bounding box center [877, 266] width 37 height 18
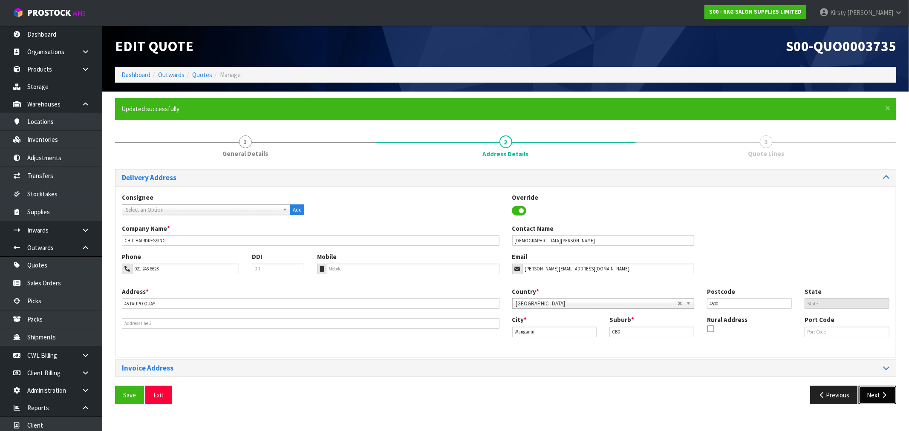
drag, startPoint x: 870, startPoint y: 392, endPoint x: 330, endPoint y: 297, distance: 548.2
click at [856, 391] on div "Previous Next" at bounding box center [704, 395] width 397 height 18
click at [880, 393] on icon "button" at bounding box center [884, 395] width 8 height 6
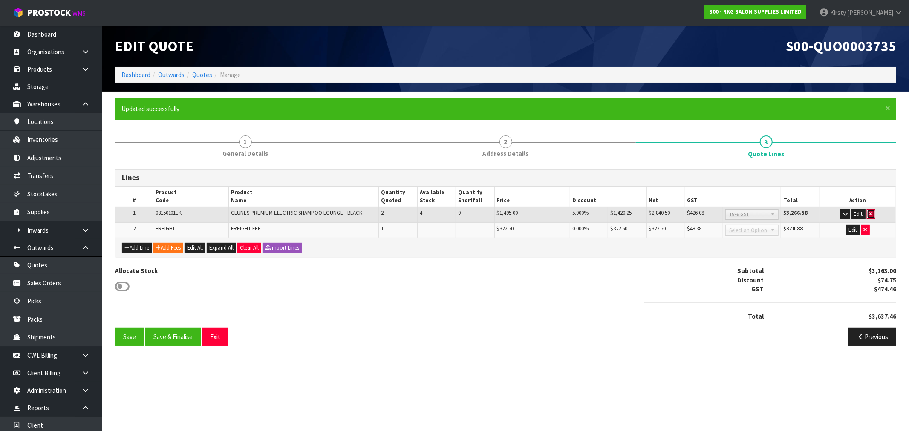
click at [872, 214] on icon "button" at bounding box center [870, 214] width 3 height 6
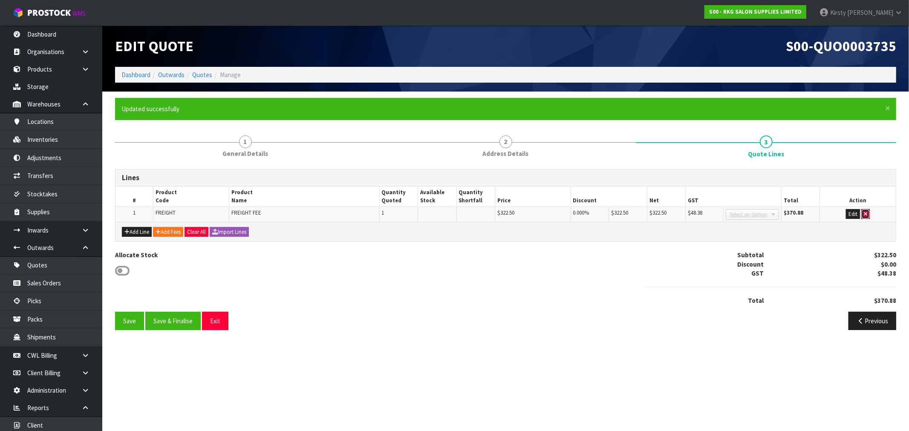
click at [866, 212] on icon "button" at bounding box center [865, 214] width 3 height 6
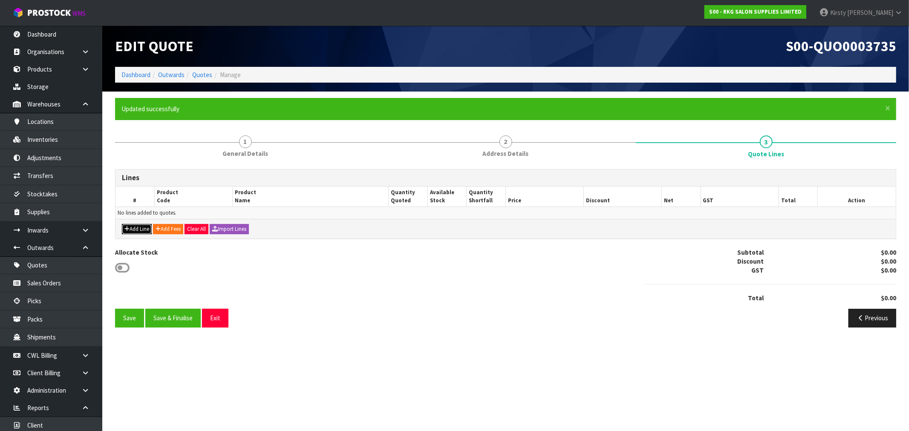
click at [138, 228] on button "Add Line" at bounding box center [137, 229] width 30 height 10
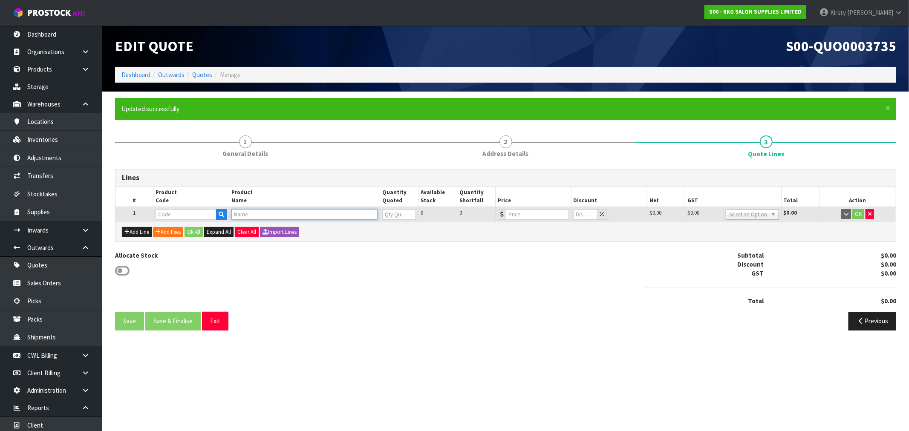
click at [251, 216] on input "text" at bounding box center [304, 214] width 146 height 11
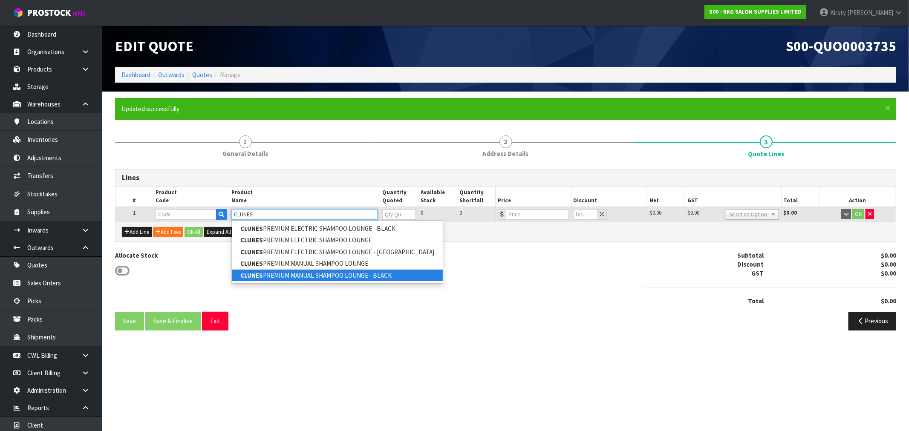
type input "CLUNES"
click at [333, 273] on link "CLUNES PREMIUM MANUAL SHAMPOO LOUNGE - BLACK" at bounding box center [337, 276] width 211 height 12
type input "CLUNES PREMIUM MANUAL SHAMPOO LOUNGE - BLACK"
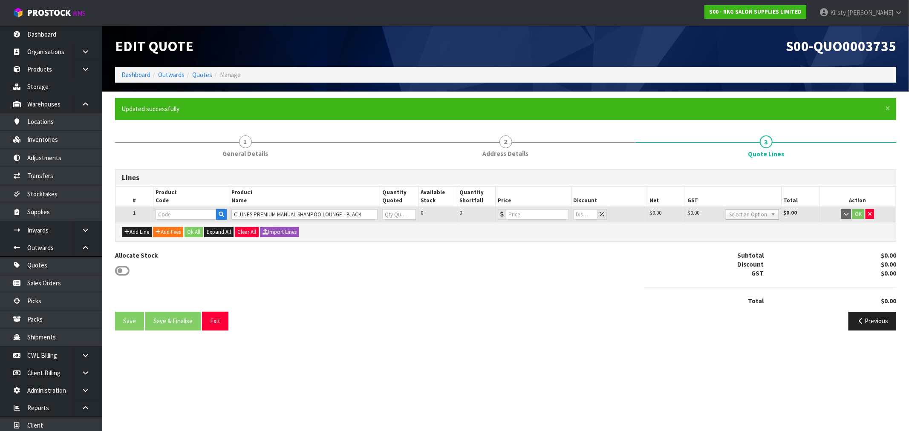
type input "03150101MK"
type input "0"
type input "1295"
type input "0"
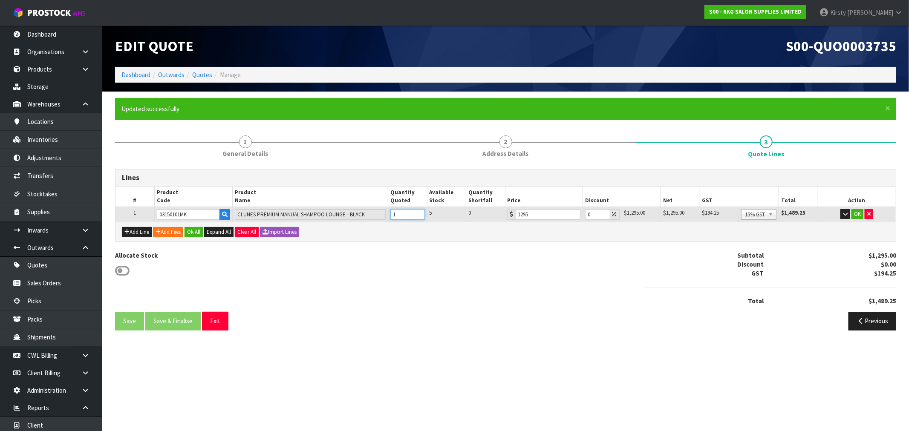
click at [418, 211] on input "1" at bounding box center [407, 214] width 34 height 11
type input "2"
click at [418, 211] on input "2" at bounding box center [407, 214] width 34 height 11
drag, startPoint x: 590, startPoint y: 215, endPoint x: 578, endPoint y: 216, distance: 12.1
click at [578, 216] on tr "1 03150101MK CLUNES PREMIUM MANUAL SHAMPOO LOUNGE - BLACK 2 5 0 1295 0 $1,295.0…" at bounding box center [505, 214] width 780 height 15
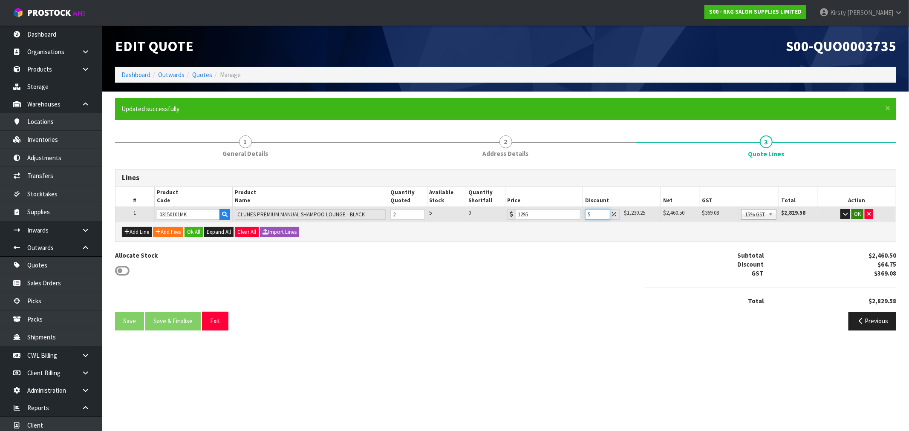
type input "5"
click at [859, 213] on button "OK" at bounding box center [857, 214] width 12 height 10
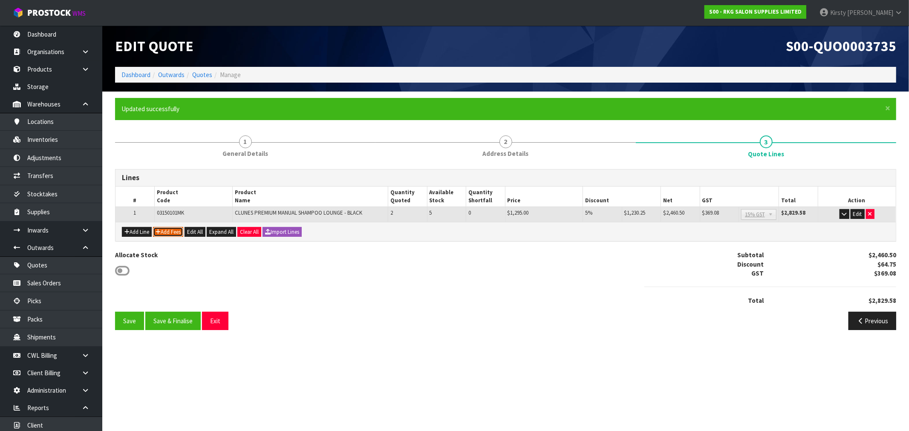
click at [167, 229] on button "Add Fees" at bounding box center [168, 232] width 30 height 10
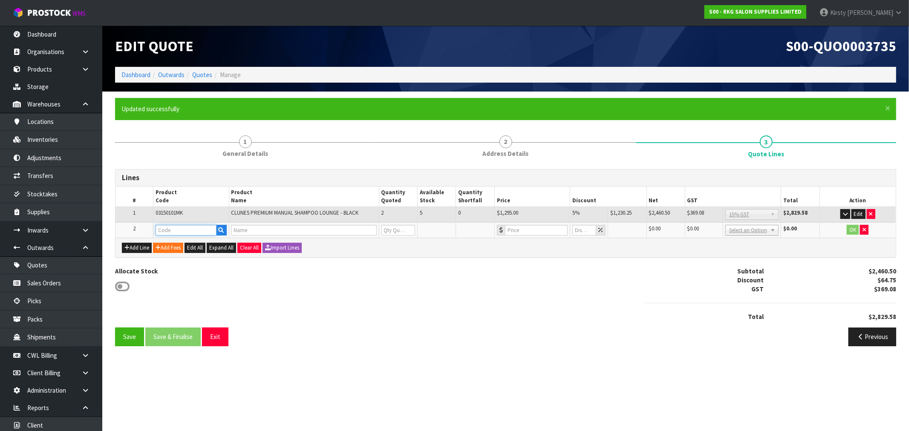
click at [167, 228] on input "text" at bounding box center [186, 230] width 61 height 11
type input "FRE"
click at [175, 243] on strong "FRE" at bounding box center [169, 244] width 11 height 8
type input "FREIGHT"
type input "FREIGHT FEE"
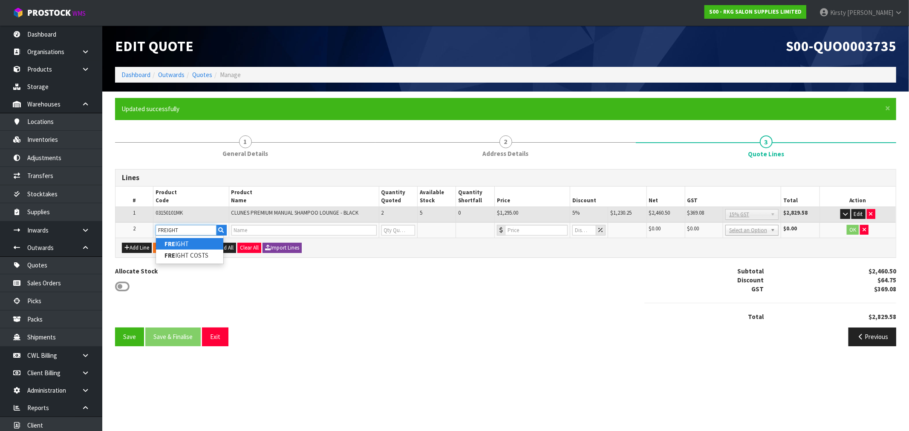
type input "1"
type input "0"
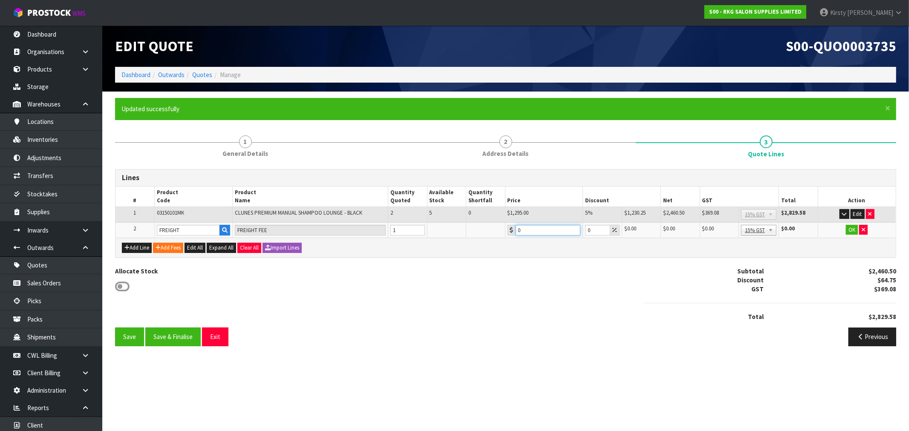
drag, startPoint x: 530, startPoint y: 226, endPoint x: 482, endPoint y: 232, distance: 48.5
click at [482, 232] on tr "2 FREIGHT FREIGHT FEE 1 0 0 $0.00 $0.00 $0.00 $0.00 No GST 15% GST Zero Rated 1…" at bounding box center [505, 230] width 780 height 16
type input "322.50"
click at [851, 228] on button "OK" at bounding box center [852, 230] width 12 height 10
click at [124, 336] on button "Save" at bounding box center [129, 337] width 29 height 18
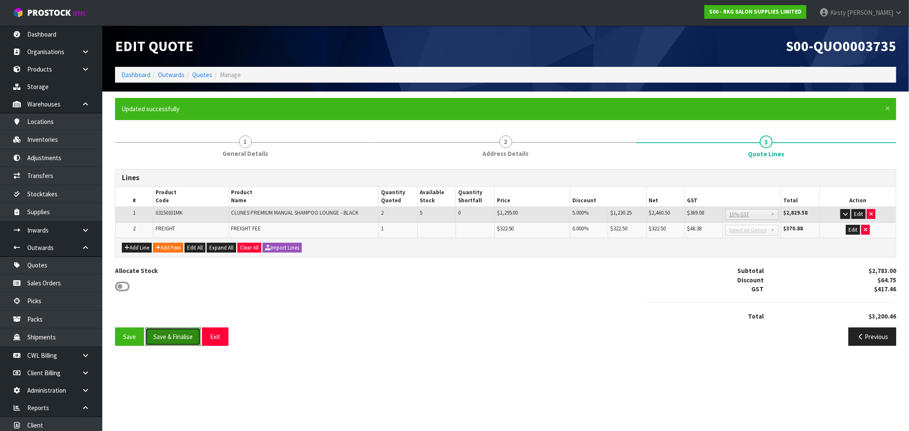
click at [170, 338] on button "Save & Finalise" at bounding box center [172, 337] width 55 height 18
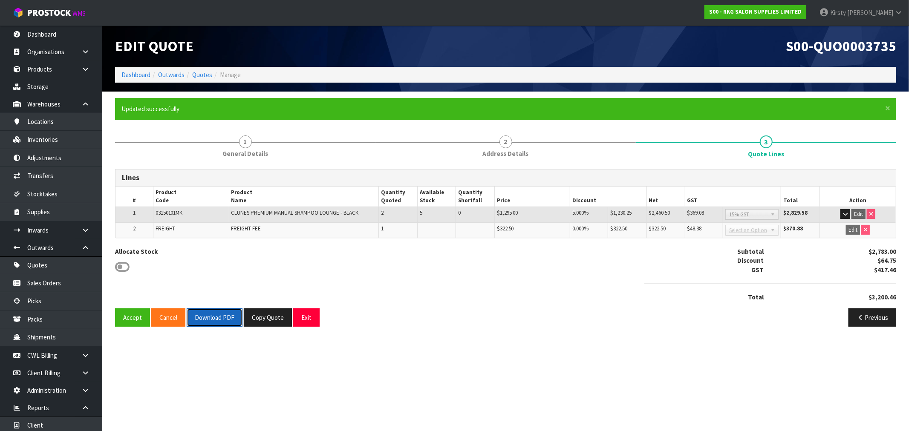
click at [209, 317] on button "Download PDF" at bounding box center [215, 318] width 56 height 18
click at [306, 318] on button "Exit" at bounding box center [306, 318] width 26 height 18
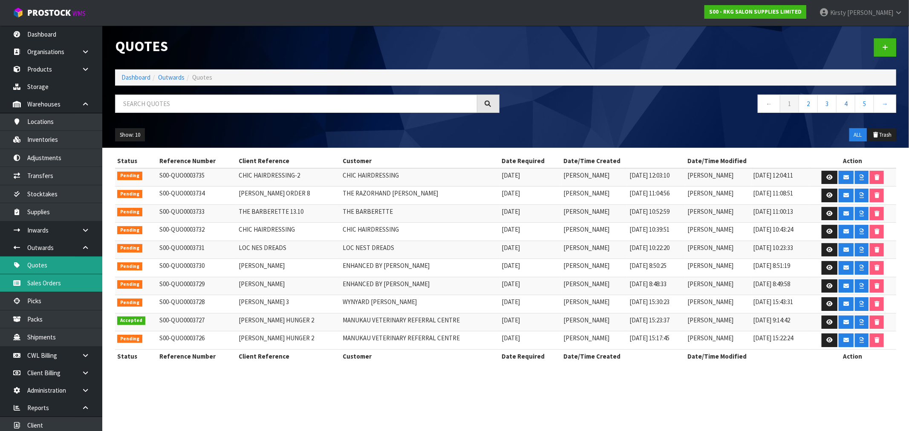
drag, startPoint x: 47, startPoint y: 280, endPoint x: 50, endPoint y: 265, distance: 14.7
click at [48, 280] on link "Sales Orders" at bounding box center [51, 282] width 102 height 17
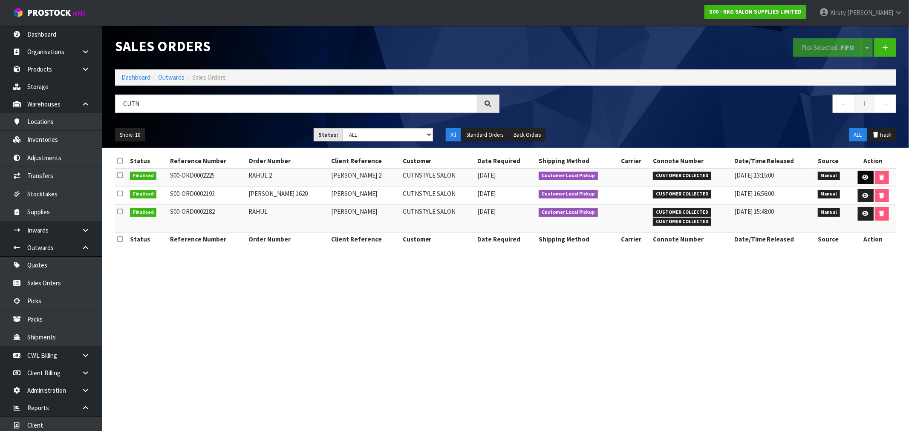
type input "CUTN"
click at [862, 175] on icon at bounding box center [865, 178] width 6 height 6
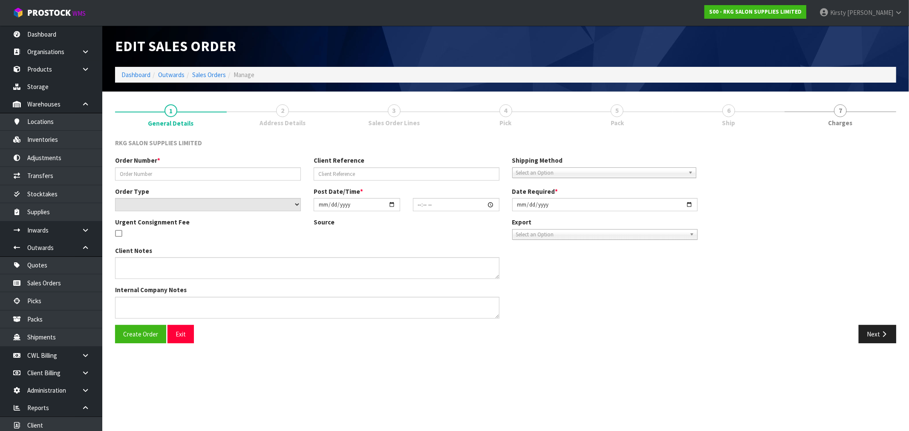
type input "RAHUL 2"
type input "[PERSON_NAME] 2"
select select "number:0"
type input "[DATE]"
type input "00:00:00.000"
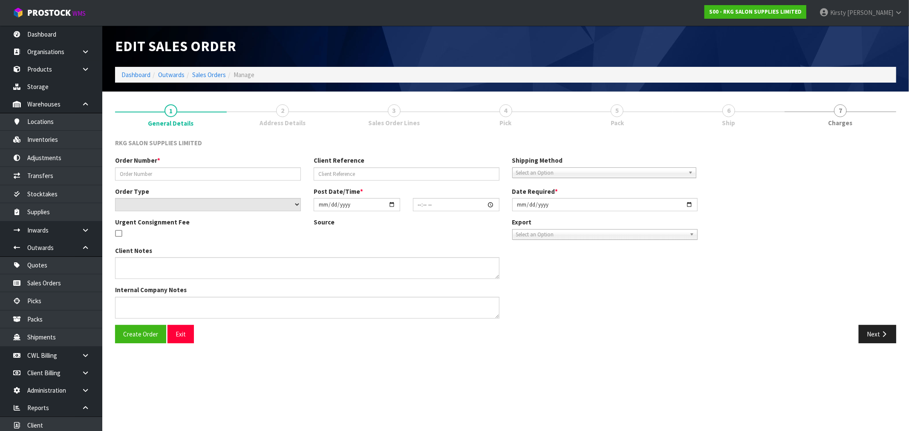
type input "[DATE]"
type textarea "FOR PICK UP - WAITING"
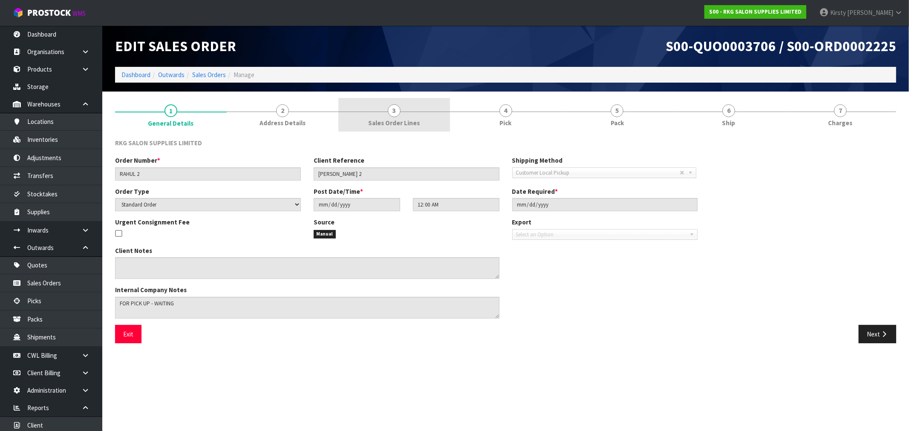
click at [391, 113] on span "3" at bounding box center [394, 110] width 13 height 13
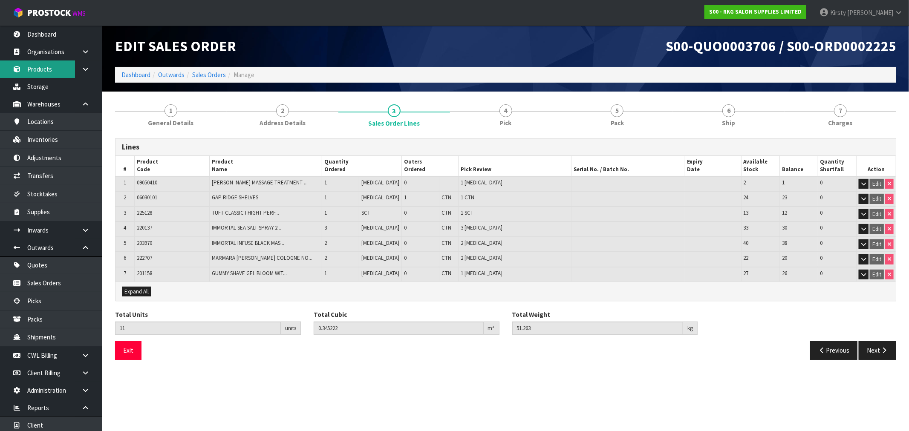
click at [41, 69] on link "Products" at bounding box center [51, 69] width 102 height 17
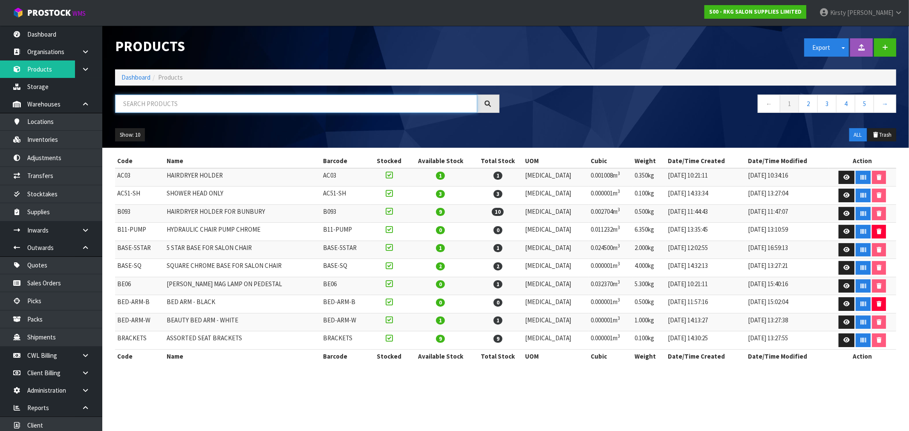
click at [147, 104] on input "text" at bounding box center [296, 104] width 362 height 18
click at [164, 109] on input "text" at bounding box center [296, 104] width 362 height 18
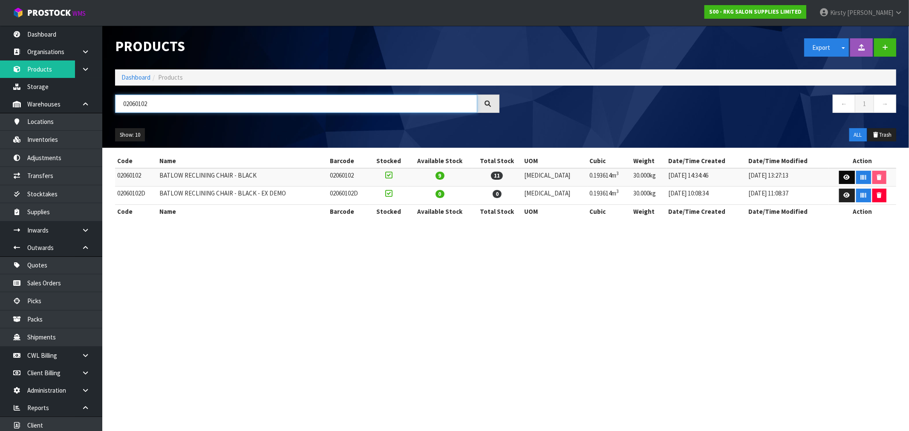
type input "02060102"
click at [847, 175] on link at bounding box center [847, 178] width 16 height 14
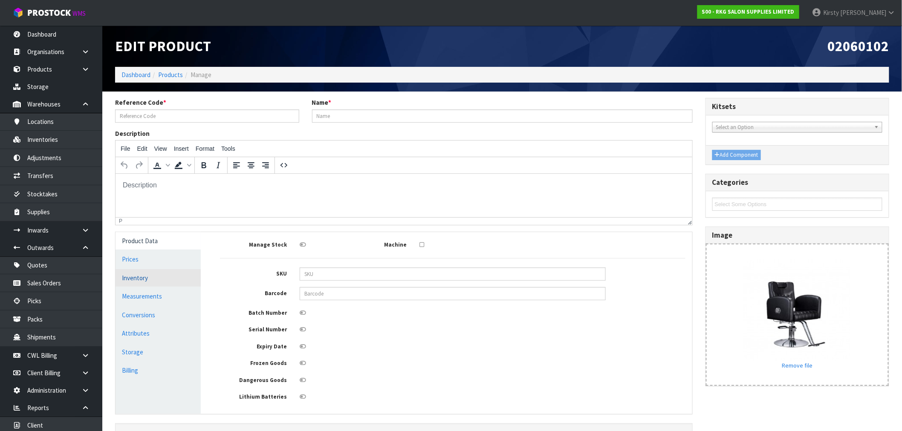
type input "02060102"
type input "BATLOW RECLINING CHAIR - BLACK"
type input "0206102"
type input "499.00"
type input "0.00"
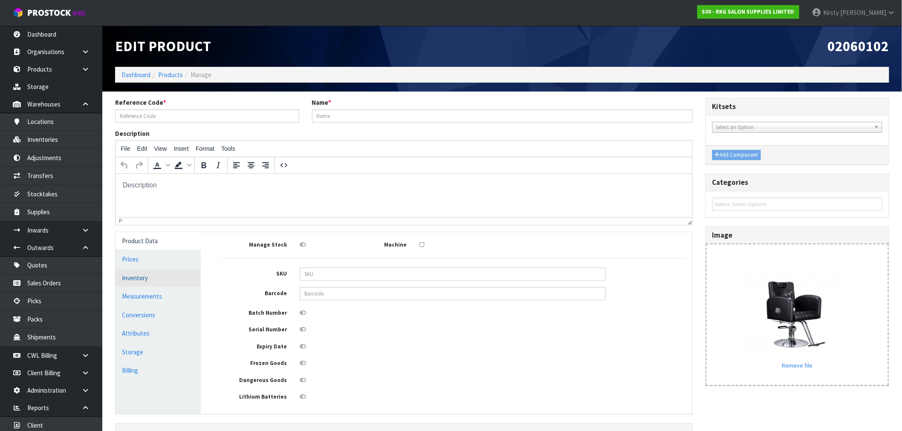
type input "196.57"
click at [125, 256] on link "Prices" at bounding box center [157, 259] width 85 height 17
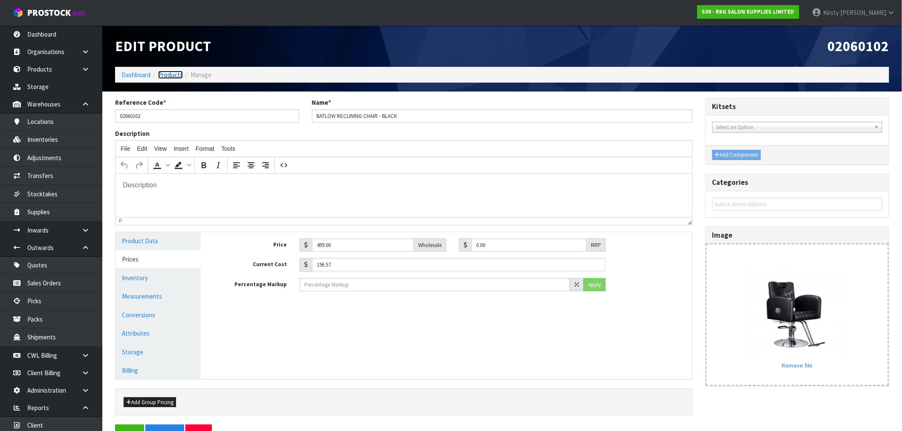
click at [171, 75] on link "Products" at bounding box center [170, 75] width 25 height 8
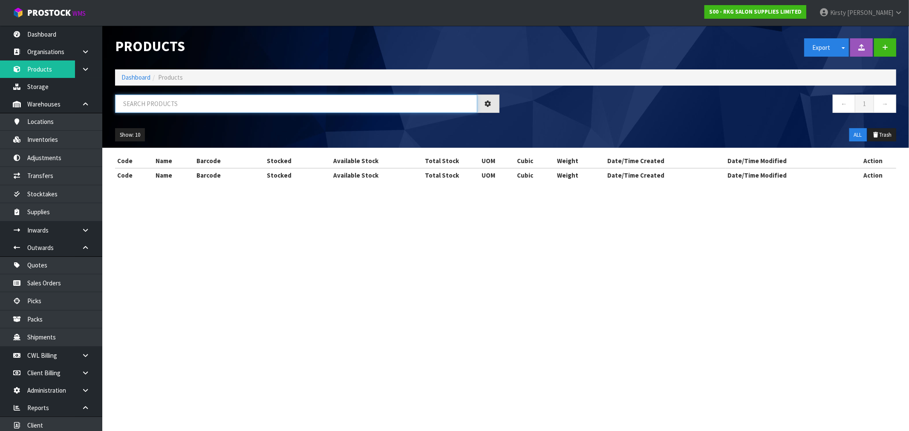
drag, startPoint x: 166, startPoint y: 105, endPoint x: 167, endPoint y: 99, distance: 6.4
click at [166, 103] on input "text" at bounding box center [296, 104] width 362 height 18
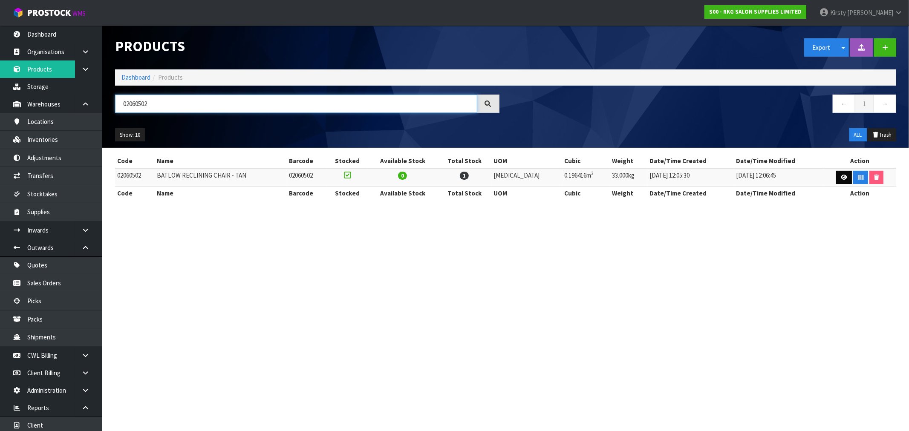
type input "02060502"
click at [841, 175] on icon at bounding box center [844, 178] width 6 height 6
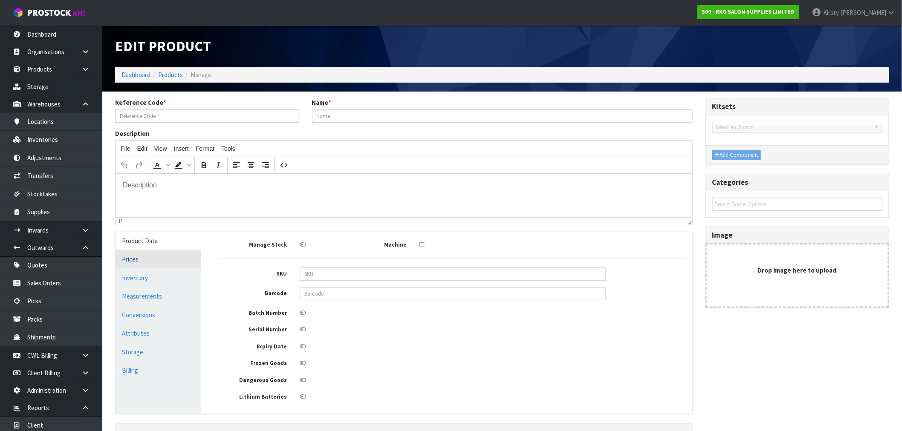
type input "02060502"
type input "BATLOW RECLINING CHAIR - TAN"
type input "499.00"
type input "0.00"
type input "222.91"
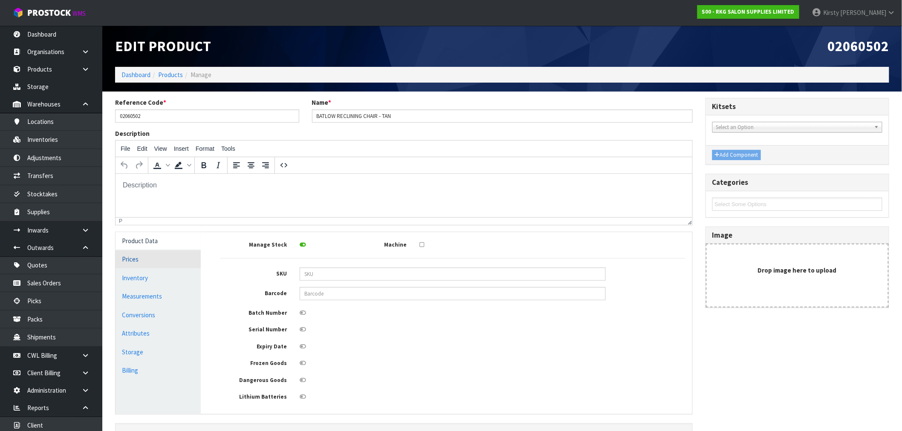
click at [132, 262] on link "Prices" at bounding box center [157, 259] width 85 height 17
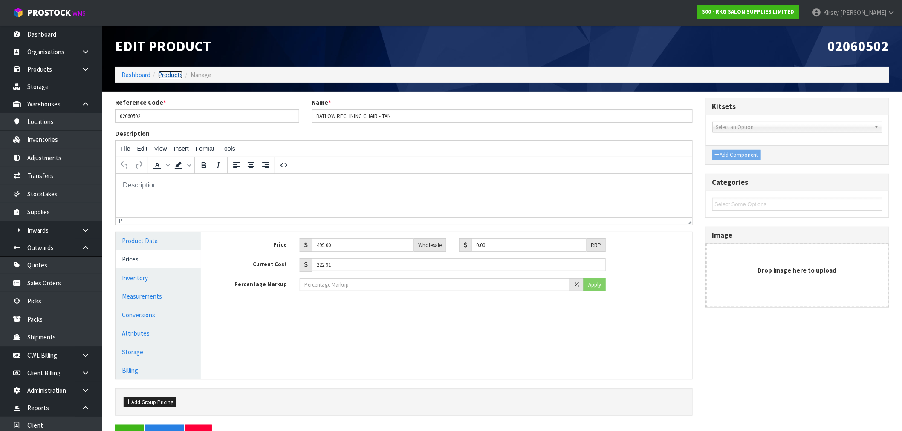
click at [169, 75] on link "Products" at bounding box center [170, 75] width 25 height 8
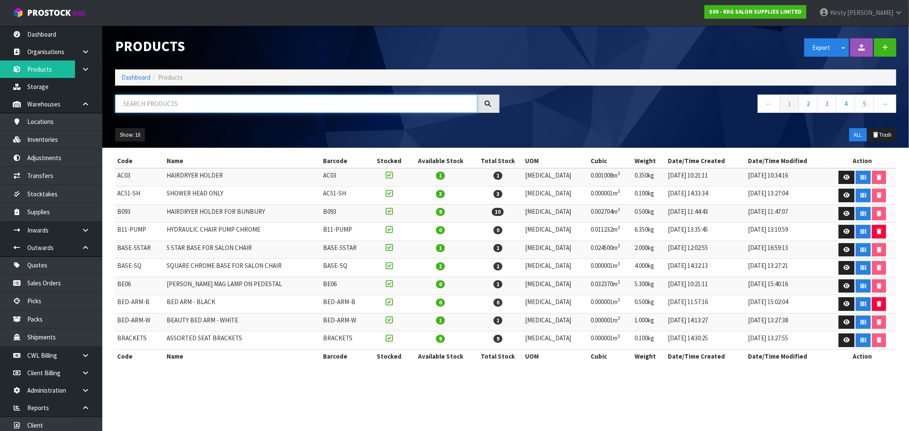
click at [154, 99] on input "text" at bounding box center [296, 104] width 362 height 18
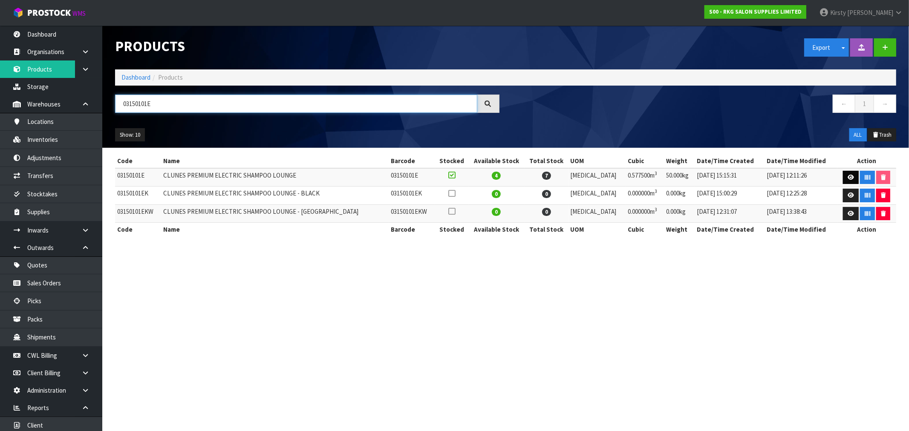
type input "03150101E"
click at [850, 175] on icon at bounding box center [851, 178] width 6 height 6
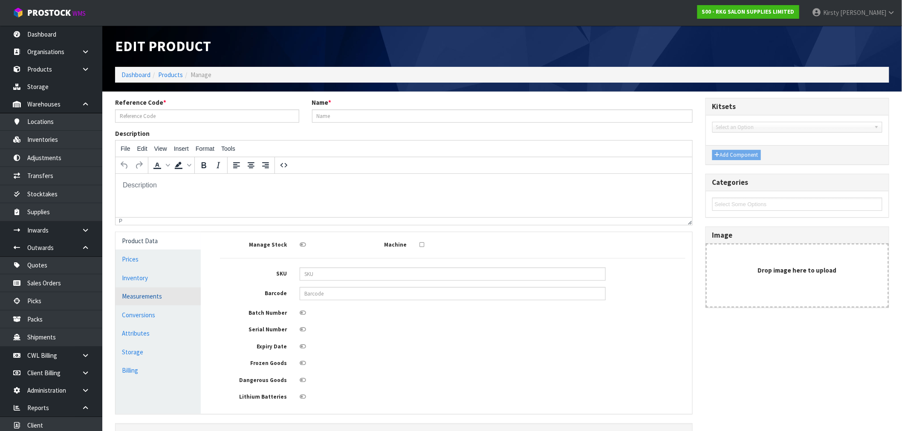
type input "03150101E"
type input "CLUNES PREMIUM ELECTRIC SHAMPOO LOUNGE"
type input "0.00"
type input "688.22"
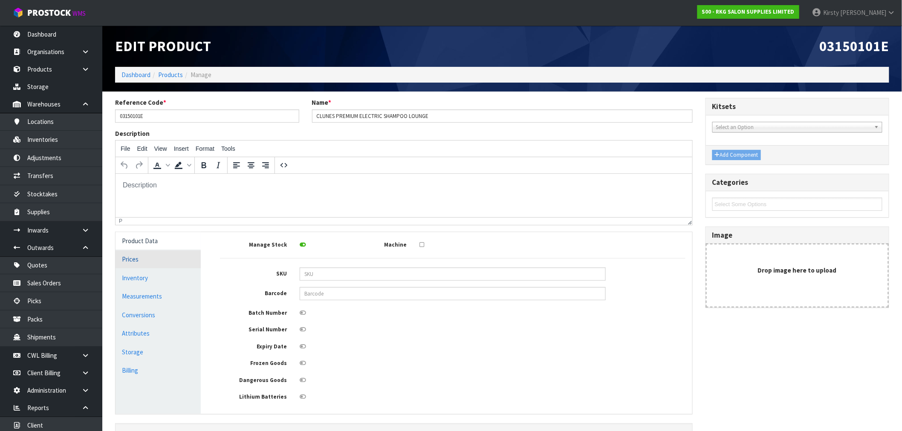
click at [134, 262] on link "Prices" at bounding box center [157, 259] width 85 height 17
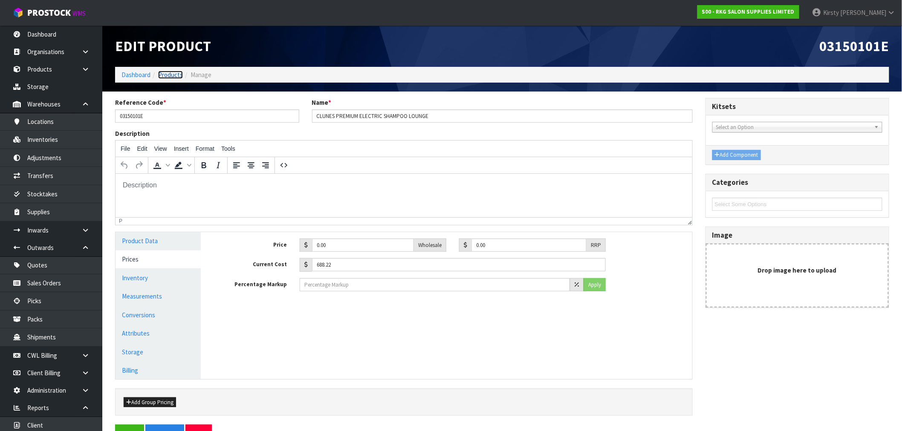
click at [172, 71] on link "Products" at bounding box center [170, 75] width 25 height 8
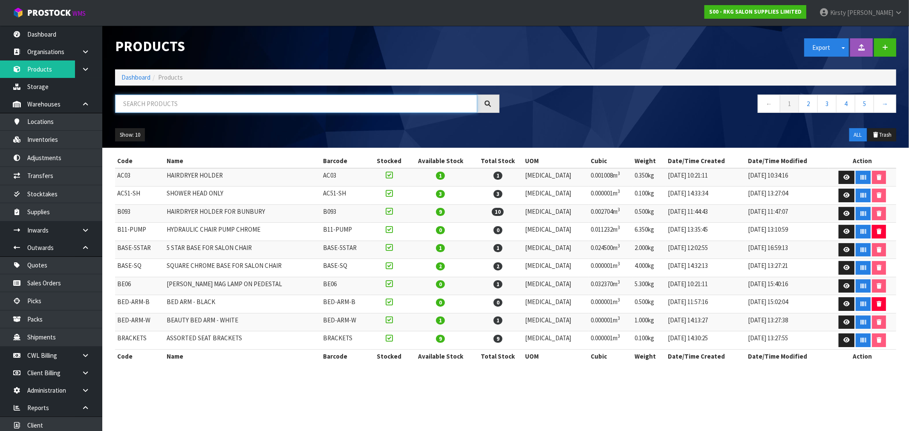
click at [147, 107] on input "text" at bounding box center [296, 104] width 362 height 18
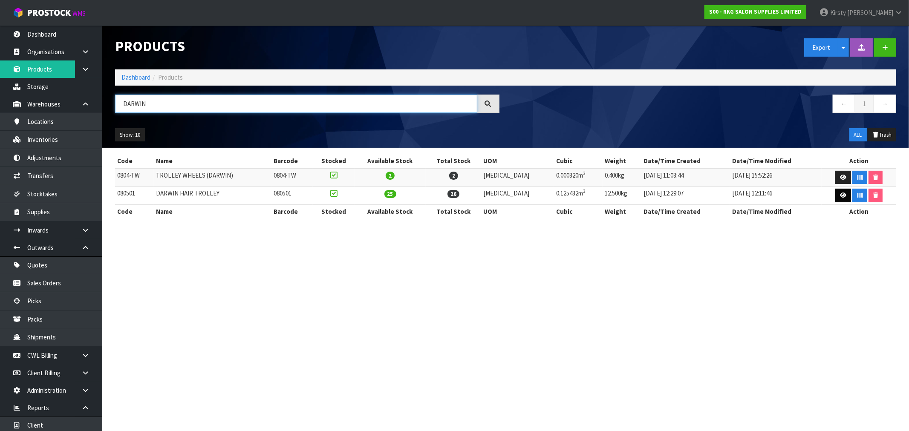
type input "DARWIN"
click at [840, 197] on icon at bounding box center [843, 196] width 6 height 6
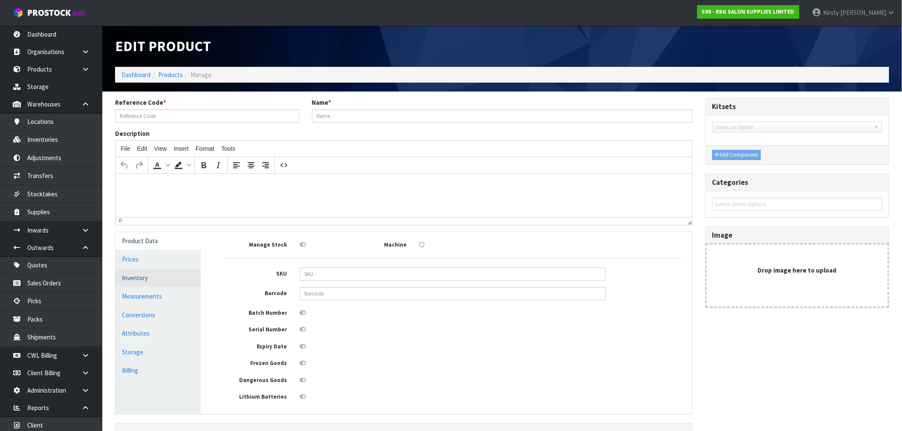
type input "080501"
type input "DARWIN HAIR TROLLEY"
type input "209.00"
type input "0.00"
type input "117.35"
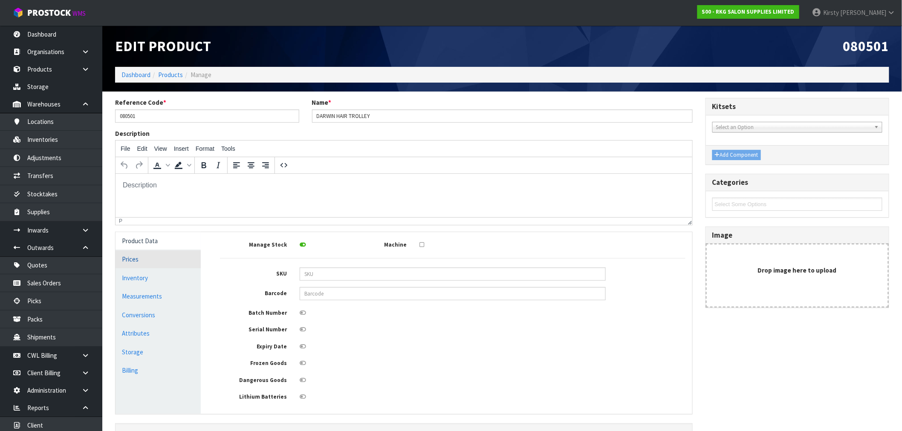
click at [128, 259] on link "Prices" at bounding box center [157, 259] width 85 height 17
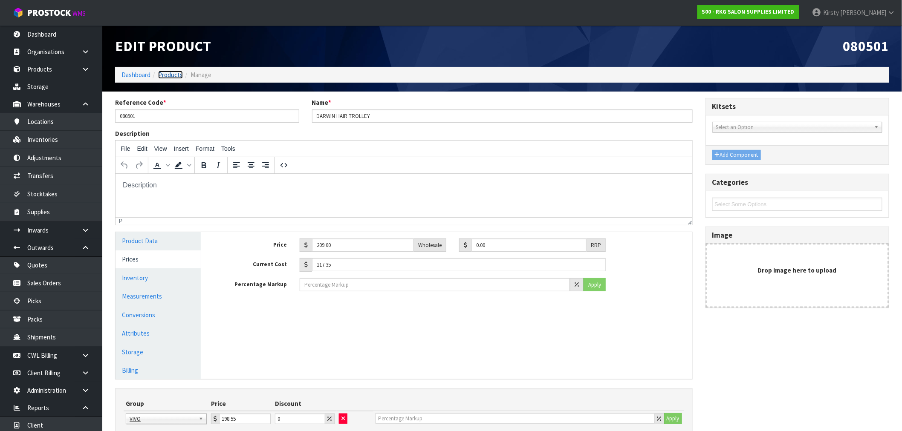
click at [164, 75] on link "Products" at bounding box center [170, 75] width 25 height 8
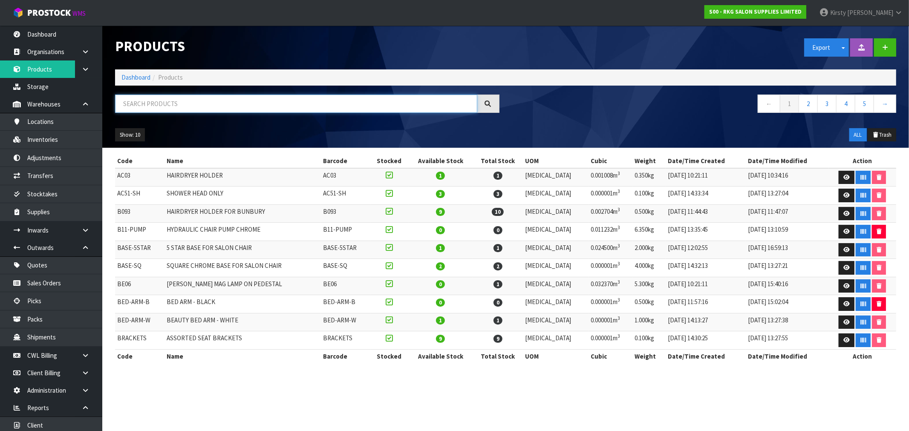
click at [168, 109] on input "text" at bounding box center [296, 104] width 362 height 18
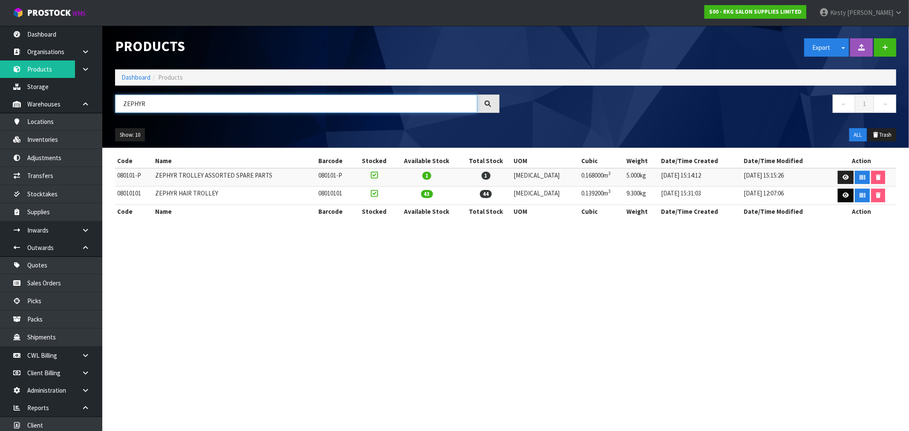
type input "ZEPHYR"
click at [842, 198] on icon at bounding box center [845, 196] width 6 height 6
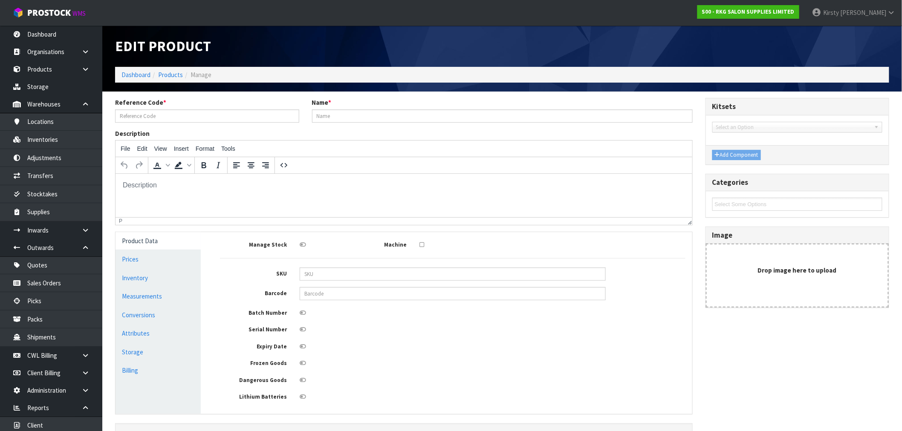
type input "08010101"
type input "ZEPHYR HAIR TROLLEY"
type input "189.00"
type input "0.00"
type input "89.95"
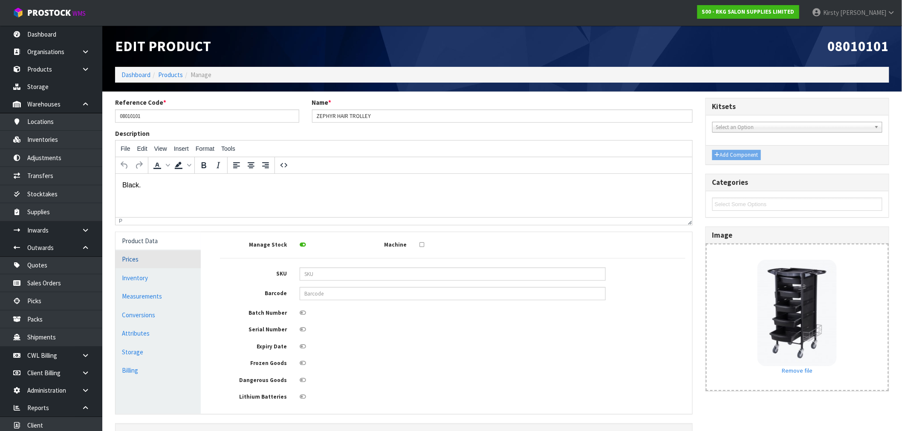
click at [131, 260] on link "Prices" at bounding box center [157, 259] width 85 height 17
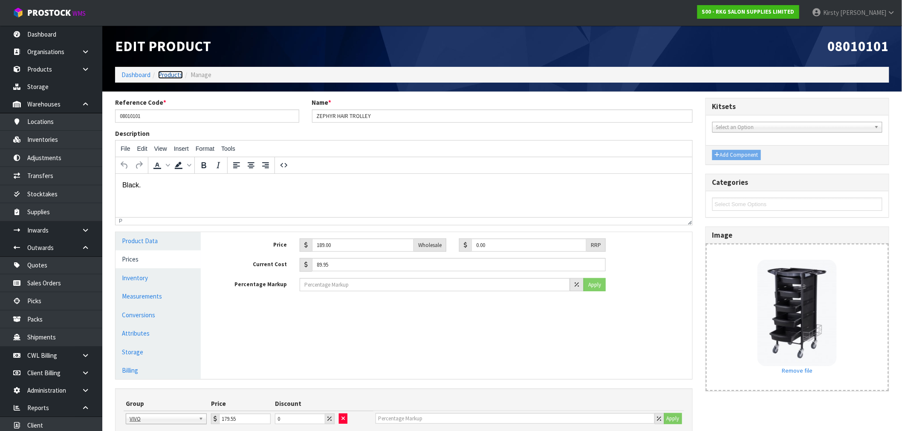
click at [169, 73] on link "Products" at bounding box center [170, 75] width 25 height 8
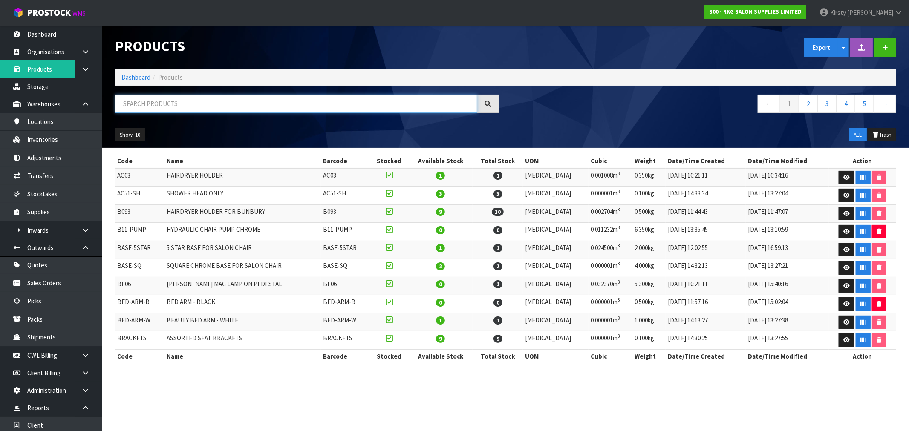
drag, startPoint x: 137, startPoint y: 101, endPoint x: 134, endPoint y: 98, distance: 4.5
click at [136, 101] on input "text" at bounding box center [296, 104] width 362 height 18
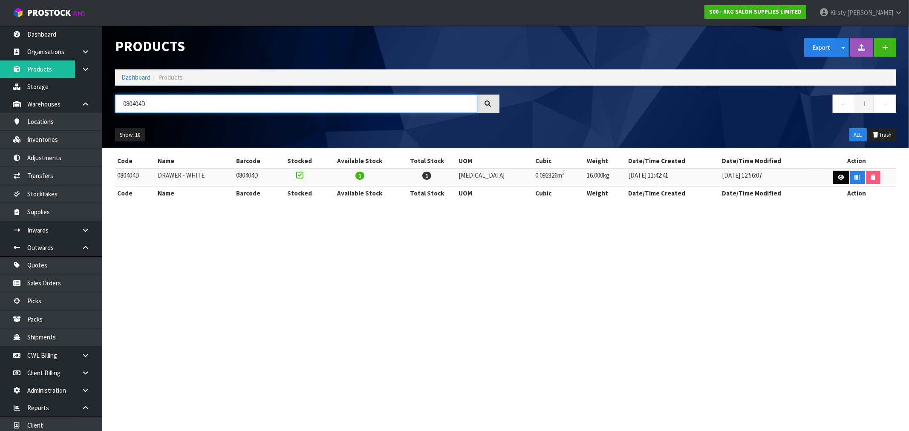
type input "080404D"
click at [838, 177] on icon at bounding box center [841, 178] width 6 height 6
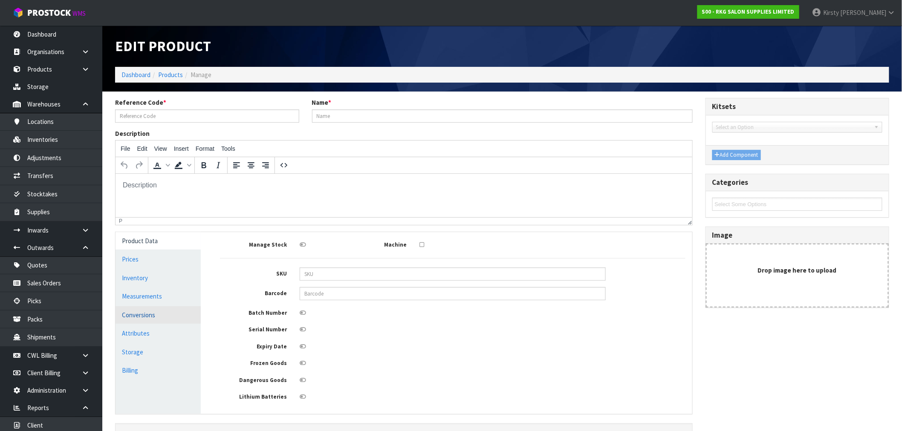
type input "080404D"
type input "DRAWER - WHITE"
type input "0.00"
type input "56.00"
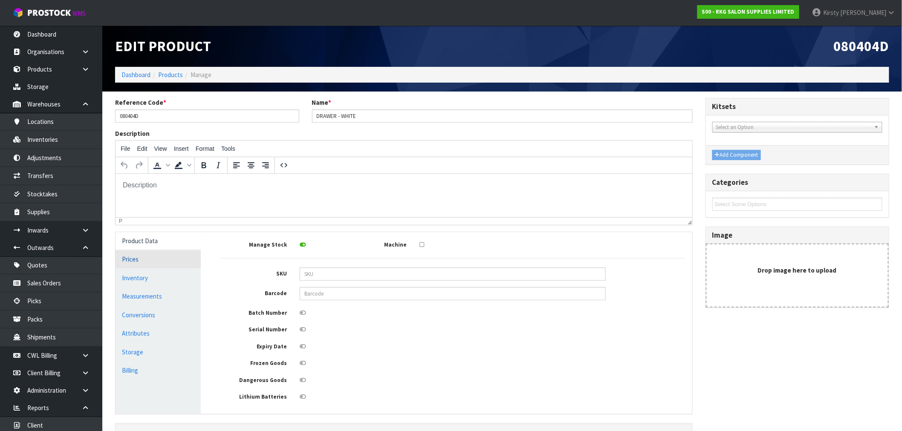
click at [129, 260] on link "Prices" at bounding box center [157, 259] width 85 height 17
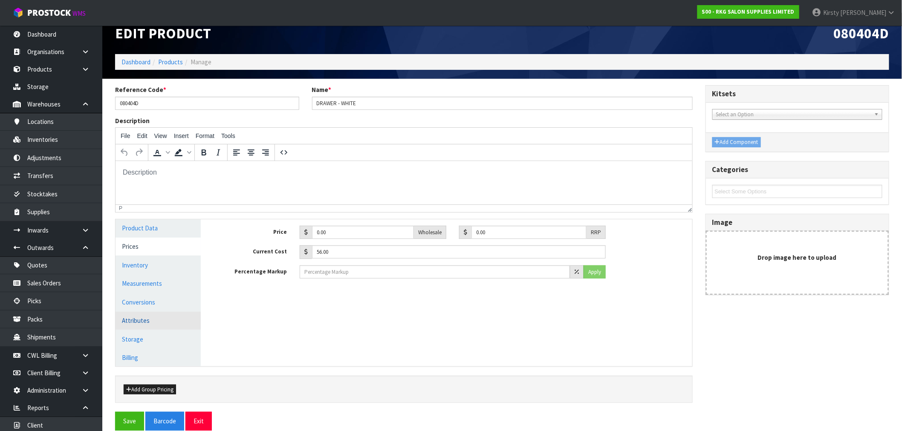
scroll to position [25, 0]
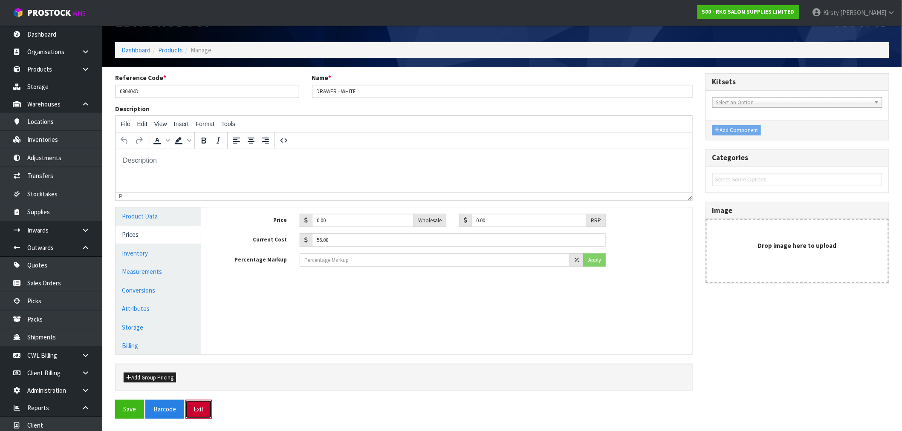
click at [201, 408] on button "Exit" at bounding box center [198, 409] width 26 height 18
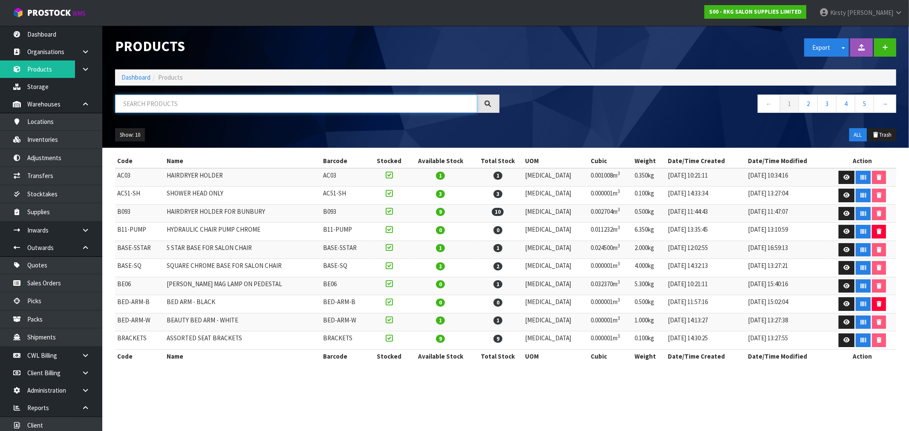
click at [141, 104] on input "text" at bounding box center [296, 104] width 362 height 18
click at [46, 280] on link "Sales Orders" at bounding box center [51, 282] width 102 height 17
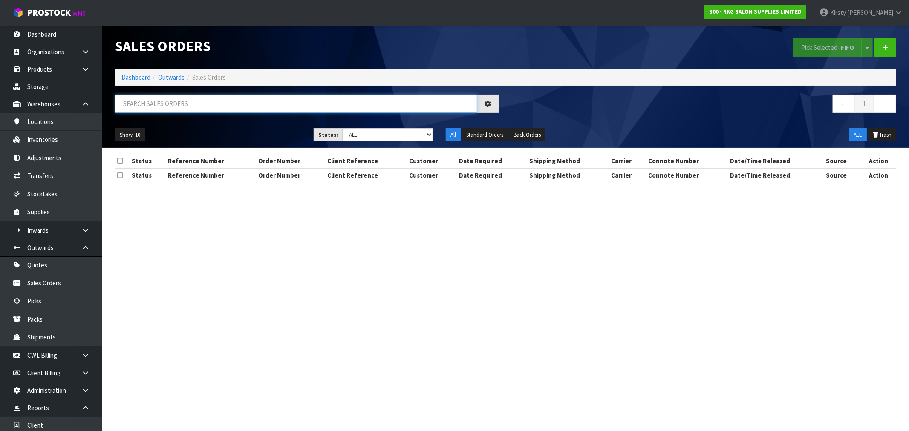
click at [155, 104] on input "text" at bounding box center [296, 104] width 362 height 18
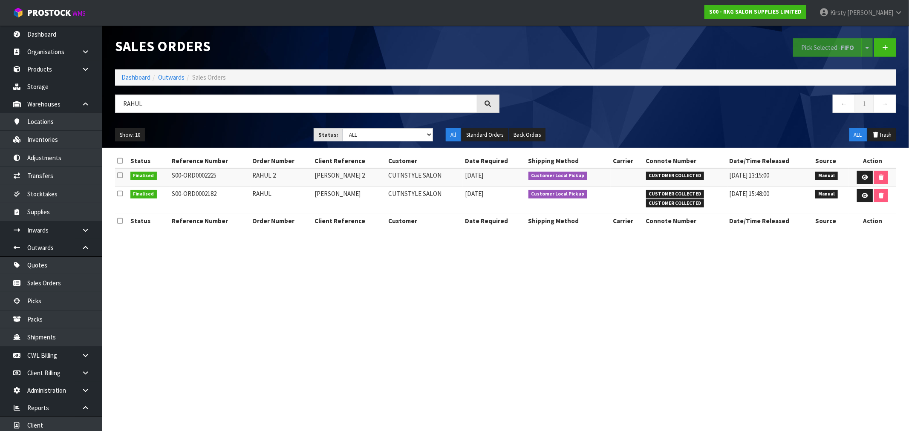
drag, startPoint x: 315, startPoint y: 274, endPoint x: 156, endPoint y: 257, distance: 160.6
click at [315, 274] on section "Sales Orders Pick Selected - FIFO Split button! FIFO - First In First Out FEFO …" at bounding box center [454, 215] width 909 height 431
drag, startPoint x: 182, startPoint y: 104, endPoint x: 98, endPoint y: 115, distance: 85.1
click at [94, 117] on body "Toggle navigation ProStock WMS S00 - RKG SALON SUPPLIES LIMITED [PERSON_NAME] L…" at bounding box center [454, 215] width 909 height 431
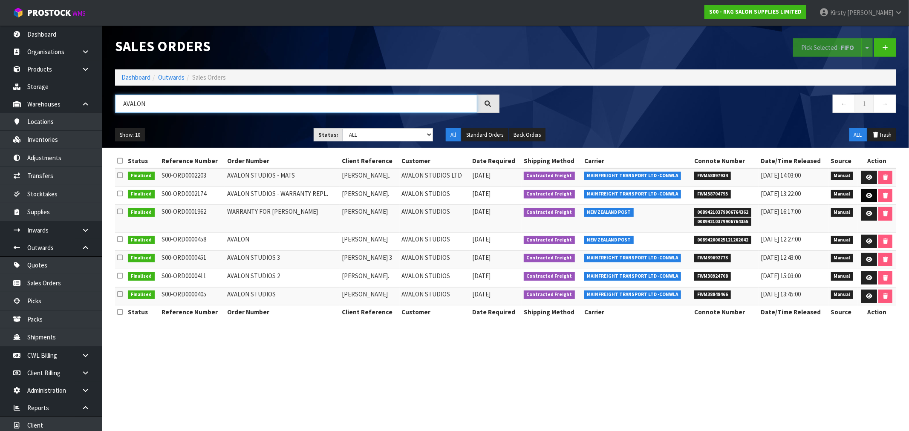
type input "AVALON"
click at [868, 195] on icon at bounding box center [869, 196] width 6 height 6
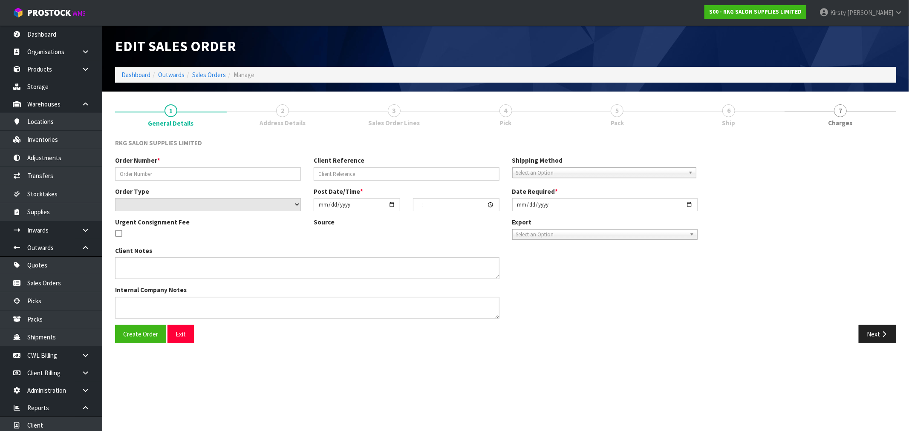
type input "AVALON STUDIOS - WARRANTY REPL."
type input "[PERSON_NAME]."
select select "number:0"
type input "[DATE]"
type input "11:34:00.000"
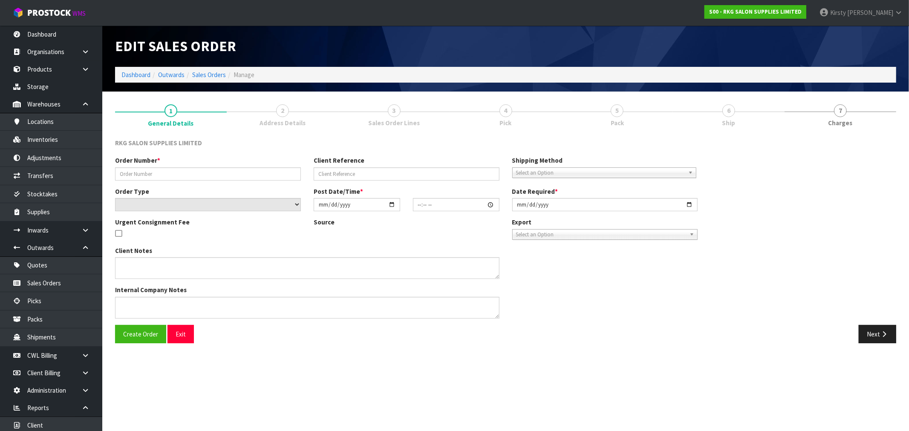
type input "[DATE]"
type textarea "PLEASE ENSURE THE PUMPS ARE PACKED SECURELY AND MARKED AS FRAGILE THEY SHOULD B…"
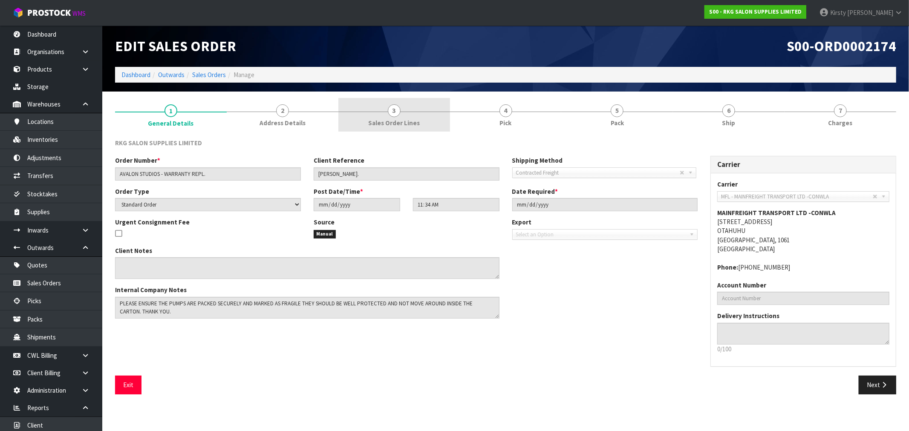
click at [394, 112] on span "3" at bounding box center [394, 110] width 13 height 13
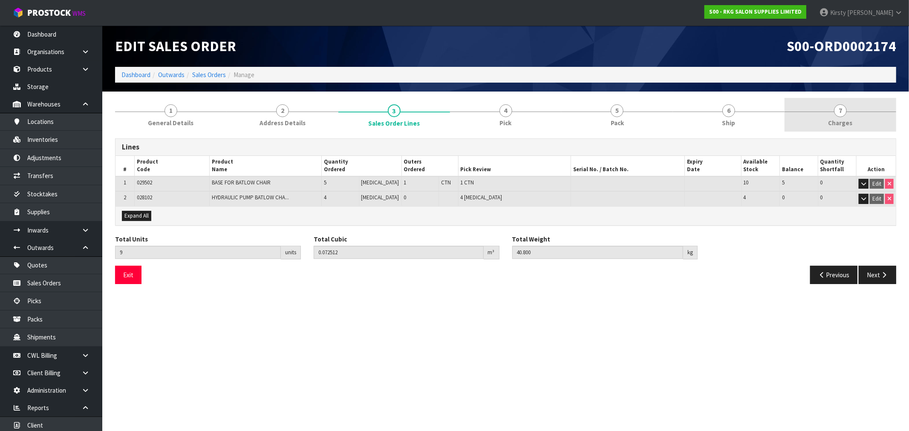
click at [837, 112] on span "7" at bounding box center [840, 110] width 13 height 13
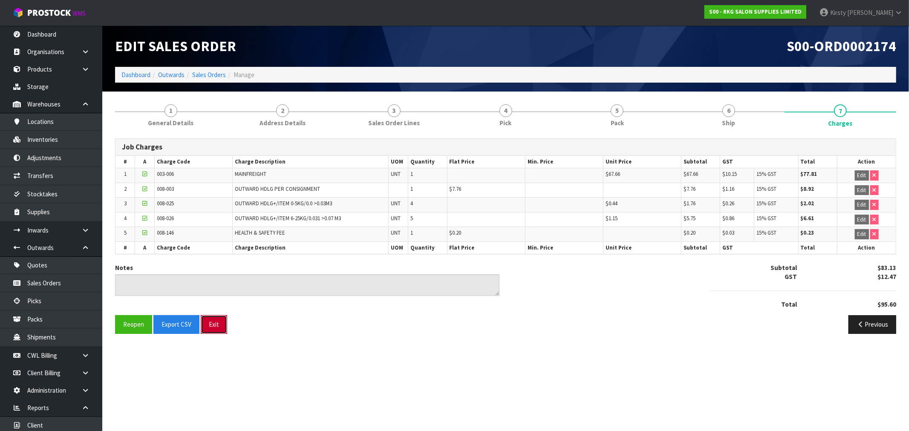
drag, startPoint x: 218, startPoint y: 329, endPoint x: 171, endPoint y: 271, distance: 74.5
click at [218, 328] on button "Exit" at bounding box center [214, 324] width 26 height 18
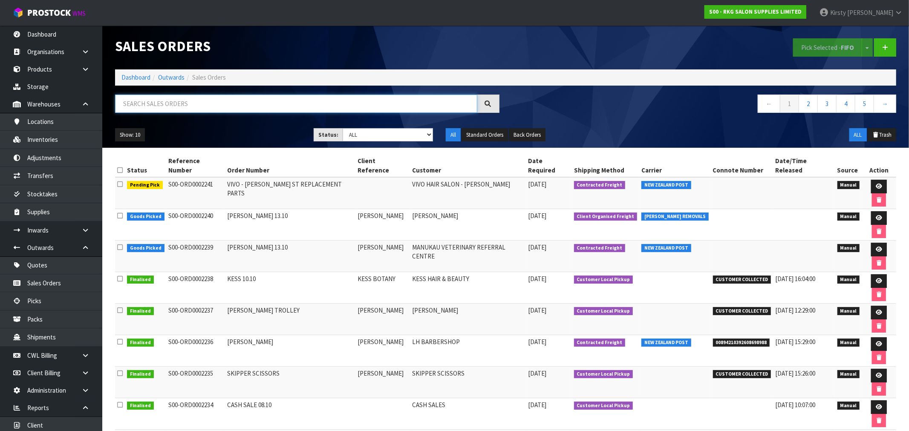
click at [143, 101] on input "text" at bounding box center [296, 104] width 362 height 18
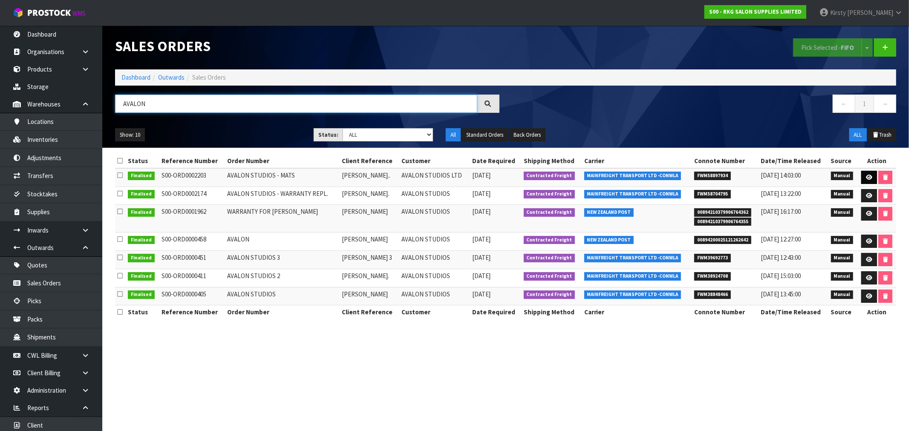
type input "AVALON"
click at [866, 179] on icon at bounding box center [869, 178] width 6 height 6
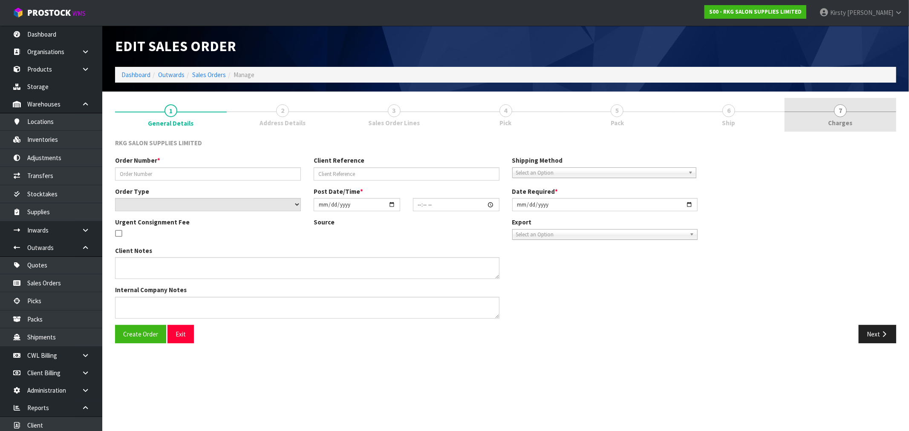
type input "AVALON STUDIOS - MATS"
type input "[PERSON_NAME].."
select select "number:0"
type input "[DATE]"
type input "04:45:00.000"
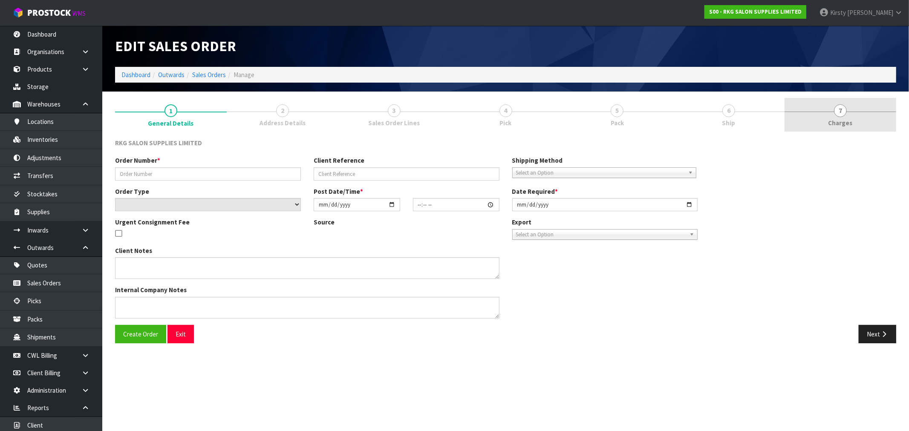
type input "[DATE]"
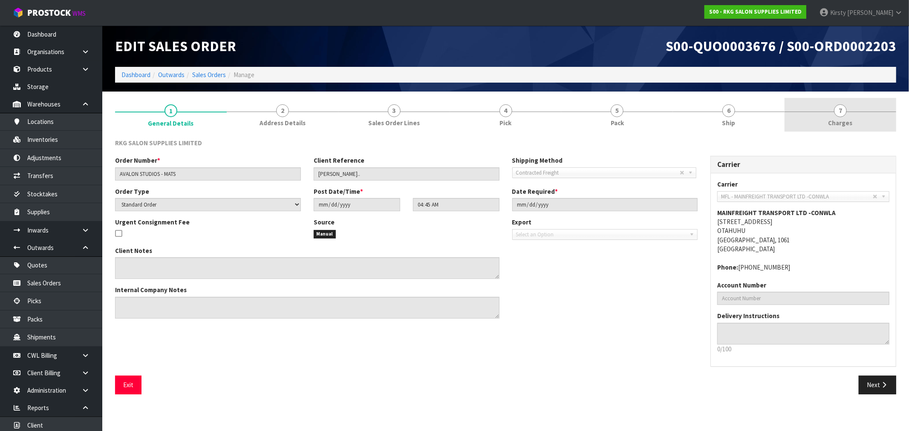
click at [840, 111] on span "7" at bounding box center [840, 110] width 13 height 13
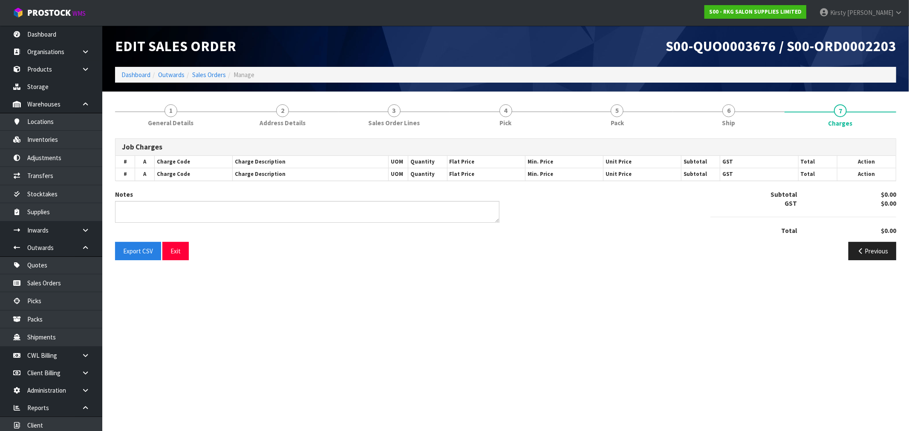
click at [506, 236] on div "Notes Subtotal $0.00 GST $0.00 Total $0.00" at bounding box center [506, 216] width 794 height 52
click at [557, 224] on div "Notes Subtotal $0.00 GST $0.00 Total $0.00" at bounding box center [506, 216] width 794 height 52
click at [484, 223] on textarea at bounding box center [307, 212] width 384 height 22
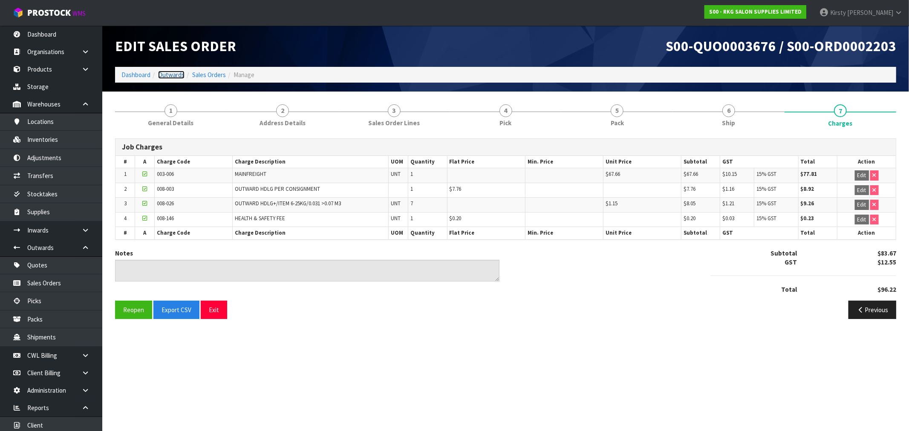
click at [165, 72] on link "Outwards" at bounding box center [171, 75] width 26 height 8
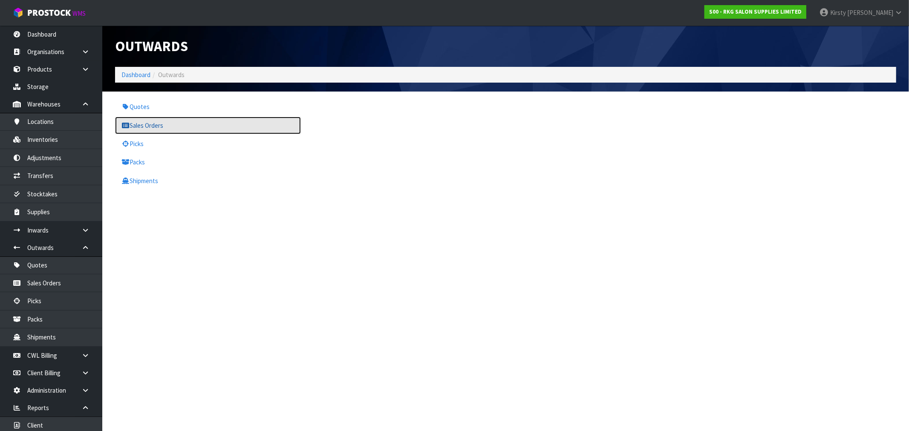
click at [136, 121] on link "Sales Orders" at bounding box center [208, 125] width 186 height 17
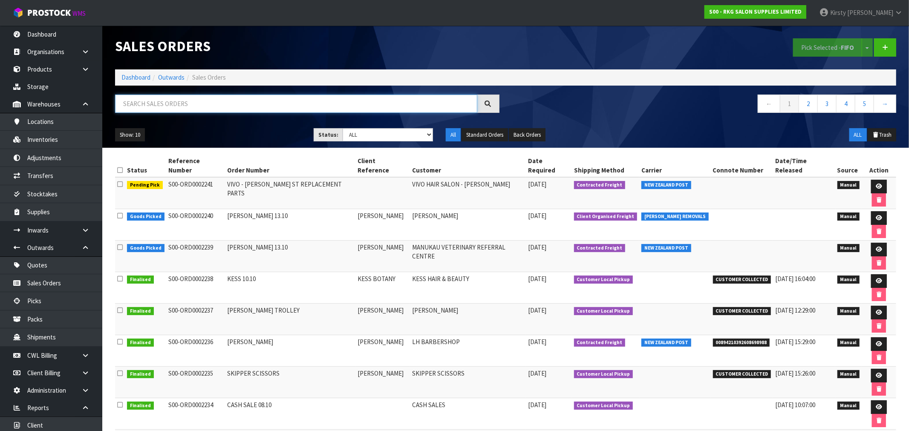
click at [155, 100] on input "text" at bounding box center [296, 104] width 362 height 18
click at [145, 100] on input "text" at bounding box center [296, 104] width 362 height 18
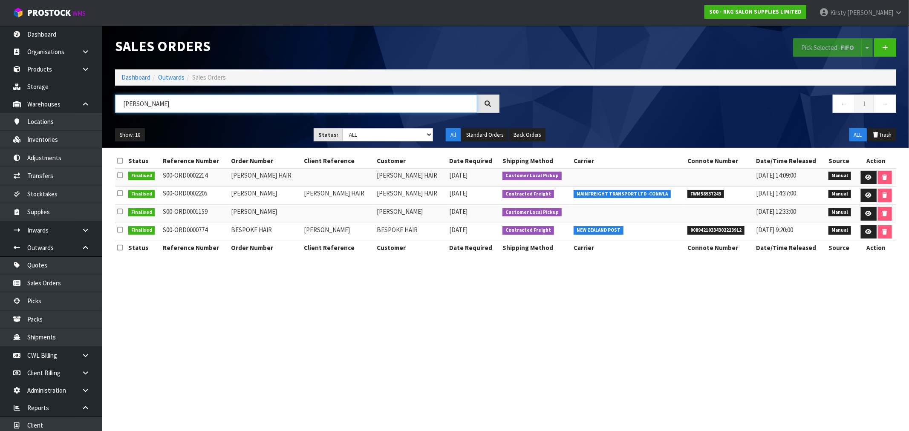
drag, startPoint x: 130, startPoint y: 106, endPoint x: 100, endPoint y: 110, distance: 29.7
click at [100, 110] on body "Toggle navigation ProStock WMS S00 - RKG SALON SUPPLIES LIMITED [PERSON_NAME] L…" at bounding box center [454, 215] width 909 height 431
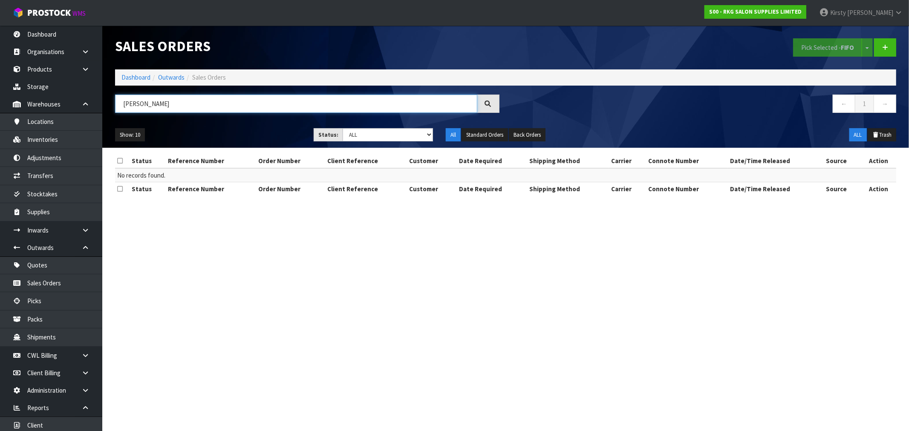
click at [151, 100] on input "[PERSON_NAME]" at bounding box center [296, 104] width 362 height 18
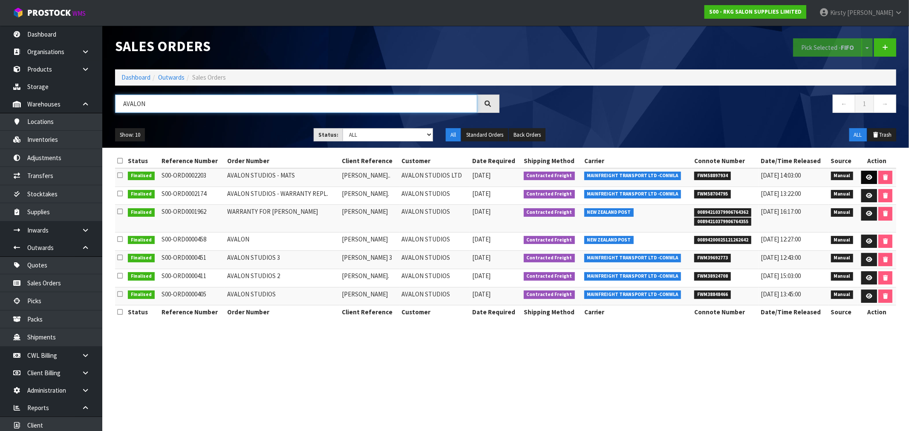
type input "AVALON"
click at [872, 177] on link at bounding box center [869, 178] width 16 height 14
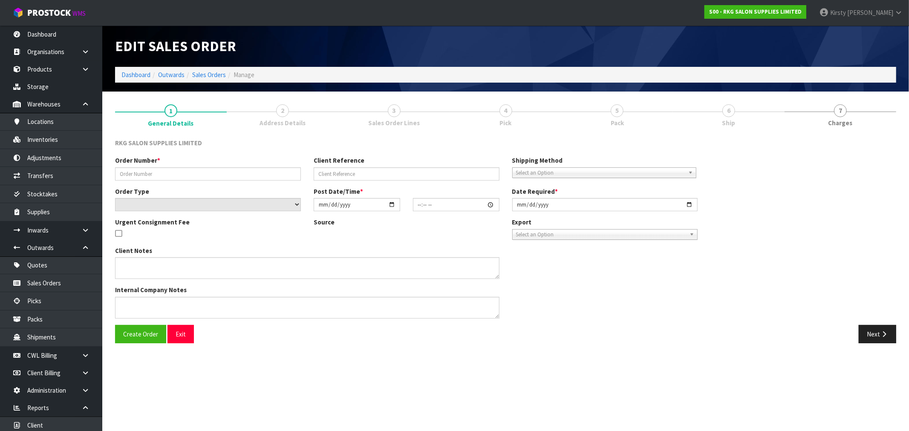
type input "AVALON STUDIOS - MATS"
type input "[PERSON_NAME].."
select select "number:0"
type input "[DATE]"
type input "04:45:00.000"
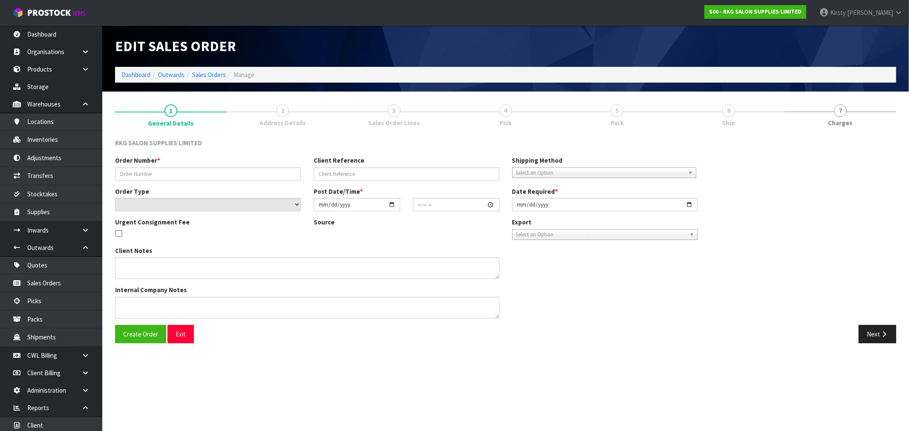
type input "[DATE]"
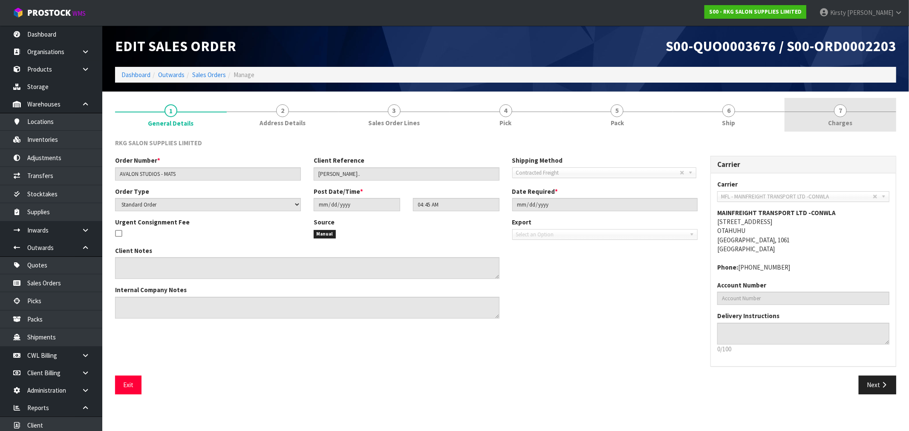
click at [845, 117] on link "7 [GEOGRAPHIC_DATA]" at bounding box center [840, 115] width 112 height 34
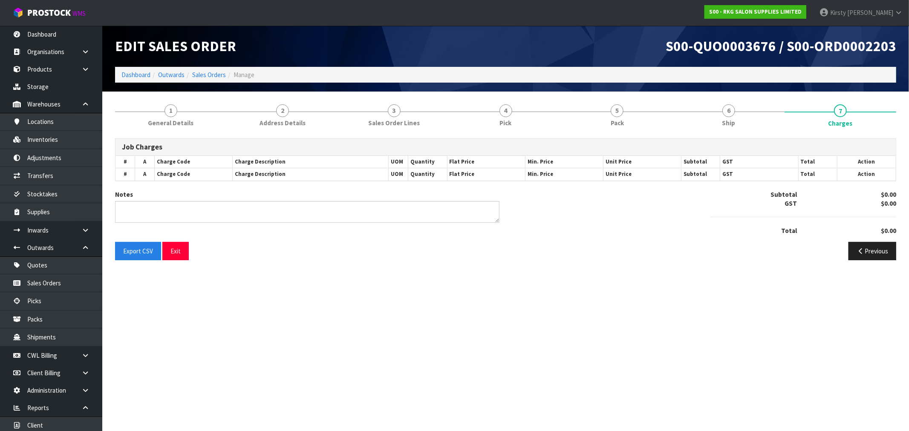
click at [689, 249] on div "Previous" at bounding box center [704, 251] width 397 height 18
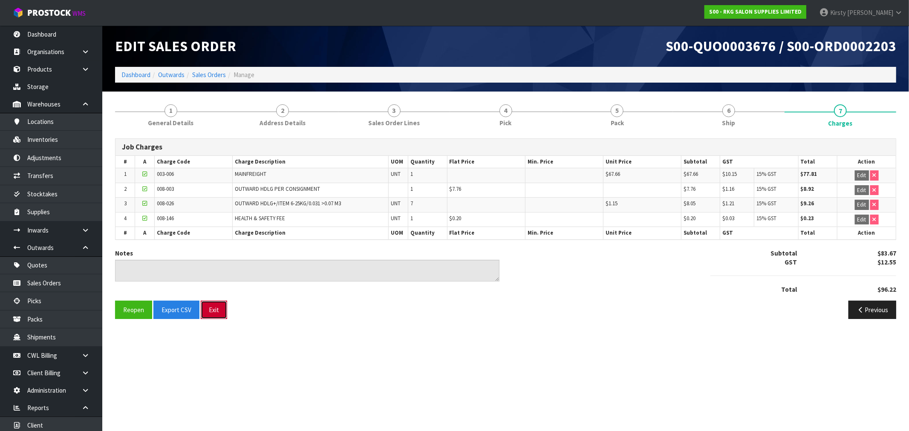
click at [213, 309] on button "Exit" at bounding box center [214, 310] width 26 height 18
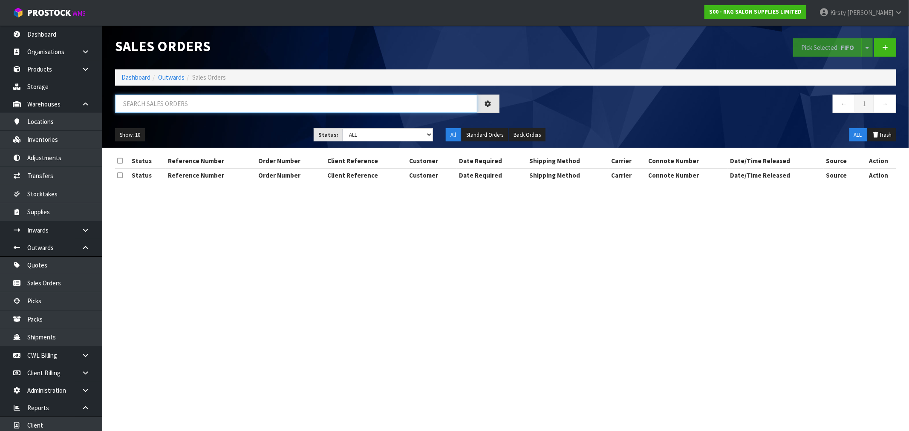
click at [144, 107] on input "text" at bounding box center [296, 104] width 362 height 18
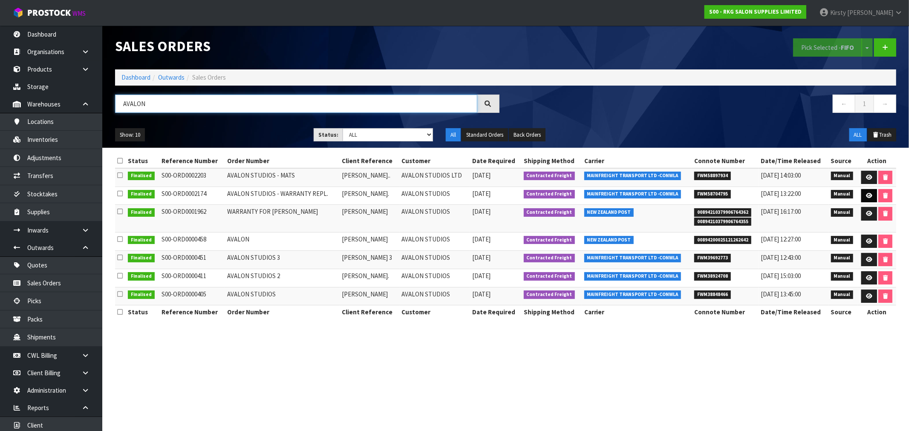
type input "AVALON"
click at [868, 196] on icon at bounding box center [869, 196] width 6 height 6
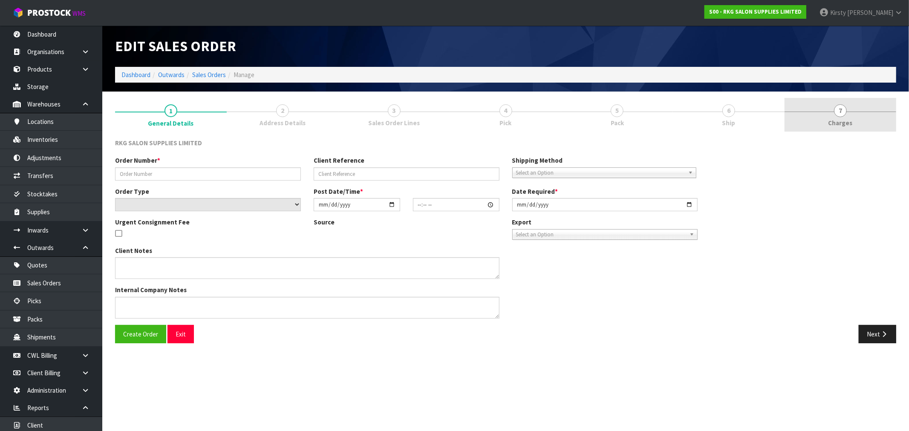
type input "AVALON STUDIOS - WARRANTY REPL."
type input "[PERSON_NAME]."
select select "number:0"
type input "[DATE]"
type input "11:34:00.000"
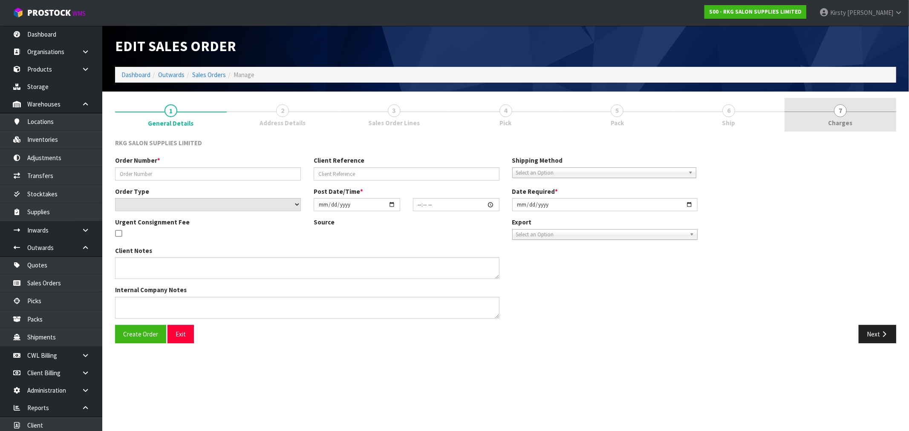
type input "[DATE]"
type textarea "PLEASE ENSURE THE PUMPS ARE PACKED SECURELY AND MARKED AS FRAGILE THEY SHOULD B…"
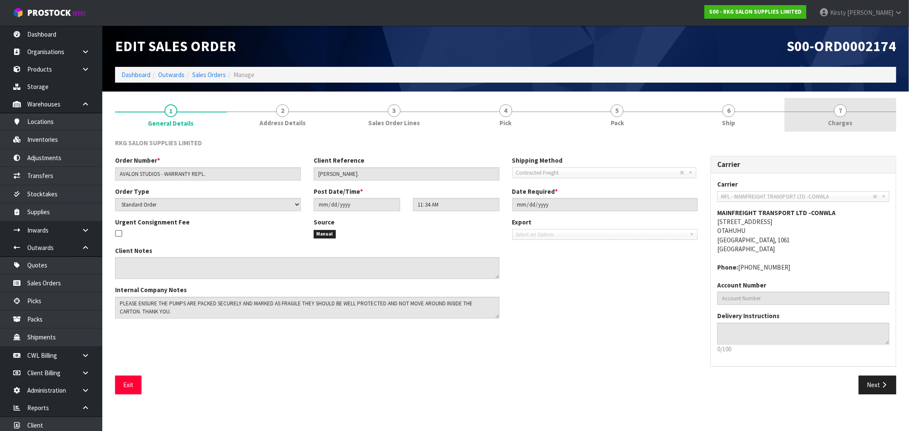
click at [838, 112] on span "7" at bounding box center [840, 110] width 13 height 13
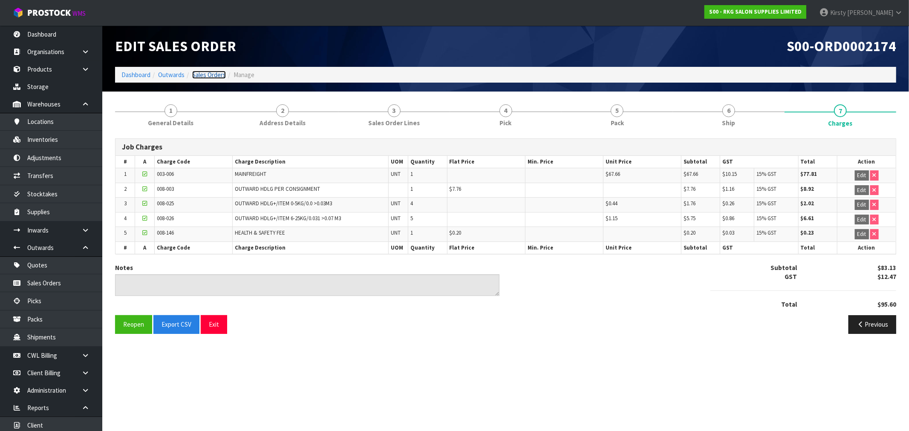
click at [210, 75] on link "Sales Orders" at bounding box center [209, 75] width 34 height 8
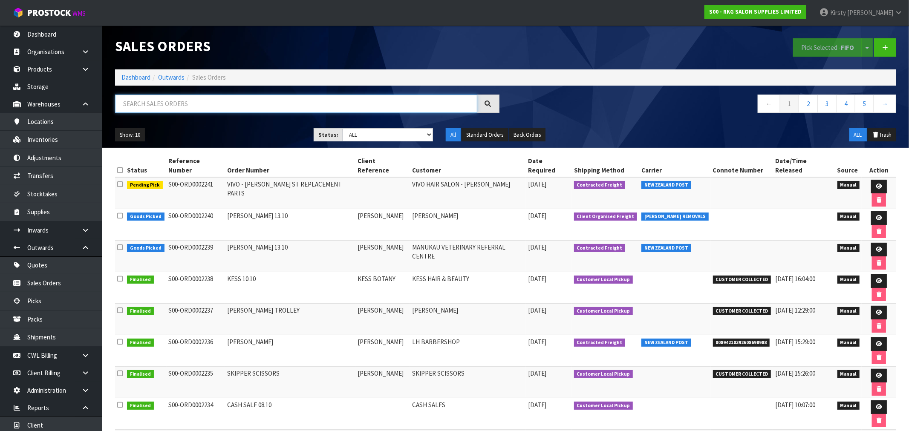
click at [159, 105] on input "text" at bounding box center [296, 104] width 362 height 18
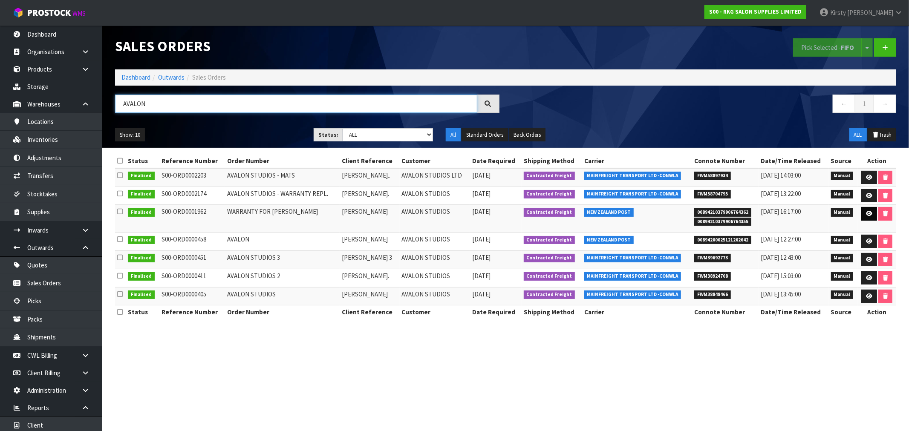
type input "AVALON"
click at [867, 214] on icon at bounding box center [869, 214] width 6 height 6
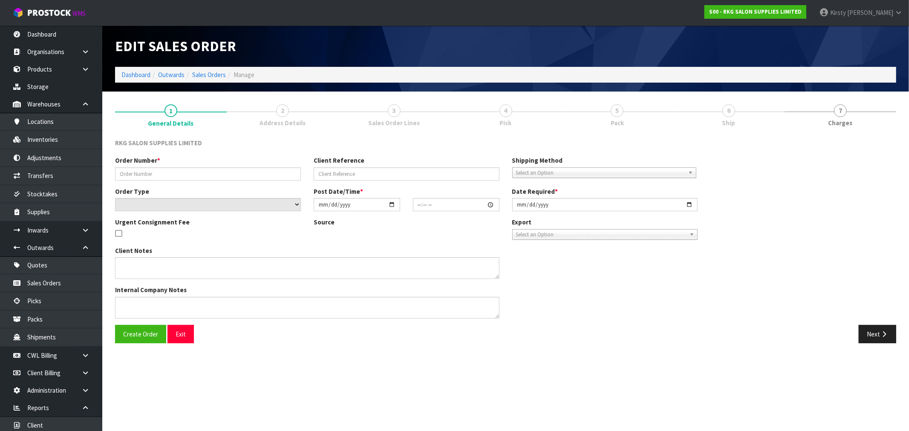
type input "WARRANTY FOR [PERSON_NAME]"
type input "[PERSON_NAME]"
select select "number:0"
type input "[DATE]"
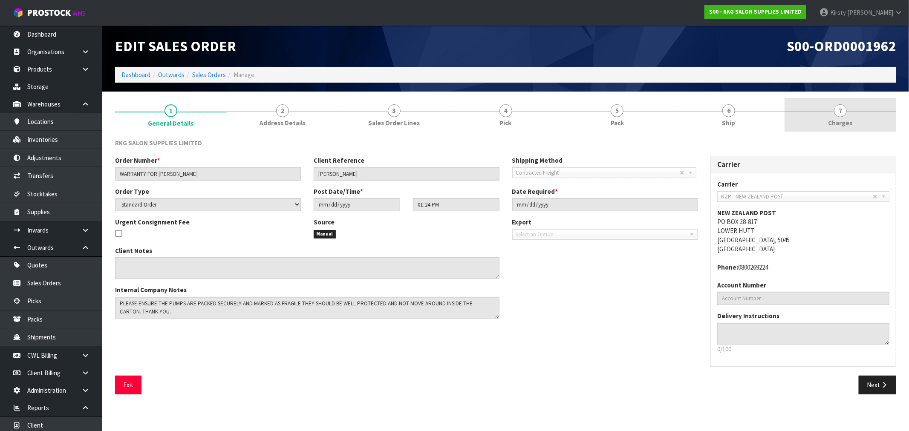
click at [841, 109] on span "7" at bounding box center [840, 110] width 13 height 13
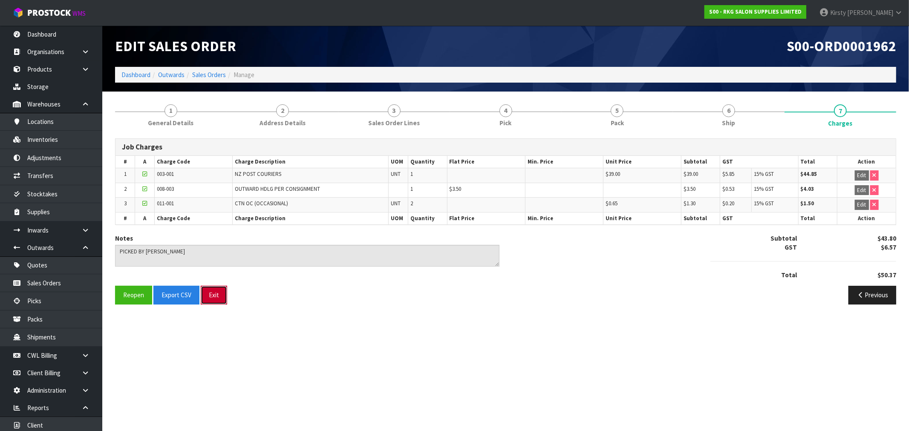
click at [209, 292] on button "Exit" at bounding box center [214, 295] width 26 height 18
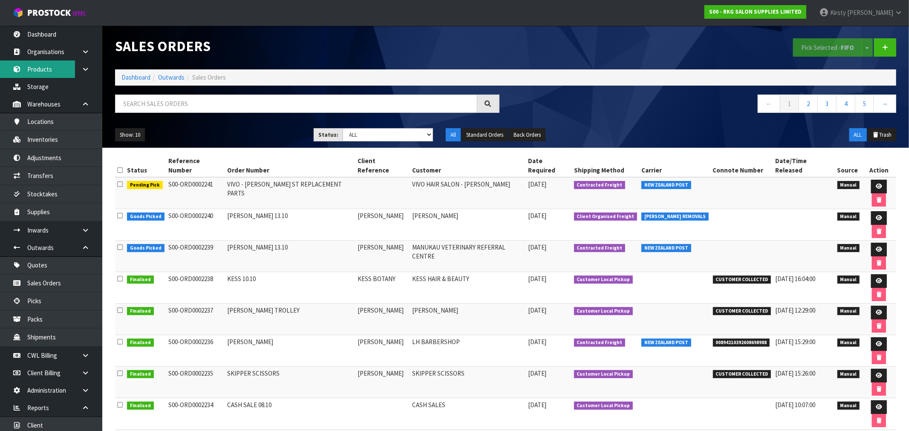
click at [32, 62] on link "Products" at bounding box center [51, 69] width 102 height 17
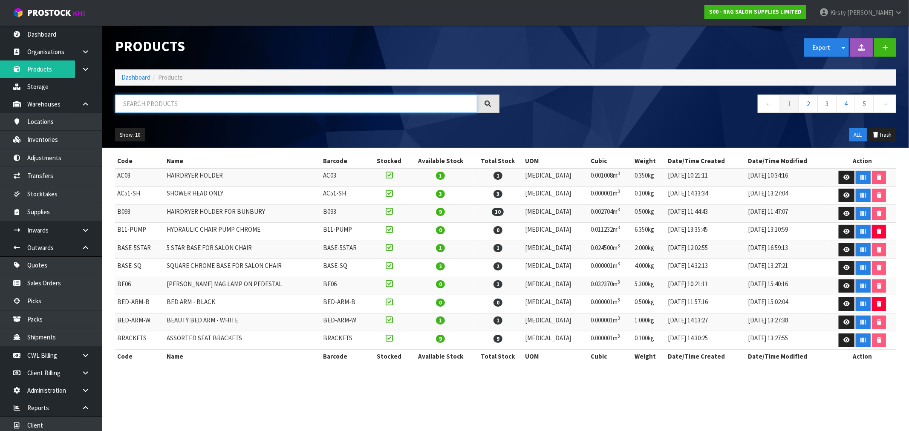
click at [141, 103] on input "text" at bounding box center [296, 104] width 362 height 18
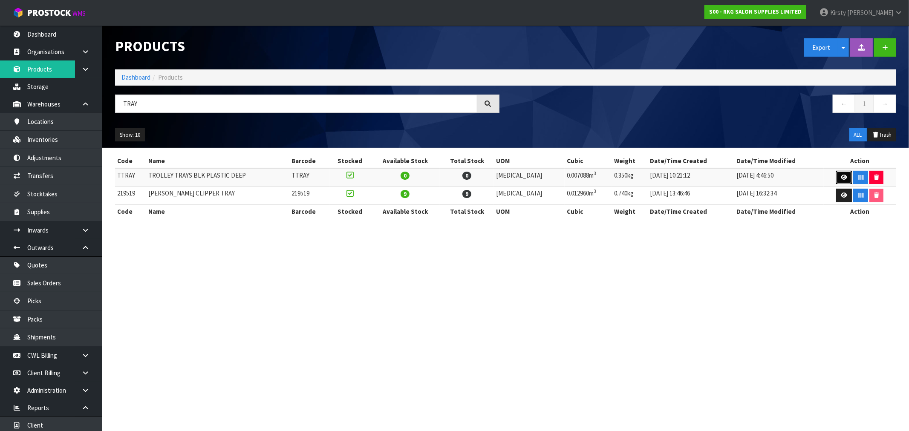
click at [841, 176] on icon at bounding box center [844, 178] width 6 height 6
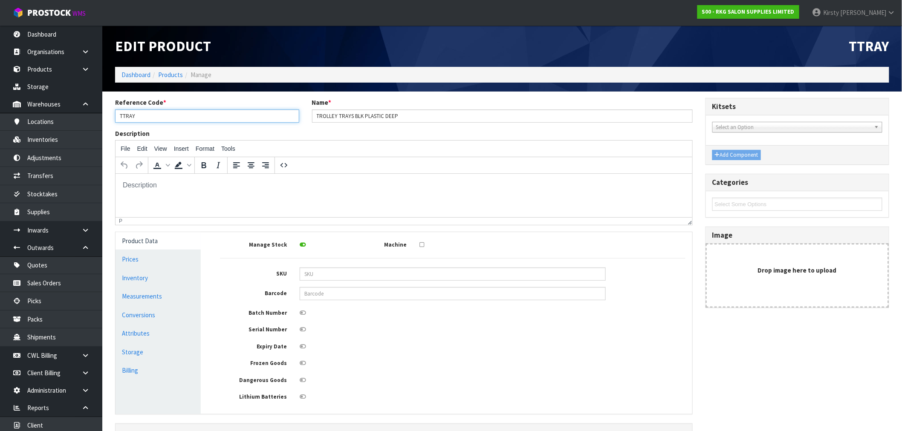
drag, startPoint x: 138, startPoint y: 115, endPoint x: 107, endPoint y: 113, distance: 30.3
click at [109, 115] on div "Reference Code * TTRAY" at bounding box center [207, 110] width 197 height 24
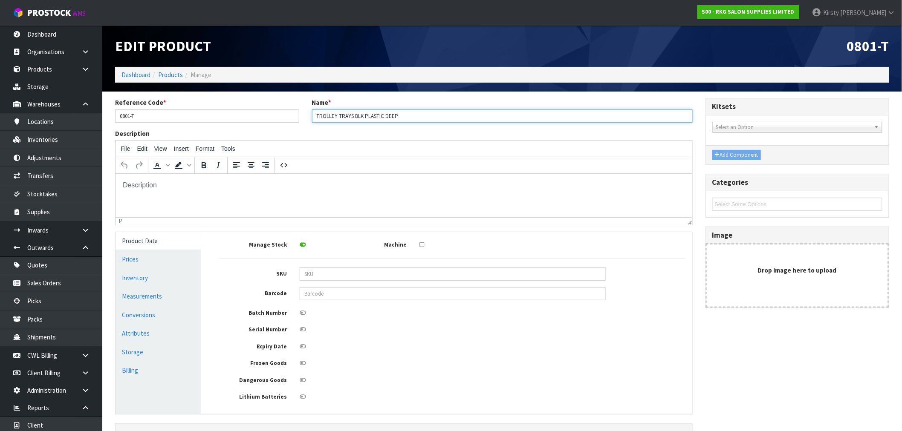
drag, startPoint x: 403, startPoint y: 118, endPoint x: 314, endPoint y: 120, distance: 89.5
click at [314, 120] on input "TROLLEY TRAYS BLK PLASTIC DEEP" at bounding box center [502, 116] width 381 height 13
click at [134, 276] on link "Inventory" at bounding box center [157, 277] width 85 height 17
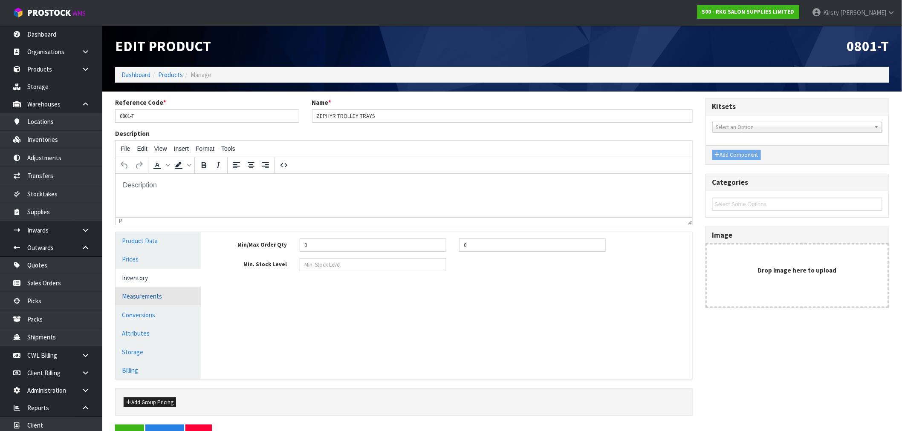
click at [138, 298] on link "Measurements" at bounding box center [157, 296] width 85 height 17
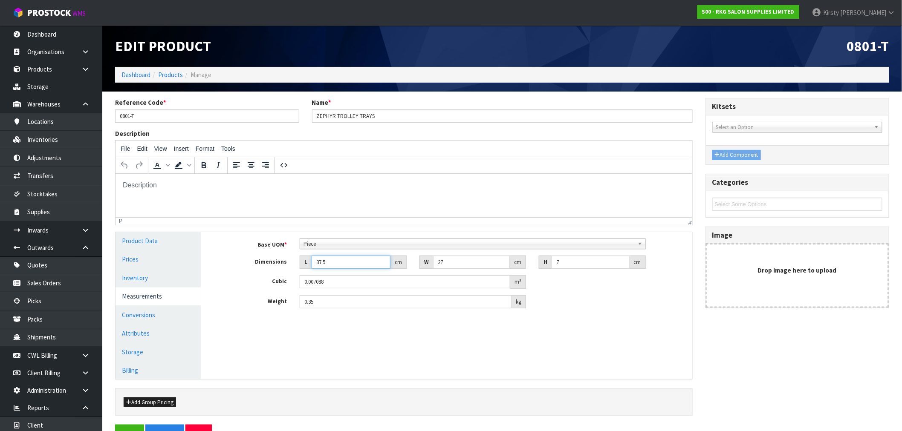
drag, startPoint x: 333, startPoint y: 263, endPoint x: 283, endPoint y: 271, distance: 50.5
click at [283, 270] on div "Base UOM * Bag Bar Basket Bin Bottle Box Bundle Cabinet Cage Carton Case Coil C…" at bounding box center [452, 274] width 465 height 70
click at [452, 265] on input "27" at bounding box center [471, 262] width 77 height 13
drag, startPoint x: 559, startPoint y: 260, endPoint x: 554, endPoint y: 260, distance: 4.7
click at [554, 260] on input "7" at bounding box center [590, 262] width 78 height 13
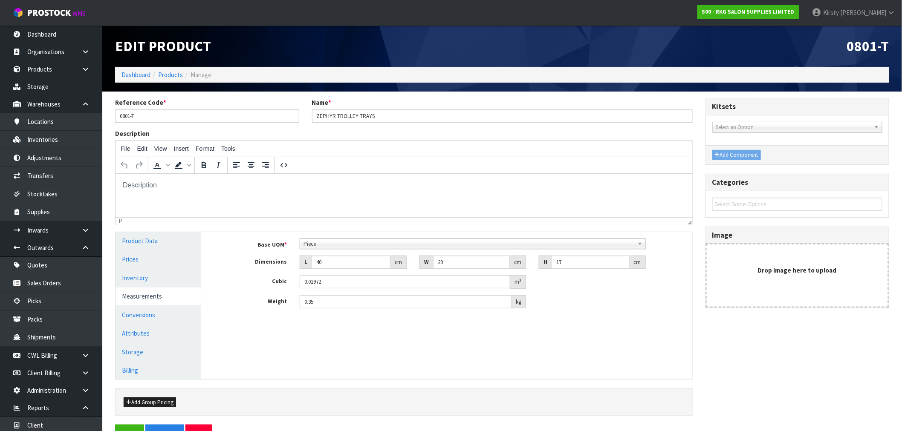
click at [516, 316] on div "Base UOM * Bag Bar Basket Bin Bottle Box Bundle Cabinet Cage Carton Case Coil C…" at bounding box center [452, 276] width 478 height 89
drag, startPoint x: 318, startPoint y: 301, endPoint x: 297, endPoint y: 303, distance: 21.0
click at [297, 303] on div "0.35 kg" at bounding box center [412, 302] width 239 height 14
click at [356, 323] on div "Manage Stock Machine SKU Barcode Batch Number Serial Number Expiry Date Frozen …" at bounding box center [452, 305] width 491 height 147
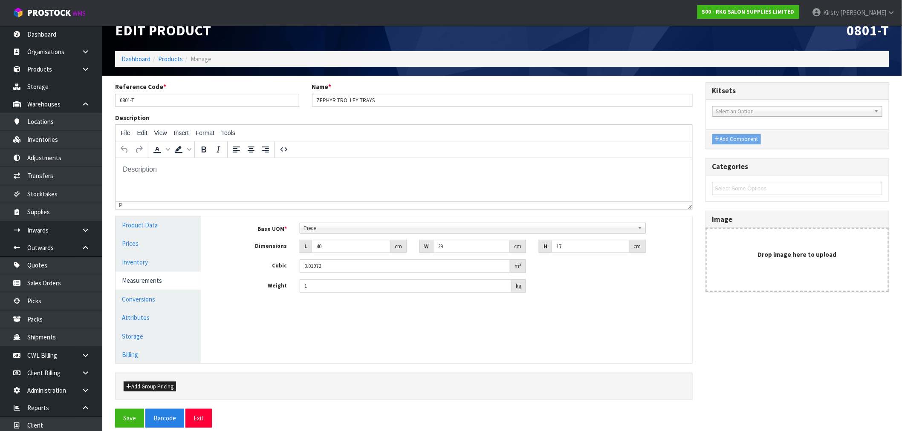
scroll to position [25, 0]
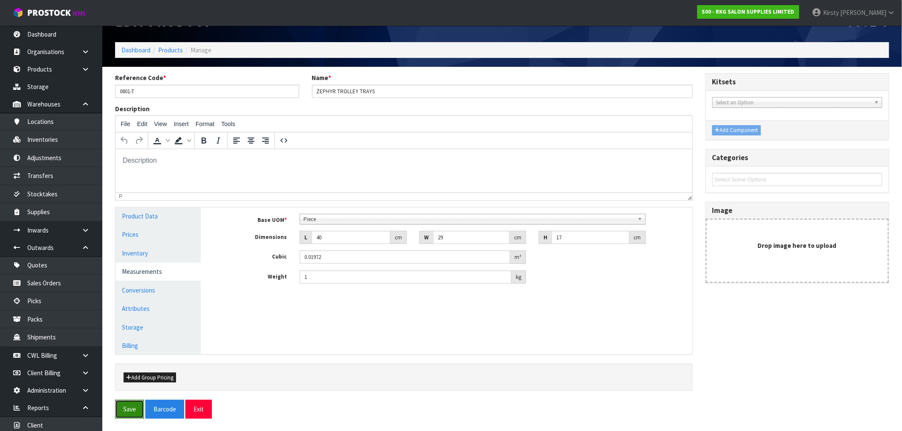
click at [124, 401] on button "Save" at bounding box center [129, 409] width 29 height 18
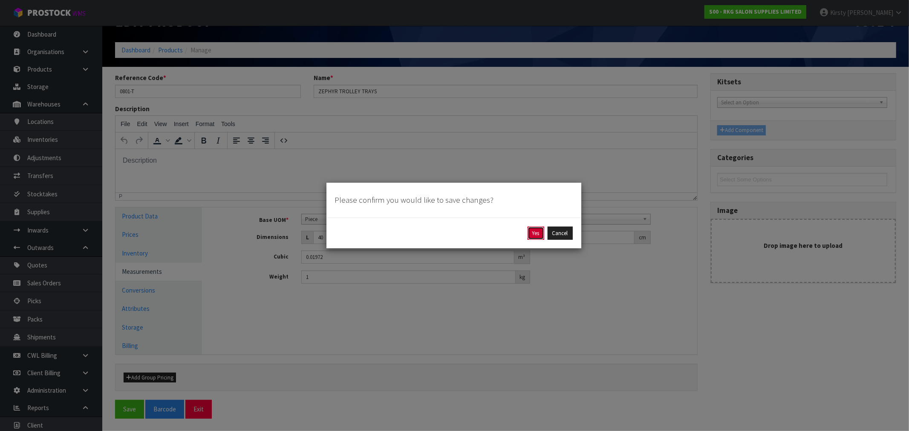
click at [533, 229] on button "Yes" at bounding box center [536, 234] width 17 height 14
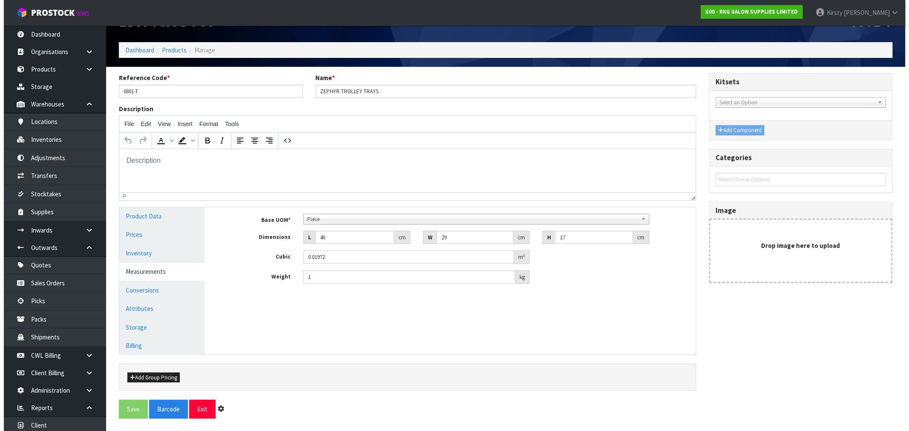
scroll to position [0, 0]
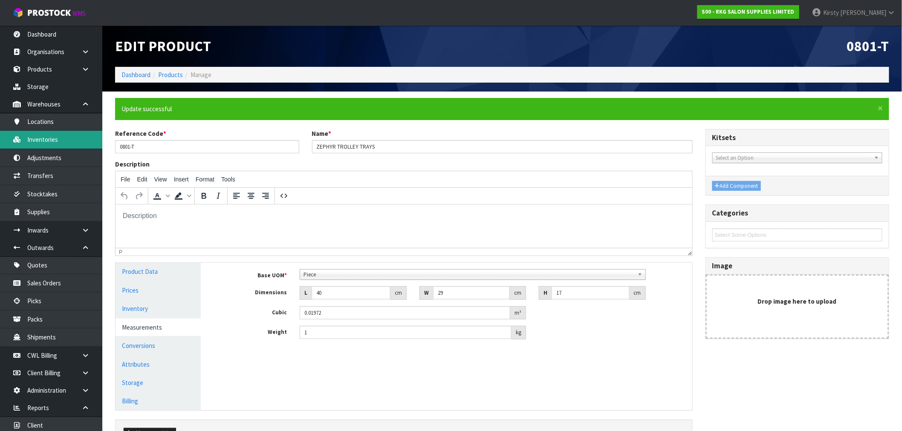
click at [41, 135] on link "Inventories" at bounding box center [51, 139] width 102 height 17
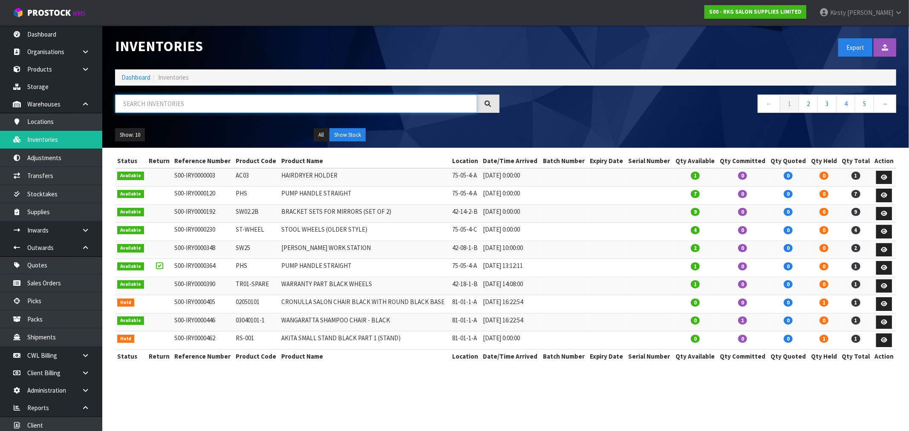
click at [130, 101] on input "text" at bounding box center [296, 104] width 362 height 18
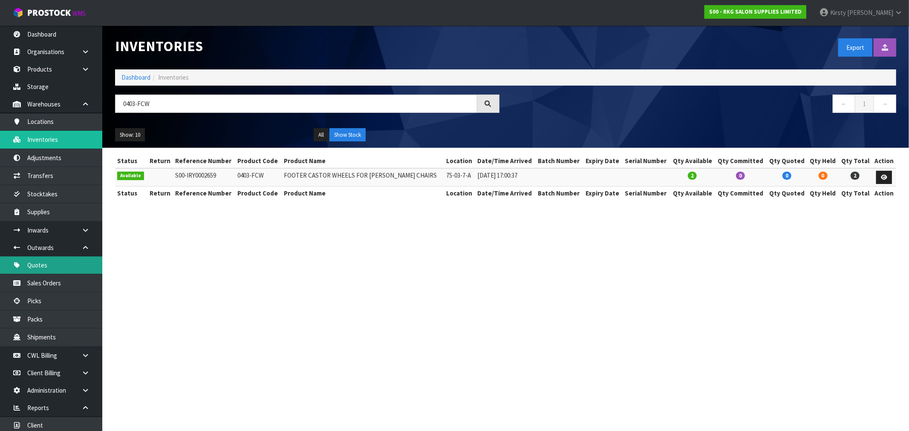
click at [45, 266] on link "Quotes" at bounding box center [51, 265] width 102 height 17
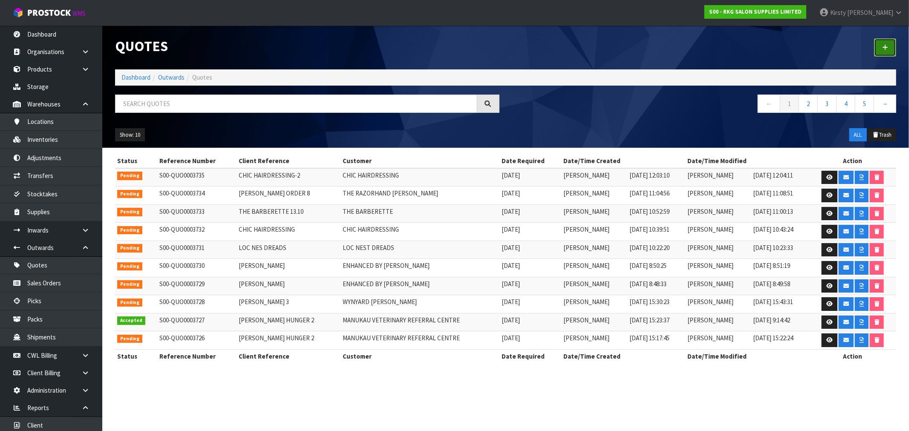
click at [887, 48] on icon at bounding box center [885, 47] width 6 height 6
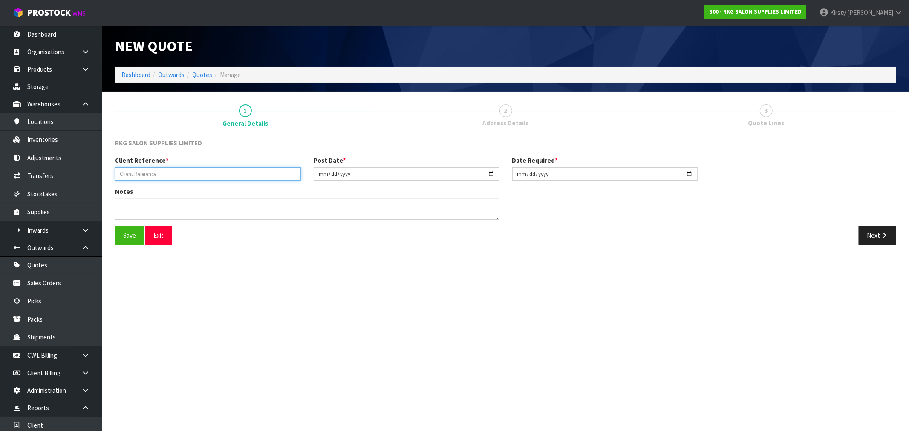
click at [156, 167] on input "text" at bounding box center [208, 173] width 186 height 13
drag, startPoint x: 124, startPoint y: 241, endPoint x: 131, endPoint y: 235, distance: 9.1
click at [128, 237] on button "Save" at bounding box center [129, 235] width 29 height 18
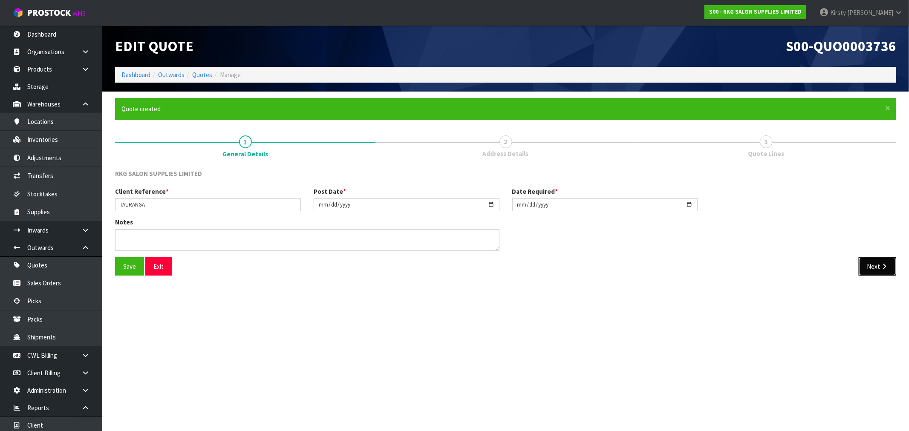
click at [880, 269] on icon "button" at bounding box center [884, 266] width 8 height 6
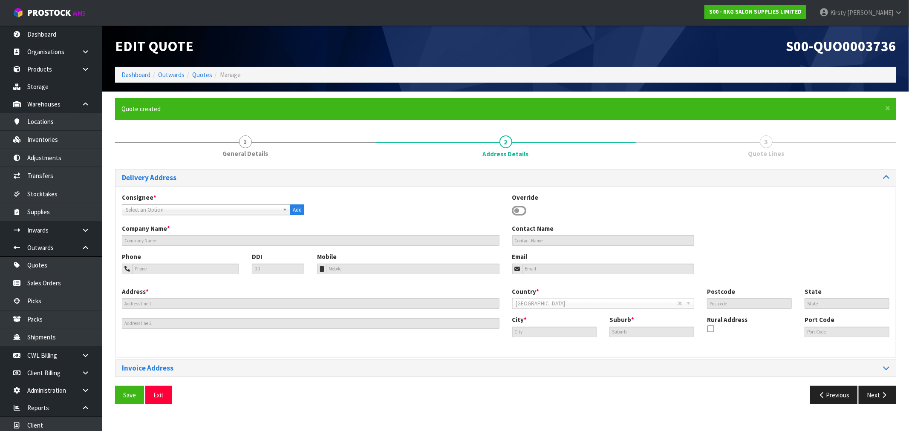
click at [522, 206] on icon at bounding box center [519, 211] width 14 height 13
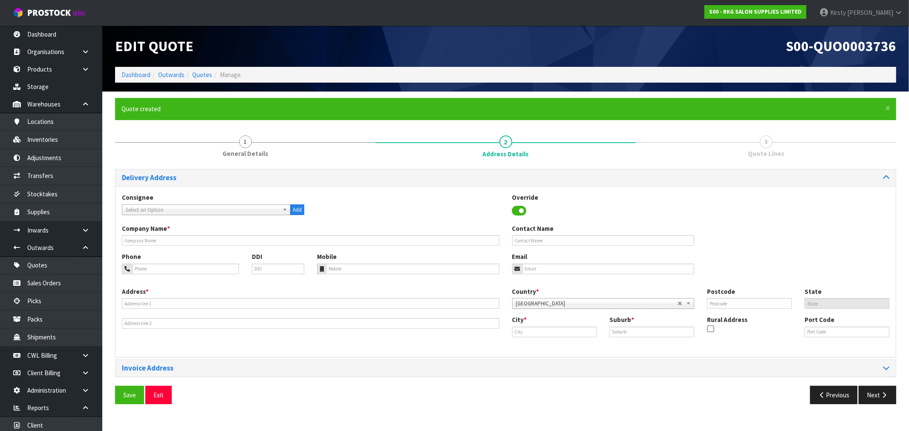
click at [522, 211] on icon at bounding box center [519, 211] width 14 height 13
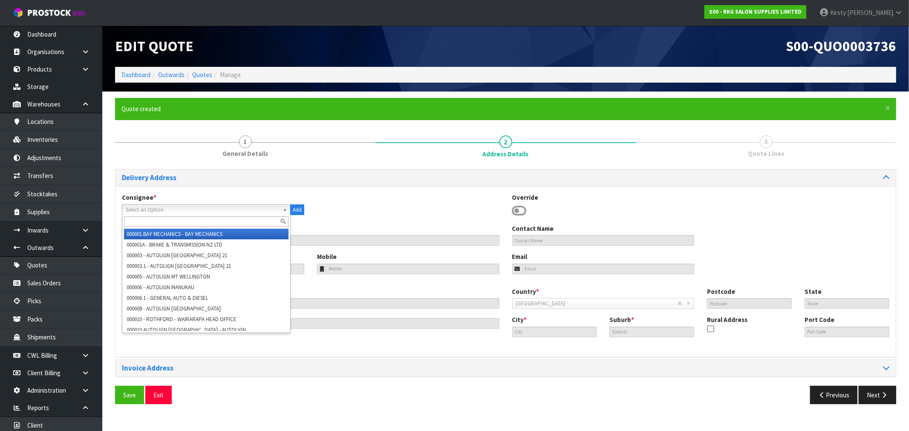
click at [159, 210] on span "Select an Option" at bounding box center [202, 210] width 153 height 10
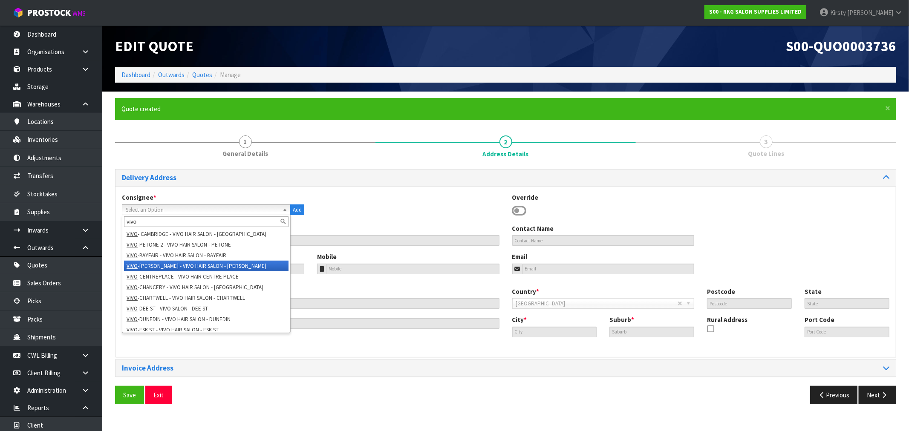
click at [159, 265] on li "VIVO -[PERSON_NAME] - VIVO HAIR SALON - [PERSON_NAME]" at bounding box center [206, 266] width 164 height 11
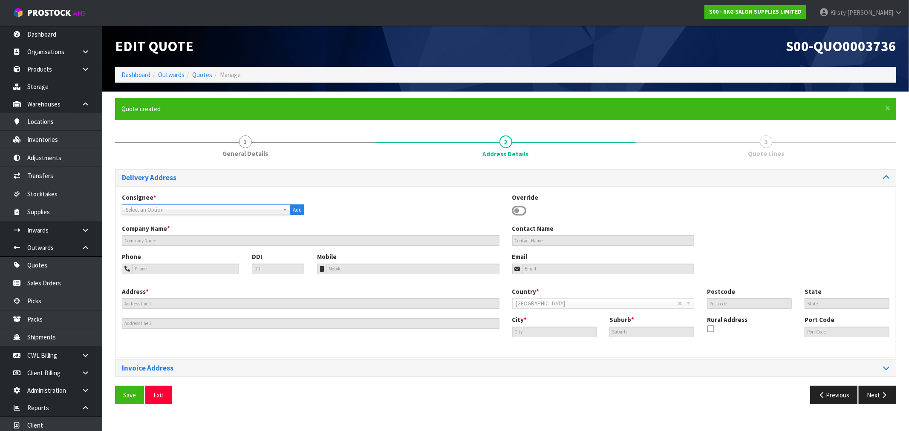
click at [173, 210] on span "Select an Option" at bounding box center [200, 210] width 148 height 10
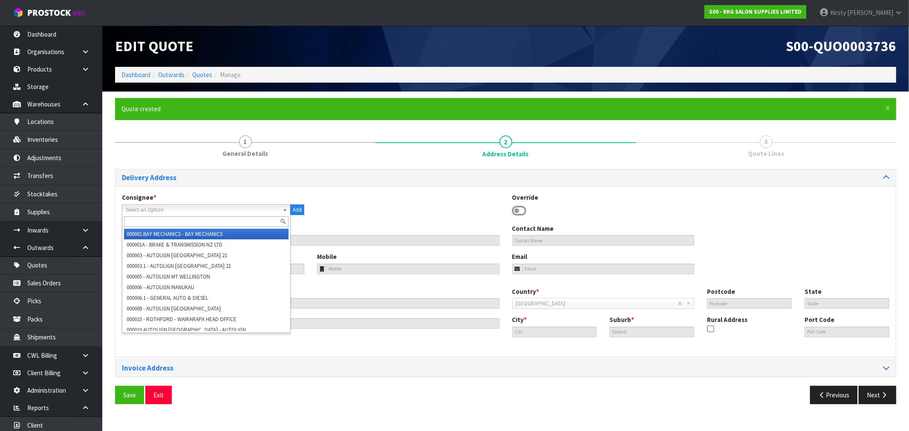
click at [173, 209] on span "Select an Option" at bounding box center [200, 210] width 148 height 10
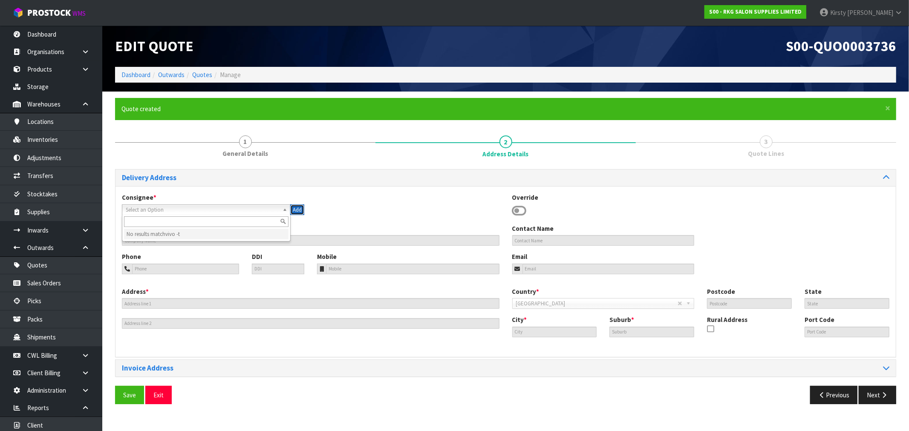
click at [300, 210] on button "Add" at bounding box center [297, 210] width 14 height 11
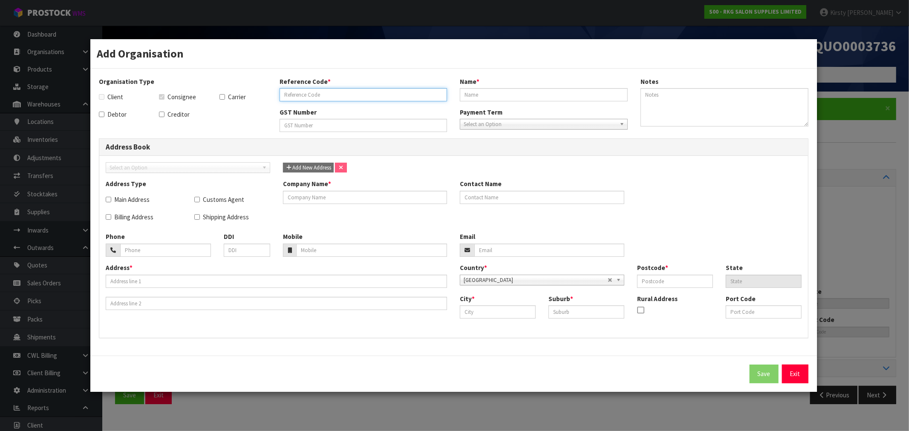
click at [307, 96] on input "text" at bounding box center [364, 94] width 168 height 13
click at [554, 122] on span "Select an Option" at bounding box center [540, 124] width 153 height 10
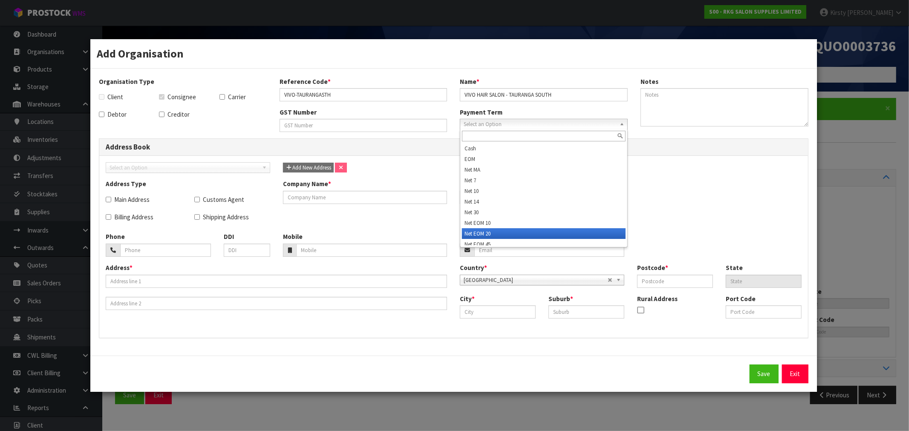
click at [489, 232] on li "Net EOM 20" at bounding box center [544, 233] width 164 height 11
click at [209, 219] on label "Shipping Address" at bounding box center [221, 217] width 55 height 9
click at [200, 219] on input "Shipping Address" at bounding box center [197, 217] width 6 height 6
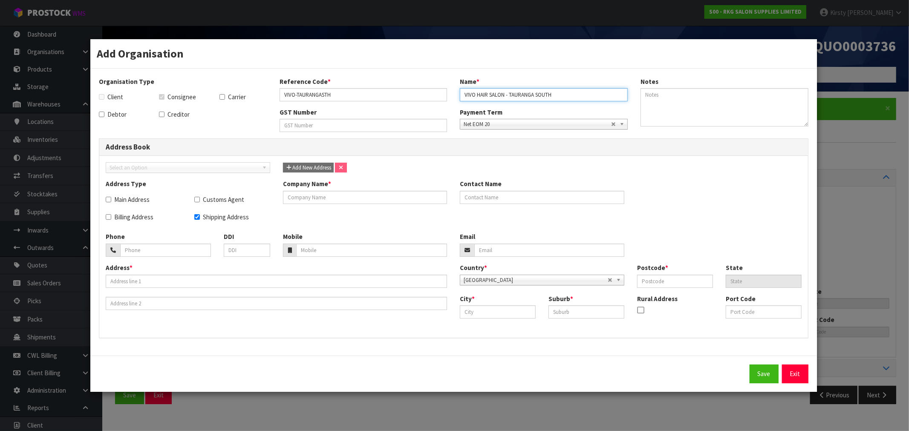
drag, startPoint x: 566, startPoint y: 99, endPoint x: 480, endPoint y: 90, distance: 86.1
click at [441, 98] on div "Reference Code * VIVO-TAURANGASTH Name * VIVO HAIR SALON - TAURANGA SOUTH" at bounding box center [453, 92] width 361 height 31
click at [309, 198] on input "text" at bounding box center [365, 197] width 164 height 13
paste input "VIVO HAIR SALON - TAURANGA SOUTH"
click at [321, 89] on input "VIVO-TAURANGASTH" at bounding box center [364, 94] width 168 height 13
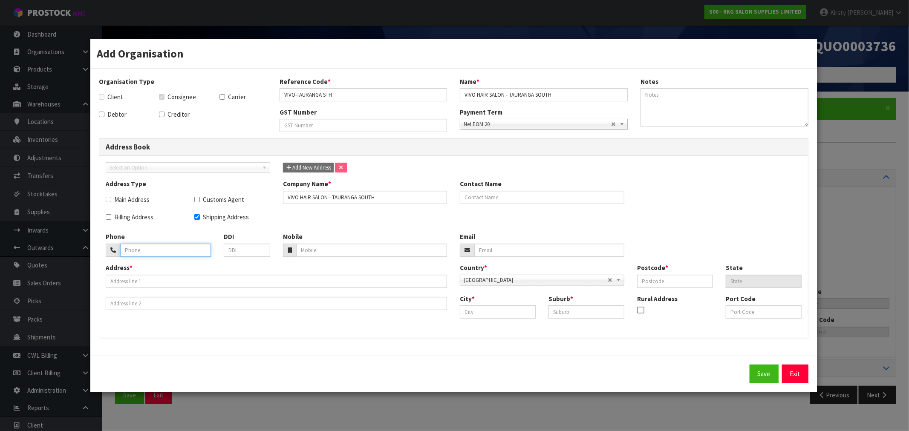
click at [129, 250] on input "tel" at bounding box center [165, 250] width 91 height 13
type input "07-578-7297"
click at [173, 276] on input "text" at bounding box center [276, 281] width 341 height 13
drag, startPoint x: 378, startPoint y: 197, endPoint x: 331, endPoint y: 201, distance: 47.0
click at [331, 201] on input "VIVO HAIR SALON - TAURANGA SOUTH" at bounding box center [365, 197] width 164 height 13
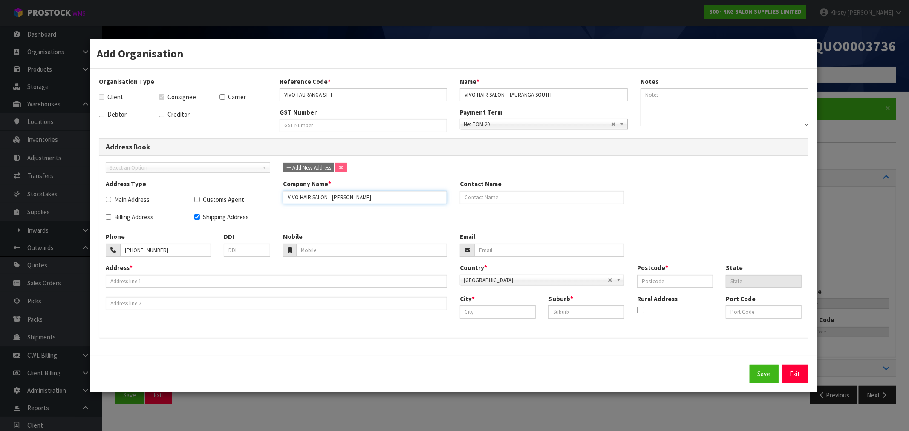
type input "VIVO HAIR SALON - CAMERON RD"
click at [135, 286] on input "text" at bounding box center [276, 281] width 341 height 13
type input "556 CAMERON RD"
type input "kirsty@admin"
type input "3112"
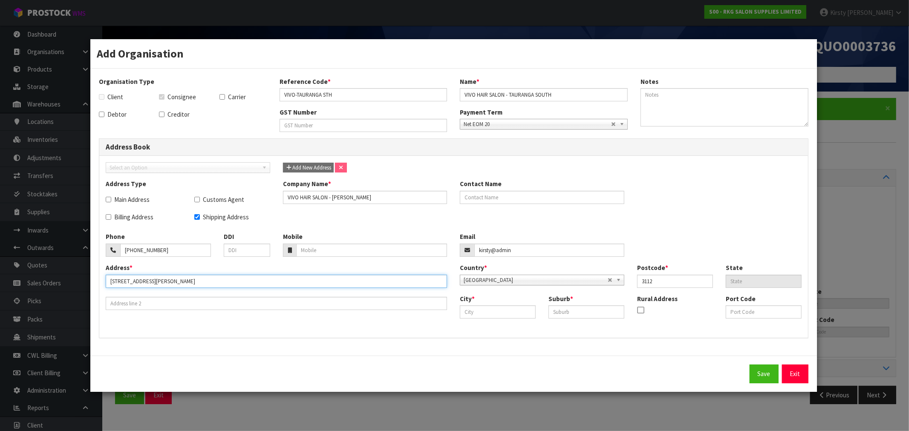
type input "556 CAMERON RD"
drag, startPoint x: 528, startPoint y: 253, endPoint x: 478, endPoint y: 253, distance: 49.4
click at [478, 253] on input "kirsty@admin" at bounding box center [549, 250] width 150 height 13
click at [471, 311] on input "text" at bounding box center [498, 312] width 76 height 13
drag, startPoint x: 499, startPoint y: 317, endPoint x: 434, endPoint y: 321, distance: 65.7
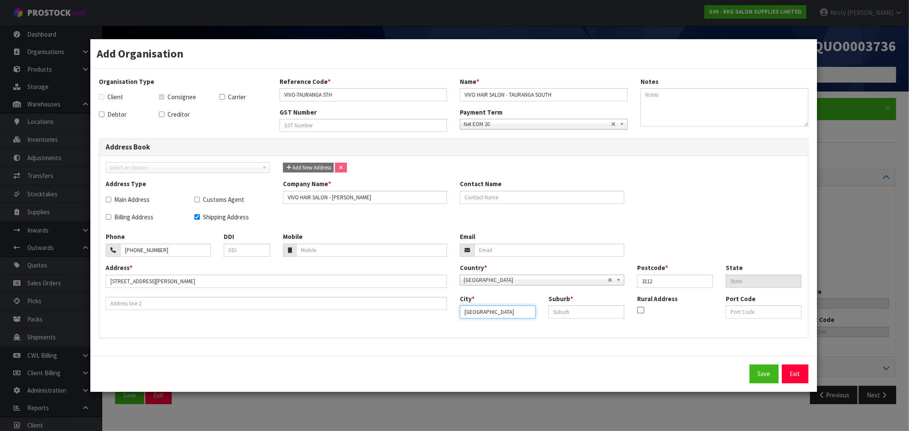
click at [434, 321] on div "Address * 556 CAMERON RD Country * Afghanistan Aland Islands Albania Algeria Am…" at bounding box center [453, 297] width 708 height 68
type input "TAURANGA"
click at [551, 312] on input "text" at bounding box center [586, 312] width 76 height 13
type input "TAURANGA SOUTH"
click at [303, 167] on span "Add New Address" at bounding box center [308, 167] width 46 height 7
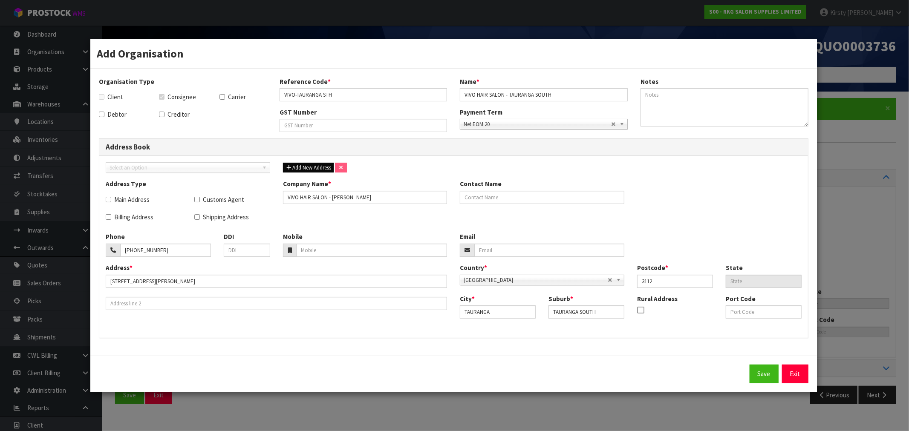
checkbox input "false"
click at [765, 374] on button "Save" at bounding box center [764, 374] width 29 height 18
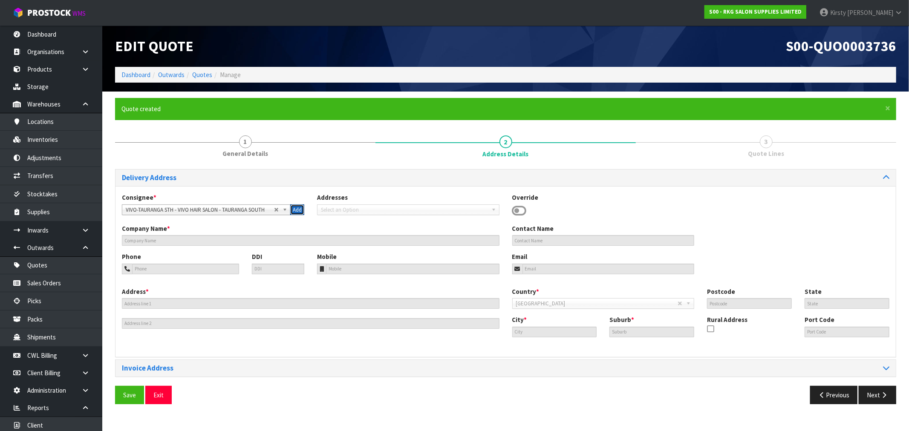
type input "VIVO HAIR SALON - CAMERON RD"
type input "07-578-7297"
type input "556 CAMERON RD"
type input "3112"
type input "TAURANGA"
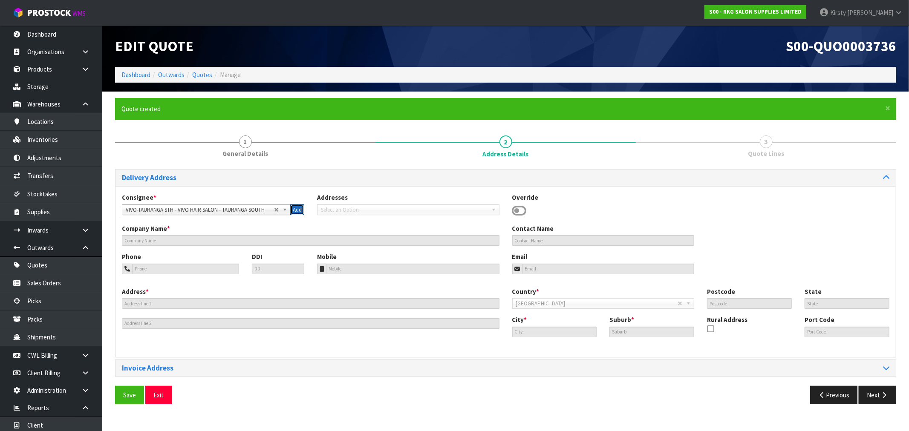
type input "TAURANGA SOUTH"
click at [875, 401] on button "Next" at bounding box center [877, 395] width 37 height 18
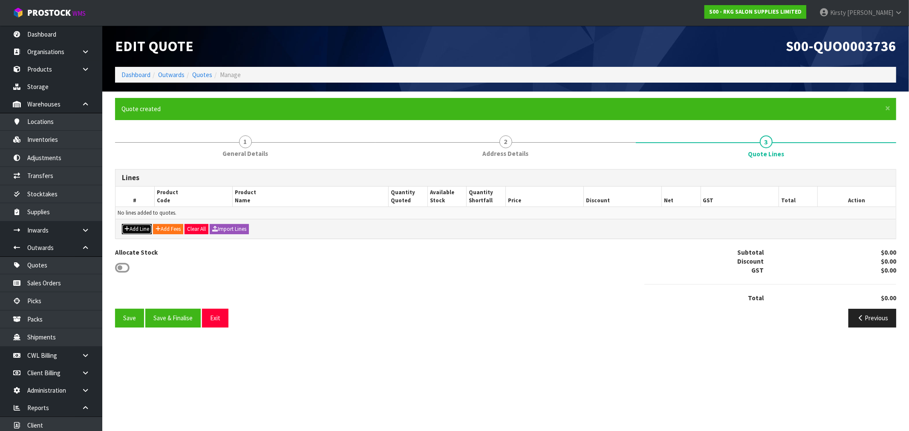
drag, startPoint x: 127, startPoint y: 226, endPoint x: 139, endPoint y: 224, distance: 12.5
click at [130, 226] on button "Add Line" at bounding box center [137, 229] width 30 height 10
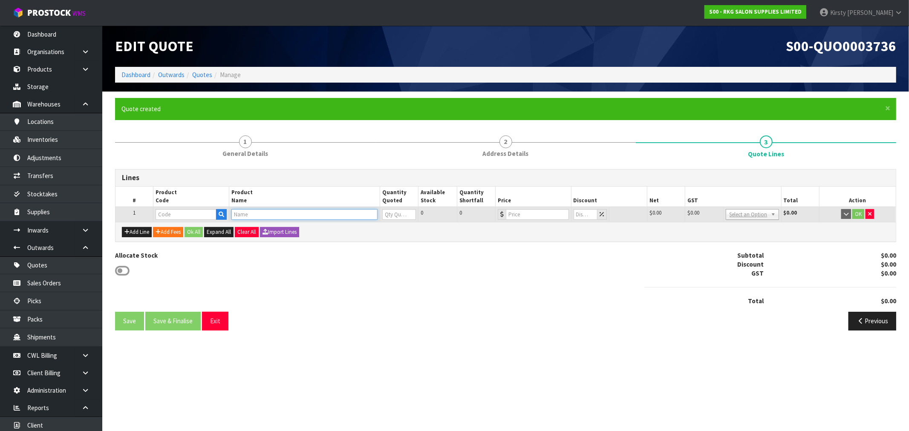
click at [250, 216] on input "text" at bounding box center [304, 214] width 146 height 11
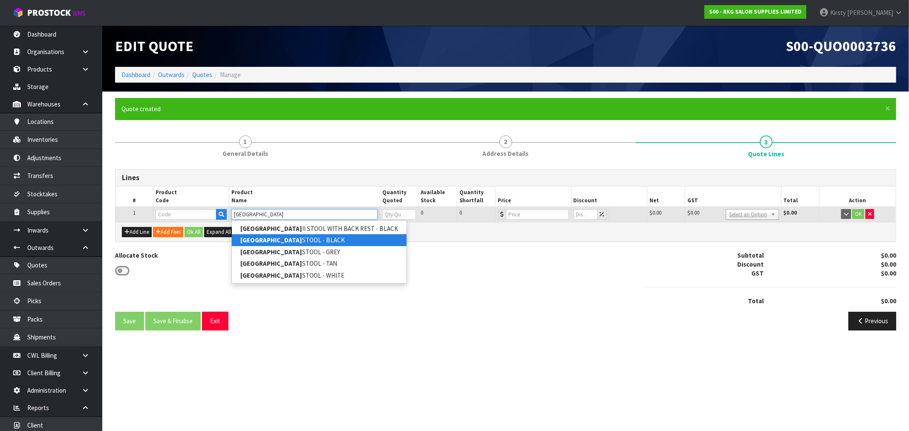
type input "HOBART"
drag, startPoint x: 307, startPoint y: 241, endPoint x: 329, endPoint y: 229, distance: 25.0
click at [308, 239] on link "HOBART STOOL - BLACK" at bounding box center [319, 240] width 175 height 12
type input "HOBART STOOL - BLACK"
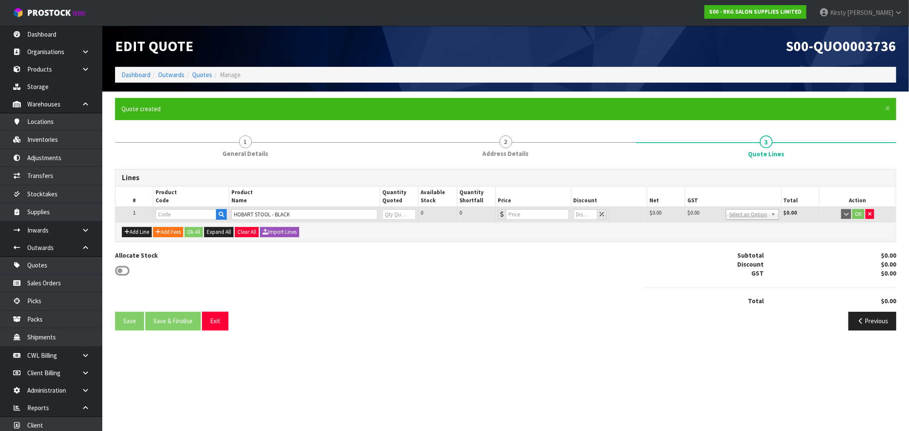
type input "07010102"
type input "0"
type input "120.85"
type input "0"
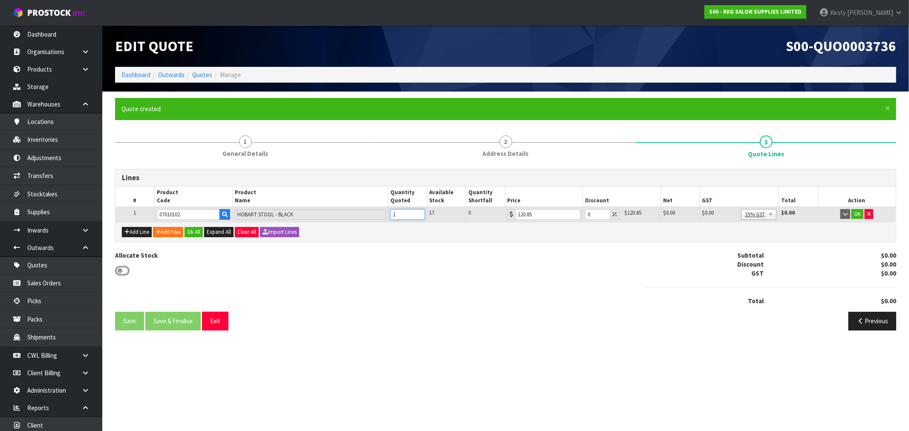
click at [418, 212] on input "1" at bounding box center [407, 214] width 34 height 11
type input "2"
click at [418, 212] on input "2" at bounding box center [407, 214] width 34 height 11
drag, startPoint x: 587, startPoint y: 217, endPoint x: 599, endPoint y: 215, distance: 12.2
click at [599, 215] on input "0" at bounding box center [597, 214] width 25 height 11
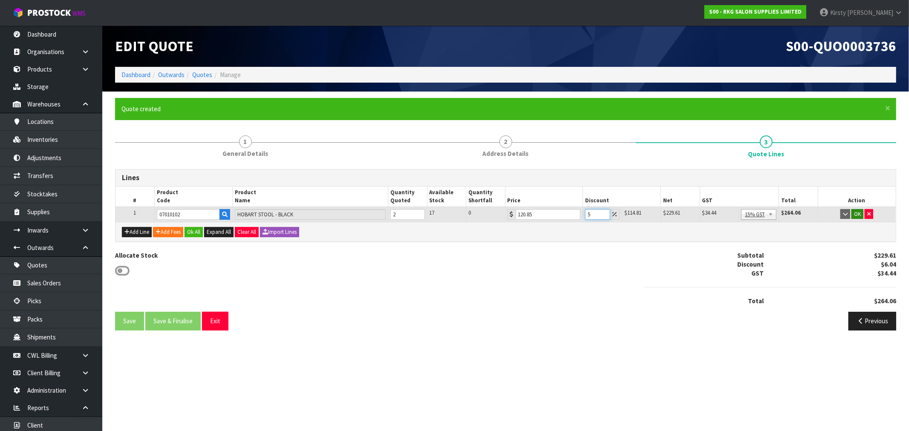
type input "5"
click at [855, 213] on button "OK" at bounding box center [857, 214] width 12 height 10
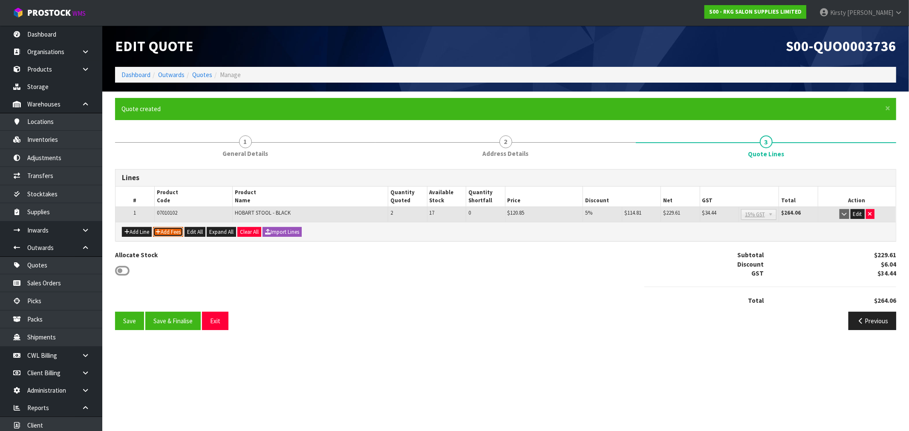
click at [177, 234] on button "Add Fees" at bounding box center [168, 232] width 30 height 10
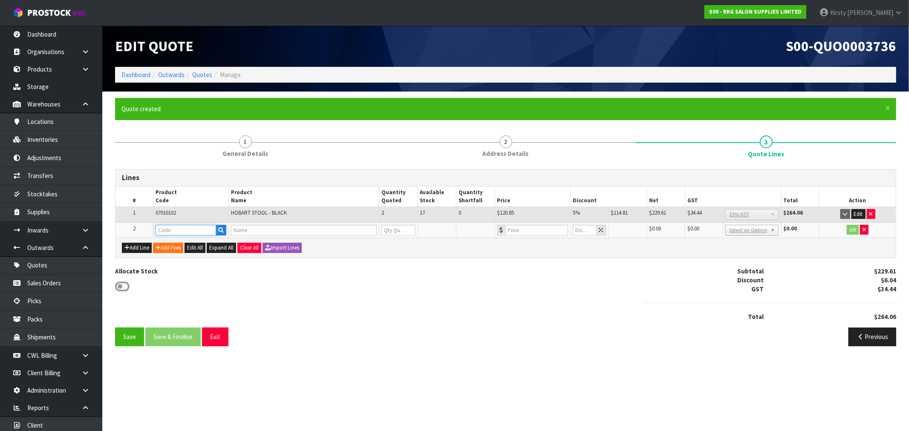
click at [177, 228] on input "text" at bounding box center [186, 230] width 61 height 11
type input "FRE"
click at [178, 242] on link "FRE IGHT" at bounding box center [189, 244] width 67 height 12
type input "FREIGHT"
type input "FREIGHT FEE"
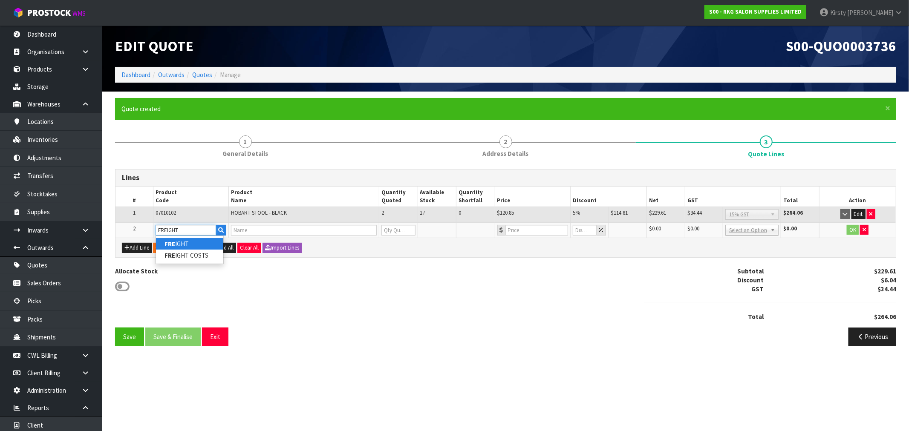
type input "1"
type input "0"
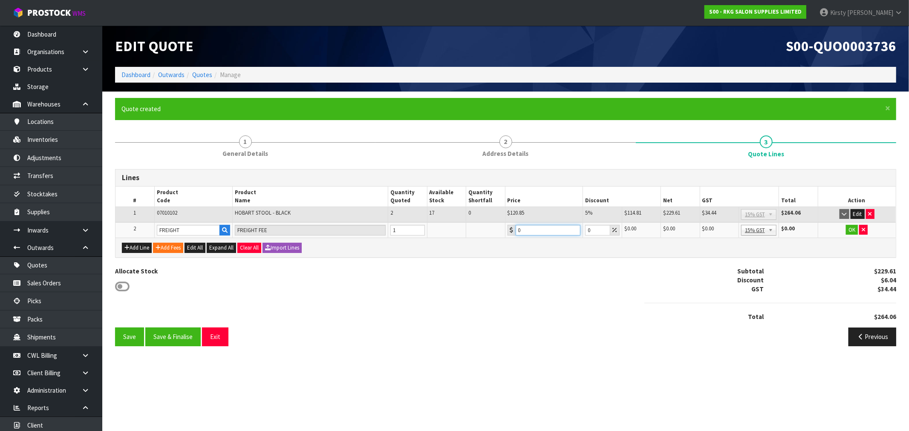
drag, startPoint x: 533, startPoint y: 231, endPoint x: 503, endPoint y: 236, distance: 30.6
click at [503, 236] on tr "2 FREIGHT FREIGHT FEE 1 0 0 $0.00 $0.00 $0.00 $0.00 No GST 15% GST Zero Rated 1…" at bounding box center [505, 230] width 780 height 16
type input "25.90"
click at [849, 228] on button "OK" at bounding box center [852, 230] width 12 height 10
click at [129, 335] on button "Save" at bounding box center [129, 337] width 29 height 18
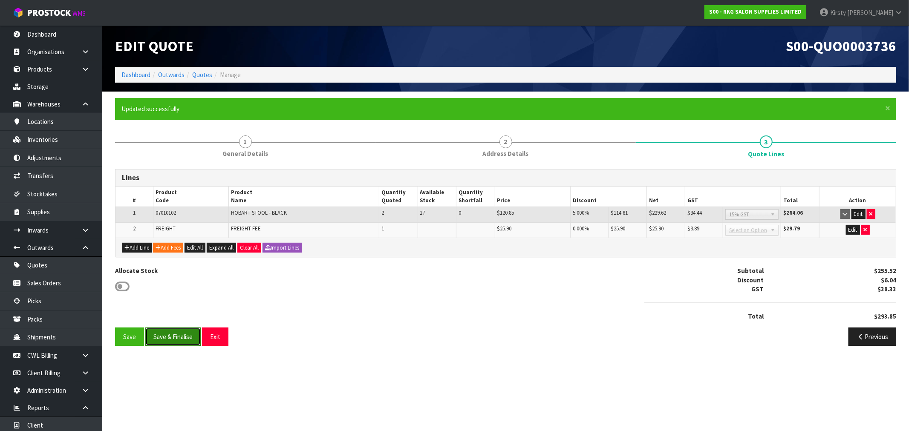
click at [167, 336] on button "Save & Finalise" at bounding box center [172, 337] width 55 height 18
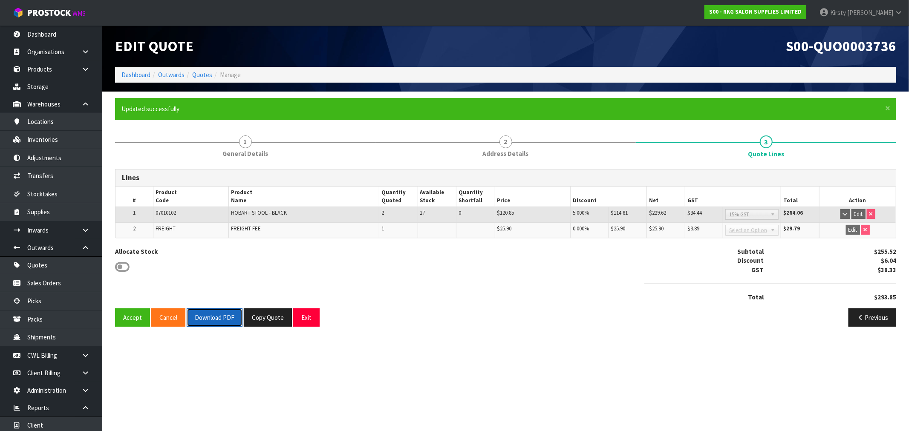
drag, startPoint x: 218, startPoint y: 317, endPoint x: 226, endPoint y: 309, distance: 11.2
click at [219, 316] on button "Download PDF" at bounding box center [215, 318] width 56 height 18
click at [305, 316] on button "Exit" at bounding box center [306, 318] width 26 height 18
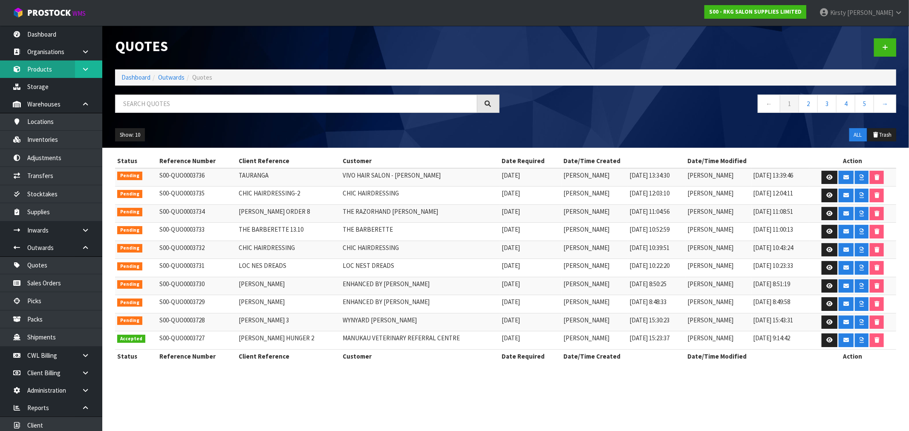
drag, startPoint x: 47, startPoint y: 71, endPoint x: 94, endPoint y: 74, distance: 47.0
click at [48, 70] on link "Products" at bounding box center [51, 69] width 102 height 17
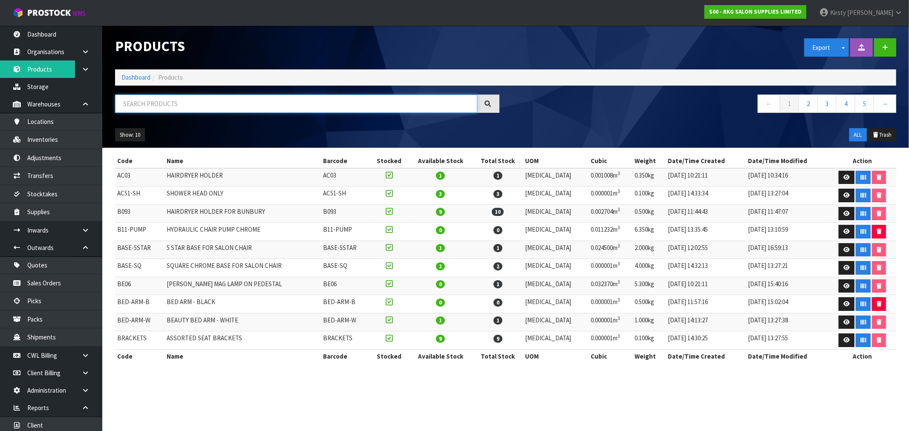
drag, startPoint x: 165, startPoint y: 104, endPoint x: 170, endPoint y: 102, distance: 5.7
click at [167, 103] on input "text" at bounding box center [296, 104] width 362 height 18
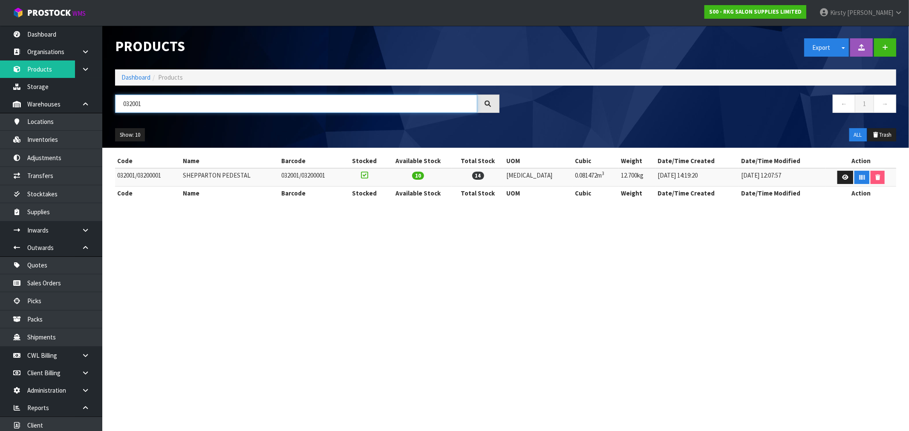
drag, startPoint x: 170, startPoint y: 102, endPoint x: 114, endPoint y: 108, distance: 56.9
click at [114, 108] on div "032001" at bounding box center [307, 107] width 397 height 25
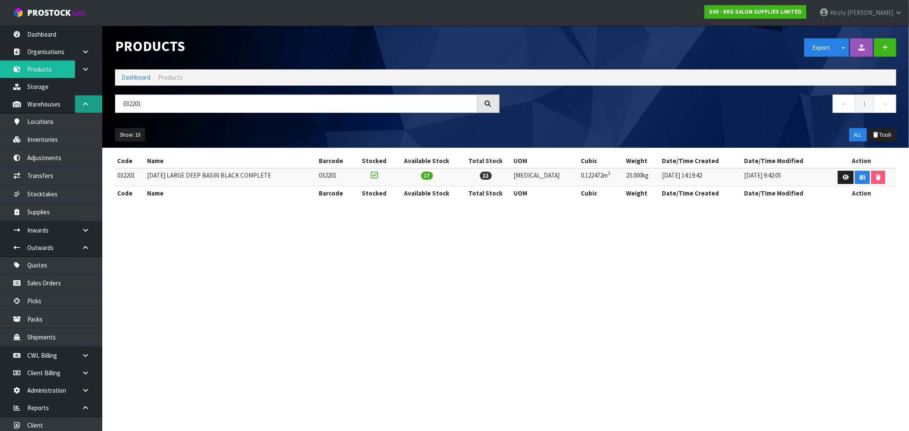
click at [85, 102] on icon at bounding box center [85, 104] width 8 height 6
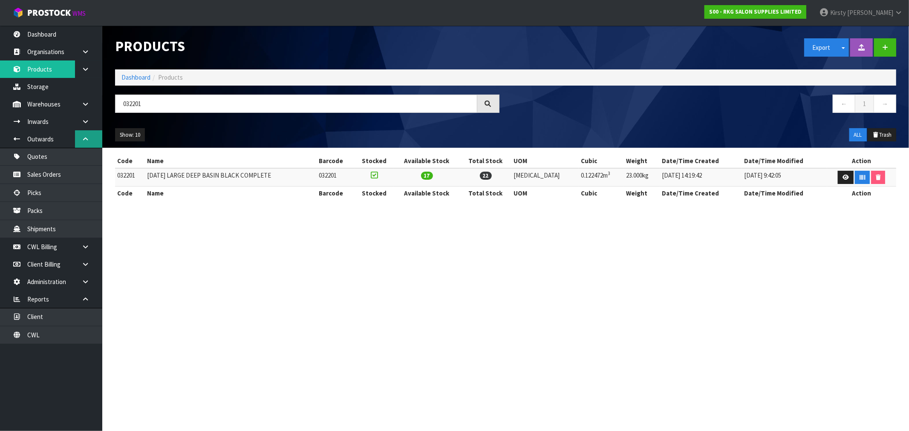
click at [86, 137] on icon at bounding box center [85, 139] width 8 height 6
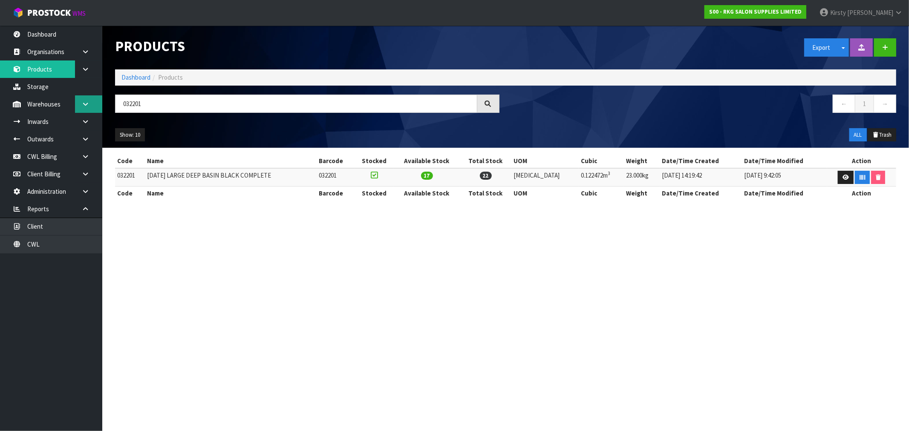
click at [84, 101] on icon at bounding box center [85, 104] width 8 height 6
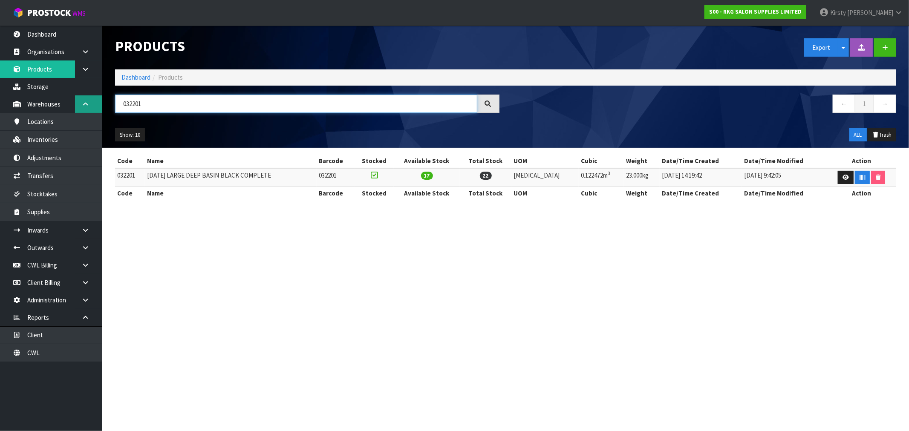
drag, startPoint x: 159, startPoint y: 108, endPoint x: 86, endPoint y: 112, distance: 73.0
click at [87, 112] on body "Toggle navigation ProStock WMS S00 - RKG SALON SUPPLIES LIMITED [PERSON_NAME] L…" at bounding box center [454, 215] width 909 height 431
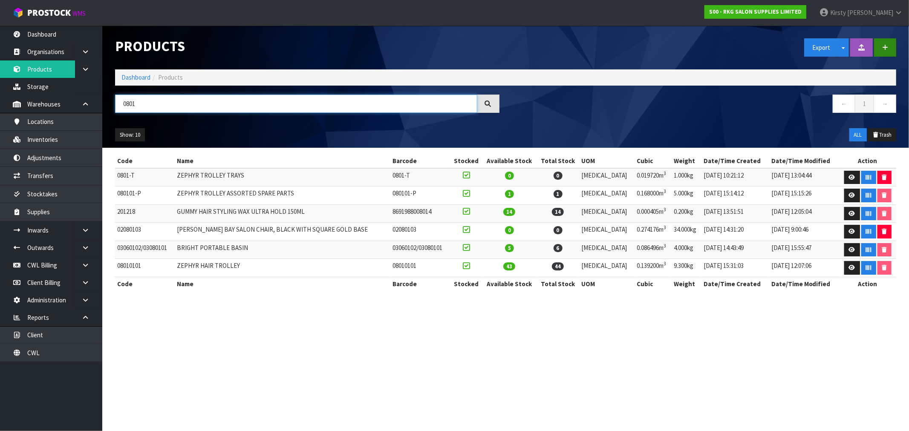
type input "0801"
click at [883, 46] on icon "button" at bounding box center [885, 47] width 6 height 6
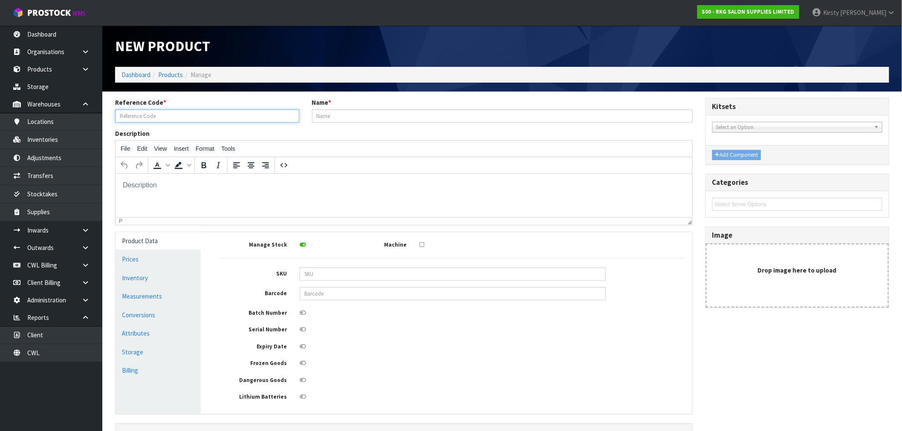
drag, startPoint x: 167, startPoint y: 117, endPoint x: 155, endPoint y: 104, distance: 17.8
click at [165, 112] on input "text" at bounding box center [207, 116] width 184 height 13
type input "0801-TW"
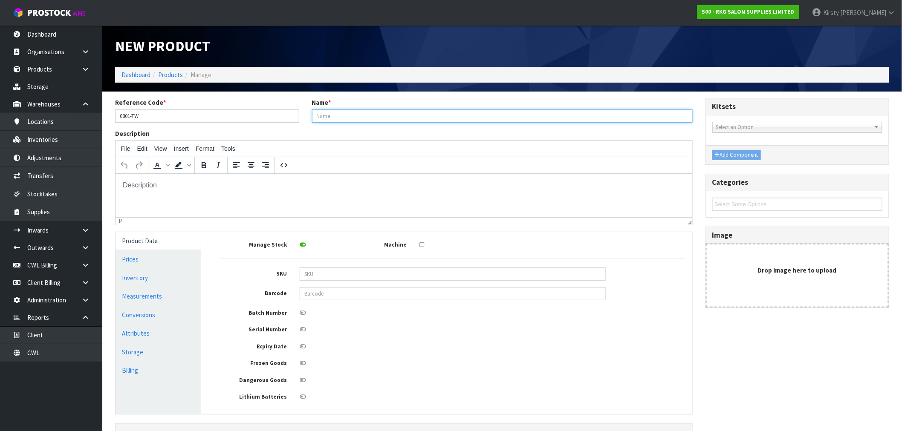
click at [321, 115] on input "text" at bounding box center [502, 116] width 381 height 13
type input "ZEPHYR TROLLEY WHEELS/CASTORS"
click at [126, 261] on link "Prices" at bounding box center [157, 259] width 85 height 17
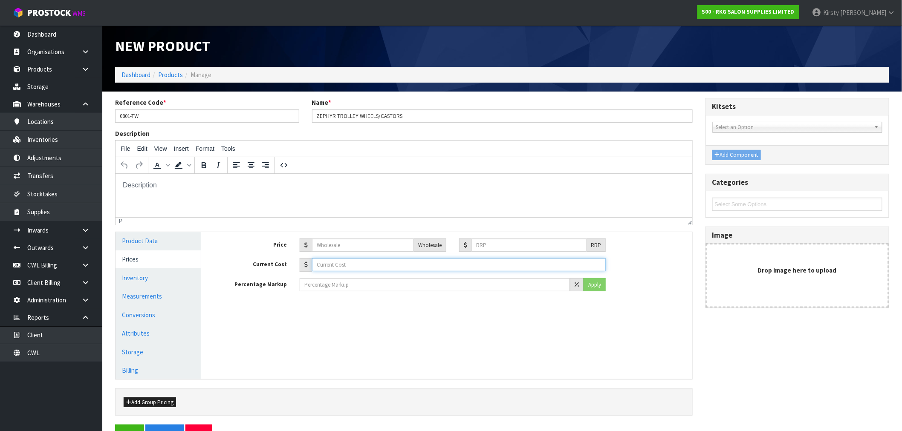
click at [345, 267] on input "text" at bounding box center [459, 264] width 294 height 13
type input "0.00"
click at [130, 273] on link "Inventory" at bounding box center [157, 277] width 85 height 17
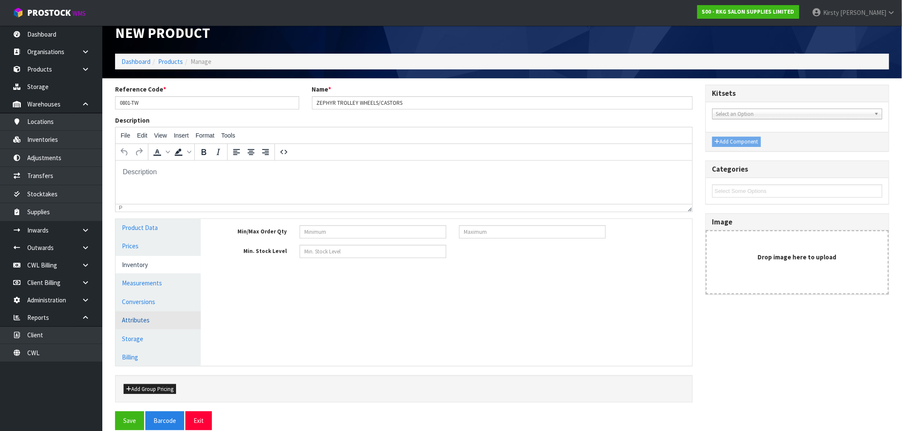
scroll to position [25, 0]
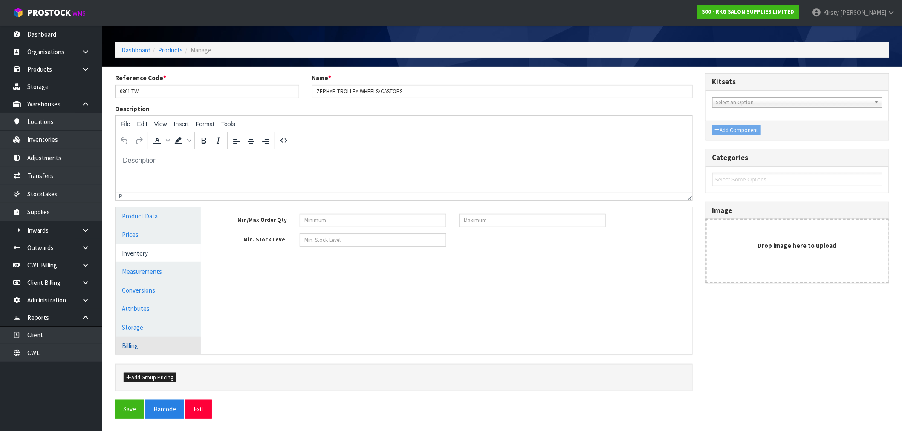
click at [139, 346] on link "Billing" at bounding box center [157, 345] width 85 height 17
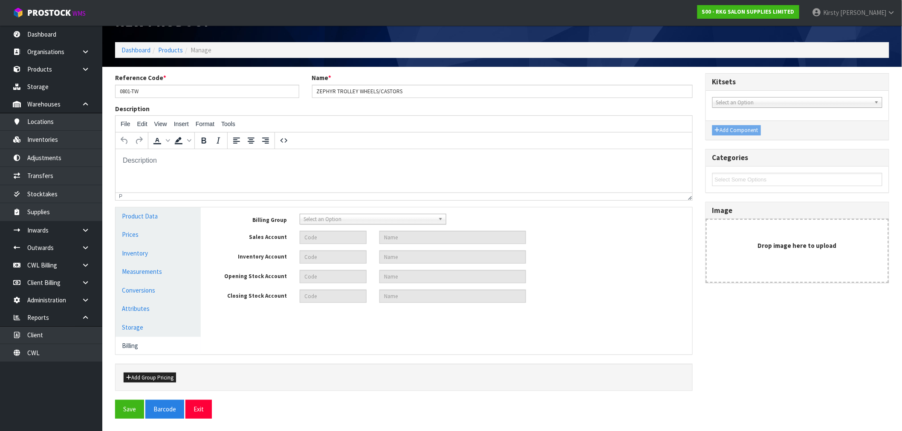
click at [317, 220] on span "Select an Option" at bounding box center [368, 219] width 131 height 10
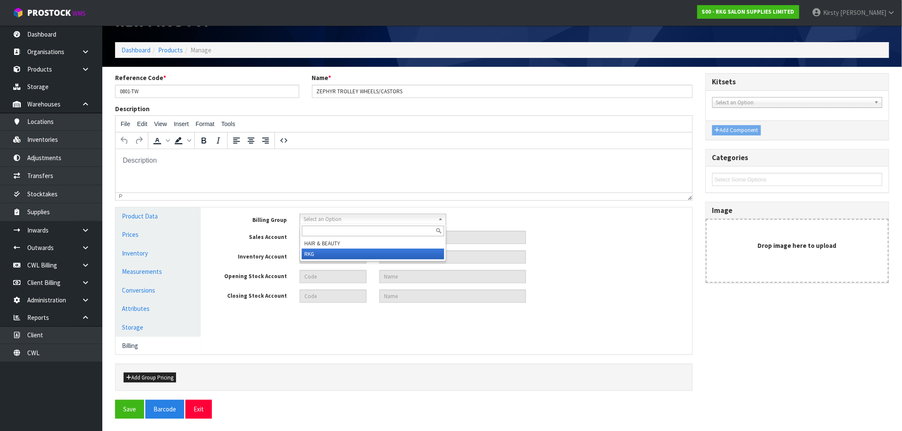
click at [319, 251] on li "RKG" at bounding box center [373, 254] width 142 height 11
type input "1105"
type input "SALES- PRODUCTS RKG"
type input "9150"
type input "INVENTORY RKG"
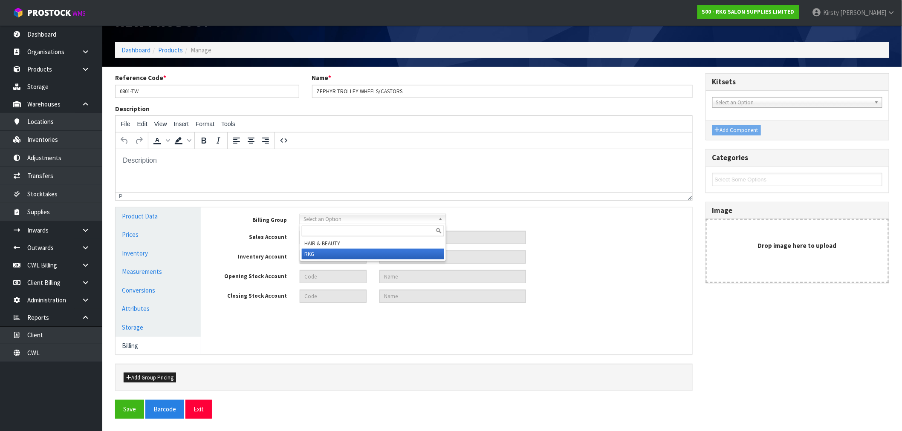
type input "2100"
type input "OPENING STOCK RKG"
type input "2104"
type input "CLOSING STOCK RKG"
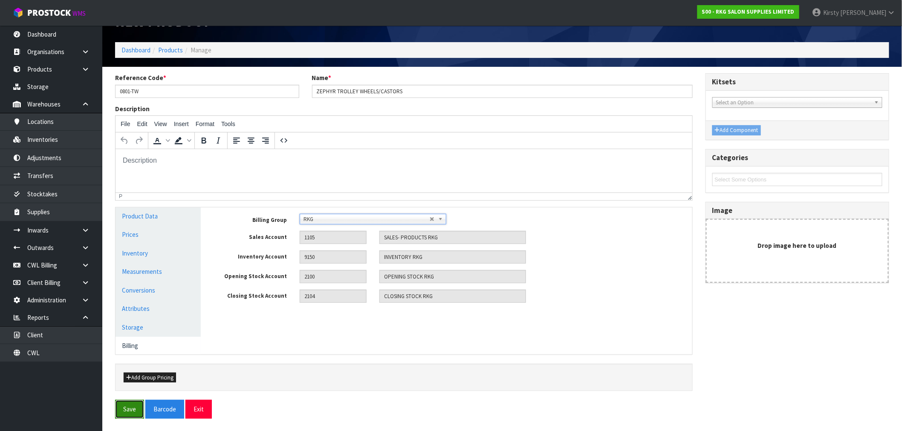
drag, startPoint x: 125, startPoint y: 409, endPoint x: 125, endPoint y: 405, distance: 4.7
click at [125, 407] on button "Save" at bounding box center [129, 409] width 29 height 18
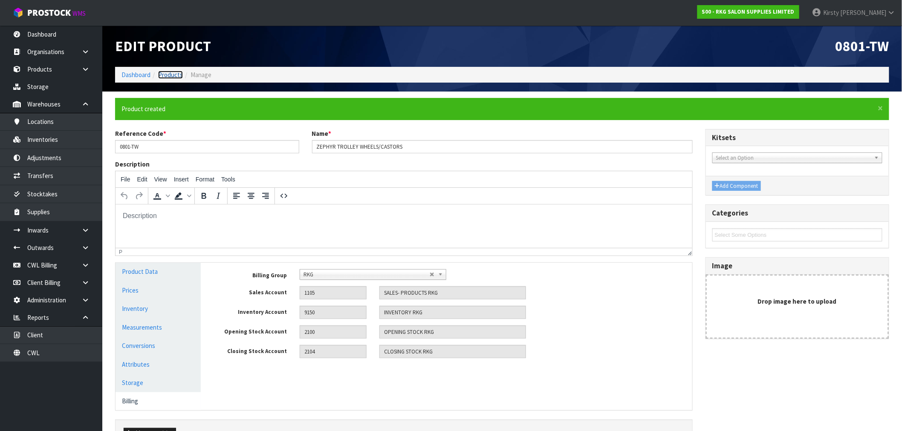
click at [165, 75] on link "Products" at bounding box center [170, 75] width 25 height 8
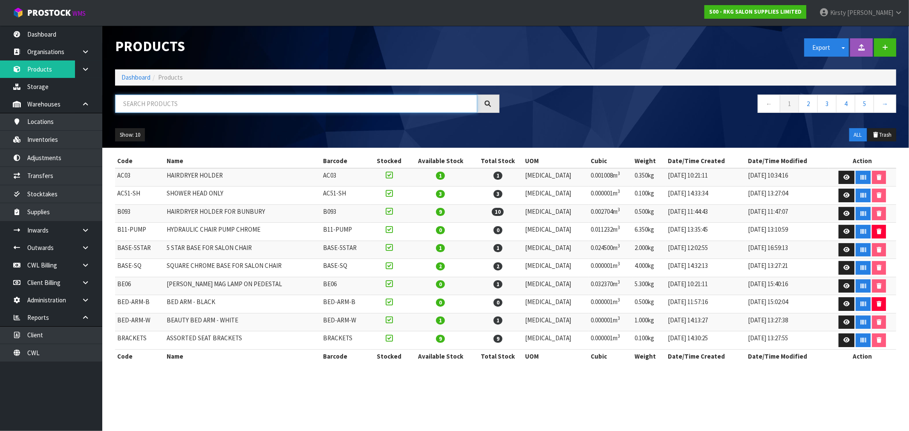
drag, startPoint x: 173, startPoint y: 103, endPoint x: 179, endPoint y: 82, distance: 21.4
click at [173, 102] on input "text" at bounding box center [296, 104] width 362 height 18
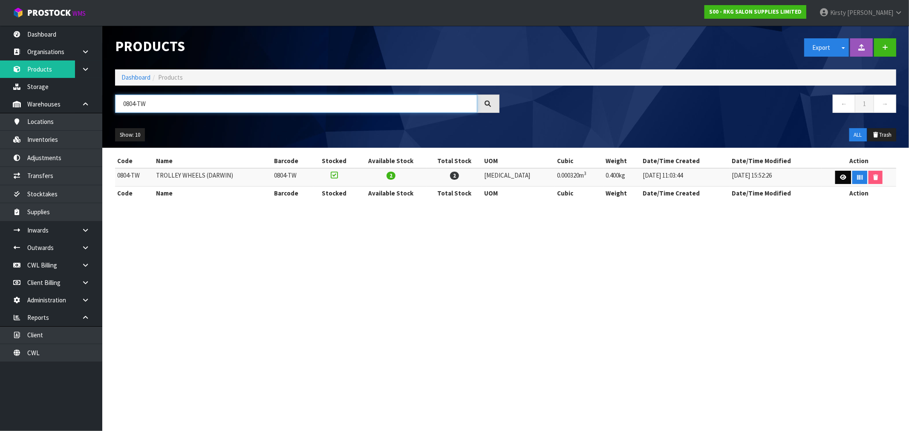
type input "0804-TW"
click at [840, 176] on icon at bounding box center [843, 178] width 6 height 6
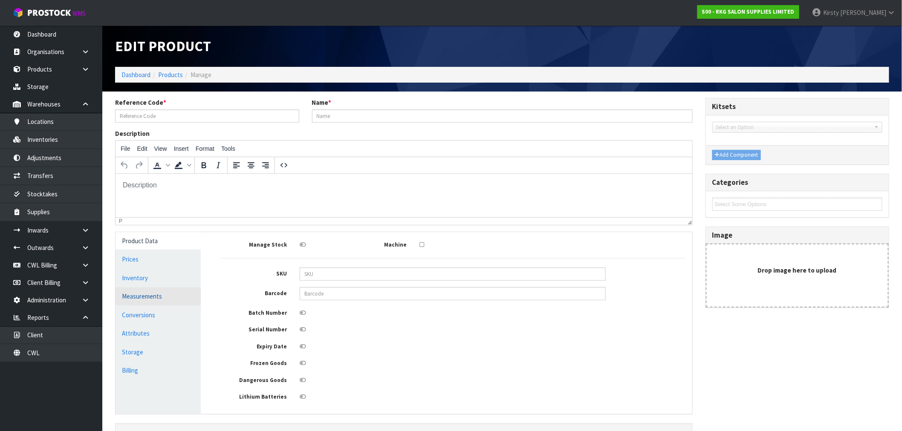
type input "0804-TW"
type input "TROLLEY WHEELS (DARWIN)"
type input "10"
type input "8"
type input "4"
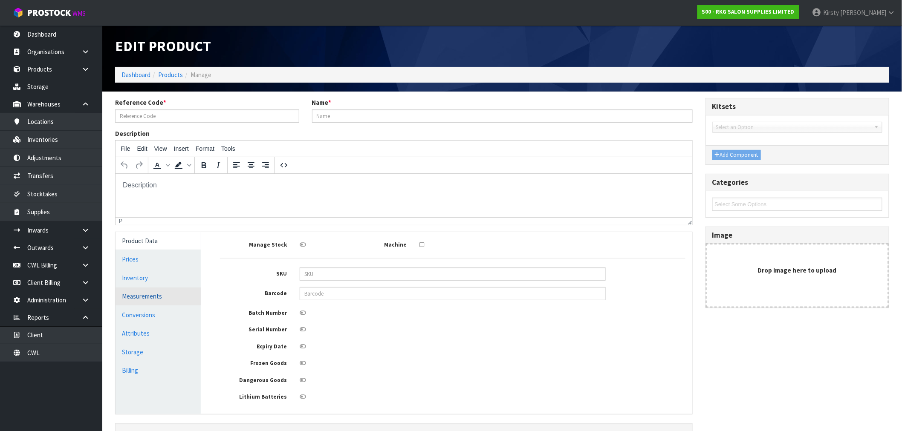
type input "0.00032"
type input "0.4"
click at [127, 296] on link "Measurements" at bounding box center [157, 296] width 85 height 17
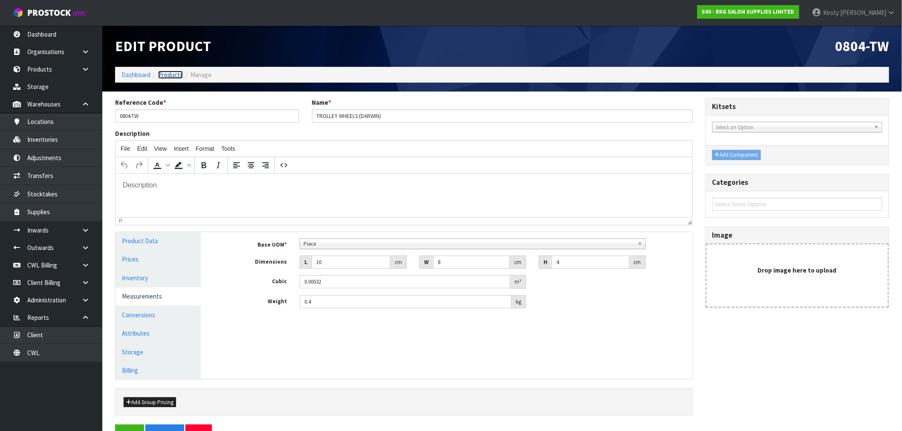
click at [164, 75] on link "Products" at bounding box center [170, 75] width 25 height 8
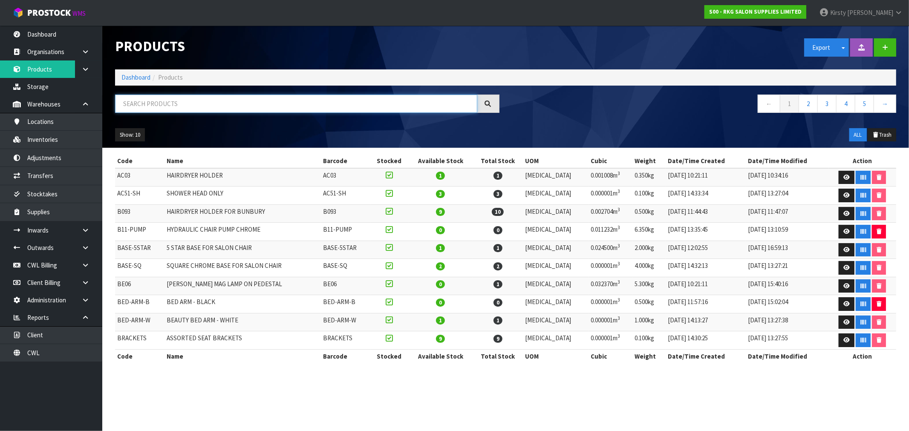
click at [187, 103] on input "text" at bounding box center [296, 104] width 362 height 18
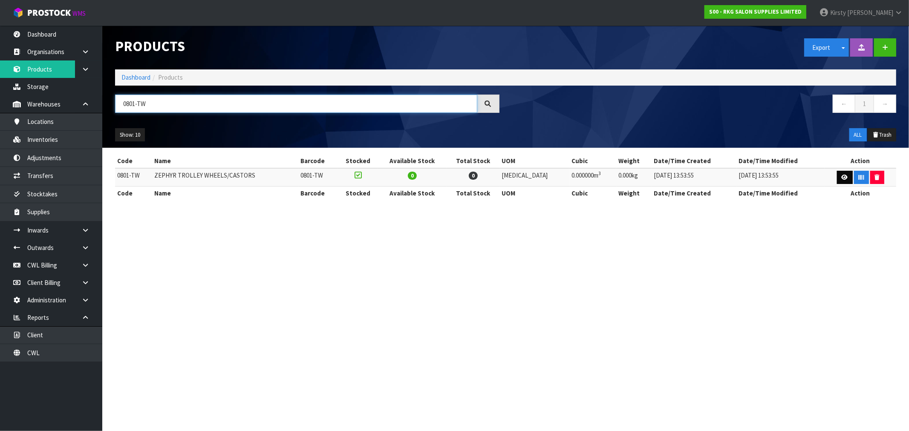
type input "0801-TW"
click at [842, 179] on icon at bounding box center [845, 178] width 6 height 6
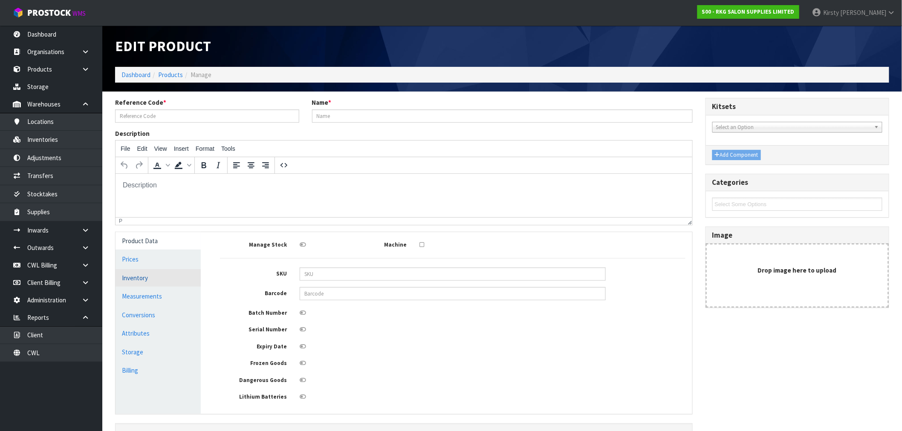
type input "0801-TW"
type input "ZEPHYR TROLLEY WHEELS/CASTORS"
type input "0"
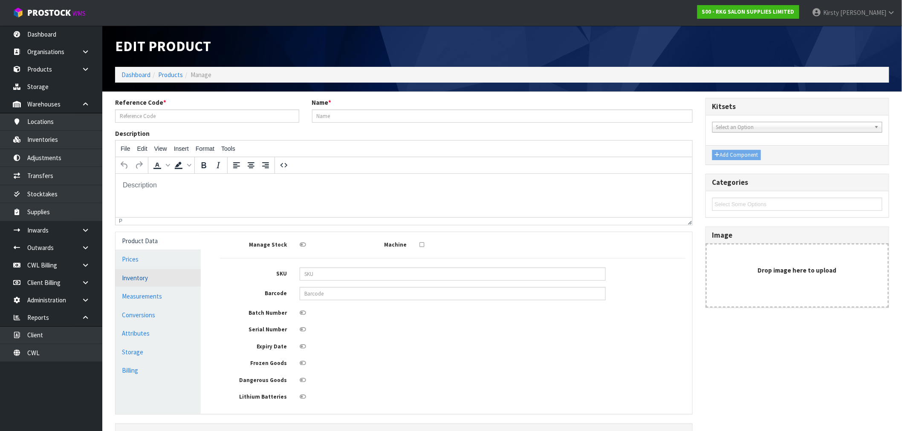
type input "0"
drag, startPoint x: 134, startPoint y: 293, endPoint x: 249, endPoint y: 283, distance: 115.9
click at [136, 292] on link "Measurements" at bounding box center [157, 296] width 85 height 17
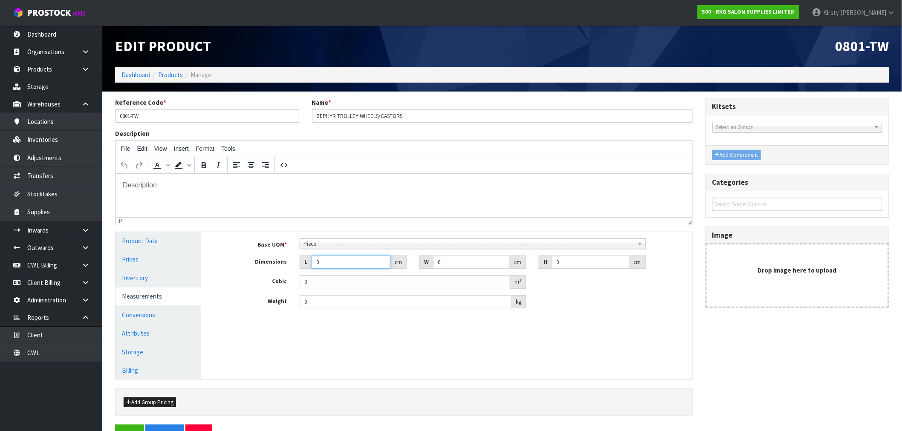
click at [313, 265] on input "0" at bounding box center [350, 262] width 79 height 13
type input "1"
type input "0.000001"
type input "10"
type input "8"
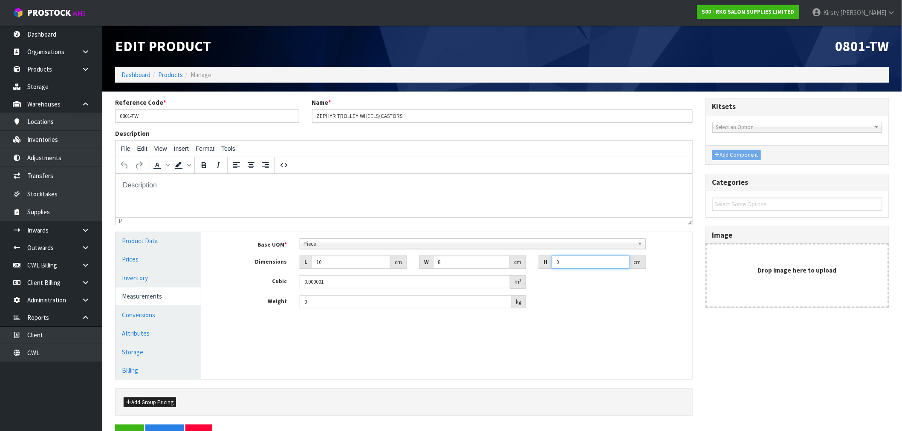
type input "4"
type input "0.00032"
type input "4"
type input "0.4"
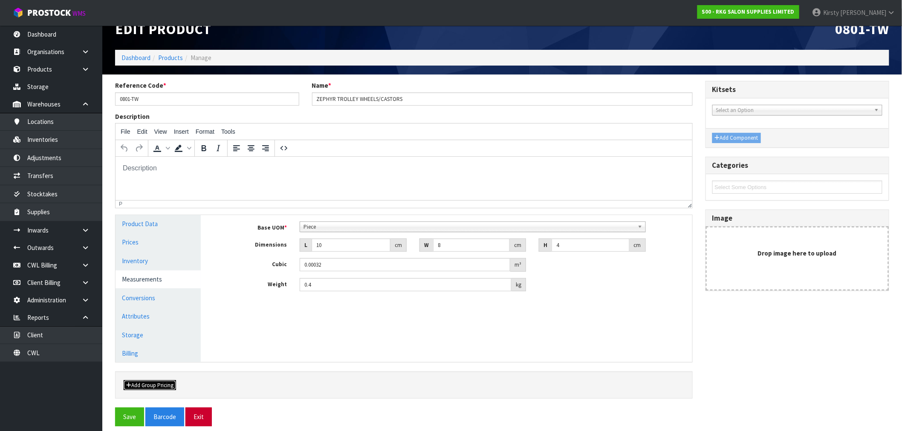
scroll to position [25, 0]
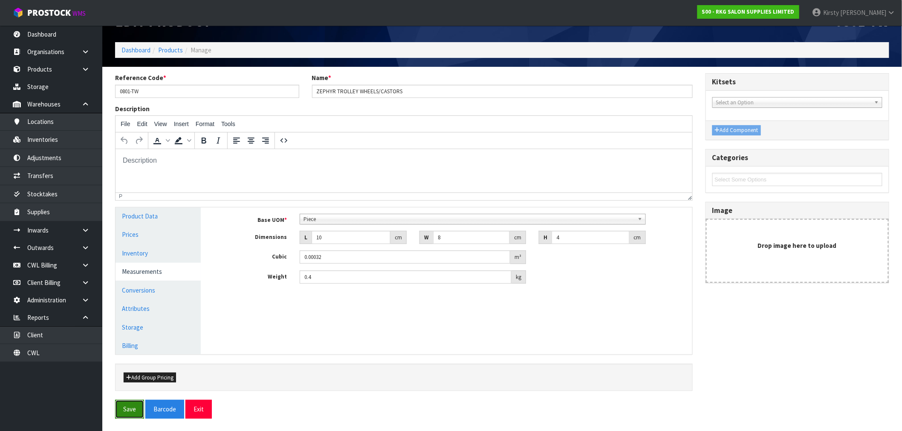
click at [135, 407] on button "Save" at bounding box center [129, 409] width 29 height 18
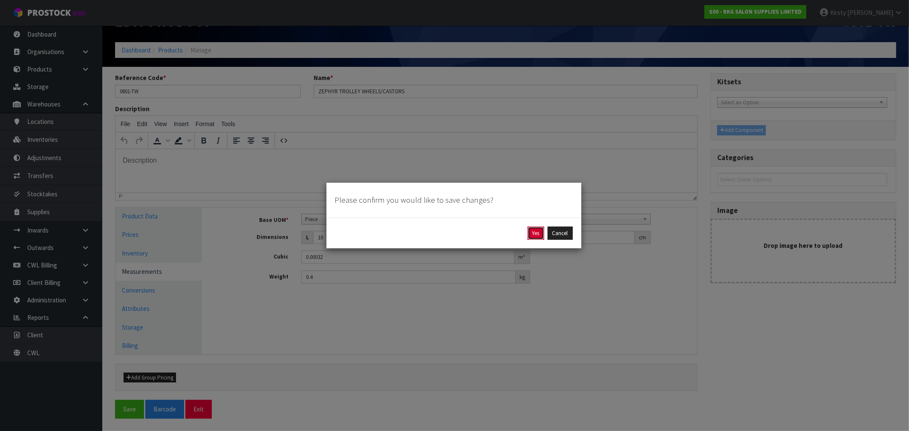
click at [537, 235] on button "Yes" at bounding box center [536, 234] width 17 height 14
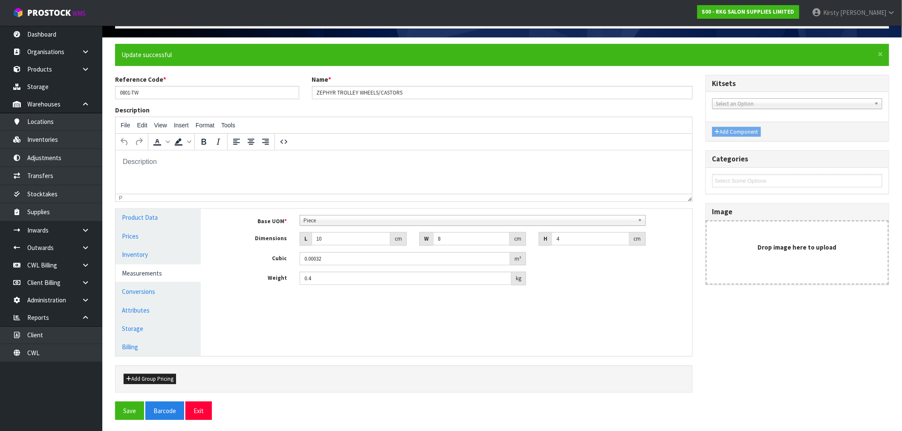
scroll to position [56, 0]
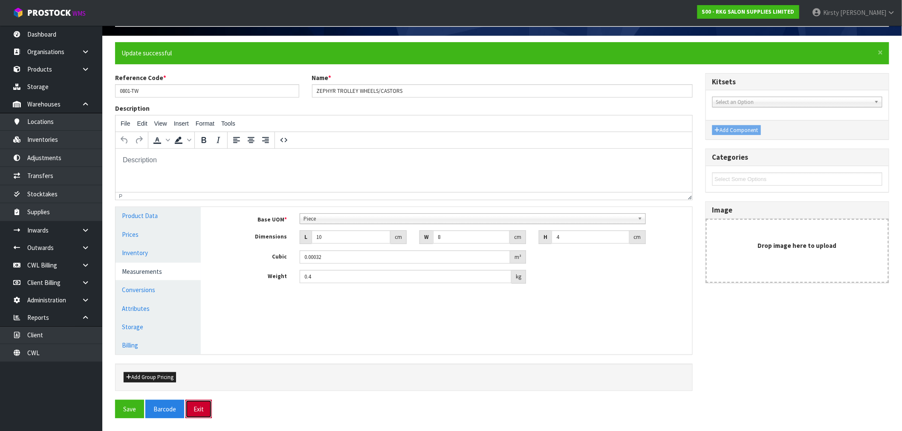
drag, startPoint x: 199, startPoint y: 410, endPoint x: 193, endPoint y: 404, distance: 9.6
click at [199, 409] on button "Exit" at bounding box center [198, 409] width 26 height 18
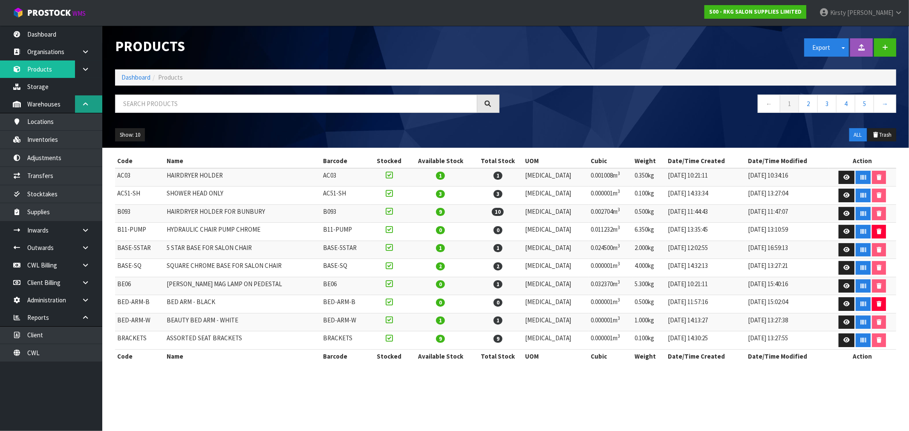
click at [86, 101] on icon at bounding box center [85, 104] width 8 height 6
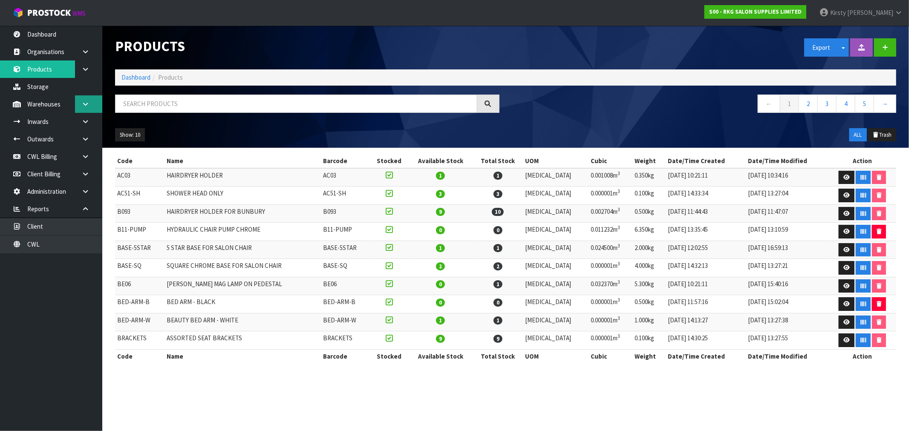
click at [83, 102] on icon at bounding box center [85, 104] width 8 height 6
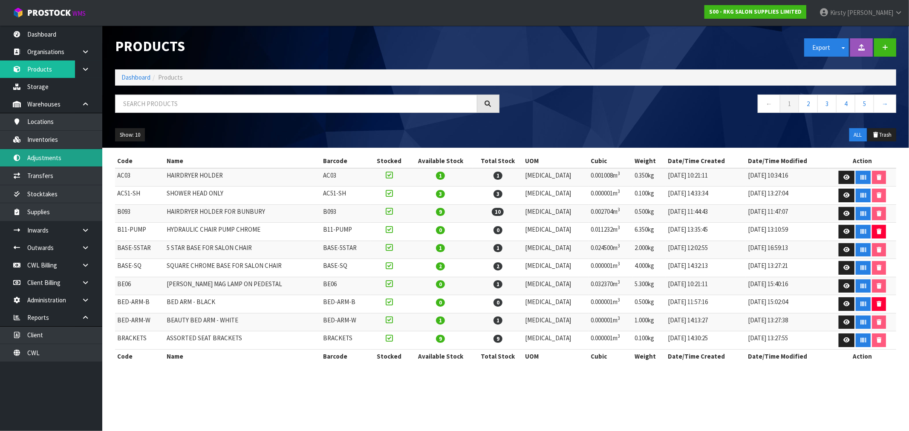
click at [46, 156] on link "Adjustments" at bounding box center [51, 157] width 102 height 17
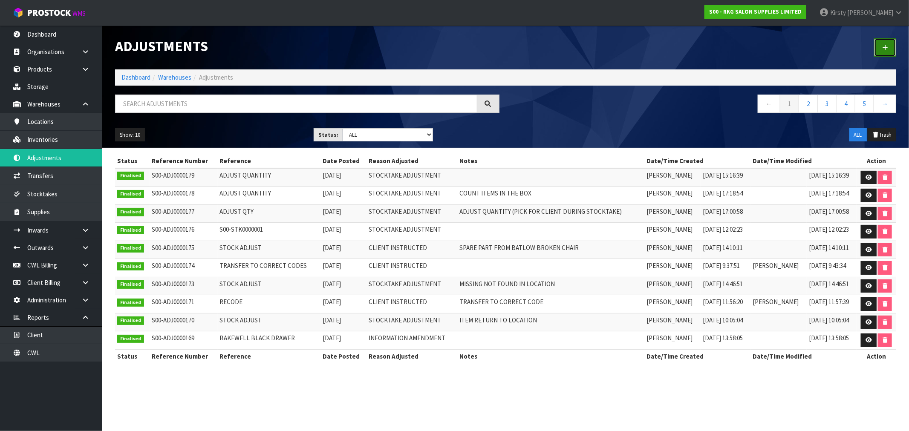
click at [881, 48] on link at bounding box center [885, 47] width 22 height 18
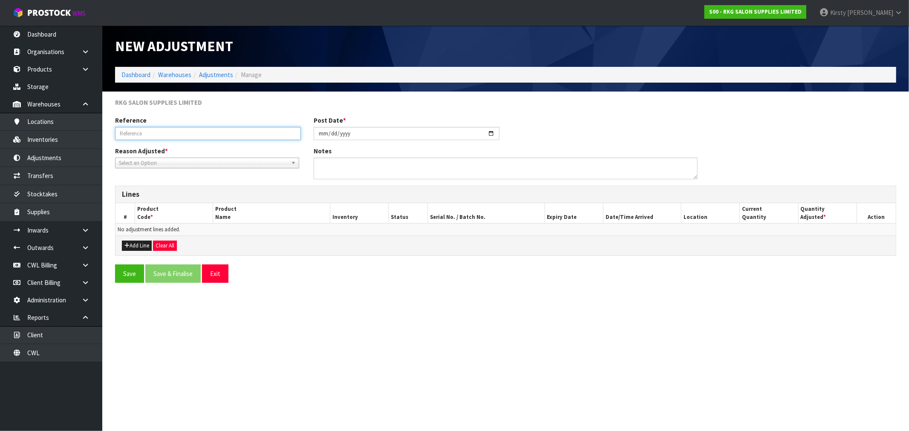
click at [153, 133] on input "text" at bounding box center [208, 133] width 186 height 13
type input "P"
type input "TROLLEY PARTS"
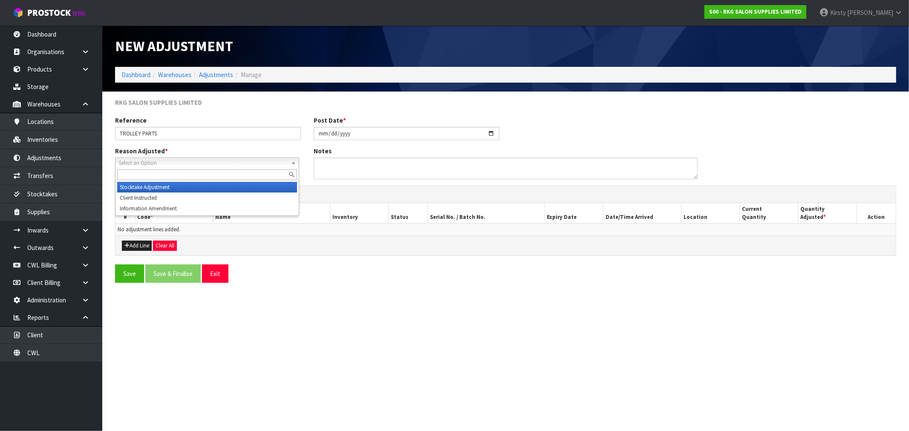
click at [147, 162] on span "Select an Option" at bounding box center [203, 163] width 169 height 10
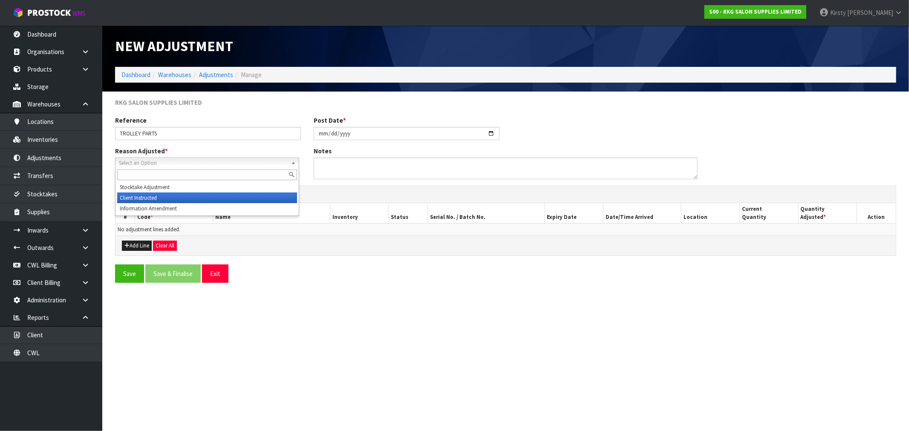
click at [146, 195] on li "Client Instructed" at bounding box center [207, 198] width 180 height 11
click at [130, 247] on button "Add Line" at bounding box center [137, 246] width 30 height 10
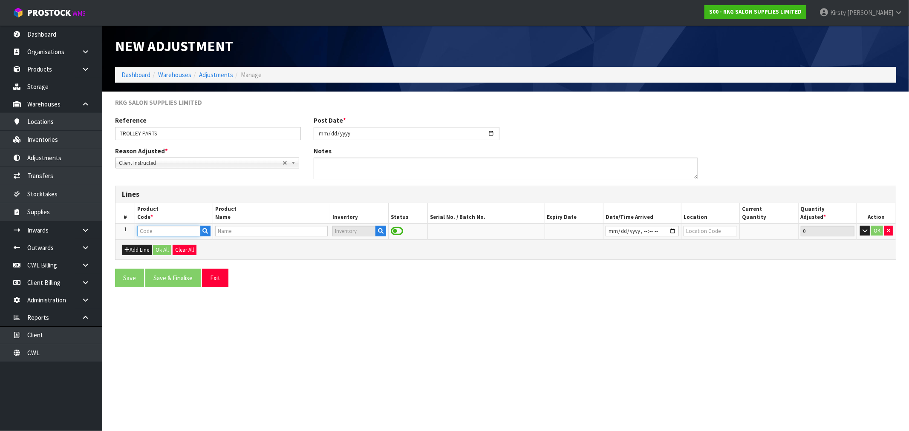
click at [147, 234] on input "text" at bounding box center [168, 231] width 63 height 11
type input "080101"
click at [160, 245] on strong "080101" at bounding box center [156, 246] width 20 height 8
type input "080101-P"
type input "ZEPHYR TROLLEY ASSORTED SPARE PARTS"
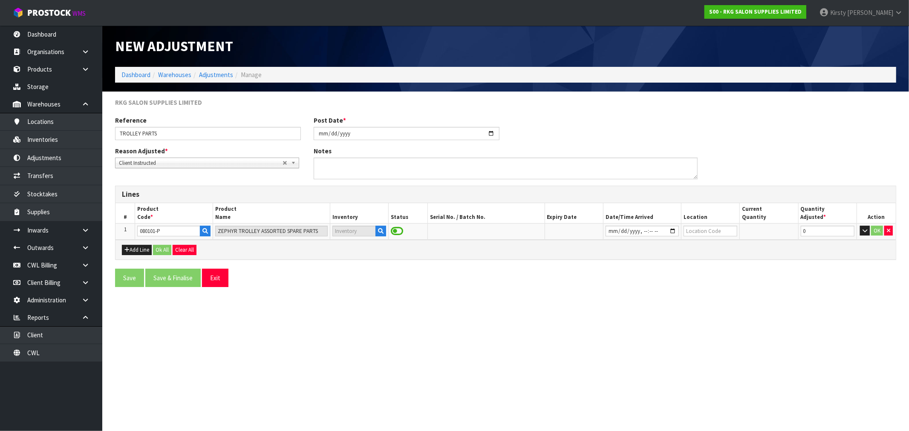
click at [392, 233] on span at bounding box center [397, 231] width 12 height 11
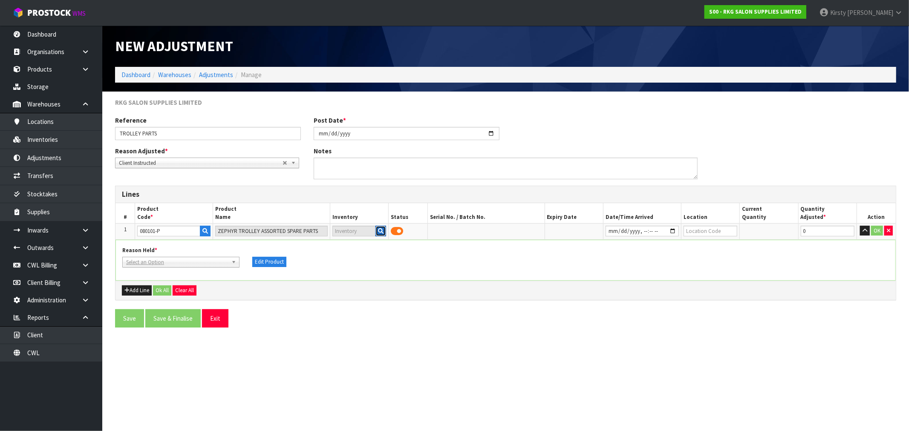
click at [382, 232] on icon "button" at bounding box center [381, 231] width 6 height 6
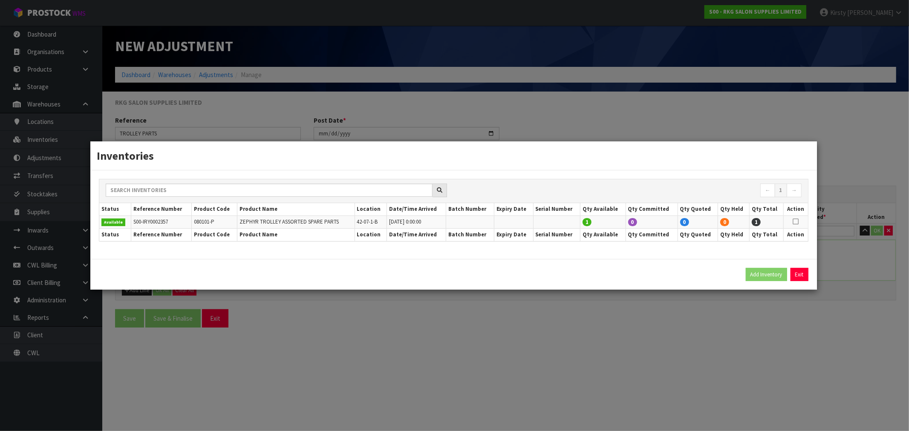
click at [795, 222] on icon at bounding box center [796, 222] width 6 height 0
click at [761, 274] on button "Add Inventory" at bounding box center [766, 275] width 41 height 14
type input "S00-IRY0002357"
type input "2024-10-23T00:00"
type input "42-07-1-B"
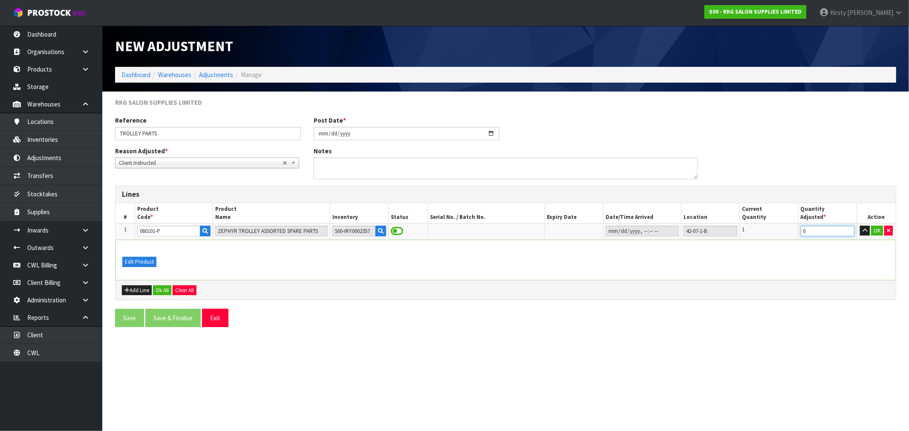
drag, startPoint x: 813, startPoint y: 232, endPoint x: 791, endPoint y: 234, distance: 21.9
click at [791, 235] on tr "1 080101-P ZEPHYR TROLLEY ASSORTED SPARE PARTS S00-IRY0002357 42-07-1-B 1 0 OK" at bounding box center [505, 231] width 780 height 16
type input "-1"
click at [879, 231] on button "OK" at bounding box center [877, 231] width 12 height 10
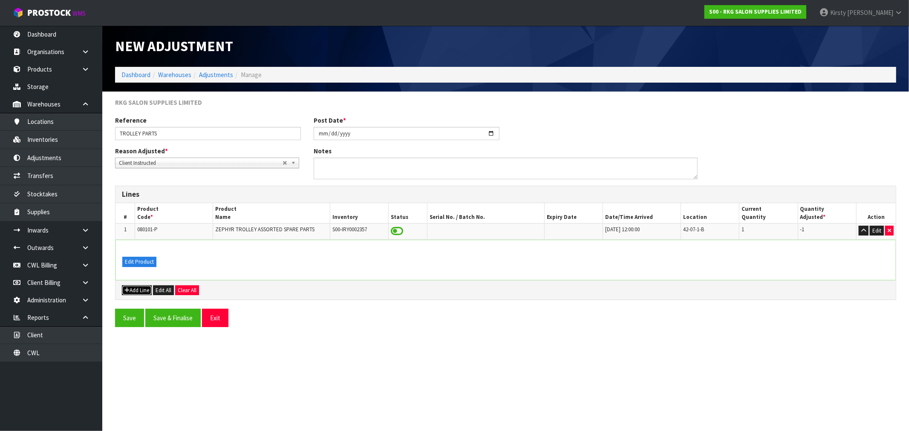
click at [140, 289] on button "Add Line" at bounding box center [137, 290] width 30 height 10
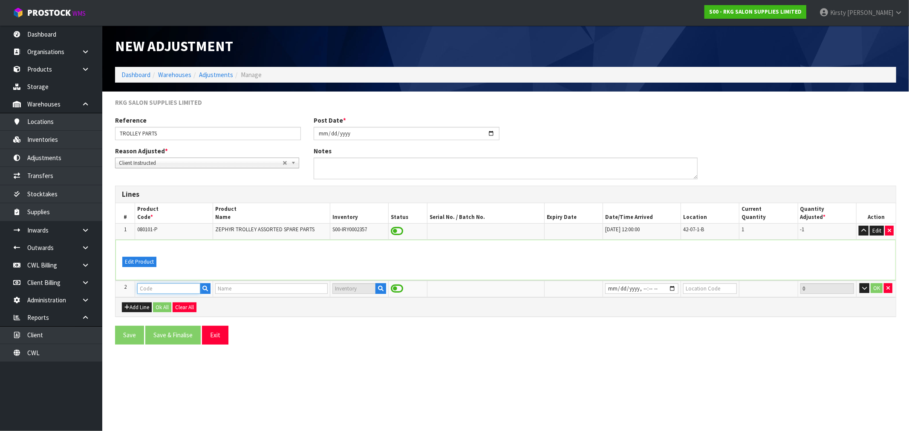
drag, startPoint x: 159, startPoint y: 288, endPoint x: 163, endPoint y: 283, distance: 7.3
click at [161, 284] on input "text" at bounding box center [168, 288] width 63 height 11
type input "0801"
click at [166, 323] on link "0801 01-P" at bounding box center [171, 327] width 67 height 12
type input "080101-P"
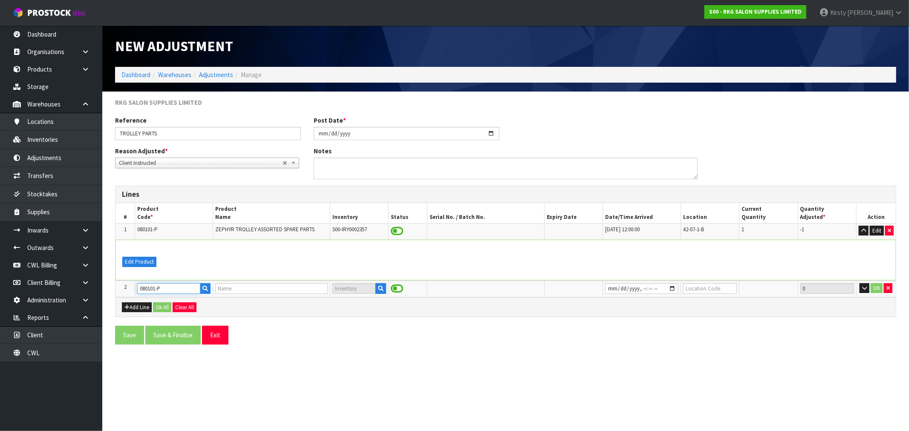
type input "ZEPHYR TROLLEY ASSORTED SPARE PARTS"
click at [611, 287] on input "datetime-local" at bounding box center [641, 288] width 73 height 11
click at [692, 286] on input "text" at bounding box center [710, 288] width 54 height 11
type input "75-06-1-C"
drag, startPoint x: 811, startPoint y: 291, endPoint x: 790, endPoint y: 292, distance: 21.3
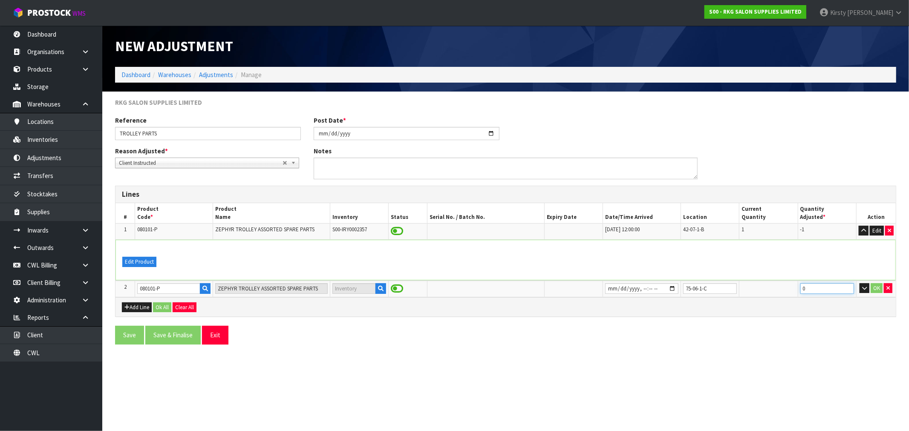
click at [792, 292] on tr "2 080101-P ZEPHYR TROLLEY ASSORTED SPARE PARTS 75-06-1-C 0 OK" at bounding box center [505, 289] width 780 height 17
type input "1"
click at [656, 290] on input "datetime-local" at bounding box center [641, 288] width 73 height 11
click at [891, 288] on button "button" at bounding box center [888, 288] width 9 height 10
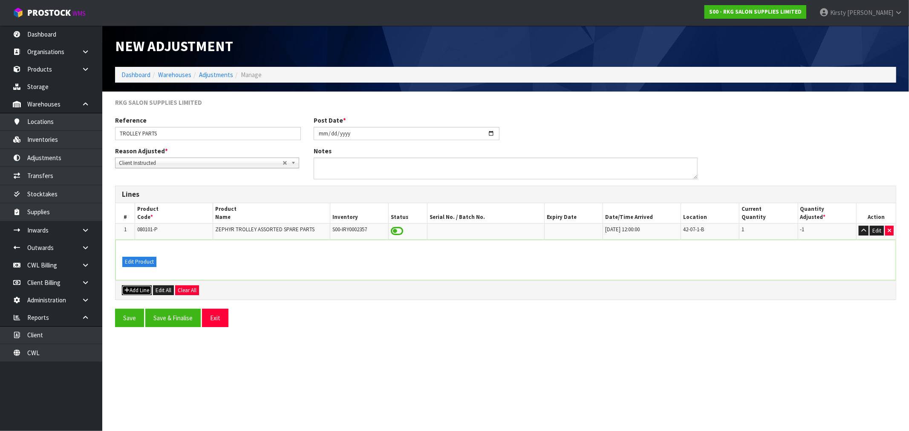
click at [134, 290] on button "Add Line" at bounding box center [137, 290] width 30 height 10
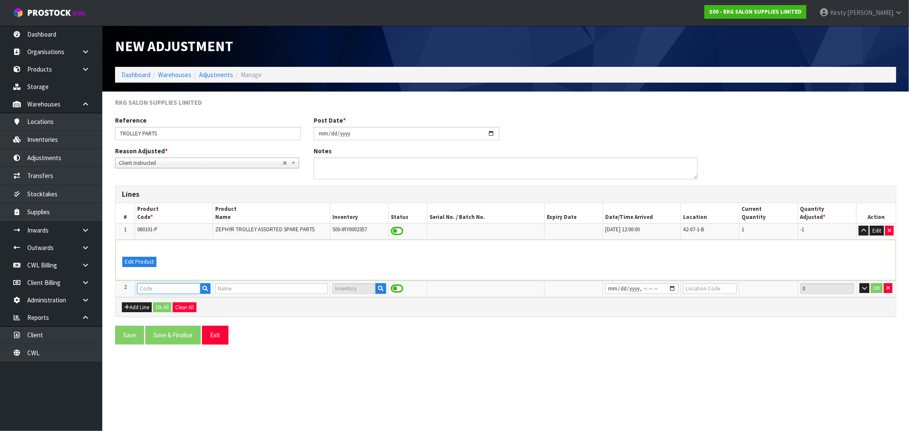
click at [143, 284] on input "text" at bounding box center [168, 288] width 63 height 11
type input "080101-P"
type input "ZEPHYR TROLLEY ASSORTED SPARE PARTS"
type input "080101-P"
click at [395, 291] on span at bounding box center [397, 288] width 12 height 11
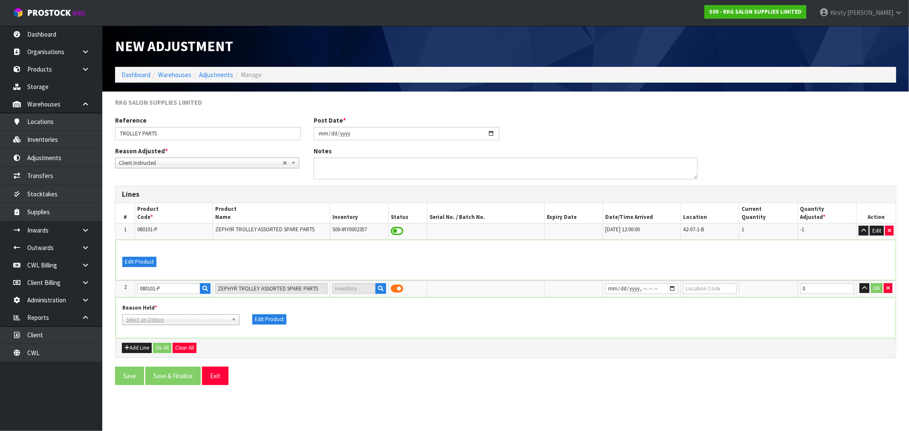
click at [395, 290] on span at bounding box center [397, 288] width 12 height 11
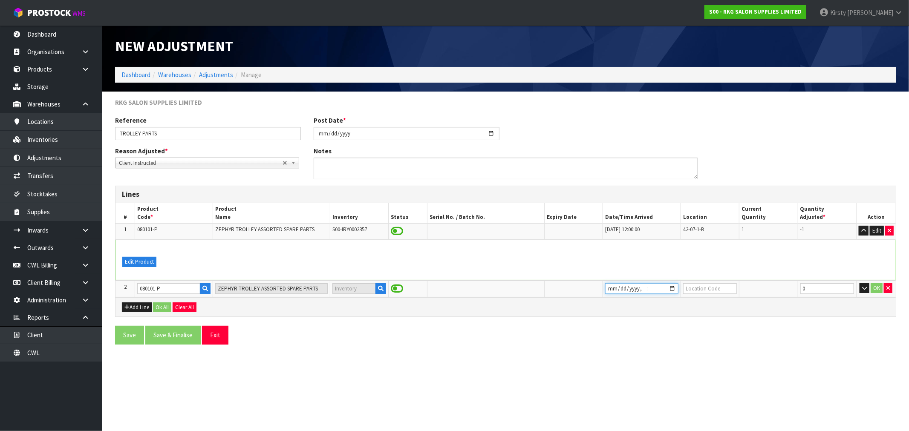
click at [611, 287] on input "datetime-local" at bounding box center [641, 288] width 73 height 11
type input "2025-10-13T14:00"
click at [686, 288] on input "text" at bounding box center [710, 288] width 54 height 11
click at [712, 289] on input "75-06-1-C" at bounding box center [710, 288] width 54 height 11
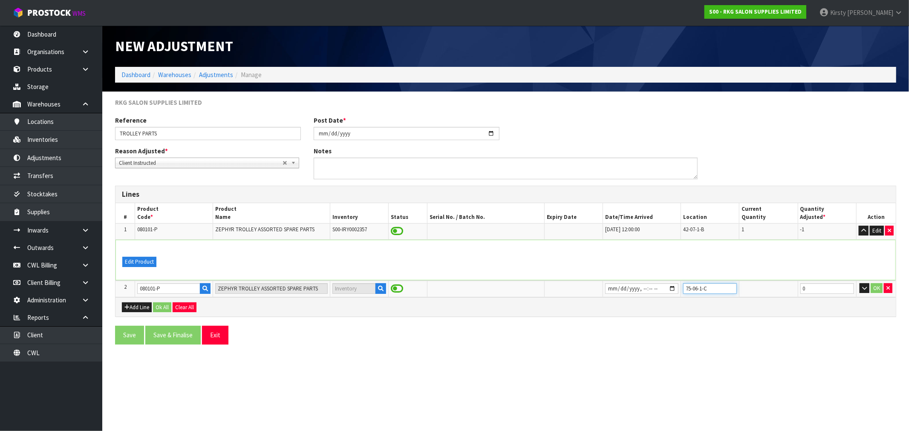
click at [709, 290] on input "75-06-1-C" at bounding box center [710, 288] width 54 height 11
drag, startPoint x: 707, startPoint y: 290, endPoint x: 700, endPoint y: 291, distance: 7.3
click at [700, 291] on input "75-06-1-C" at bounding box center [710, 288] width 54 height 11
type input "75-06-"
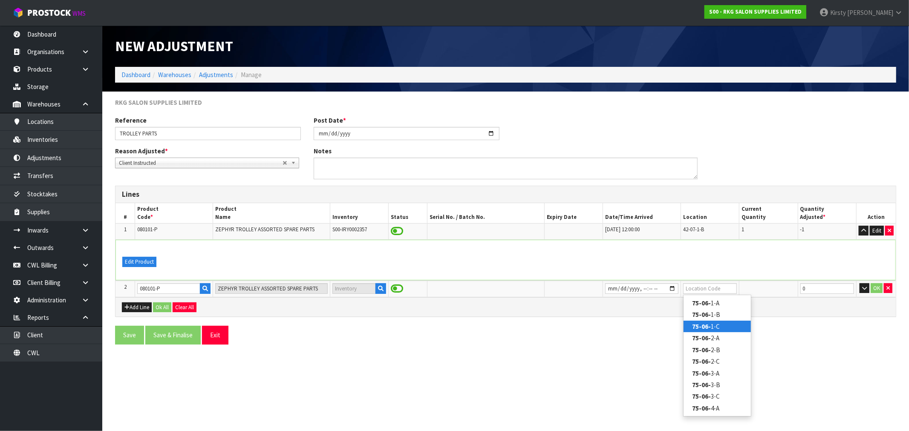
click at [705, 327] on strong "75-06-" at bounding box center [701, 327] width 19 height 8
type input "75-06-1-C"
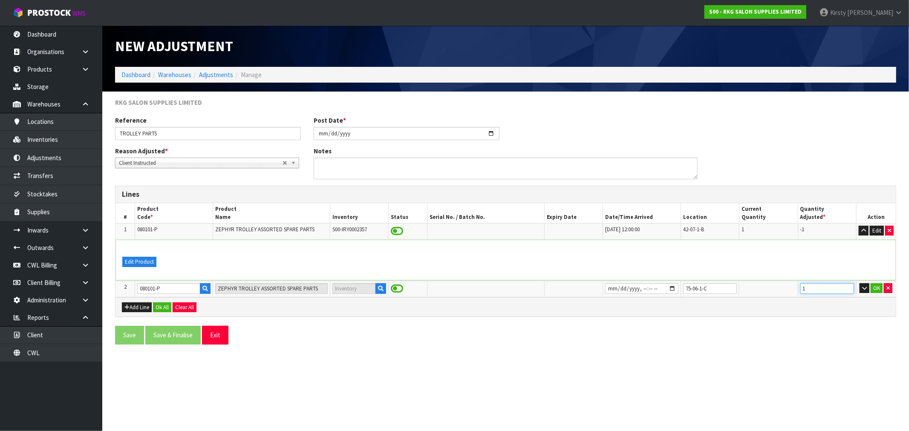
type input "1"
click at [847, 287] on input "1" at bounding box center [827, 288] width 54 height 11
click at [874, 288] on button "OK" at bounding box center [877, 288] width 12 height 10
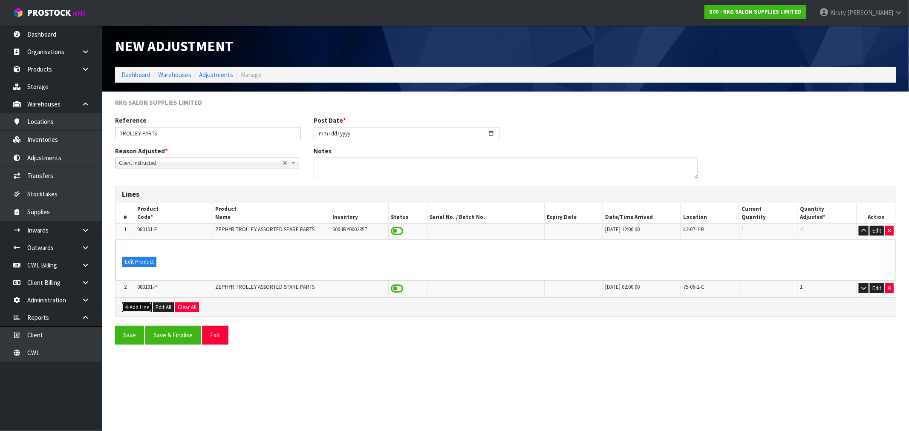
click at [136, 308] on button "Add Line" at bounding box center [137, 308] width 30 height 10
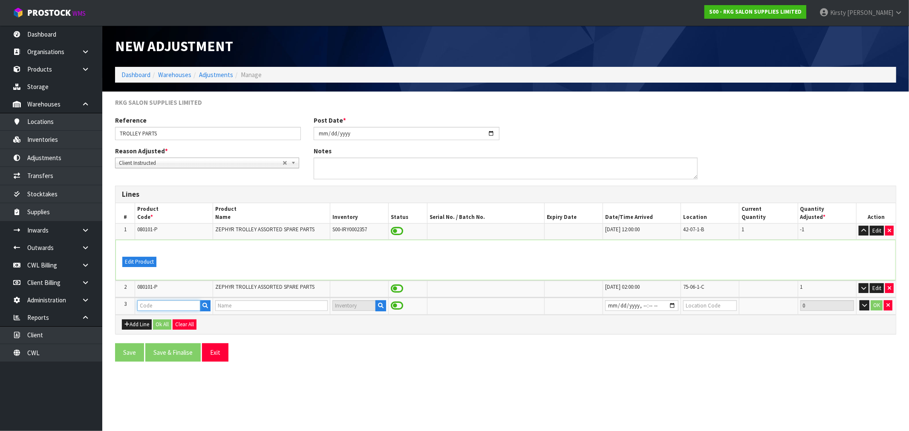
click at [141, 308] on input "text" at bounding box center [168, 305] width 63 height 11
type input "0801-T"
click at [168, 320] on link "0801-T" at bounding box center [171, 320] width 67 height 12
type input "0801-T"
type input "ZEPHYR TROLLEY TRAYS"
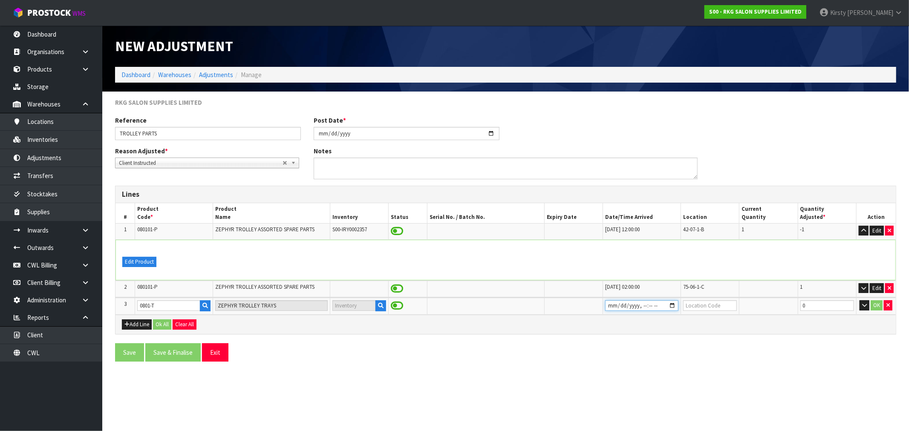
click at [608, 307] on input "datetime-local" at bounding box center [641, 305] width 73 height 11
type input "2025-10-13T14:00"
type input "75-04-4"
click at [715, 330] on link "75-04-4 -B" at bounding box center [711, 332] width 67 height 12
type input "75-04-4-B"
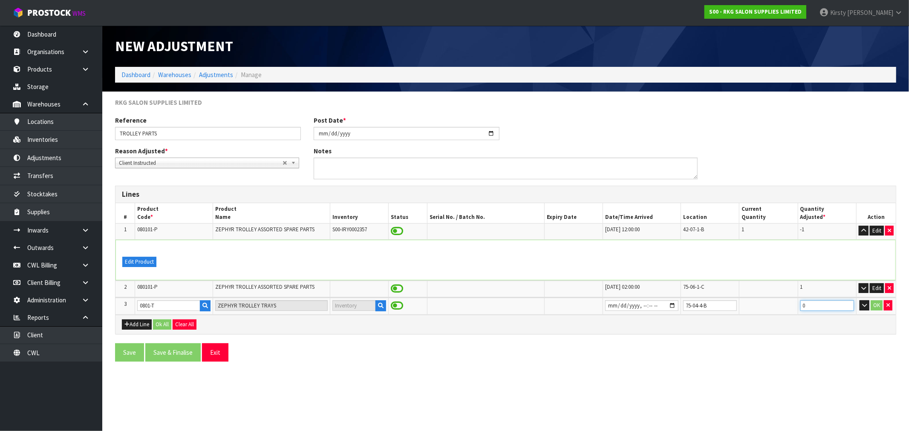
drag, startPoint x: 807, startPoint y: 303, endPoint x: 800, endPoint y: 307, distance: 8.4
click at [800, 307] on input "0" at bounding box center [827, 305] width 54 height 11
type input "4"
click at [880, 305] on button "OK" at bounding box center [877, 305] width 12 height 10
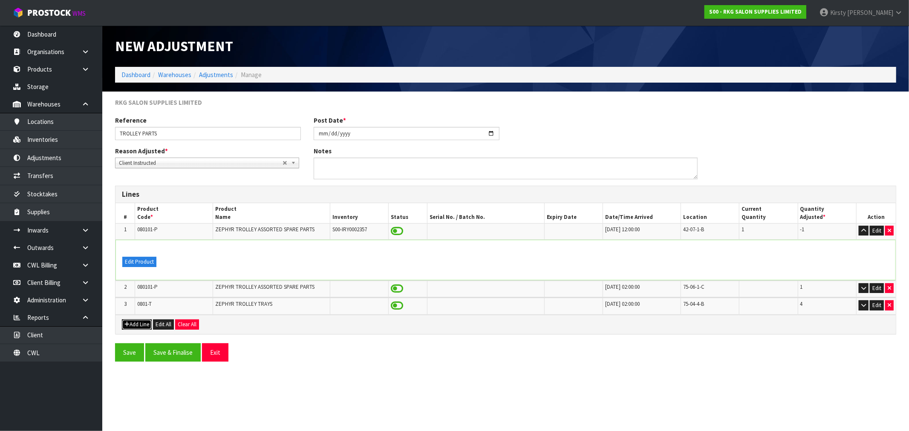
click at [131, 323] on button "Add Line" at bounding box center [137, 325] width 30 height 10
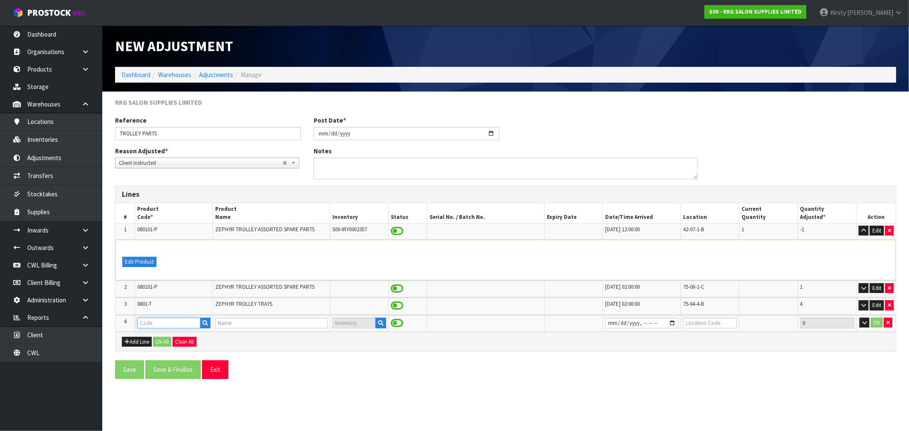
click at [141, 321] on input "text" at bounding box center [168, 323] width 63 height 11
type input "0801-TW"
type input "ZEPHYR TROLLEY WHEELS/CASTORS"
type input "0801-TW"
click at [610, 322] on input "datetime-local" at bounding box center [641, 323] width 73 height 11
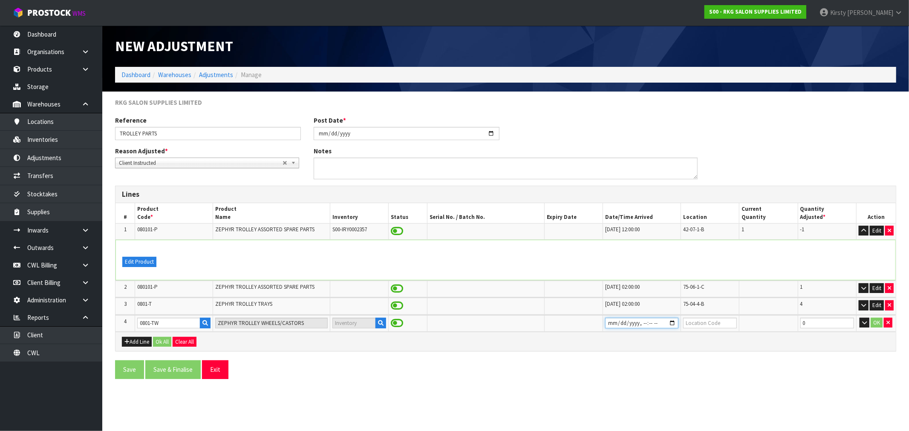
type input "2025-10-13T14:00"
type input "75-06-3-B"
type input "4"
click at [879, 321] on button "OK" at bounding box center [877, 323] width 12 height 10
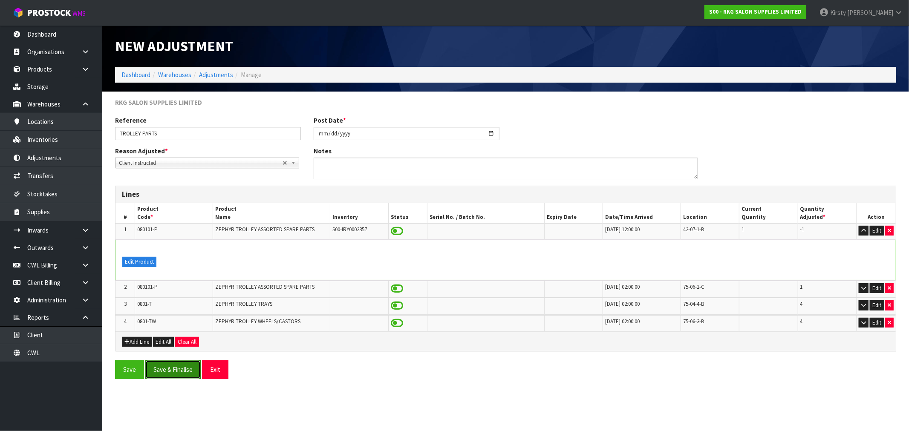
click at [170, 369] on button "Save & Finalise" at bounding box center [172, 369] width 55 height 18
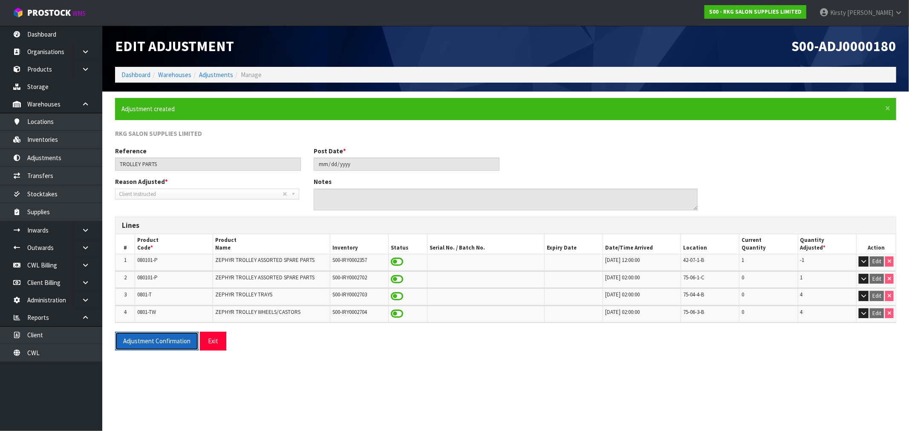
click at [169, 341] on button "Adjustment Confirmation" at bounding box center [157, 341] width 84 height 18
drag, startPoint x: 218, startPoint y: 339, endPoint x: 5, endPoint y: 283, distance: 220.4
click at [217, 339] on button "Exit" at bounding box center [213, 341] width 26 height 18
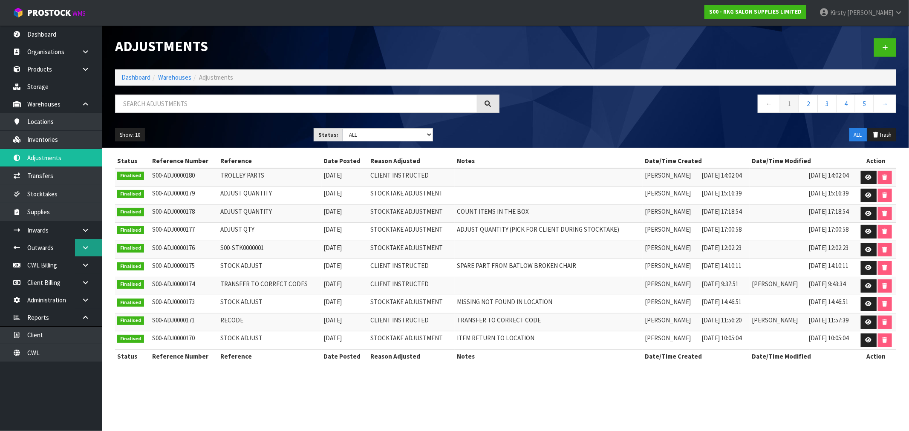
click at [86, 245] on icon at bounding box center [85, 248] width 8 height 6
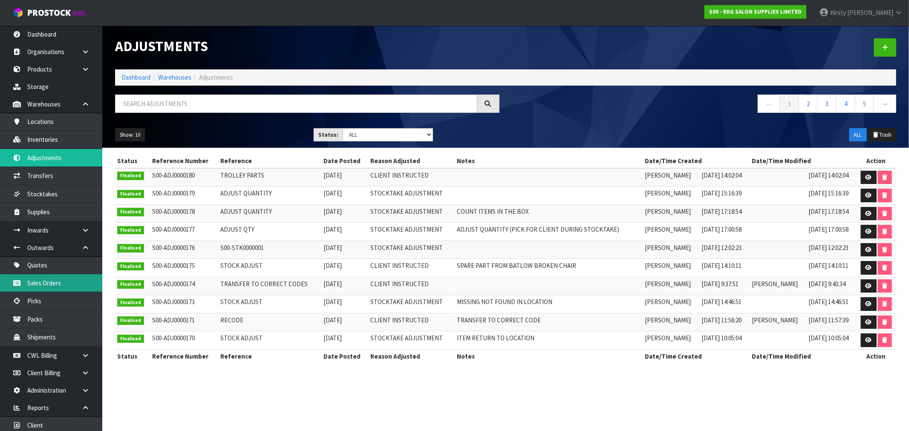
click at [40, 284] on link "Sales Orders" at bounding box center [51, 282] width 102 height 17
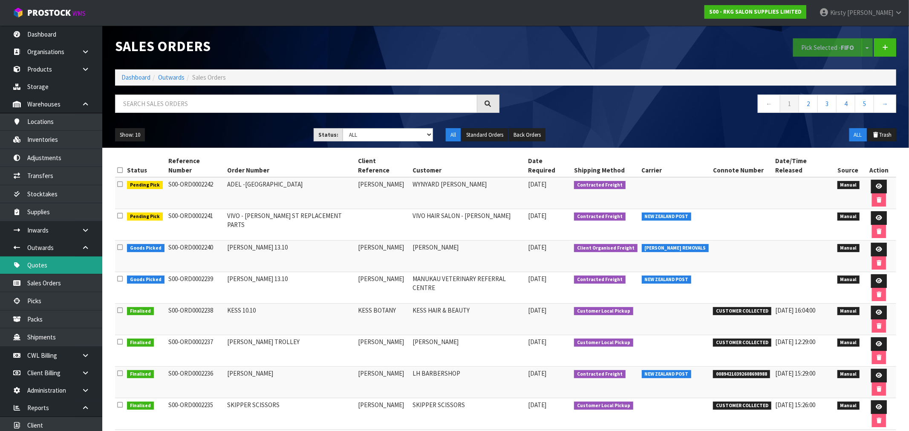
click at [34, 263] on link "Quotes" at bounding box center [51, 265] width 102 height 17
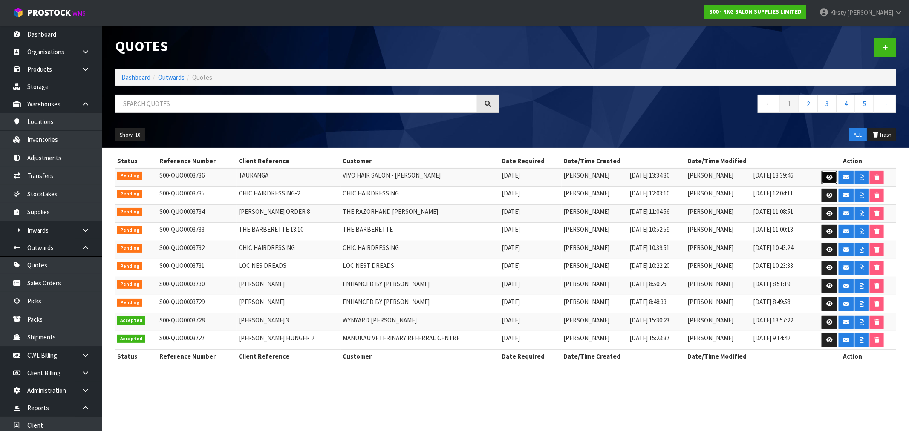
click at [828, 180] on icon at bounding box center [829, 178] width 6 height 6
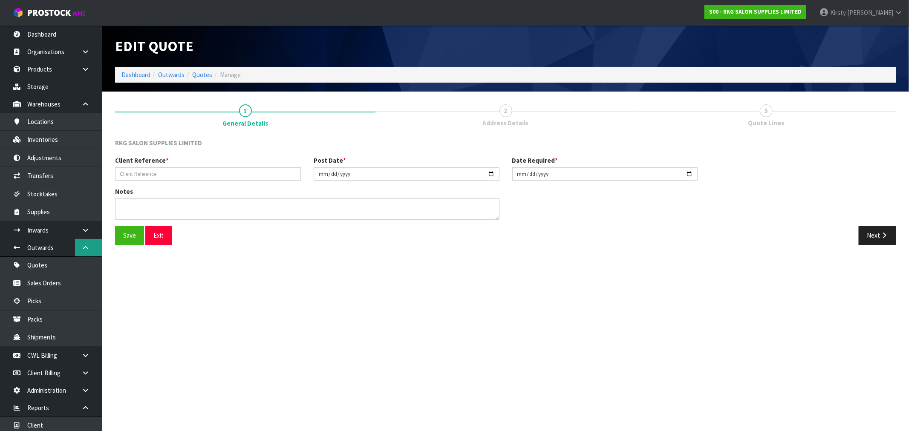
type input "TAURANGA"
type input "[DATE]"
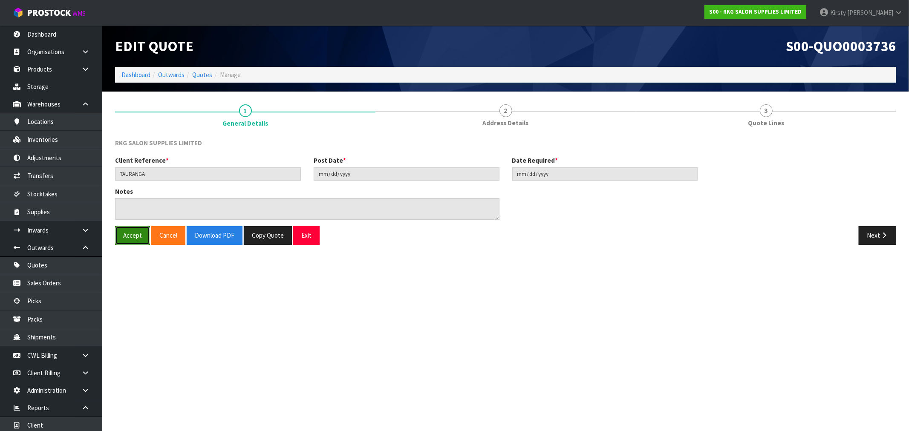
click at [131, 239] on button "Accept" at bounding box center [132, 235] width 35 height 18
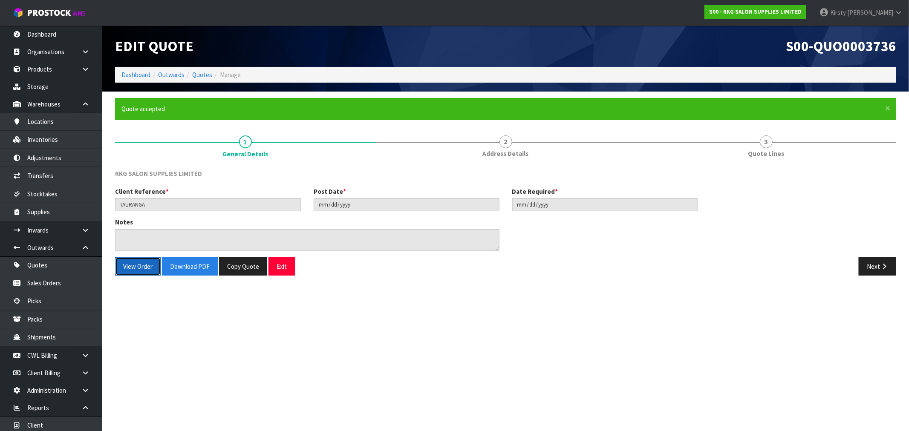
click at [133, 267] on button "View Order" at bounding box center [138, 266] width 46 height 18
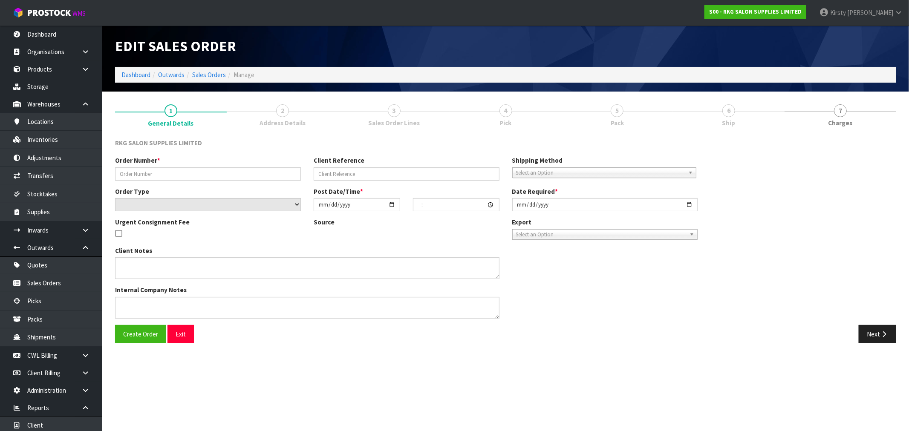
type input "TAURANGA"
select select "number:0"
type input "[DATE]"
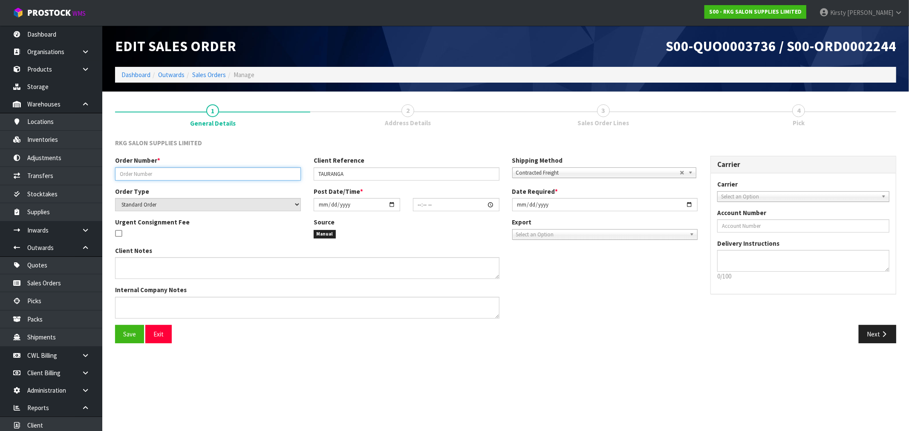
click at [143, 173] on input "text" at bounding box center [208, 173] width 186 height 13
type input "1310CAM"
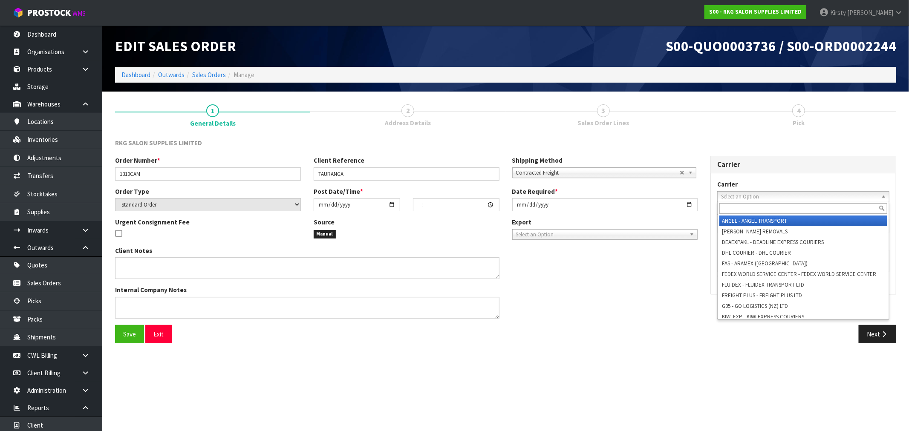
click at [738, 193] on span "Select an Option" at bounding box center [799, 197] width 157 height 10
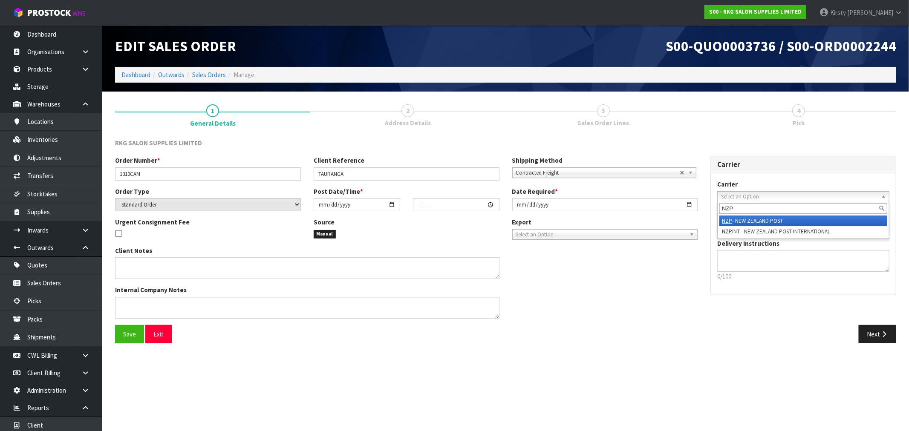
type input "NZP"
click at [745, 220] on li "NZP - NEW ZEALAND POST" at bounding box center [803, 221] width 168 height 11
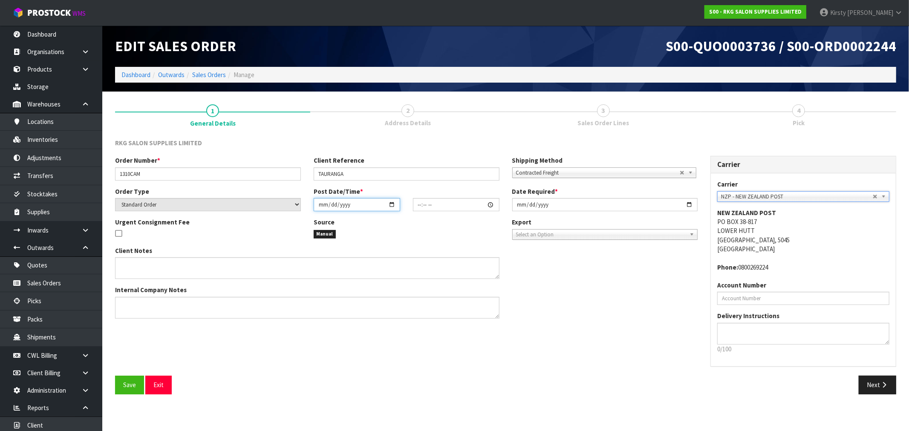
click at [320, 204] on input "date" at bounding box center [357, 204] width 87 height 13
type input "0001-12-25"
type input "00:00:00.000"
click at [324, 203] on input "102025-12-25" at bounding box center [357, 204] width 87 height 13
type input "[DATE]"
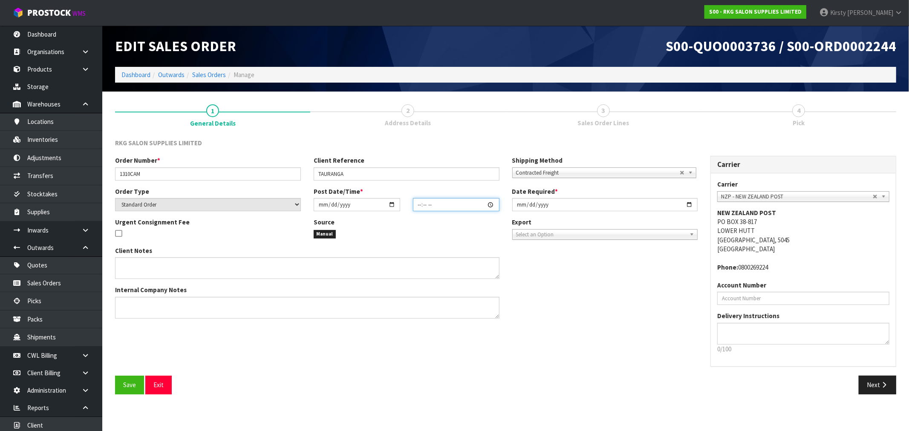
type input "02:00"
type input "[DATE]"
type input "14:15"
click at [521, 206] on input "[DATE]" at bounding box center [605, 204] width 186 height 13
type input "2025-10-14"
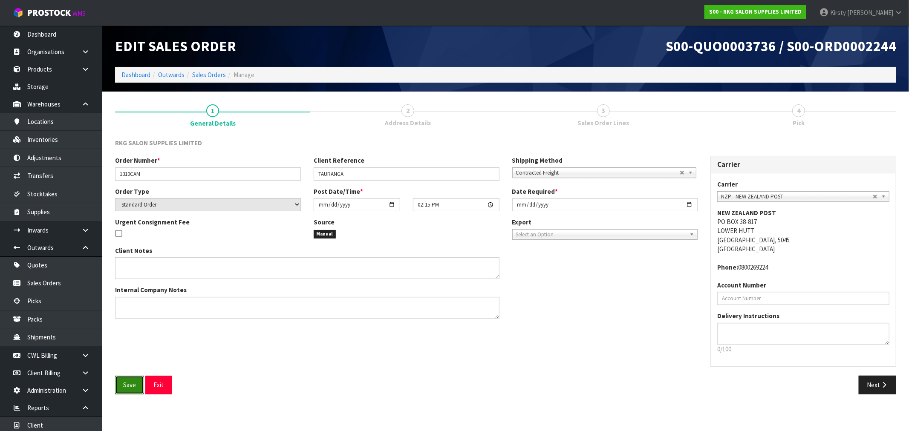
click at [118, 385] on button "Save" at bounding box center [129, 385] width 29 height 18
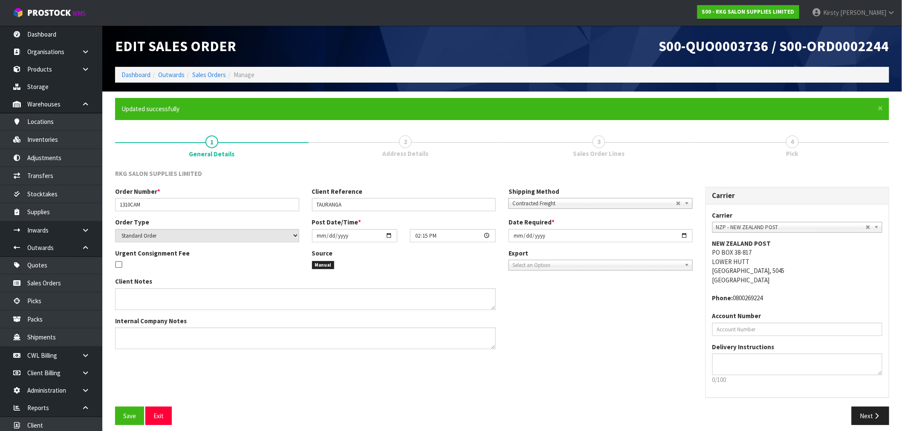
type input "14:15:00.000"
drag, startPoint x: 871, startPoint y: 416, endPoint x: 493, endPoint y: 334, distance: 386.2
click at [871, 416] on button "Next" at bounding box center [869, 416] width 37 height 18
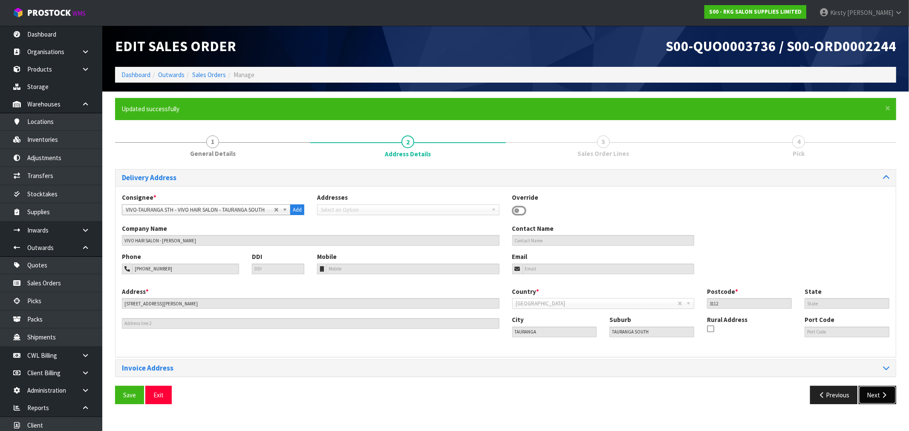
click at [882, 395] on icon "button" at bounding box center [884, 395] width 8 height 6
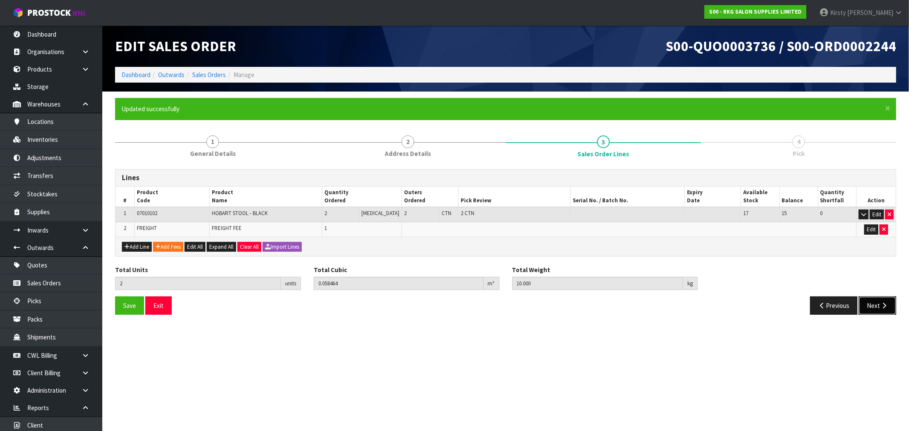
click at [880, 307] on icon "button" at bounding box center [884, 306] width 8 height 6
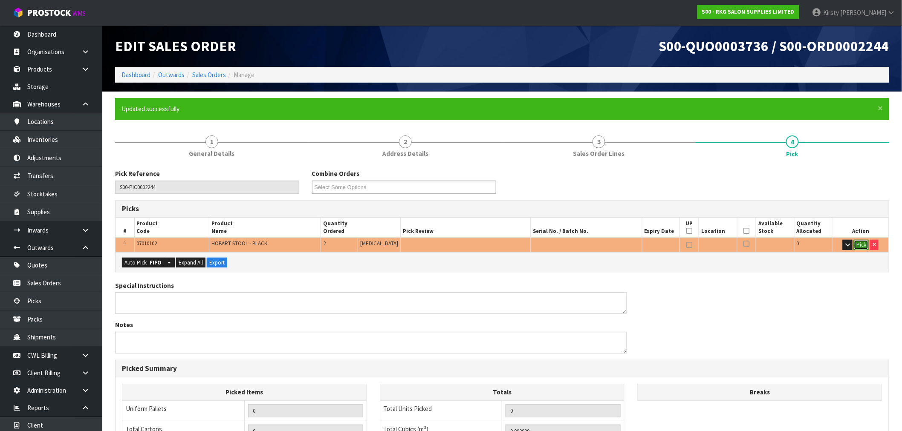
click at [856, 245] on button "Pick" at bounding box center [861, 245] width 15 height 10
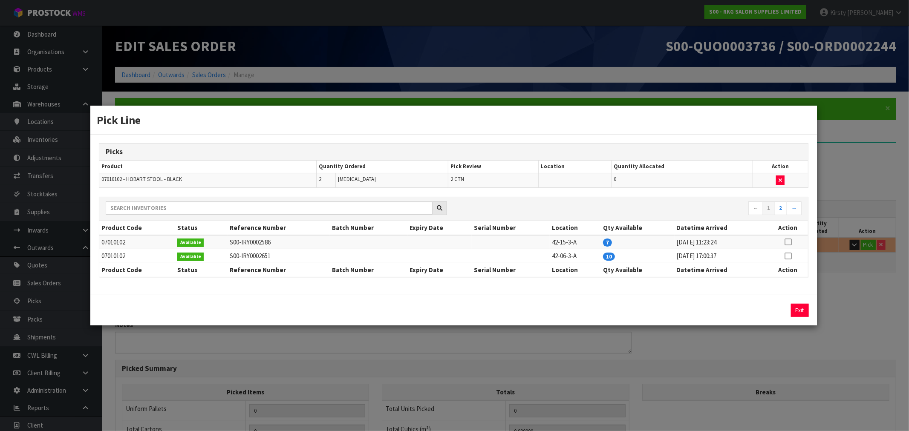
click at [787, 242] on icon at bounding box center [787, 242] width 7 height 0
click at [758, 311] on button "Assign Pick" at bounding box center [770, 310] width 35 height 13
type input "2"
type input "0.058464"
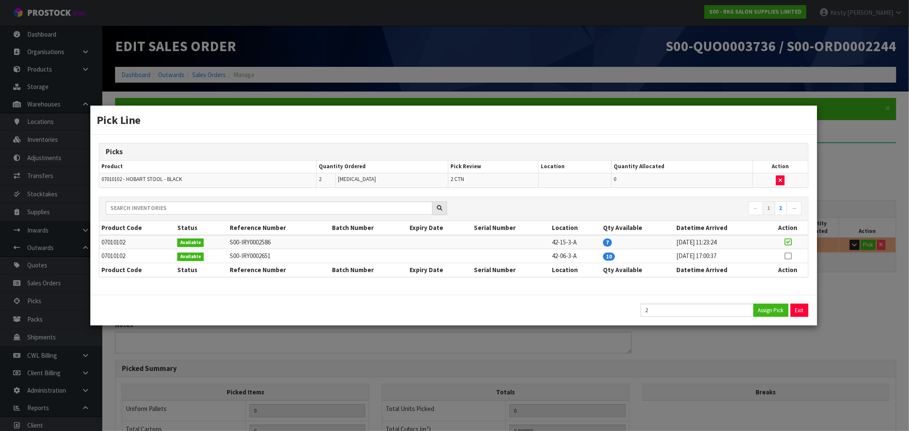
type input "10"
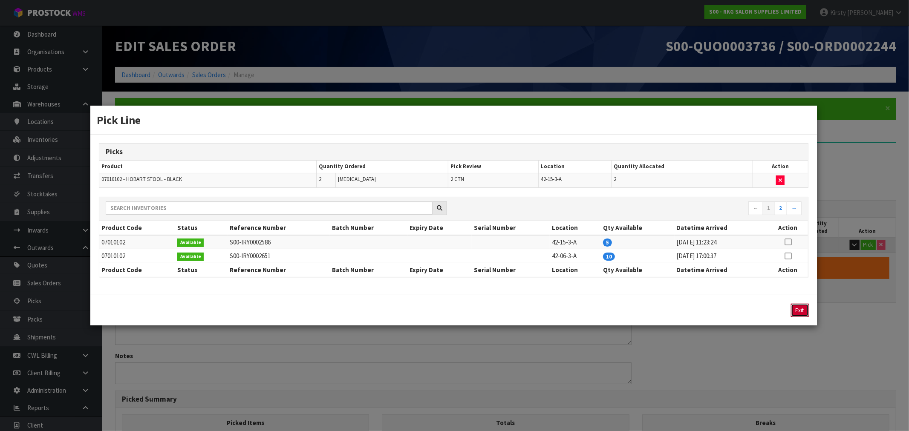
drag, startPoint x: 796, startPoint y: 310, endPoint x: 592, endPoint y: 312, distance: 203.3
click at [793, 309] on button "Exit" at bounding box center [800, 310] width 18 height 13
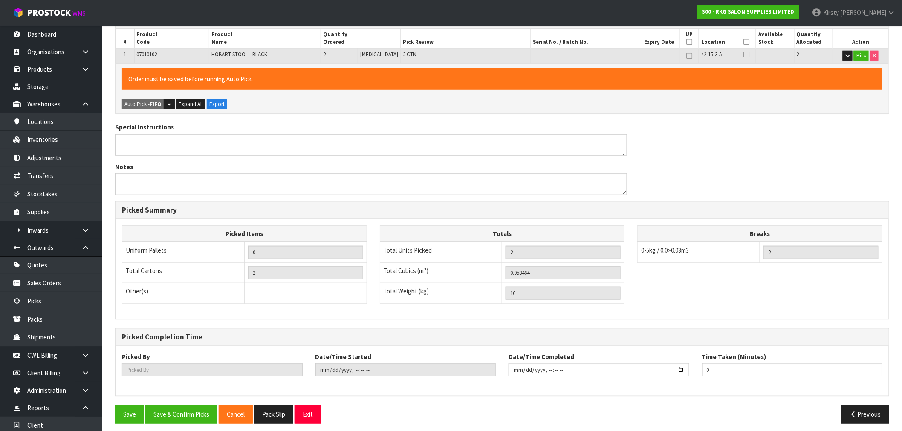
scroll to position [194, 0]
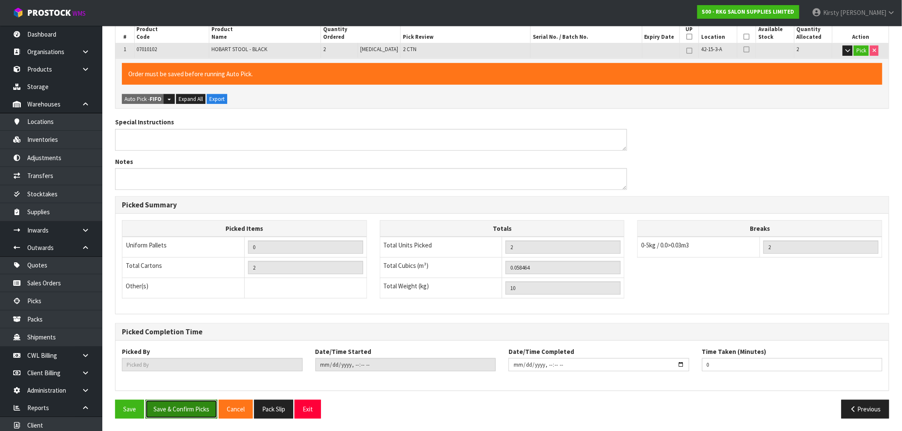
click at [184, 413] on button "Save & Confirm Picks" at bounding box center [181, 409] width 72 height 18
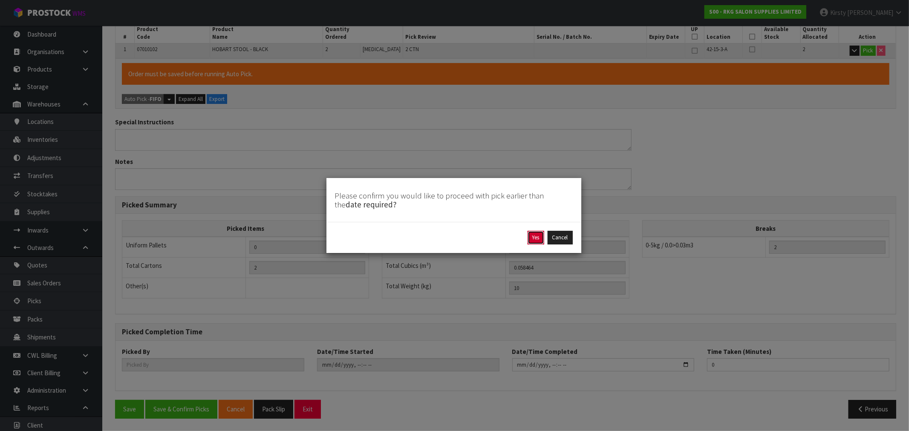
click at [534, 237] on button "Yes" at bounding box center [536, 238] width 17 height 14
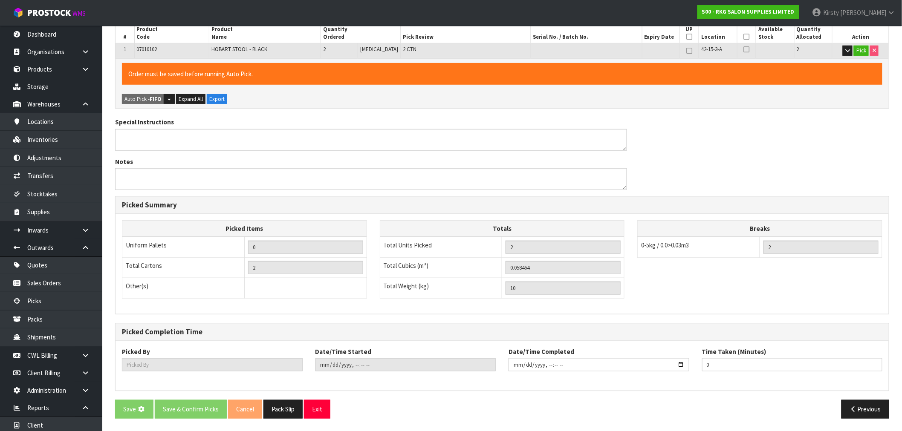
scroll to position [0, 0]
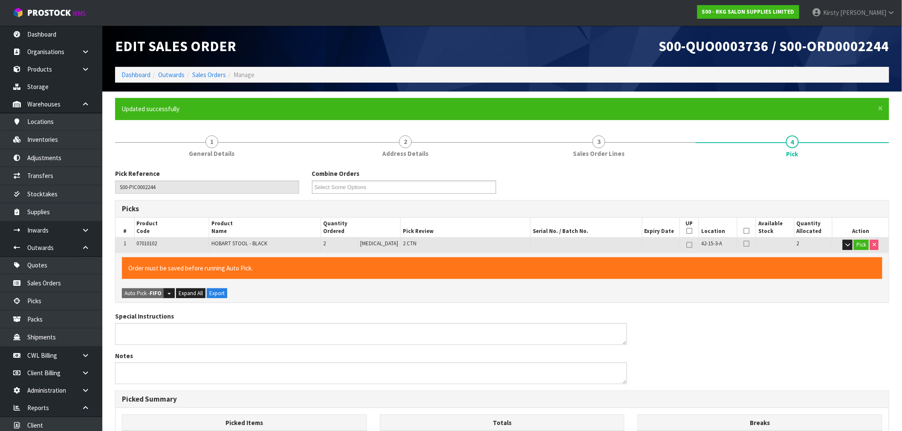
type input "[PERSON_NAME]"
type input "2025-10-13T14:12:24"
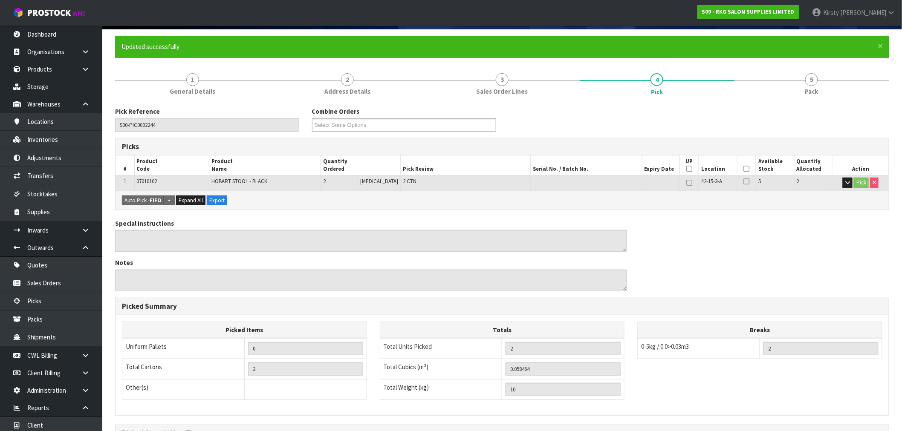
scroll to position [164, 0]
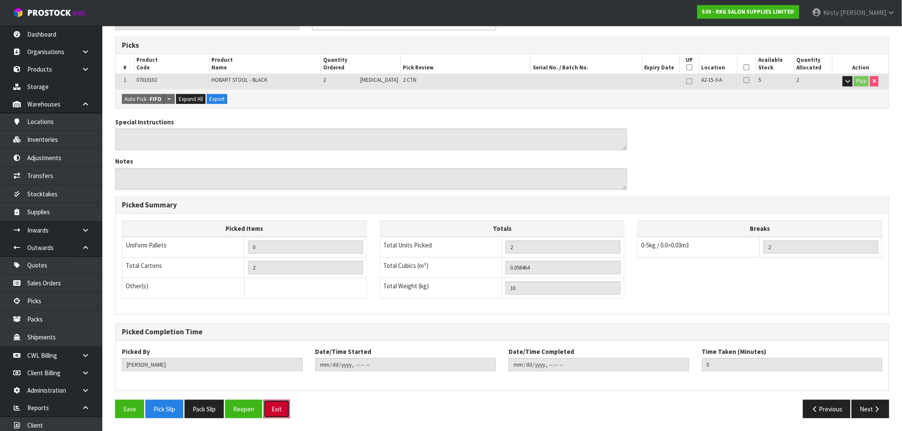
click at [283, 411] on button "Exit" at bounding box center [276, 409] width 26 height 18
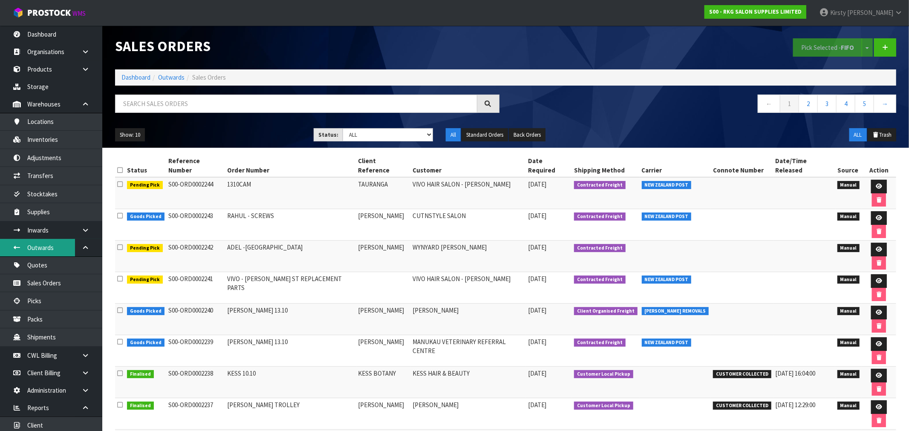
scroll to position [39, 0]
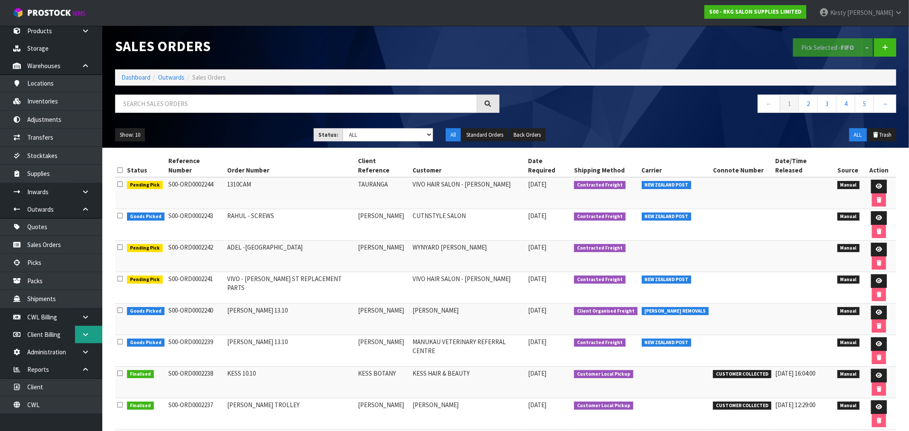
click at [83, 332] on icon at bounding box center [85, 335] width 8 height 6
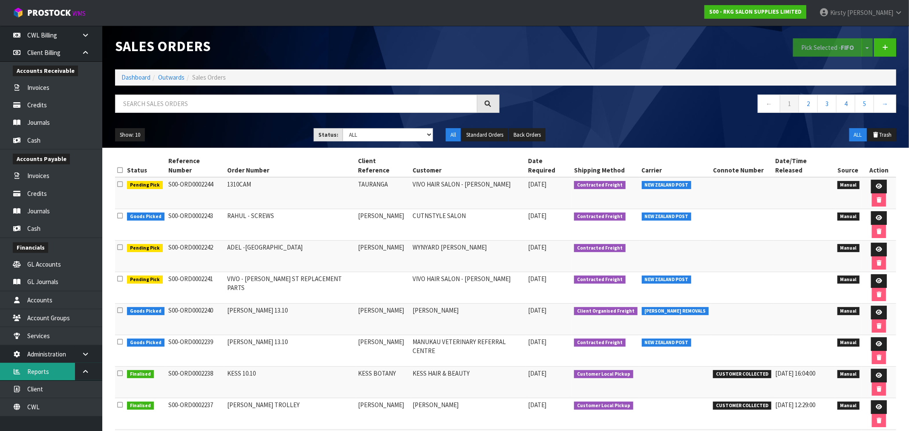
scroll to position [323, 0]
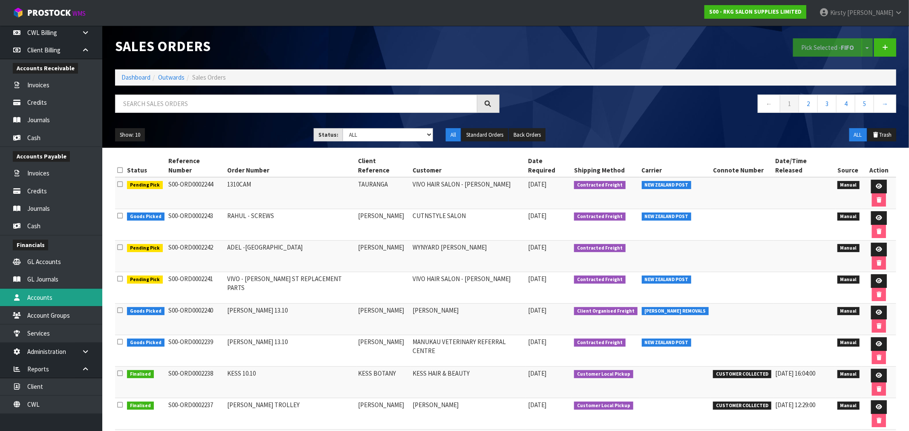
click at [42, 297] on link "Accounts" at bounding box center [51, 297] width 102 height 17
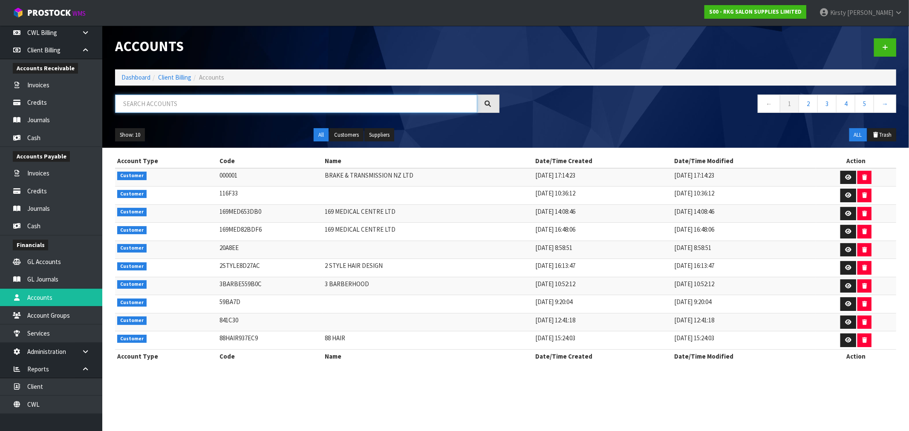
drag, startPoint x: 145, startPoint y: 107, endPoint x: 141, endPoint y: 104, distance: 4.6
click at [142, 105] on input "text" at bounding box center [296, 104] width 362 height 18
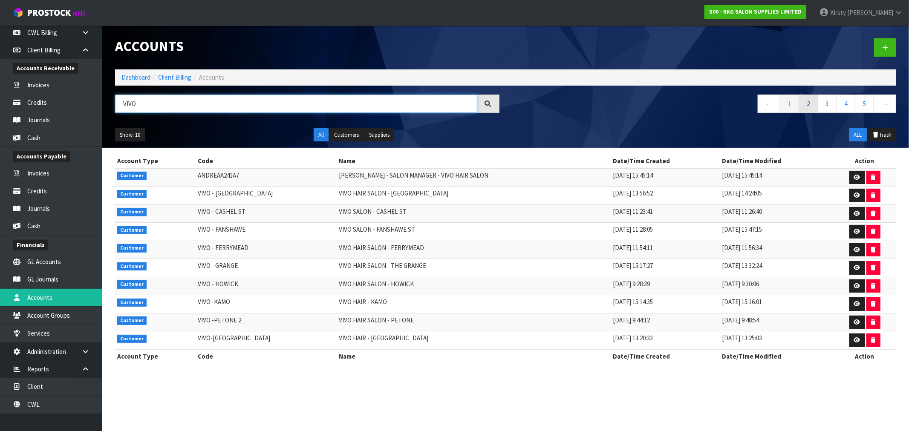
type input "VIVO"
click at [810, 105] on link "2" at bounding box center [808, 104] width 19 height 18
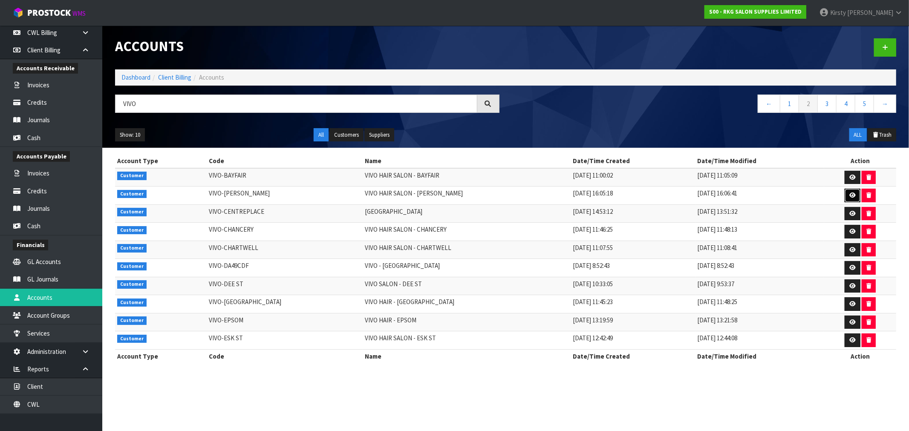
click at [849, 196] on icon at bounding box center [852, 196] width 6 height 6
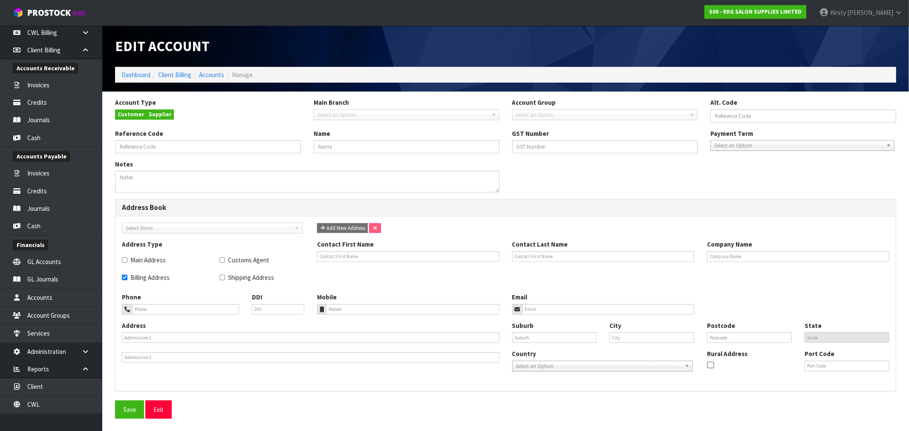
type input "VIVO-CAMERON"
type input "VIVO HAIR SALON - CAMERON RD"
checkbox input "true"
type input "SIOBHAN"
type input "CHANT"
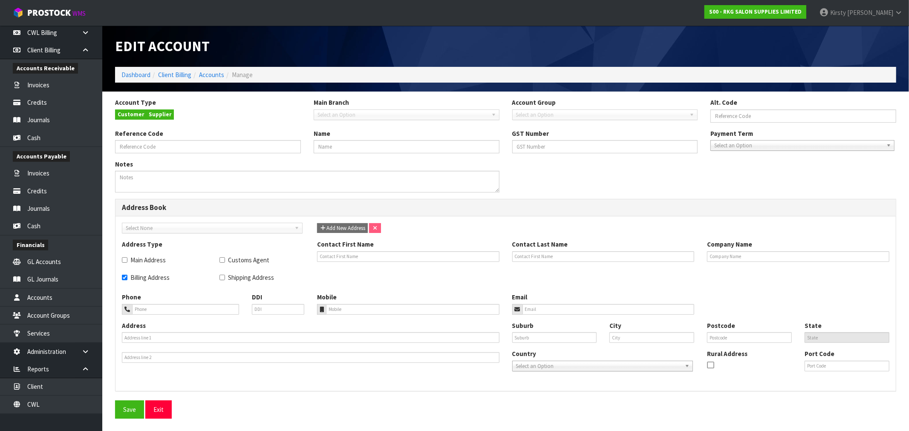
type input "VIVO SALONS"
type input "CNR GREAT SOUTH RD & MANUKAU STATION RDS"
type input "MANUKAU"
type input "AUCKLAND"
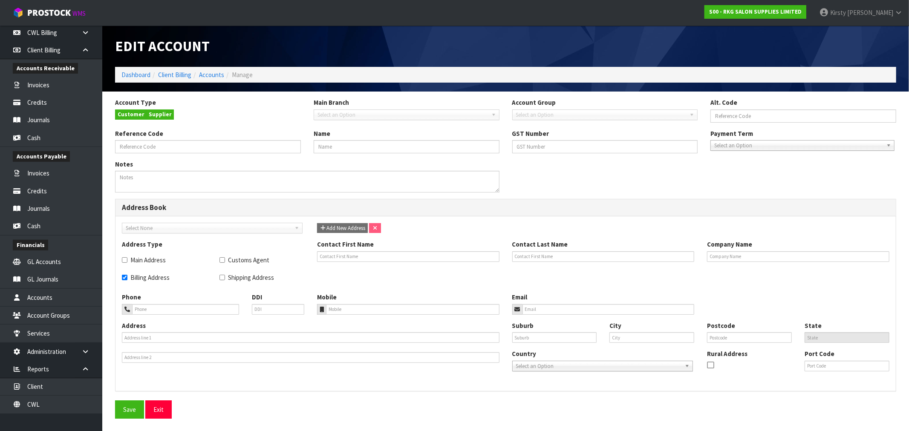
type input "2241"
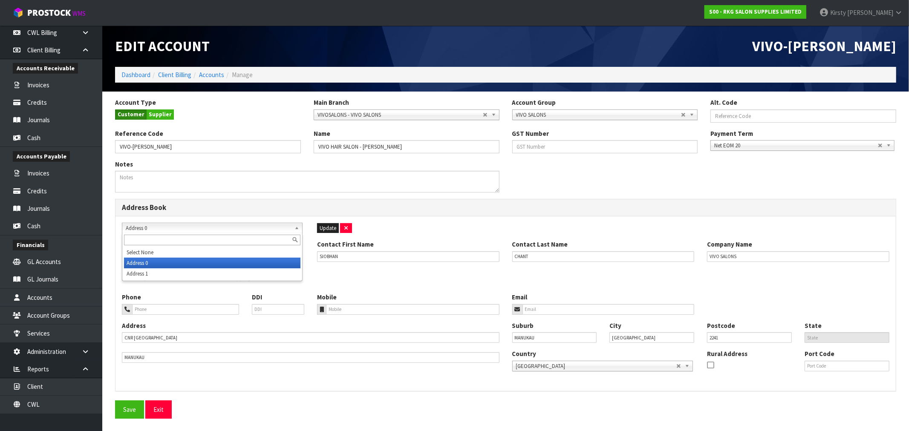
click at [258, 227] on span "Address 0" at bounding box center [208, 228] width 165 height 10
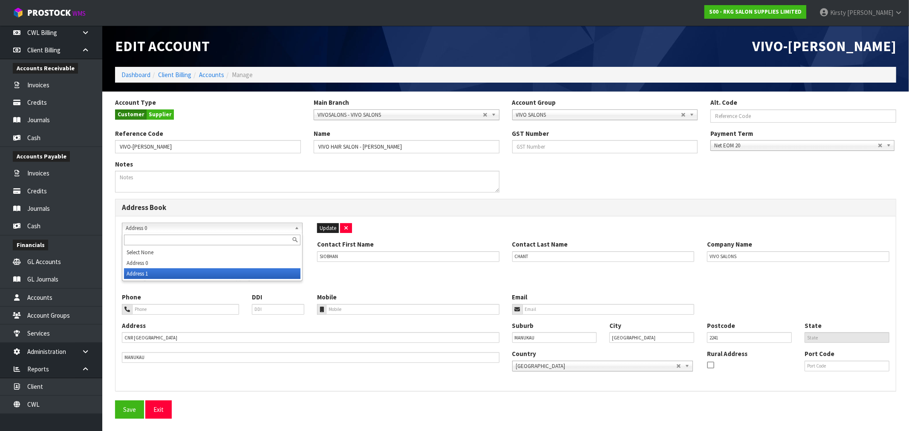
click at [164, 274] on li "Address 1" at bounding box center [212, 273] width 176 height 11
checkbox input "true"
checkbox input "false"
checkbox input "true"
type input "VIVO HAIR SALON - CAMERON RD"
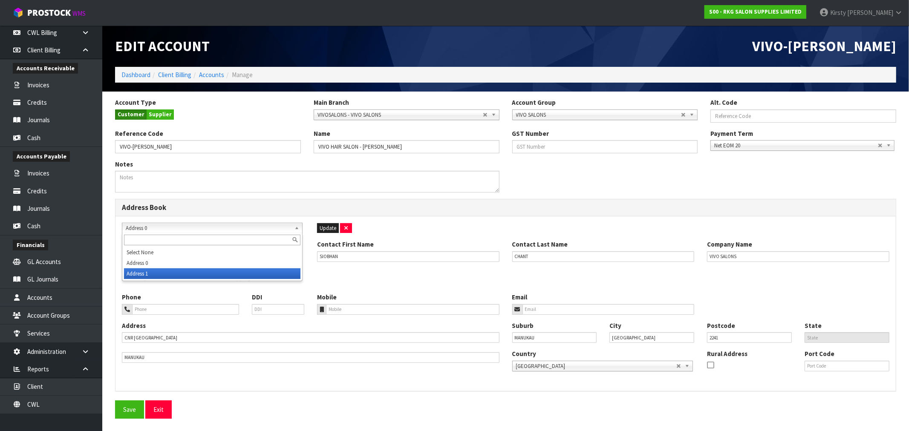
type input "07-578-7297"
type input "556 CAMERON RD"
type input "TAURANGA SOUTH"
type input "Tauranga"
type input "3112"
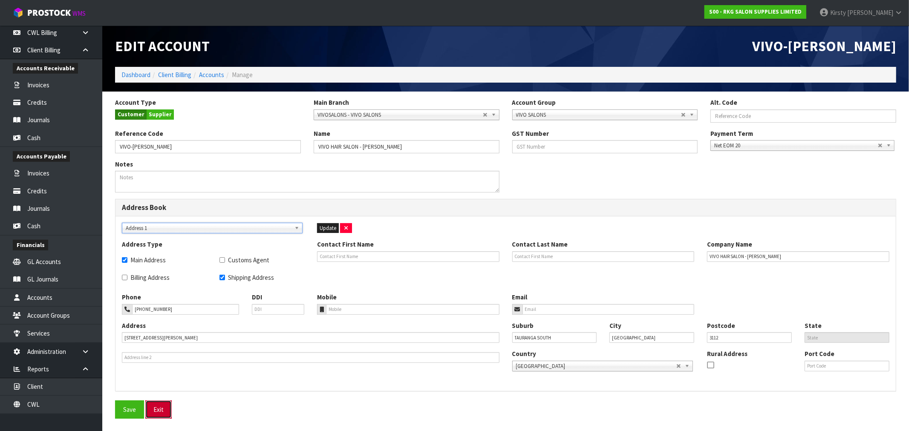
click at [159, 403] on link "Exit" at bounding box center [158, 410] width 26 height 18
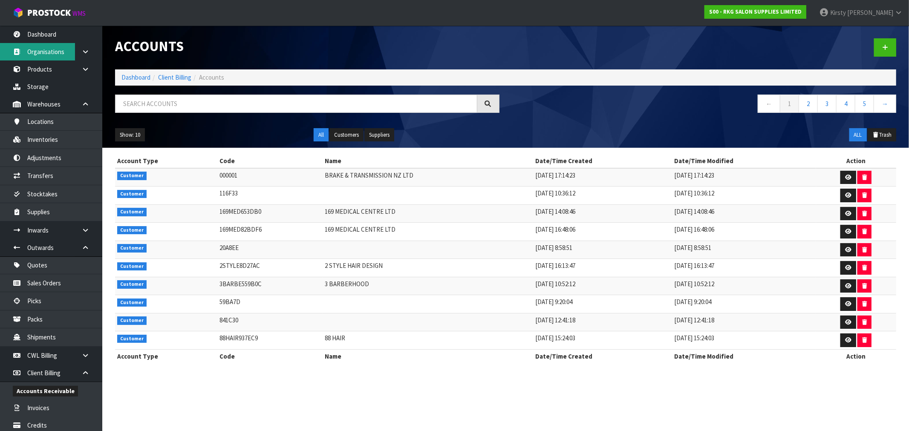
click at [70, 52] on link "Organisations" at bounding box center [51, 51] width 102 height 17
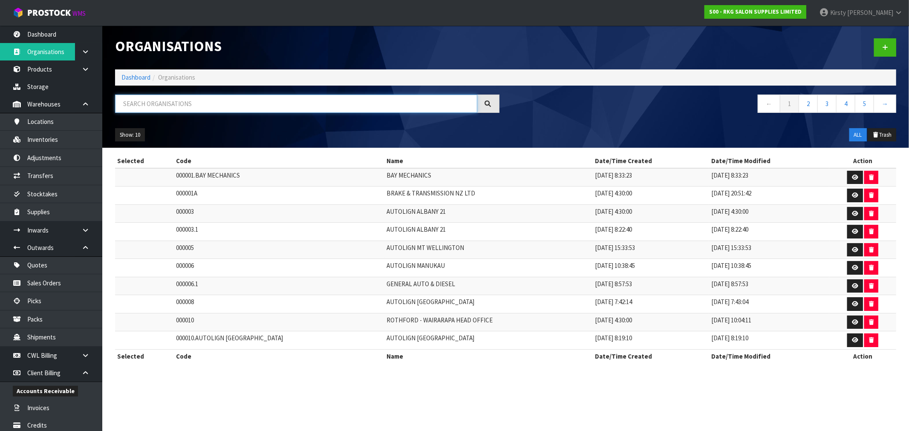
click at [144, 109] on input "text" at bounding box center [296, 104] width 362 height 18
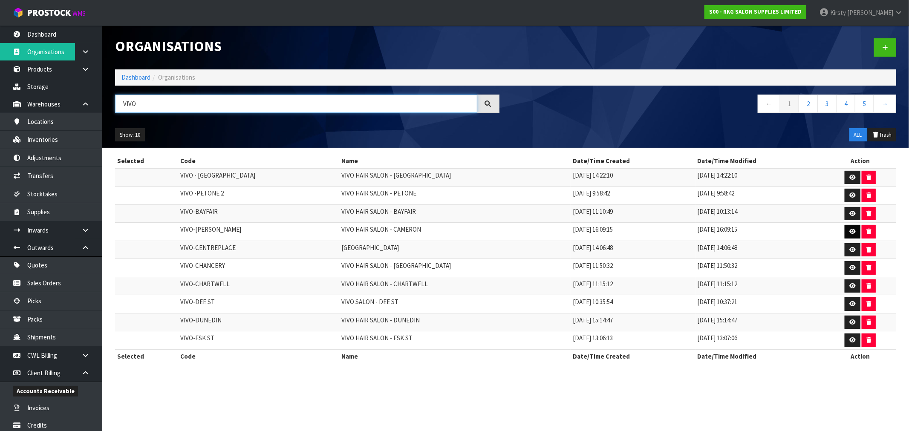
type input "VIVO"
click at [849, 233] on icon at bounding box center [852, 232] width 6 height 6
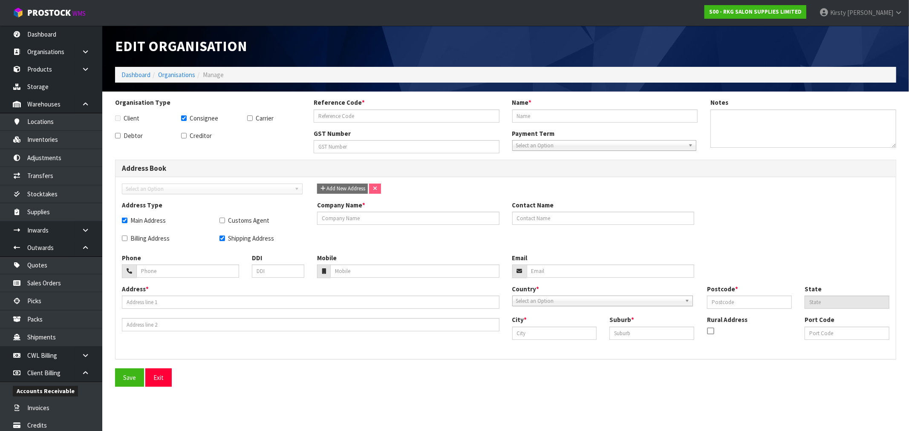
checkbox input "true"
type input "VIVO-CAMERON"
type input "VIVO HAIR SALON - CAMERON"
checkbox input "true"
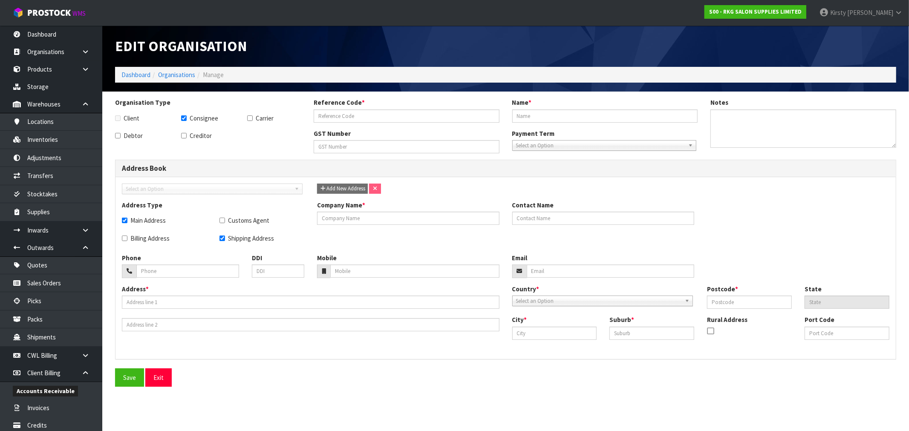
type input "VIVO HAIR SALON - CAMERON"
type input "07-578-7297"
type input "556 CAMERON RD"
type input "3112"
type input "Tauranga"
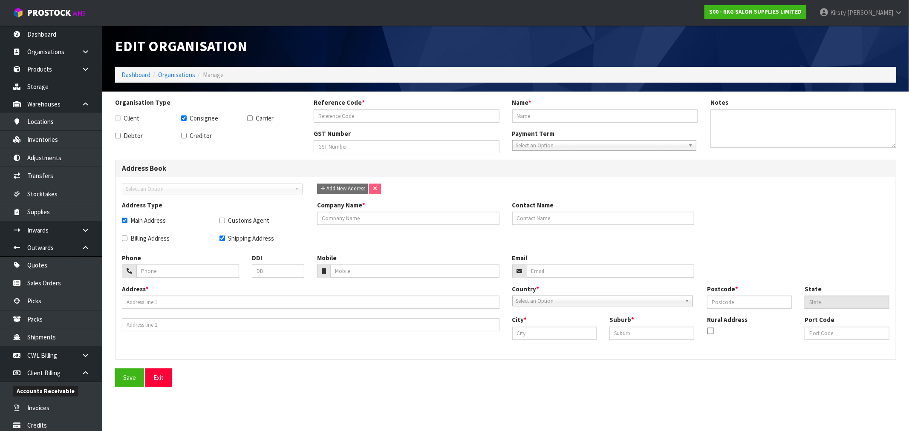
type input "TAURANGA SOUTH"
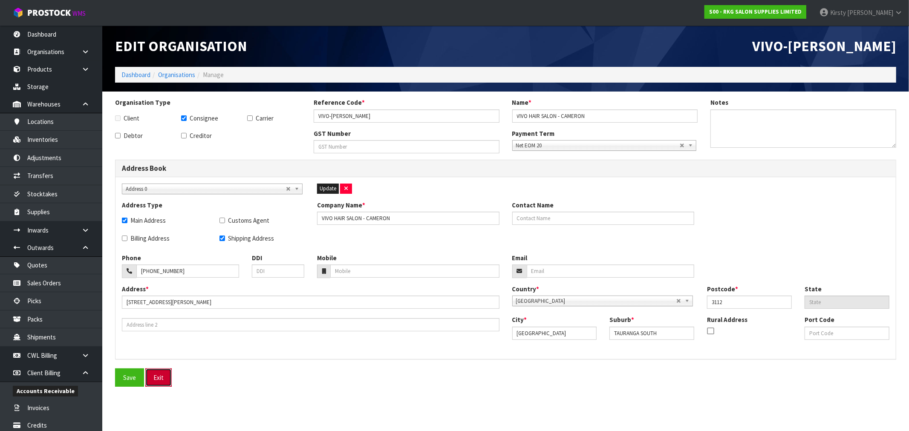
click at [162, 382] on button "Exit" at bounding box center [158, 378] width 26 height 18
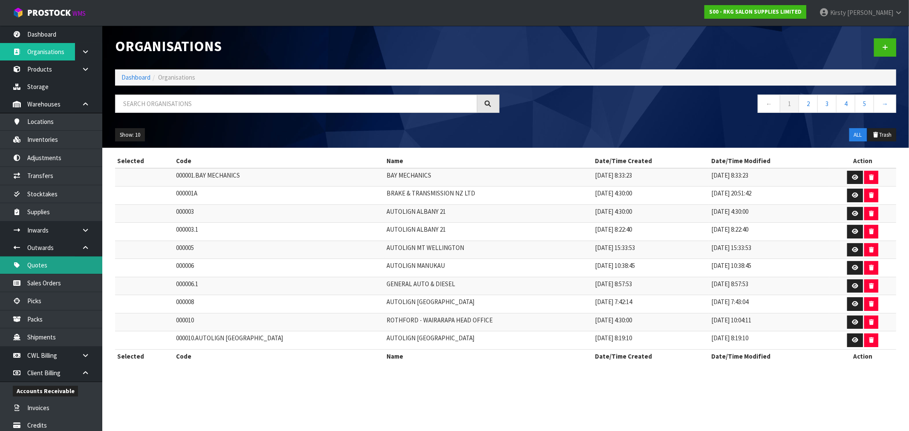
click at [45, 267] on link "Quotes" at bounding box center [51, 265] width 102 height 17
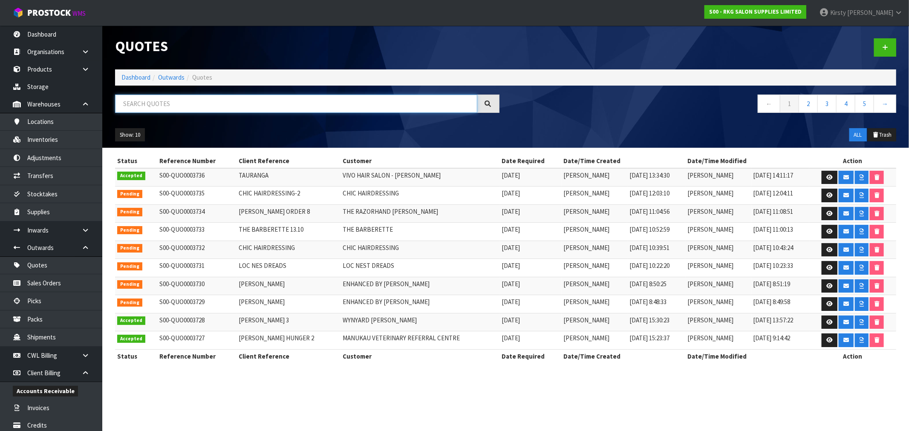
click at [167, 105] on input "text" at bounding box center [296, 104] width 362 height 18
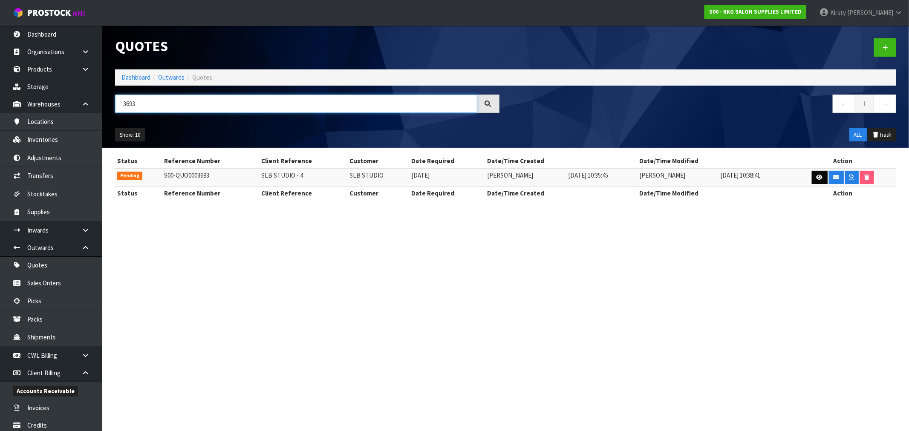
type input "3693"
click at [812, 174] on link at bounding box center [820, 178] width 16 height 14
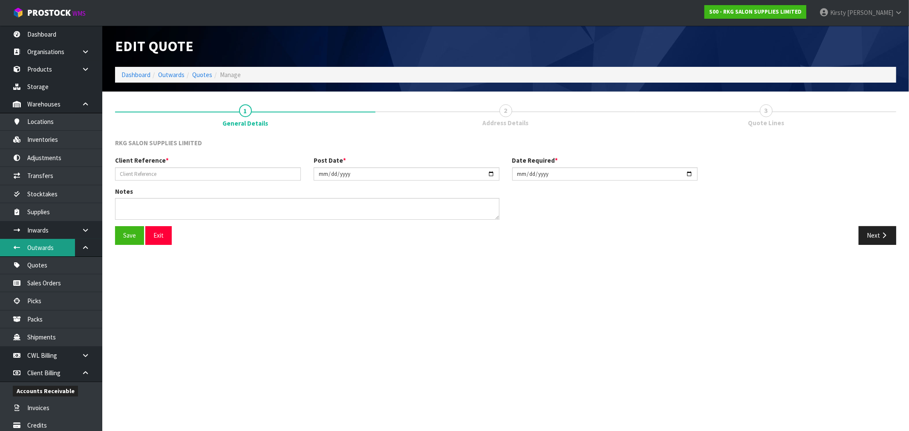
type input "SLB STUDIO - 4"
type input "2025-10-02"
type textarea "2 MAN DELIVERY REQUIRED"
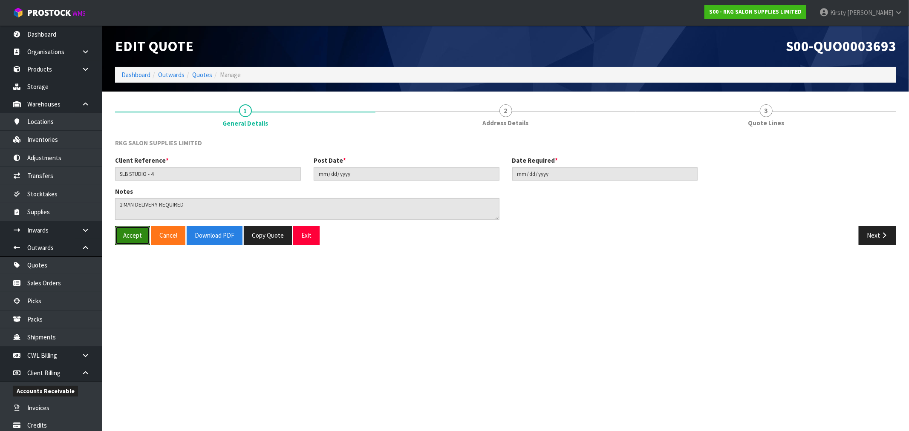
drag, startPoint x: 130, startPoint y: 232, endPoint x: 304, endPoint y: 256, distance: 175.5
click at [334, 298] on section "Edit Quote S00-QUO0003693 Dashboard Outwards Quotes Manage 1 General Details 2 …" at bounding box center [454, 215] width 909 height 431
click at [257, 236] on button "Copy Quote" at bounding box center [268, 235] width 48 height 18
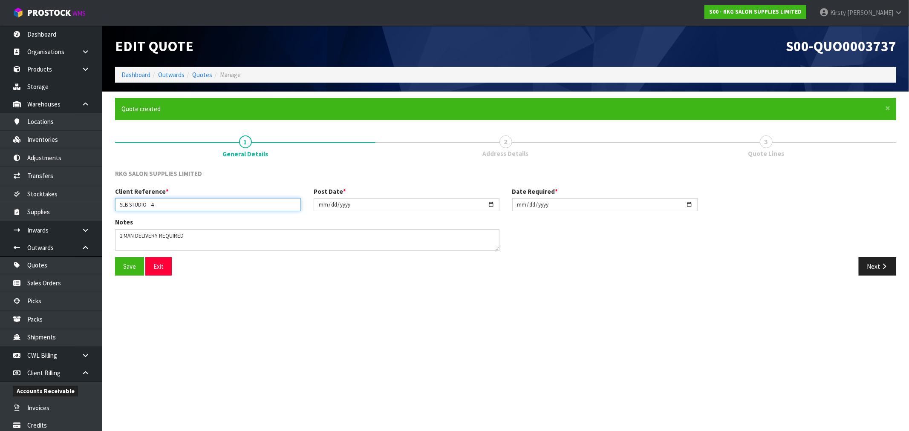
click at [165, 205] on input "SLB STUDIO - 4" at bounding box center [208, 204] width 186 height 13
type input "SLB STUDIO - 5"
click at [318, 205] on input "2025-10-02" at bounding box center [407, 204] width 186 height 13
type input "[DATE]"
click at [518, 204] on input "2025-10-02" at bounding box center [605, 204] width 186 height 13
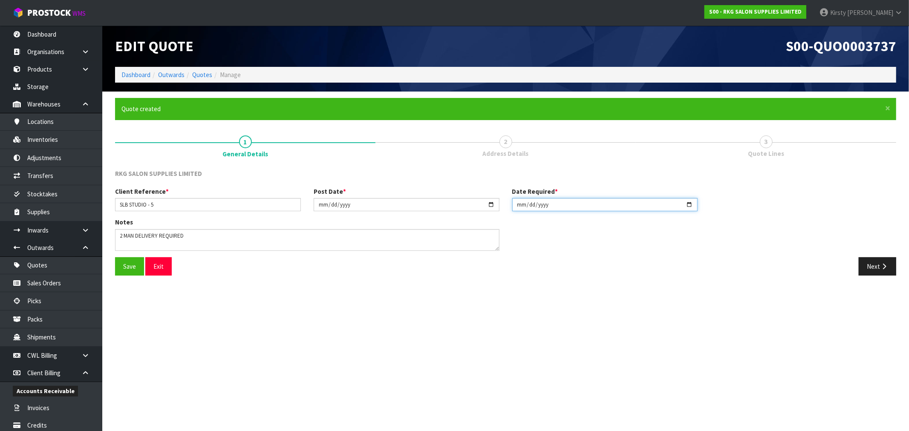
type input "[DATE]"
click at [120, 269] on button "Save" at bounding box center [129, 266] width 29 height 18
click at [882, 263] on icon "button" at bounding box center [884, 266] width 8 height 6
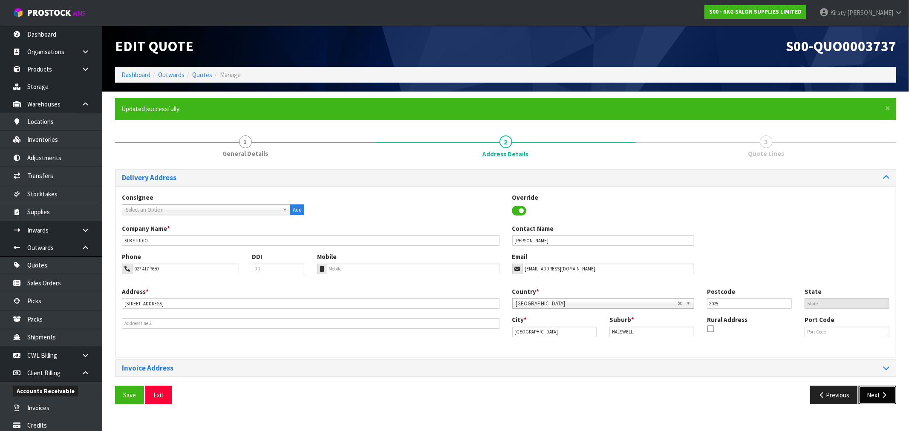
click at [876, 392] on button "Next" at bounding box center [877, 395] width 37 height 18
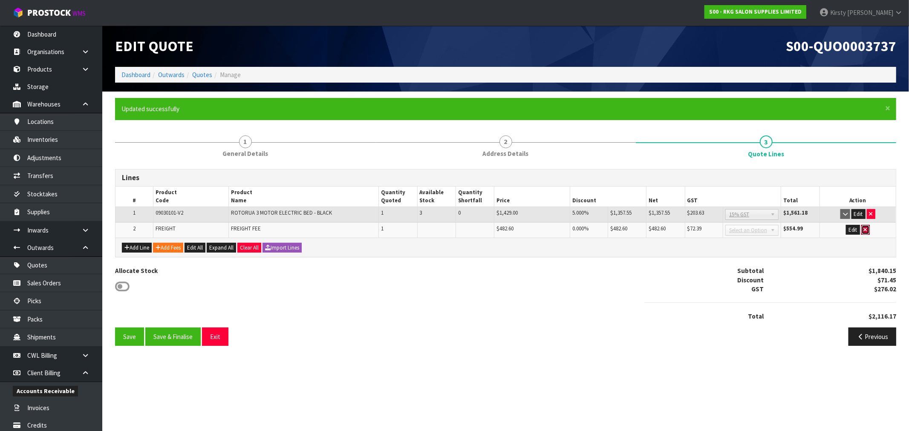
click at [864, 227] on icon "button" at bounding box center [865, 230] width 3 height 6
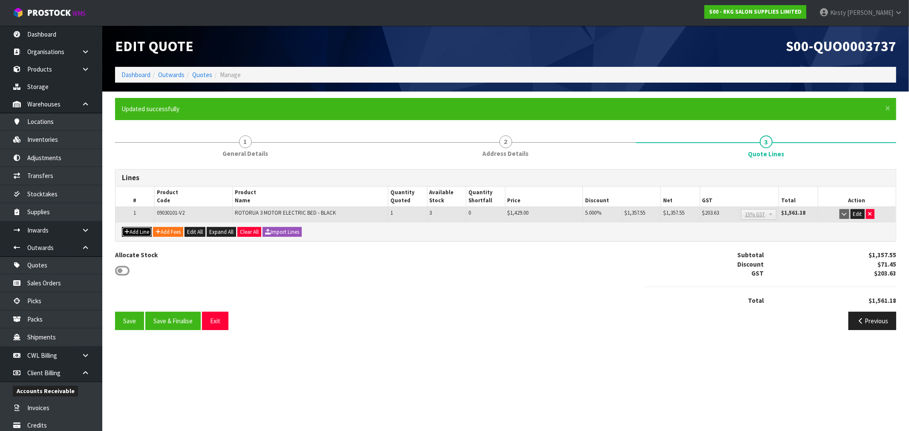
click at [135, 229] on button "Add Line" at bounding box center [137, 232] width 30 height 10
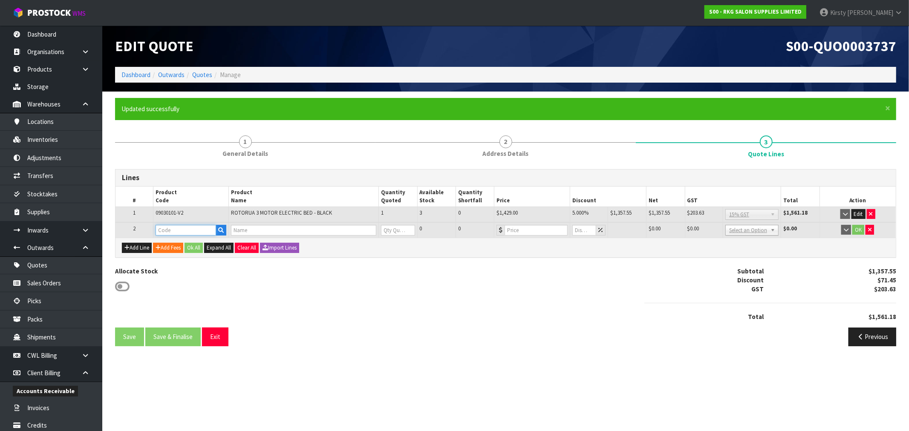
click at [172, 226] on input "text" at bounding box center [186, 230] width 61 height 11
type input "09PC"
type input "UNIVERSAL BED COVER"
type input "0"
type input "60"
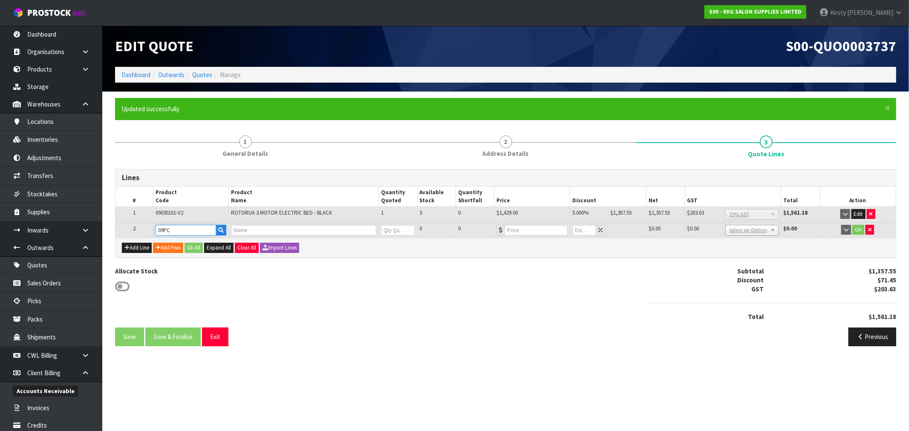
type input "0"
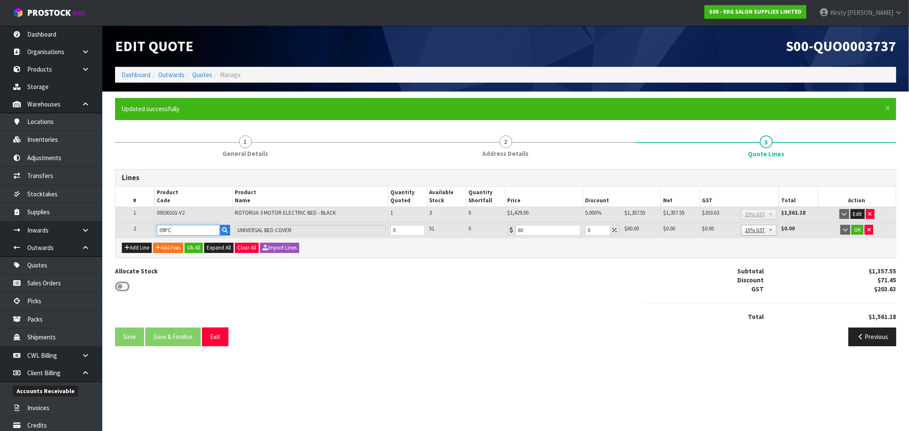
type input "09PC"
type input "1"
click at [419, 228] on input "1" at bounding box center [407, 230] width 34 height 11
type input "5"
drag, startPoint x: 863, startPoint y: 230, endPoint x: 726, endPoint y: 246, distance: 138.5
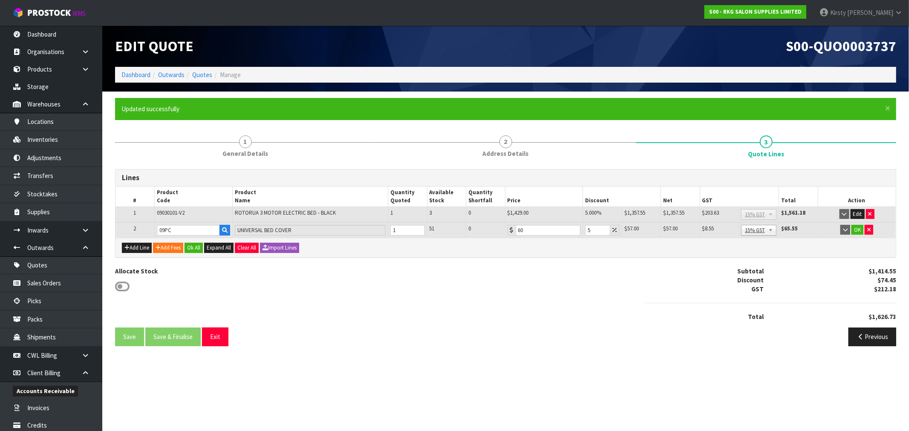
click at [863, 230] on div "OK" at bounding box center [856, 230] width 73 height 10
click at [177, 249] on button "Add Fees" at bounding box center [168, 248] width 30 height 10
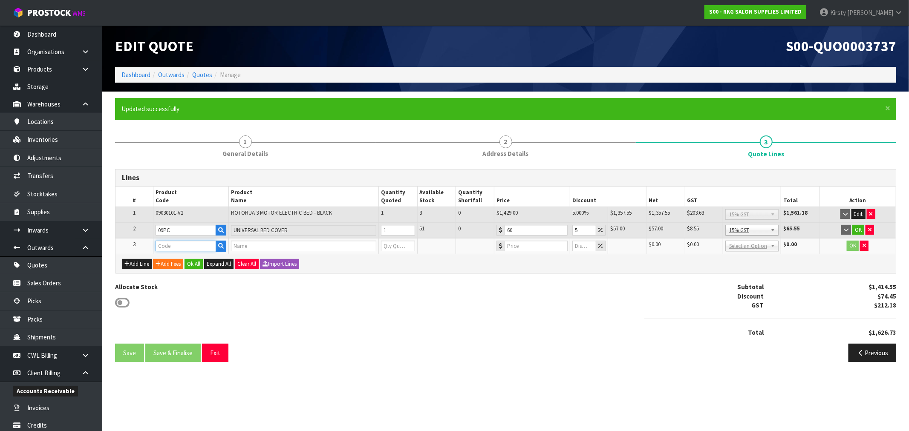
click at [176, 244] on input "text" at bounding box center [186, 246] width 61 height 11
type input "FRE"
click at [171, 257] on strong "FRE" at bounding box center [169, 260] width 11 height 8
type input "FREIGHT"
type input "FREIGHT FEE"
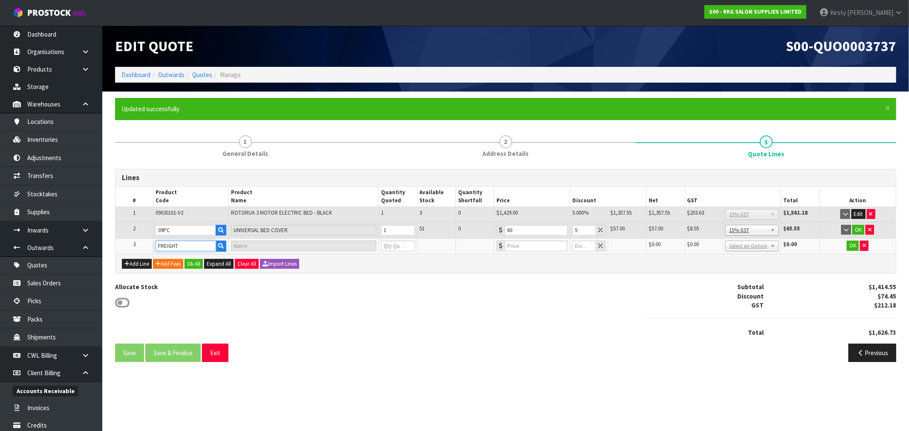
type input "1"
type input "0"
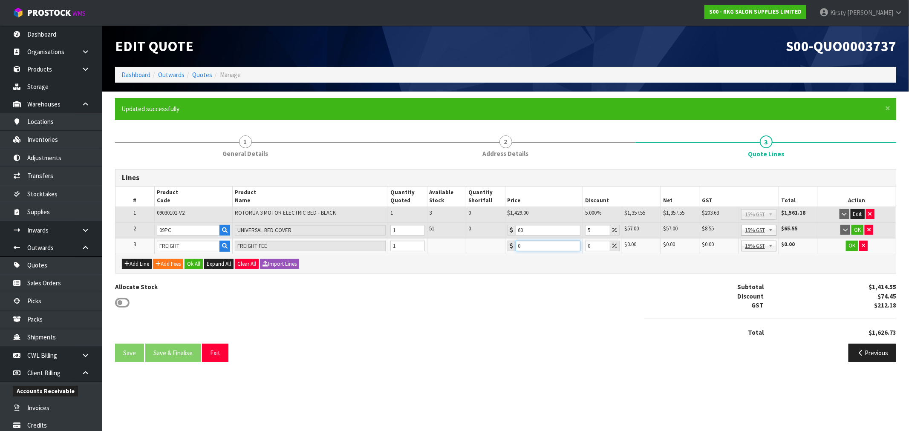
drag, startPoint x: 523, startPoint y: 246, endPoint x: 513, endPoint y: 248, distance: 10.9
click at [513, 248] on div "0" at bounding box center [543, 246] width 73 height 11
type input "482.60"
click at [853, 242] on button "OK" at bounding box center [852, 246] width 12 height 10
click at [858, 226] on button "OK" at bounding box center [857, 230] width 12 height 10
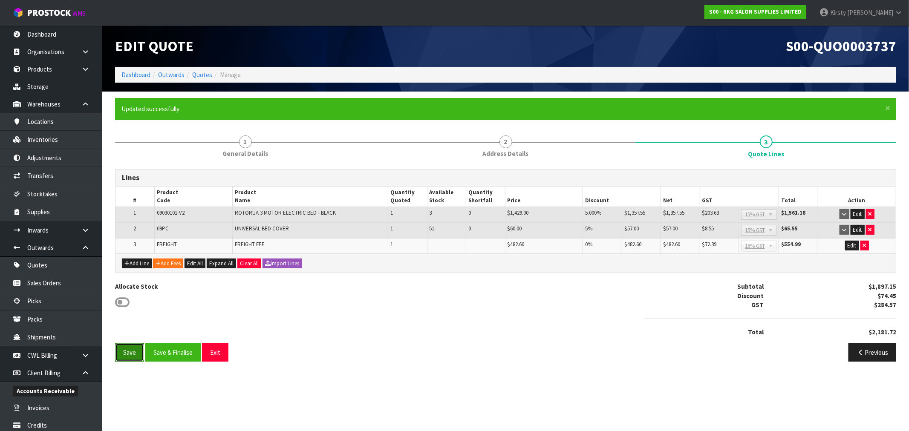
click at [125, 356] on button "Save" at bounding box center [129, 352] width 29 height 18
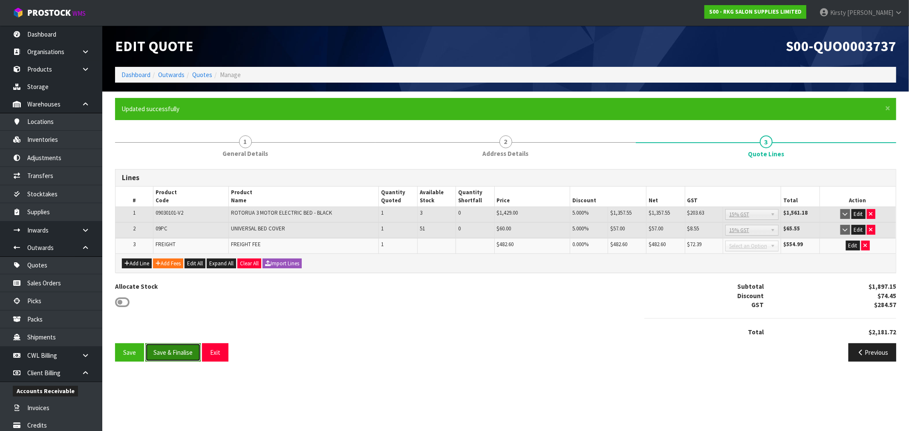
click at [175, 348] on button "Save & Finalise" at bounding box center [172, 352] width 55 height 18
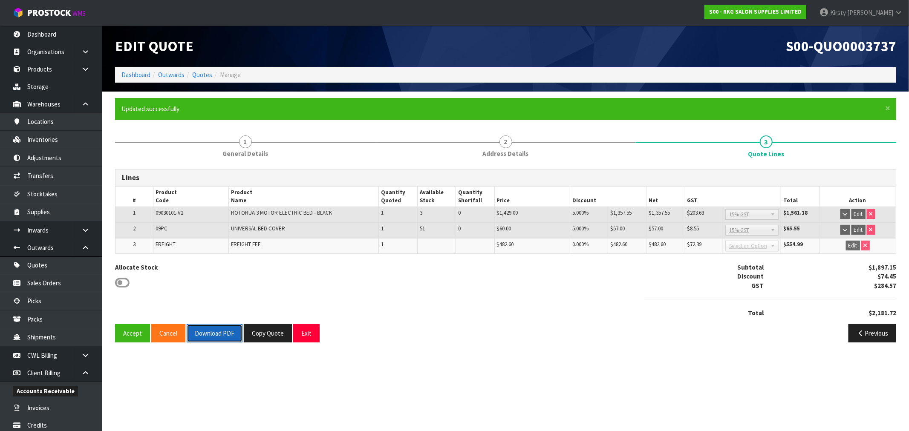
click at [225, 336] on button "Download PDF" at bounding box center [215, 333] width 56 height 18
click at [303, 327] on button "Exit" at bounding box center [306, 333] width 26 height 18
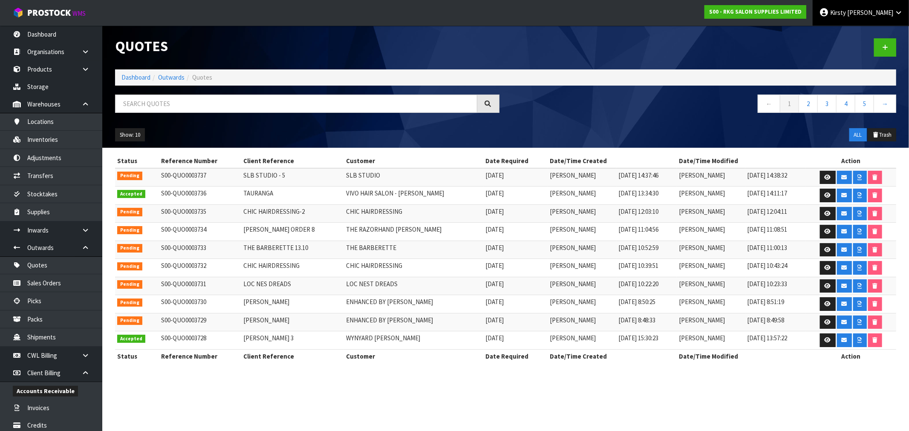
click at [882, 8] on link "Kirsty Giles" at bounding box center [861, 13] width 96 height 26
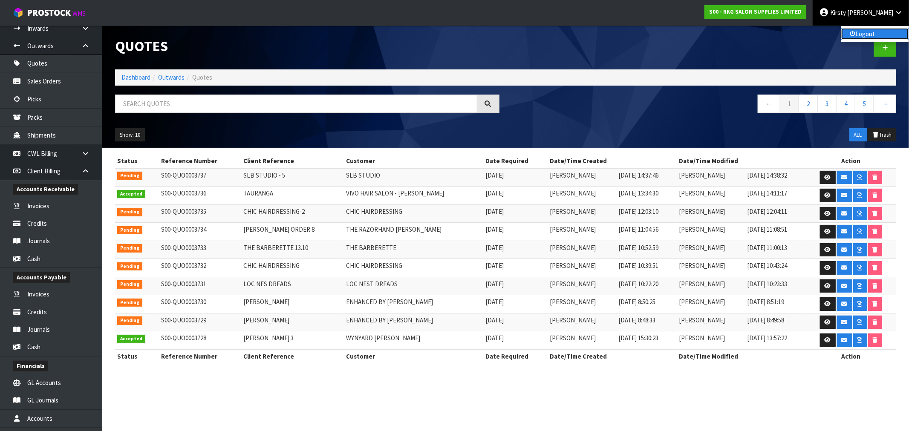
scroll to position [324, 0]
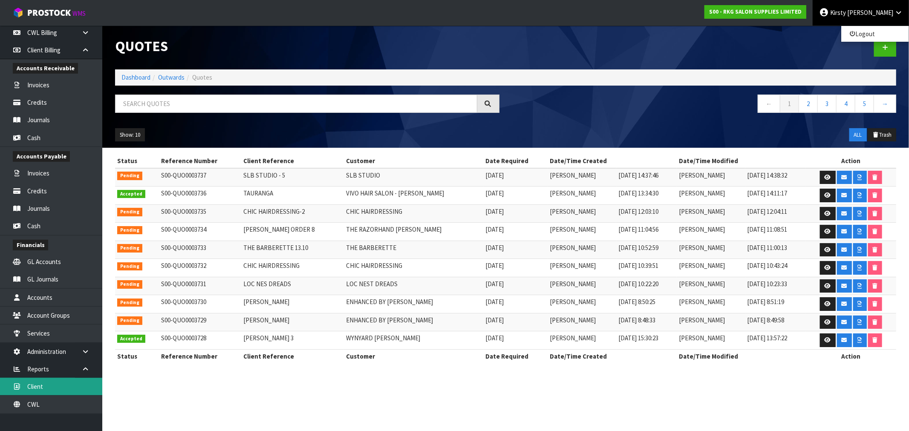
drag, startPoint x: 39, startPoint y: 386, endPoint x: 40, endPoint y: 381, distance: 5.8
click at [39, 386] on link "Client" at bounding box center [51, 386] width 102 height 17
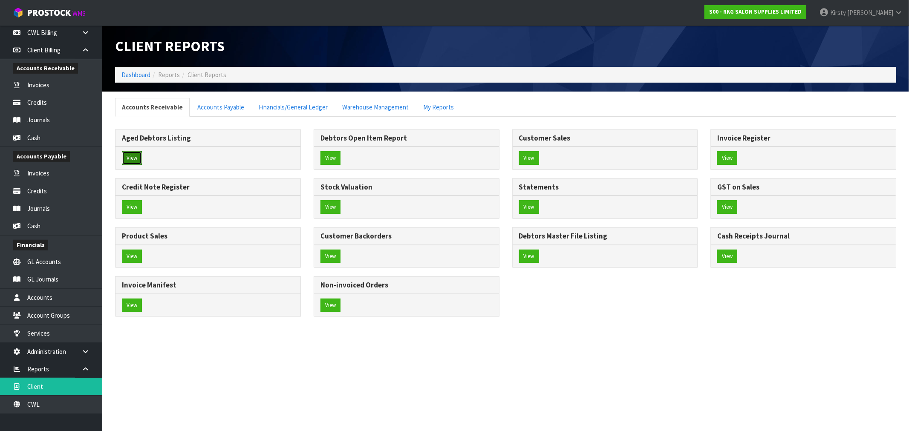
click at [134, 155] on button "View" at bounding box center [132, 158] width 20 height 14
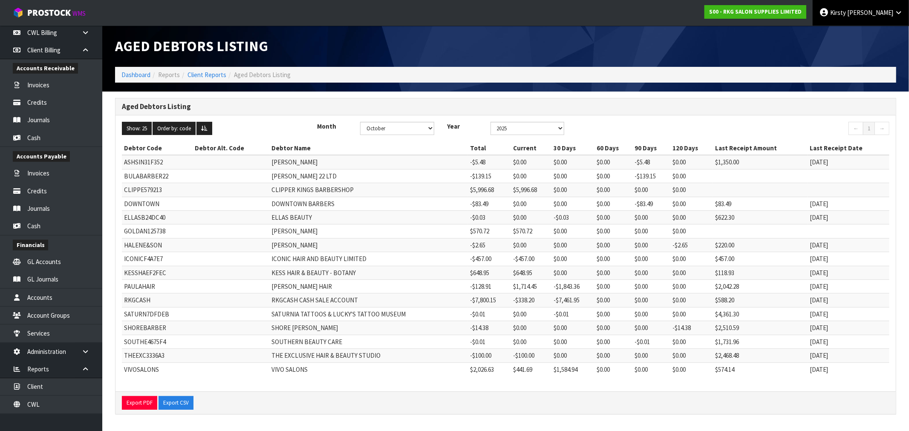
click at [846, 11] on span "Kirsty" at bounding box center [838, 13] width 16 height 8
drag, startPoint x: 867, startPoint y: 35, endPoint x: 830, endPoint y: 37, distance: 36.7
click at [867, 35] on link "Logout" at bounding box center [874, 34] width 67 height 12
